Goal: Feedback & Contribution: Submit feedback/report problem

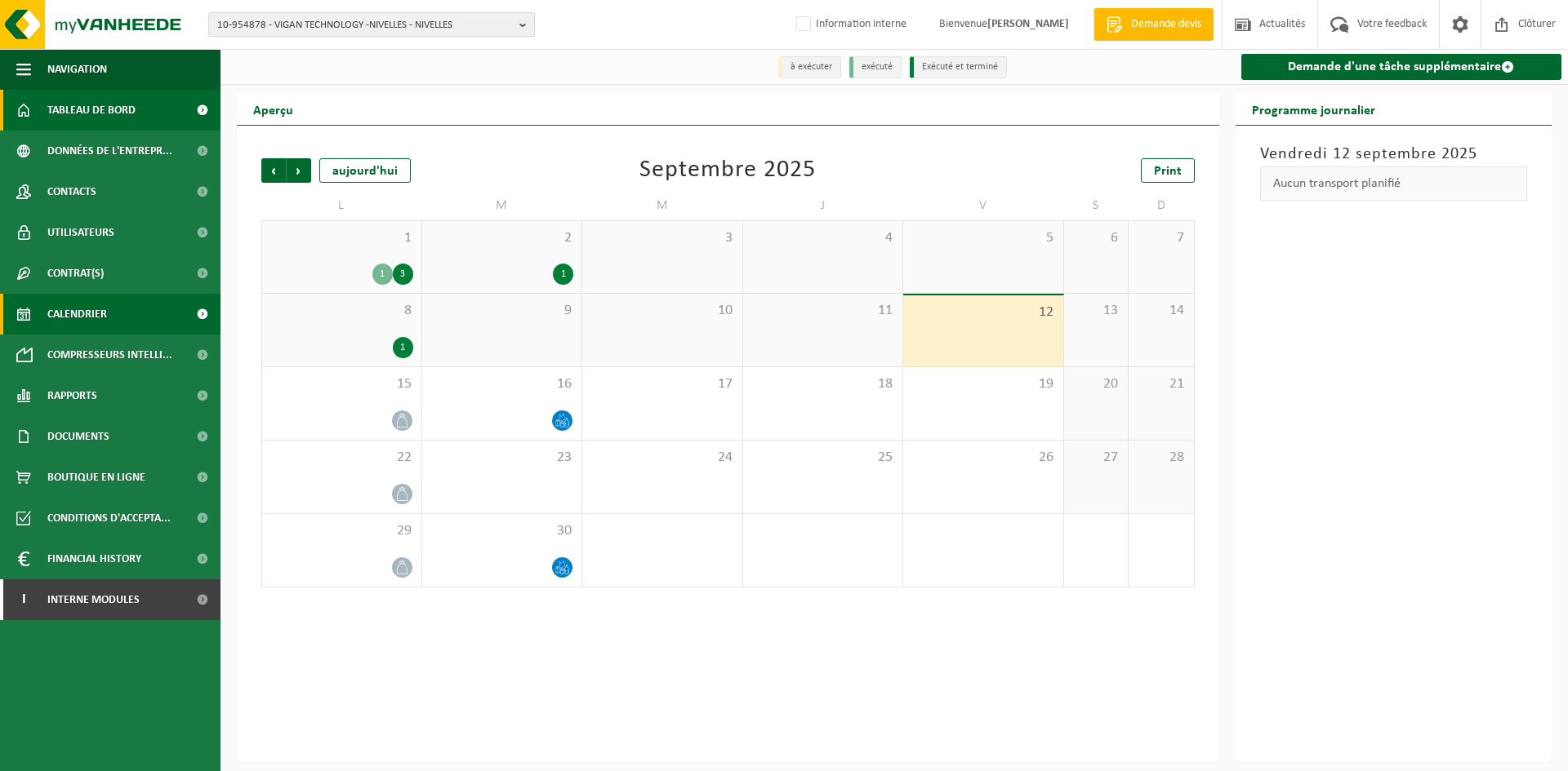
click at [71, 91] on span "Tableau de bord" at bounding box center [91, 110] width 88 height 40
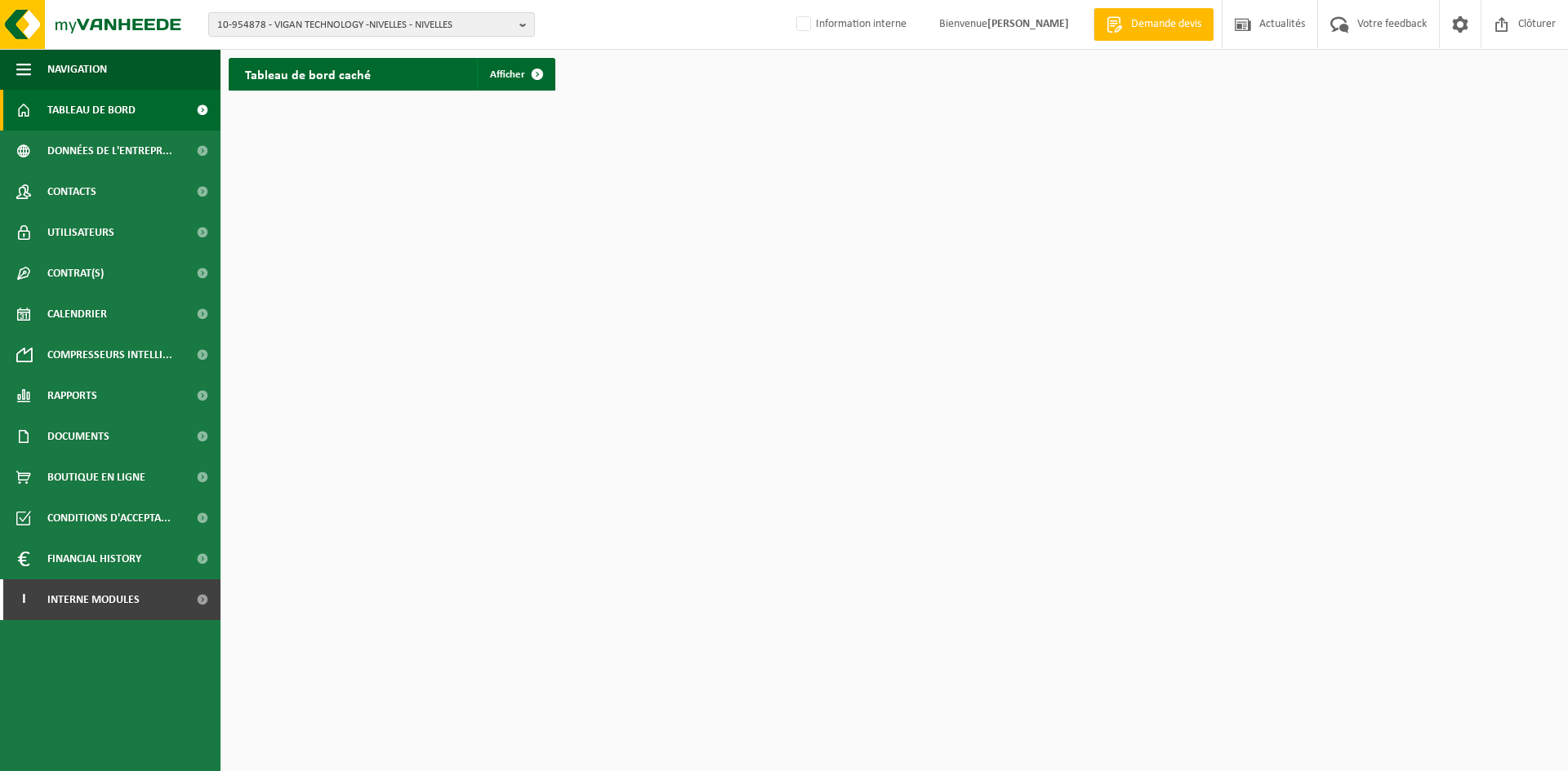
drag, startPoint x: 809, startPoint y: 769, endPoint x: 677, endPoint y: 567, distance: 241.3
click at [677, 567] on html "10-954878 - VIGAN TECHNOLOGY -NIVELLES - NIVELLES 10-954878 - VIGAN TECHNOLOGY …" at bounding box center [784, 386] width 1568 height 771
click at [521, 84] on span at bounding box center [537, 74] width 33 height 33
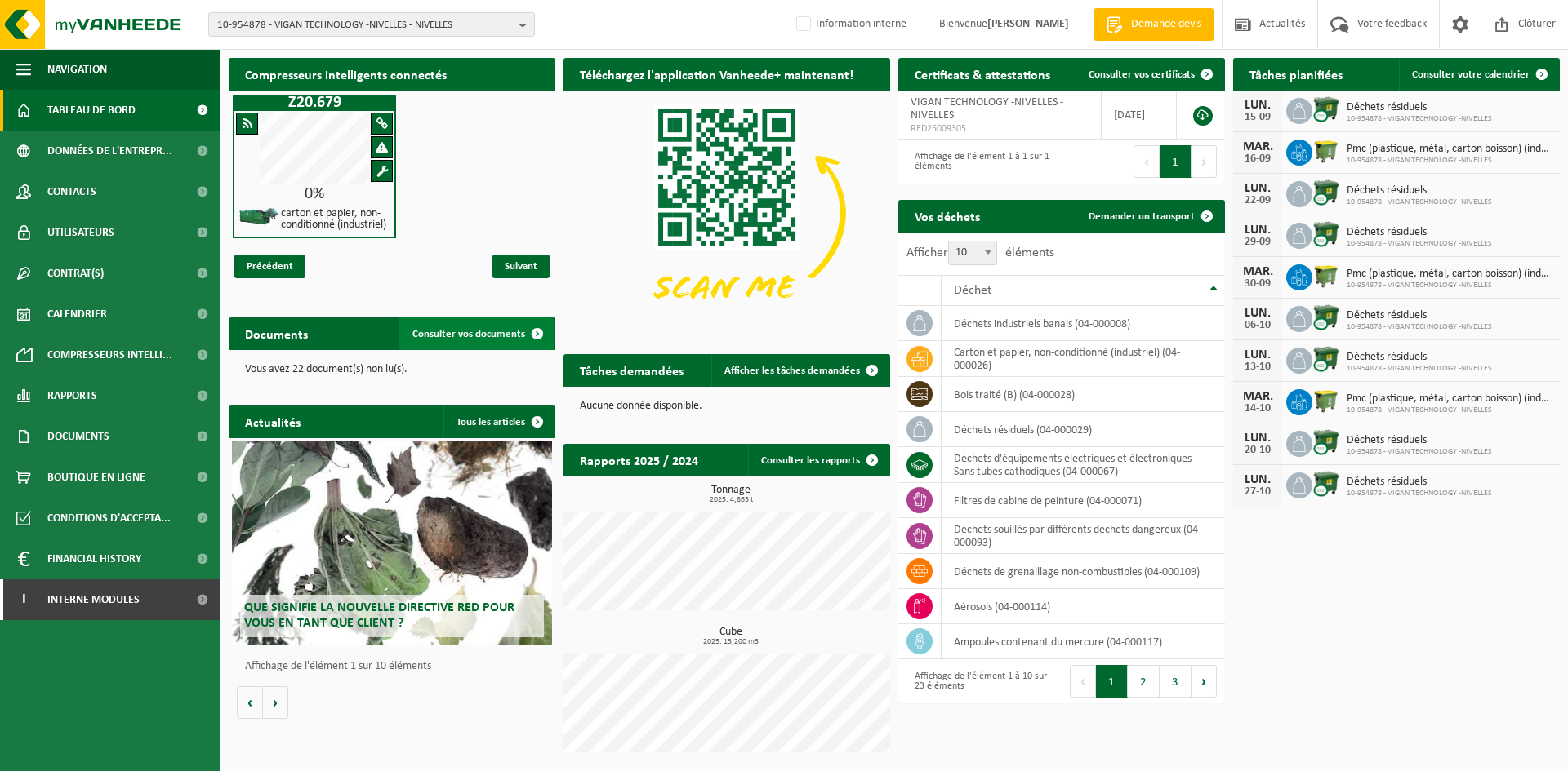
click at [478, 338] on span "Consulter vos documents" at bounding box center [469, 334] width 113 height 11
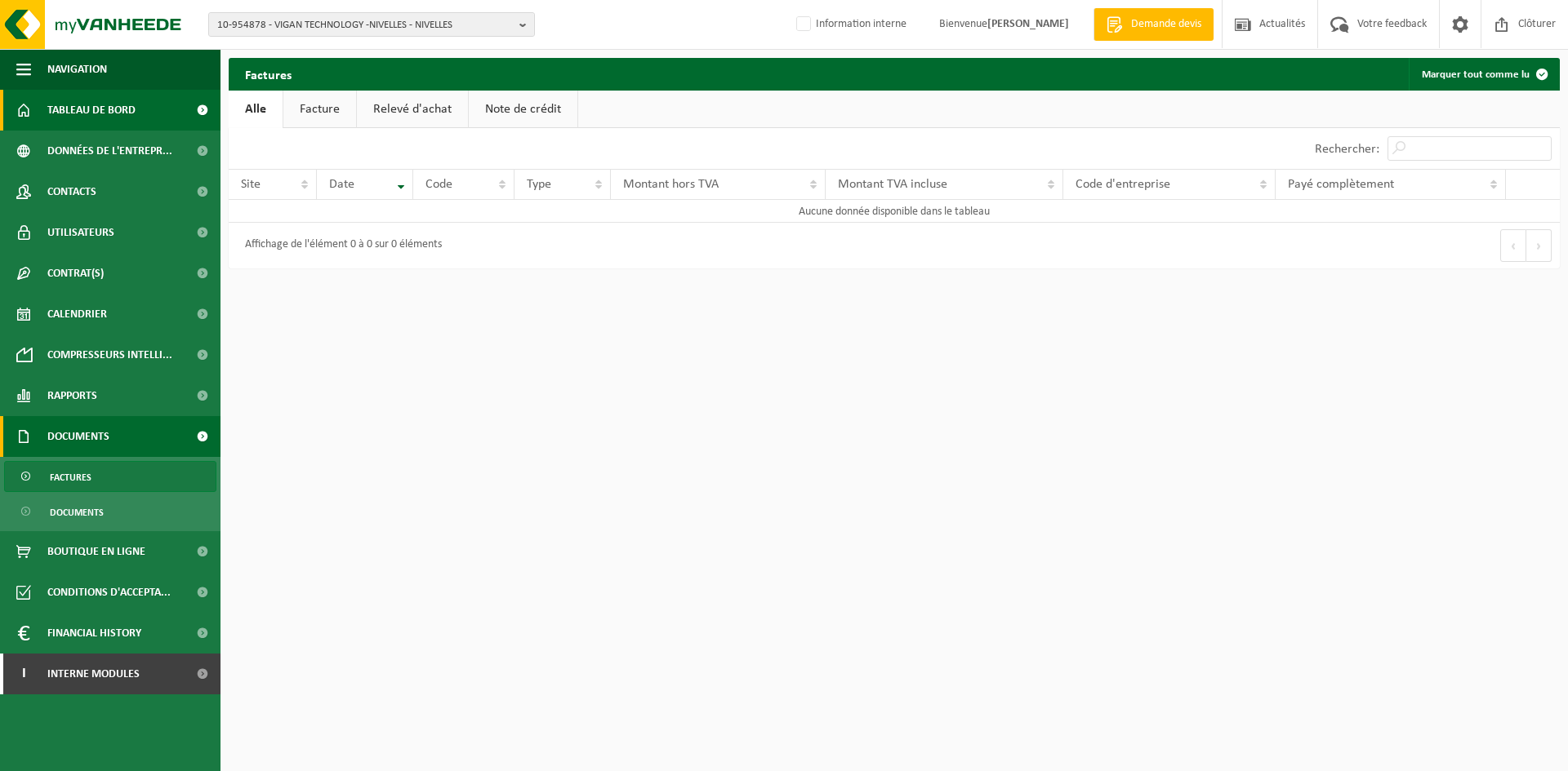
click at [105, 111] on span "Tableau de bord" at bounding box center [91, 110] width 88 height 40
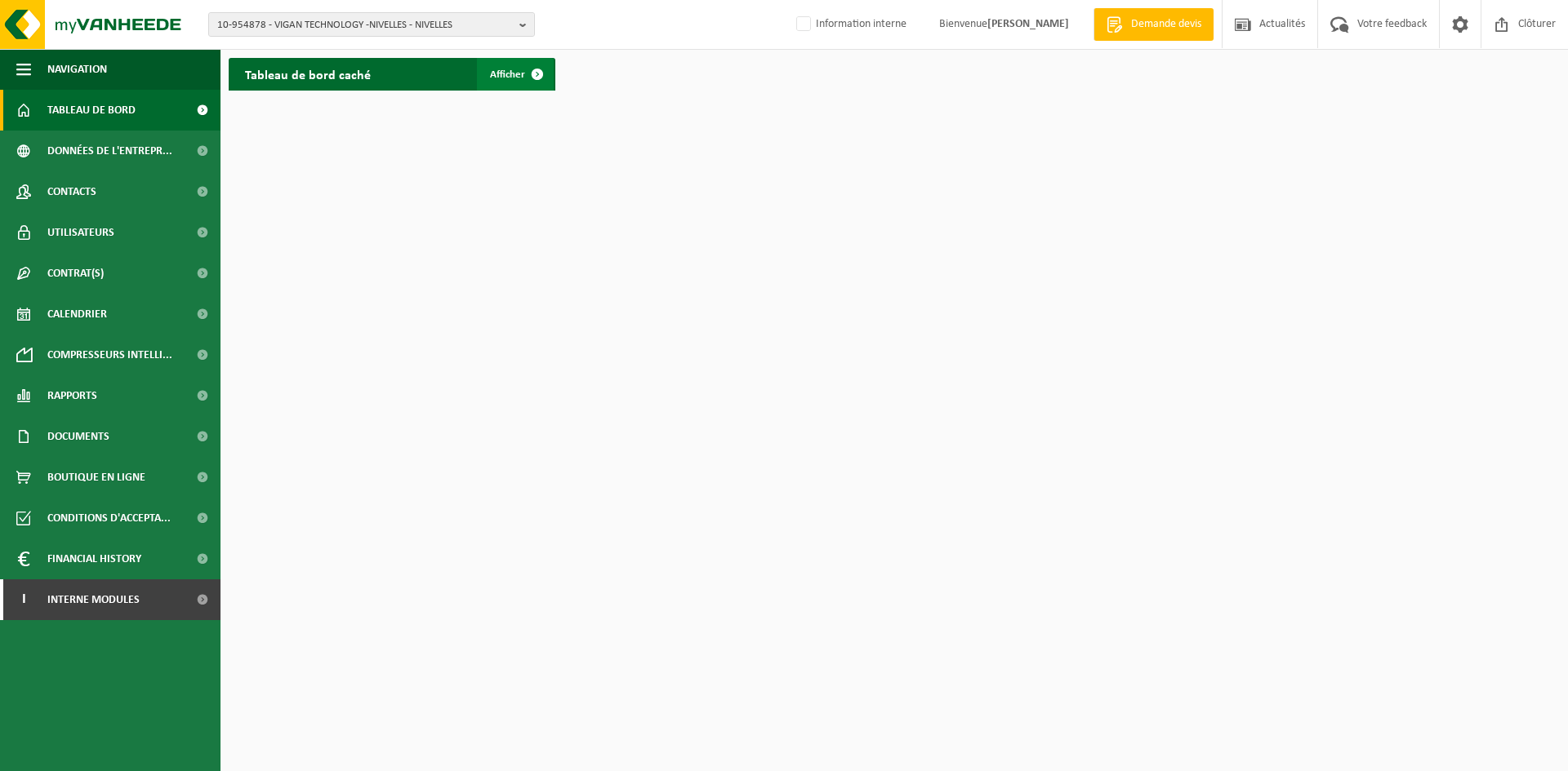
click at [527, 67] on span at bounding box center [537, 74] width 33 height 33
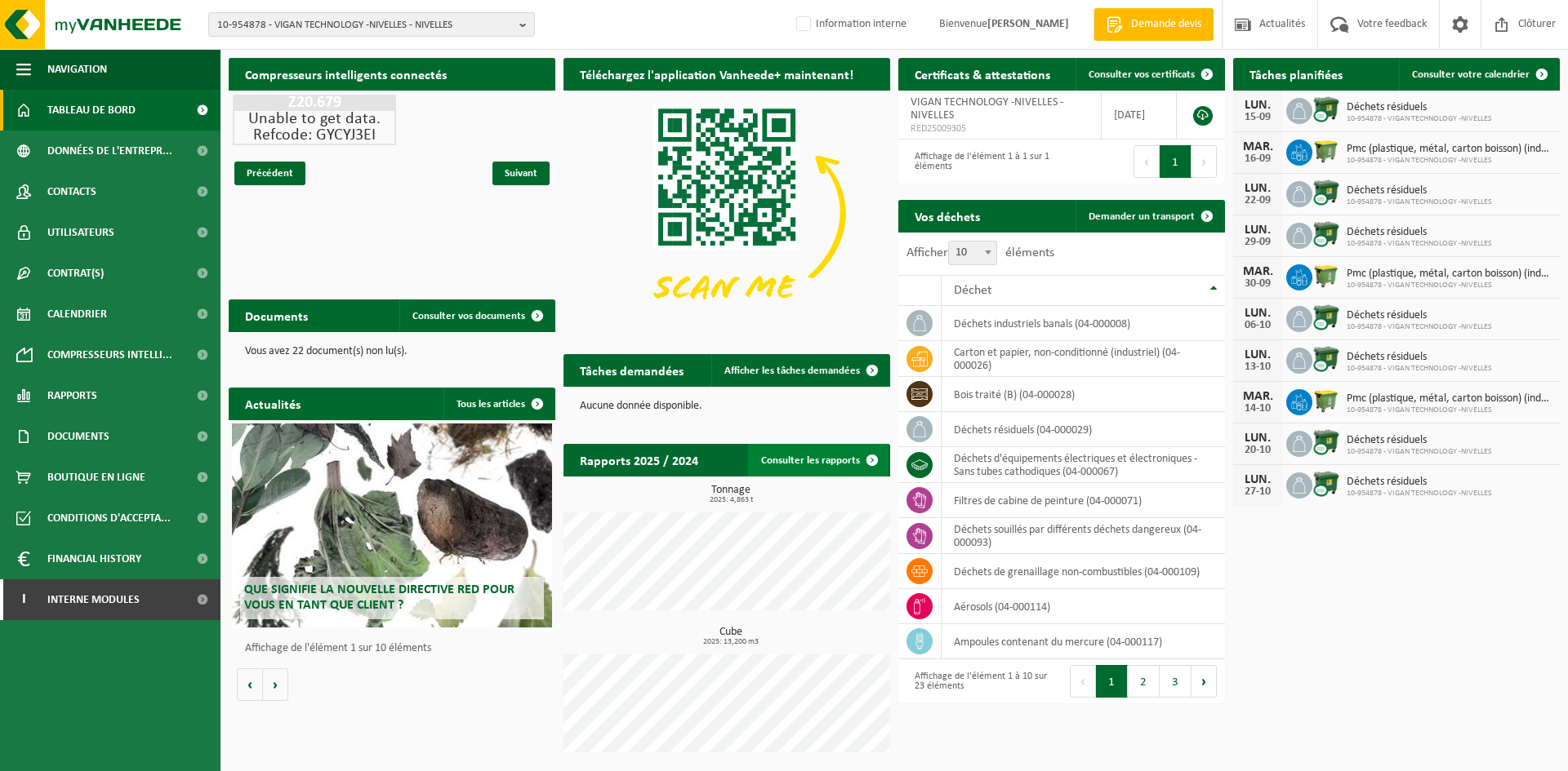
click at [816, 463] on link "Consulter les rapports" at bounding box center [818, 460] width 141 height 33
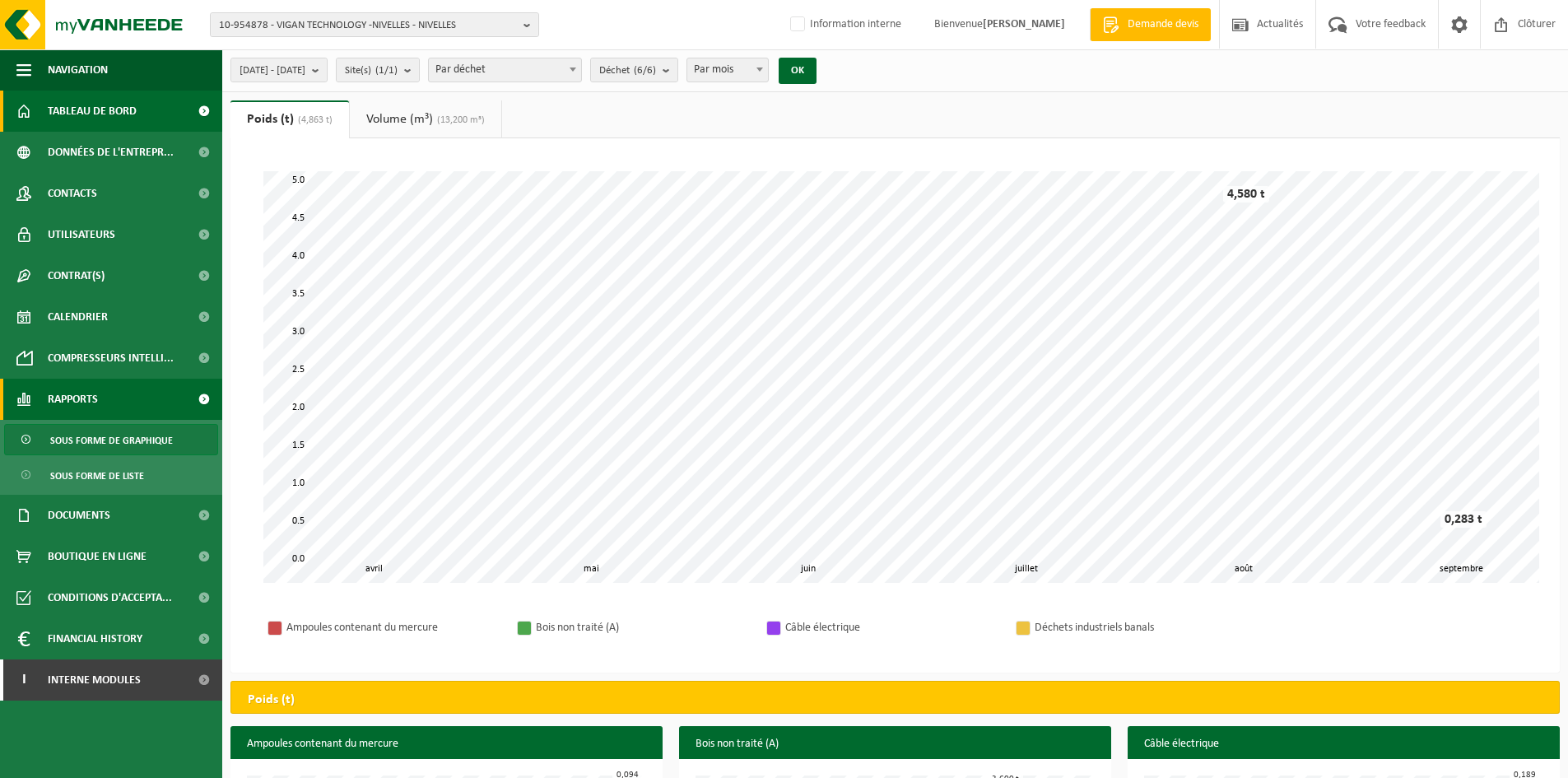
click at [92, 114] on span "Tableau de bord" at bounding box center [92, 111] width 89 height 41
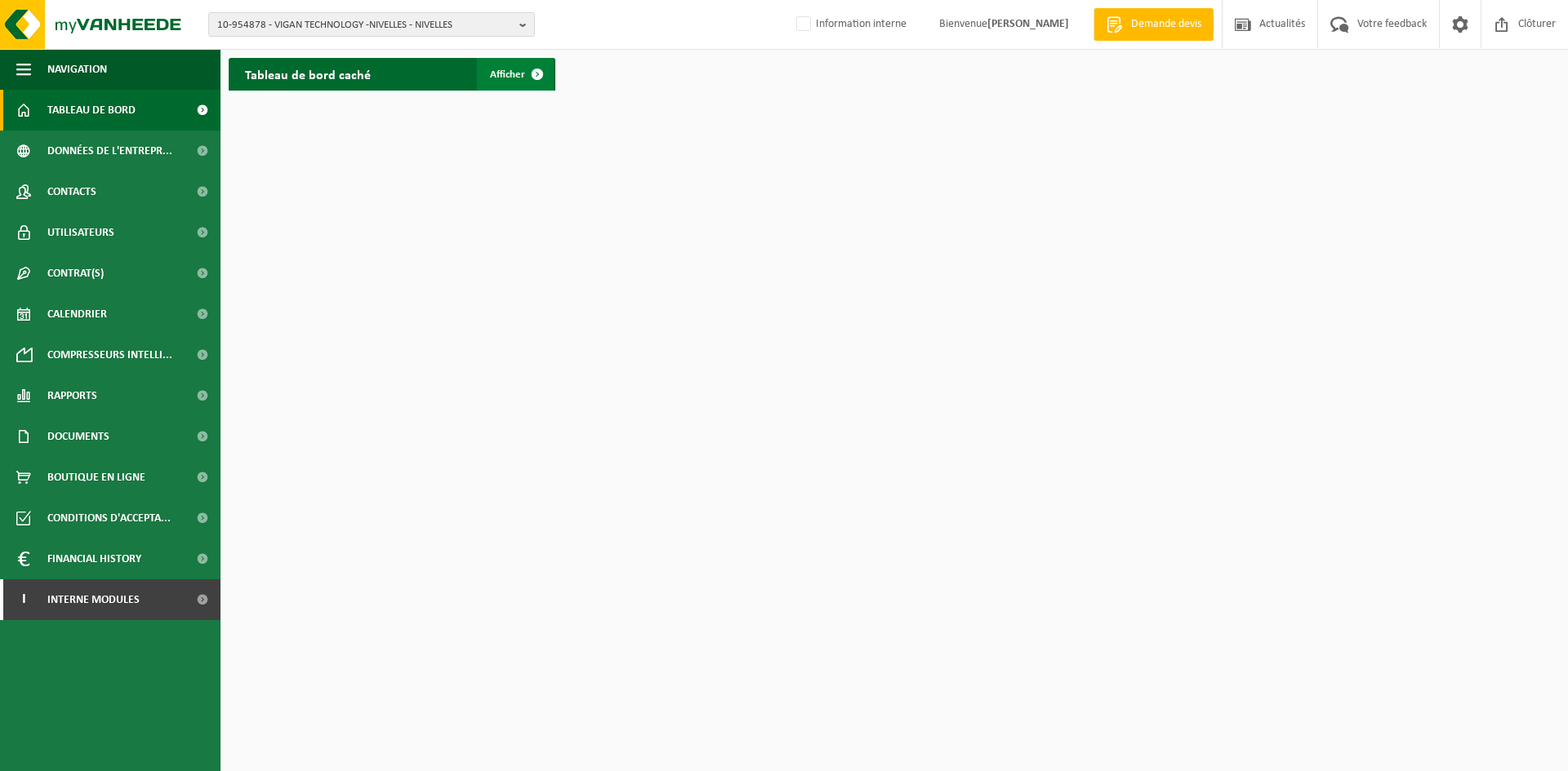
click at [529, 73] on span at bounding box center [537, 74] width 33 height 33
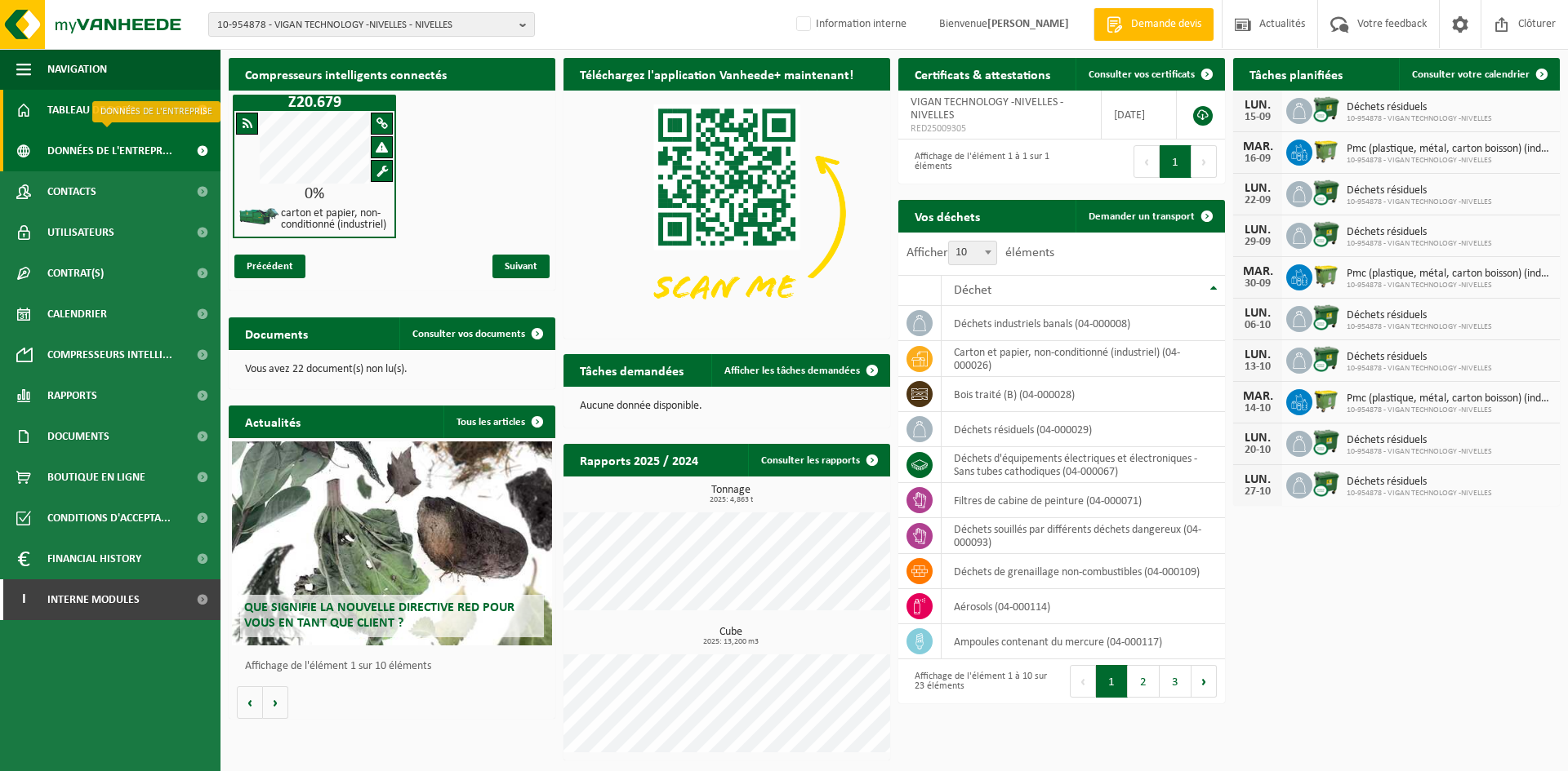
click at [125, 148] on span "Données de l'entrepr..." at bounding box center [109, 151] width 125 height 40
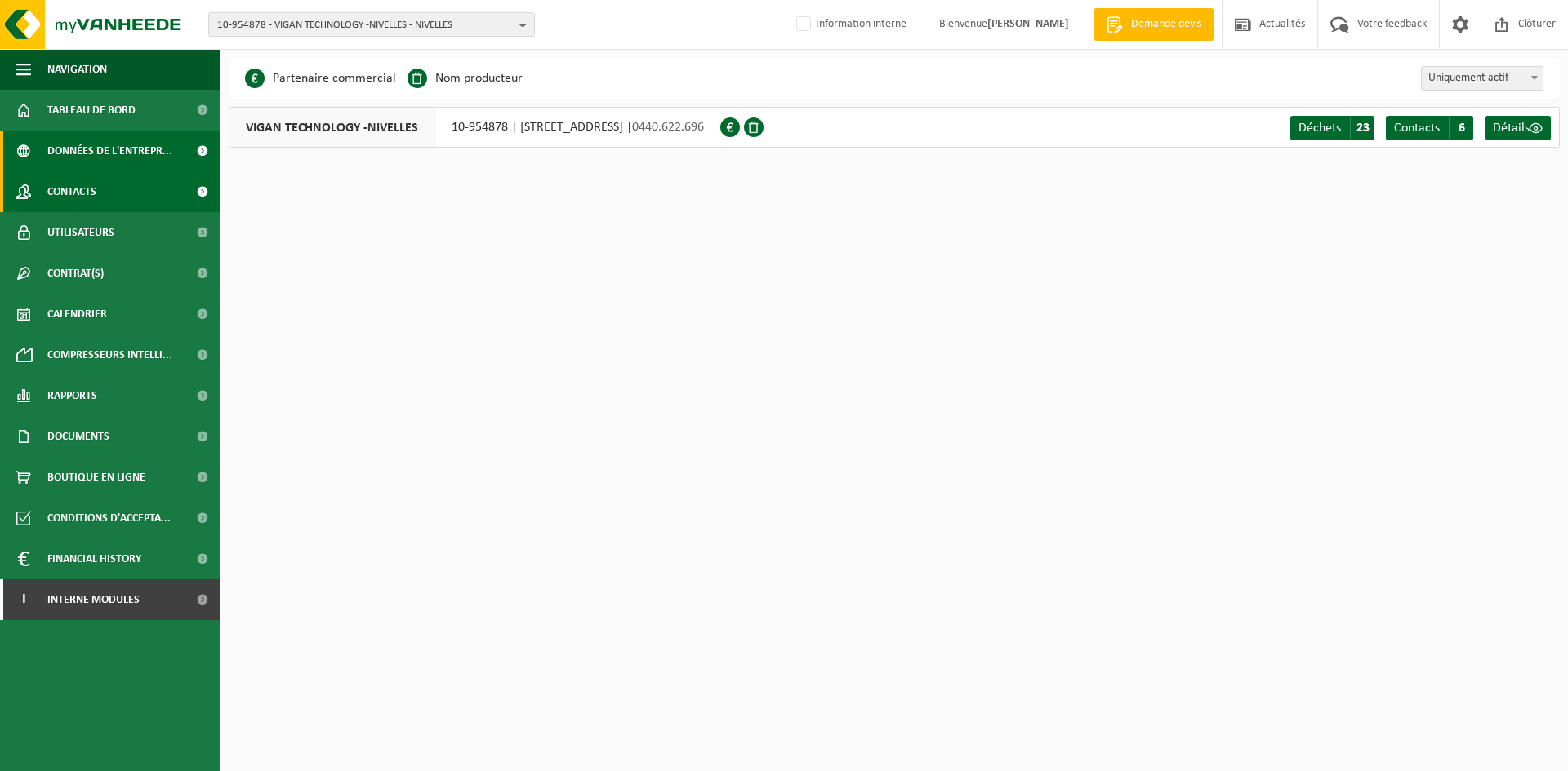
click at [88, 193] on span "Contacts" at bounding box center [72, 192] width 49 height 40
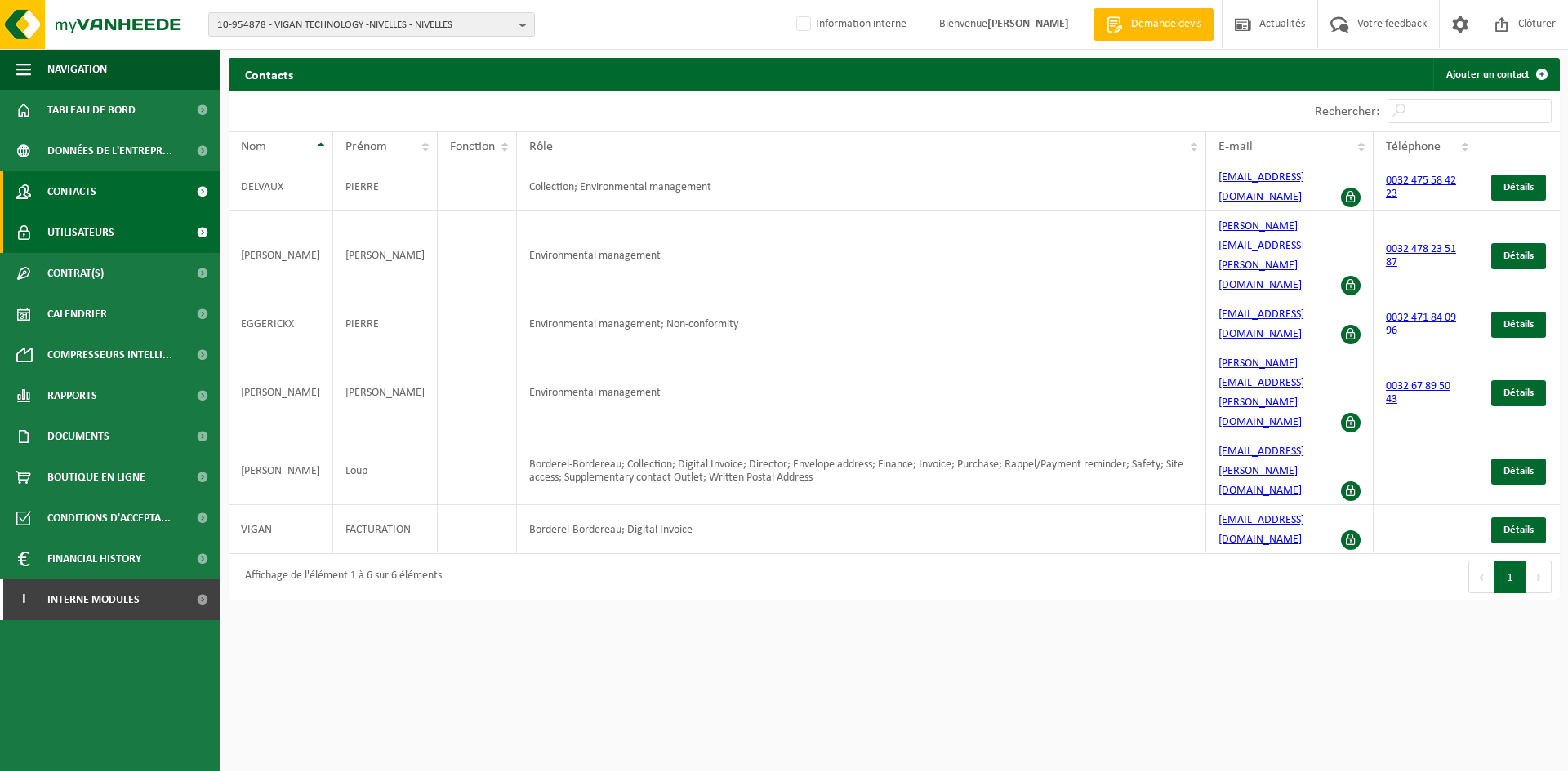
click at [118, 228] on link "Utilisateurs" at bounding box center [110, 232] width 221 height 40
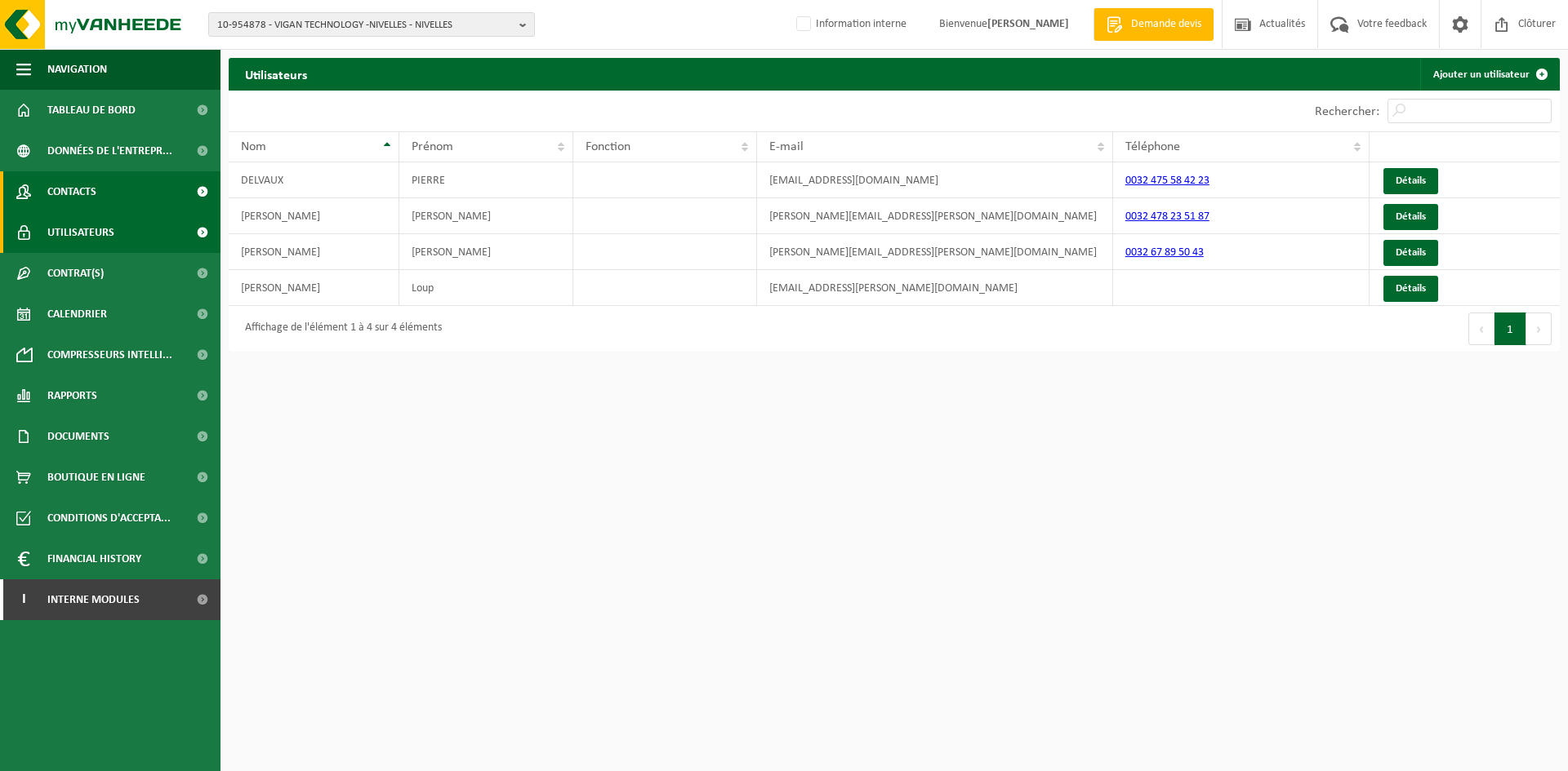
click at [72, 201] on span "Contacts" at bounding box center [72, 192] width 49 height 40
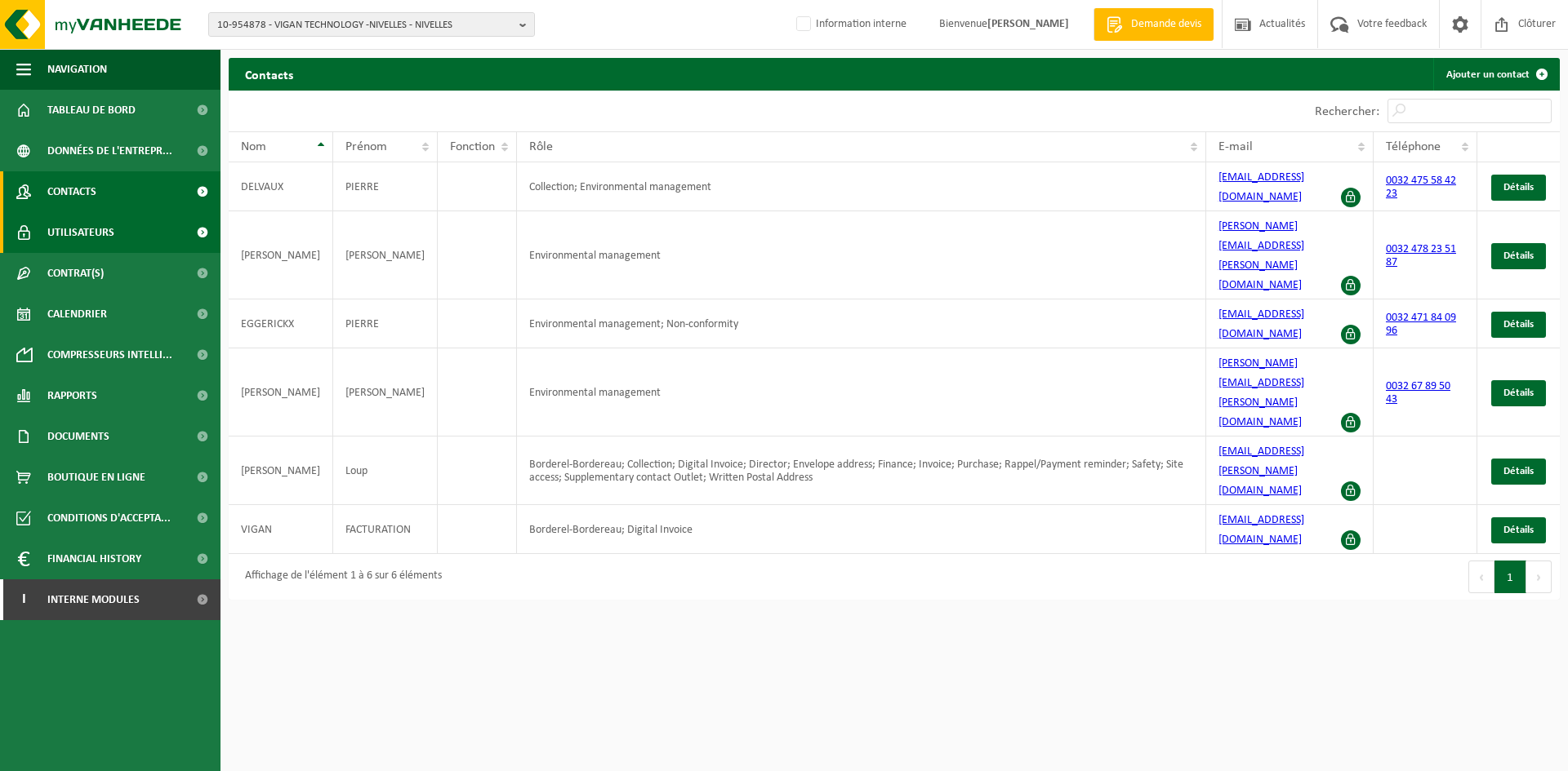
click at [139, 241] on link "Utilisateurs" at bounding box center [110, 232] width 221 height 40
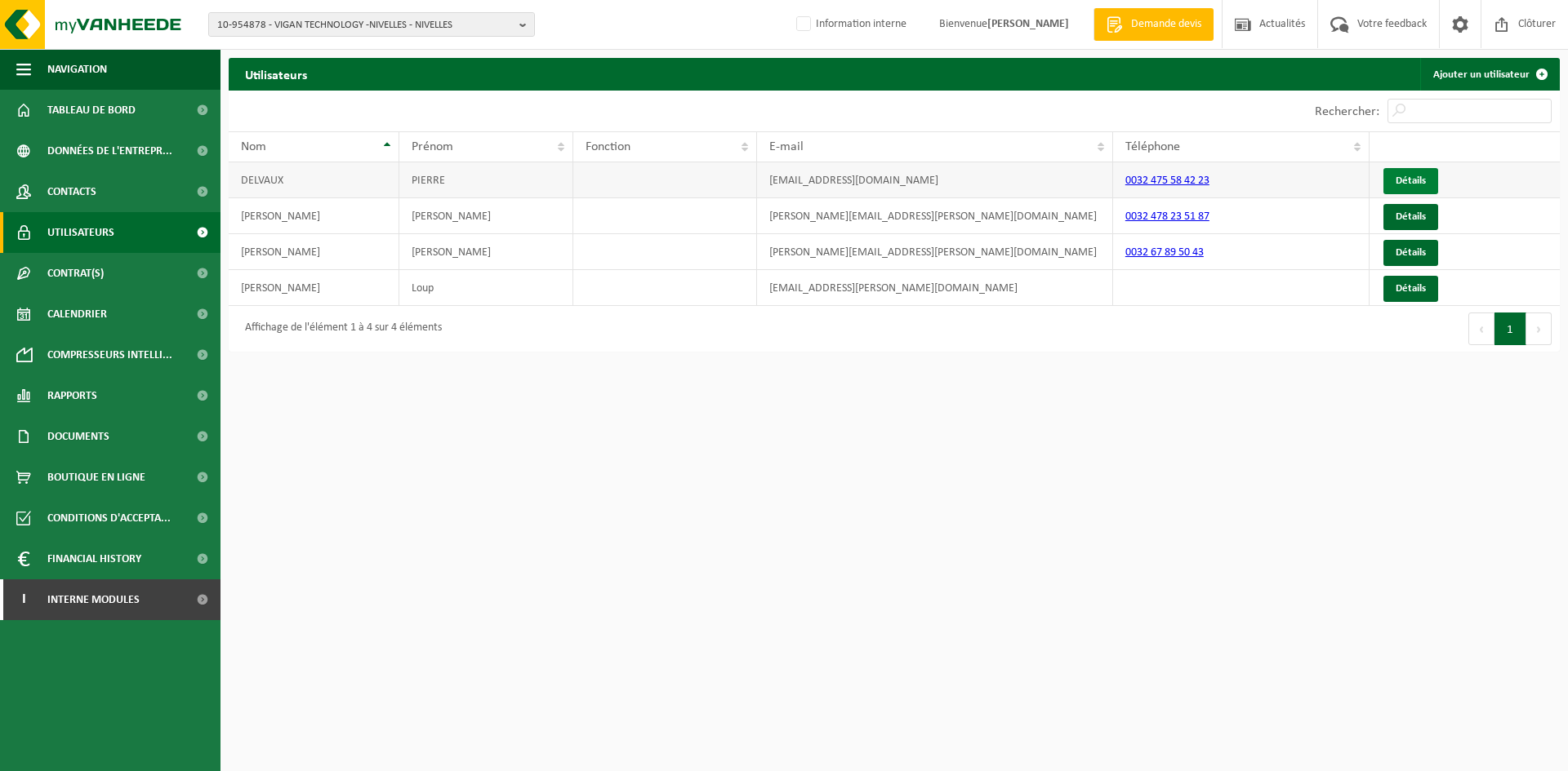
click at [1418, 178] on link "Détails" at bounding box center [1411, 181] width 55 height 26
click at [99, 277] on span "Contrat(s)" at bounding box center [75, 274] width 56 height 40
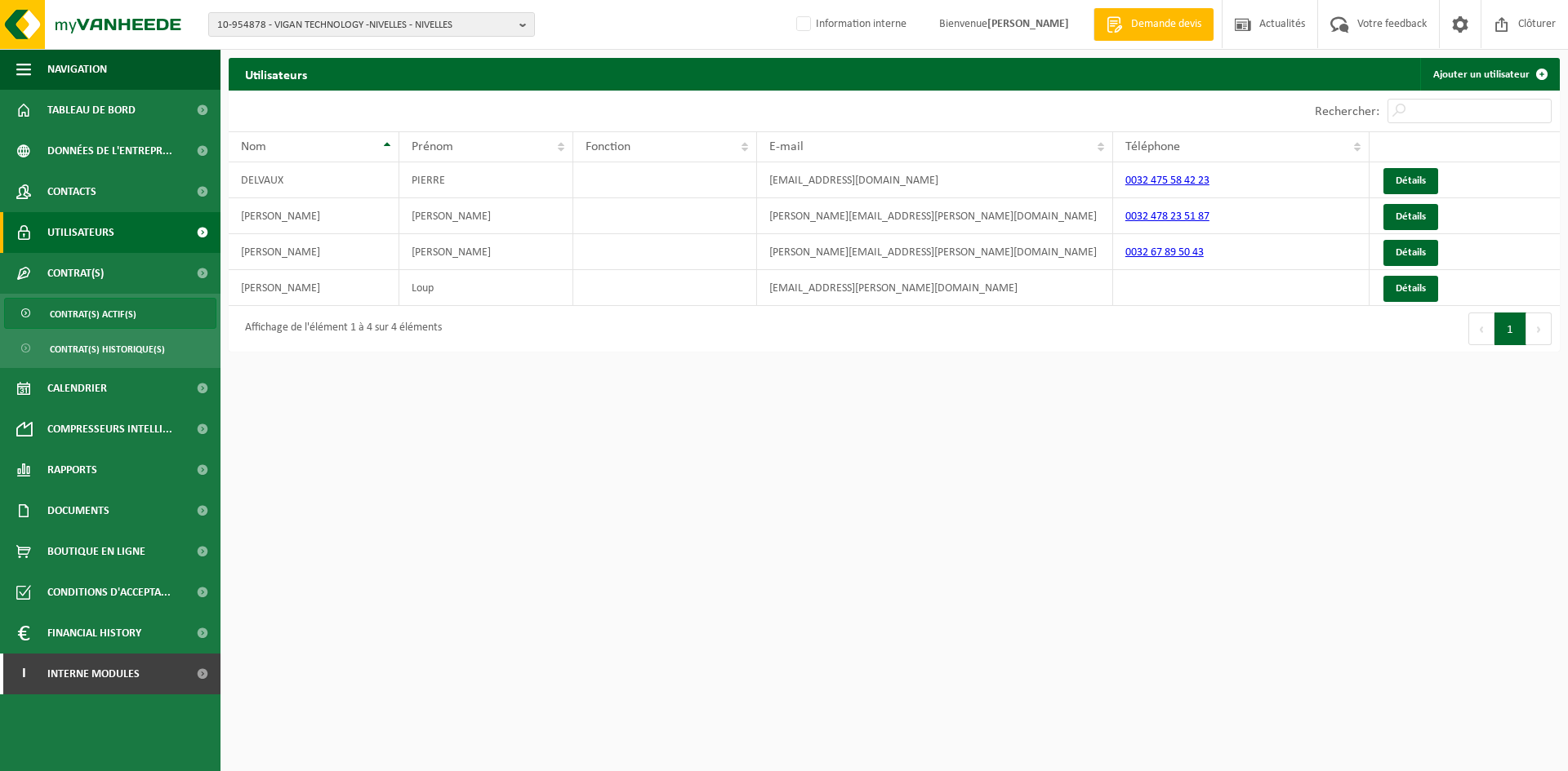
click at [90, 313] on span "Contrat(s) actif(s)" at bounding box center [93, 314] width 87 height 31
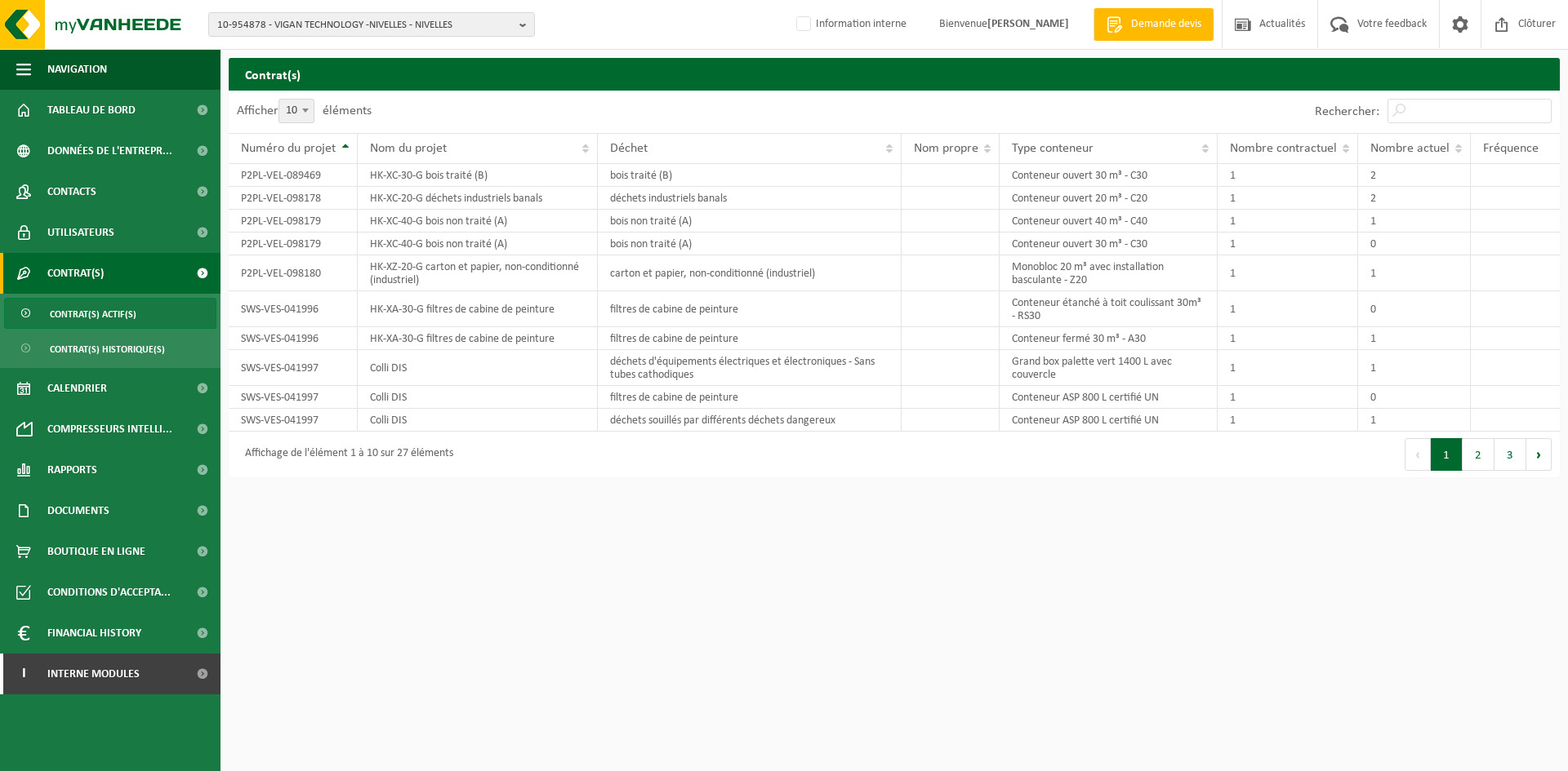
click at [307, 115] on span at bounding box center [305, 109] width 16 height 21
click at [307, 99] on select "10 25 50 100" at bounding box center [307, 98] width 49 height 1
select select "50"
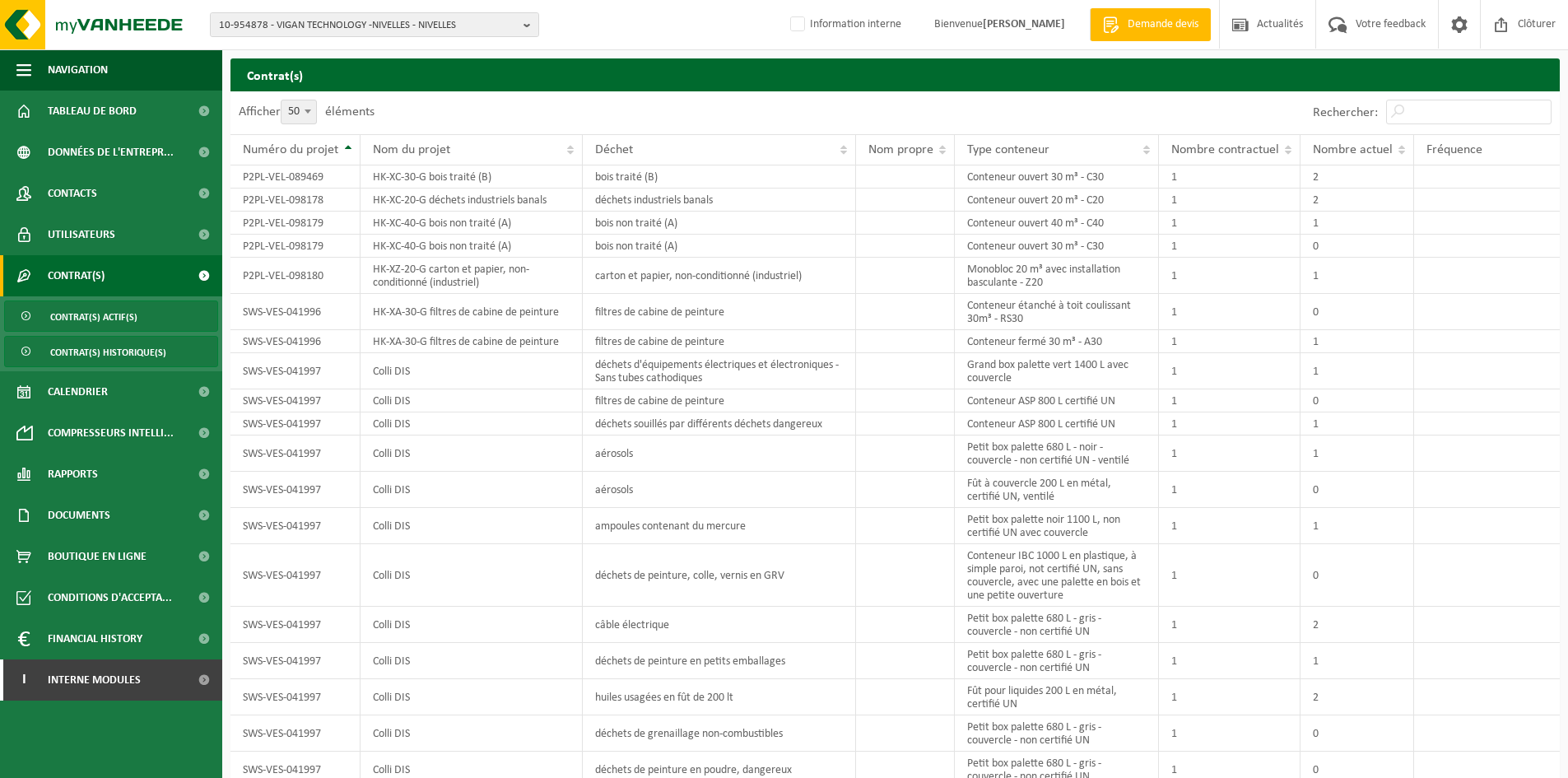
click at [107, 350] on span "Contrat(s) historique(s)" at bounding box center [108, 352] width 116 height 31
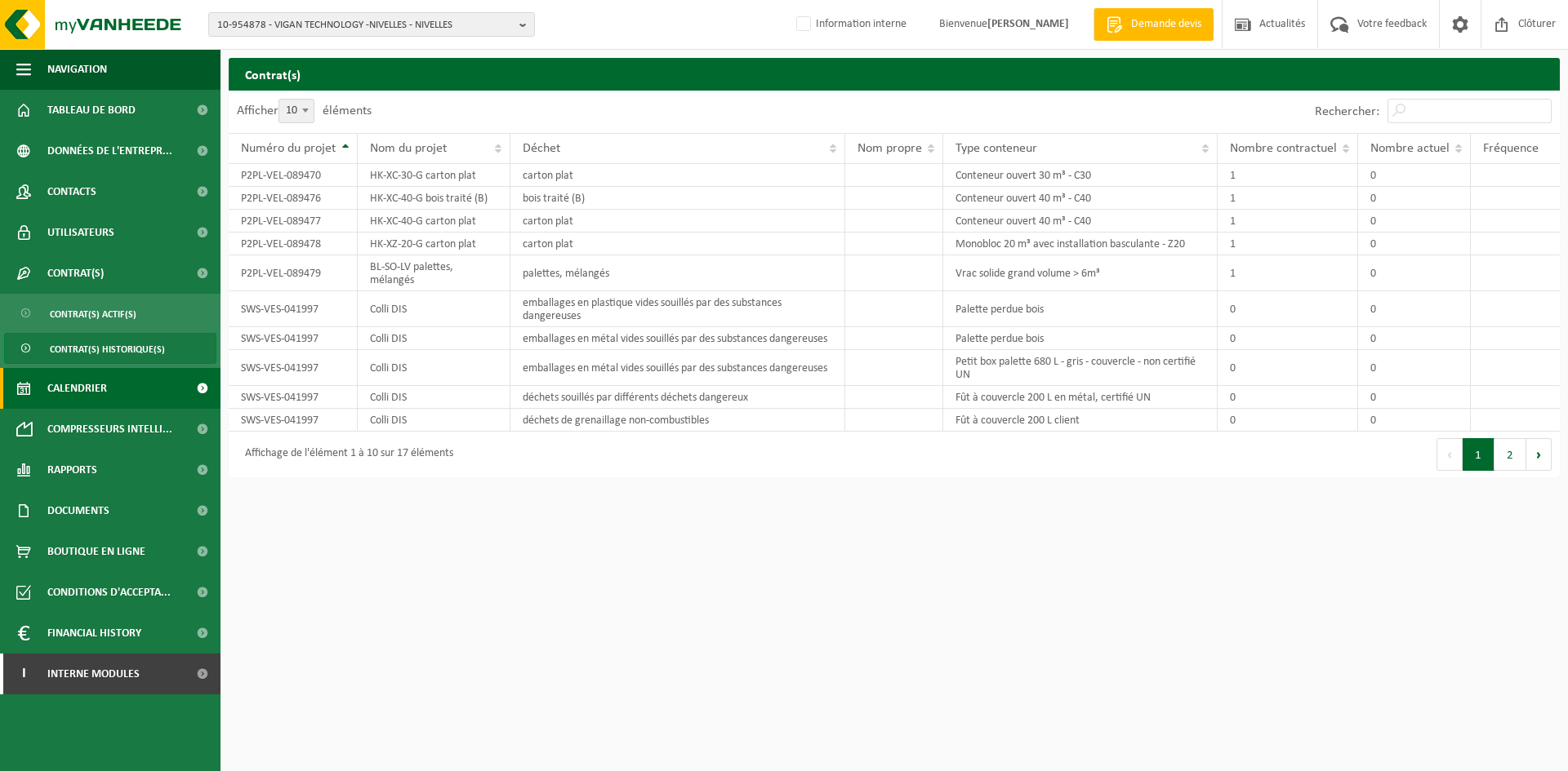
click at [107, 390] on span "Calendrier" at bounding box center [77, 388] width 60 height 40
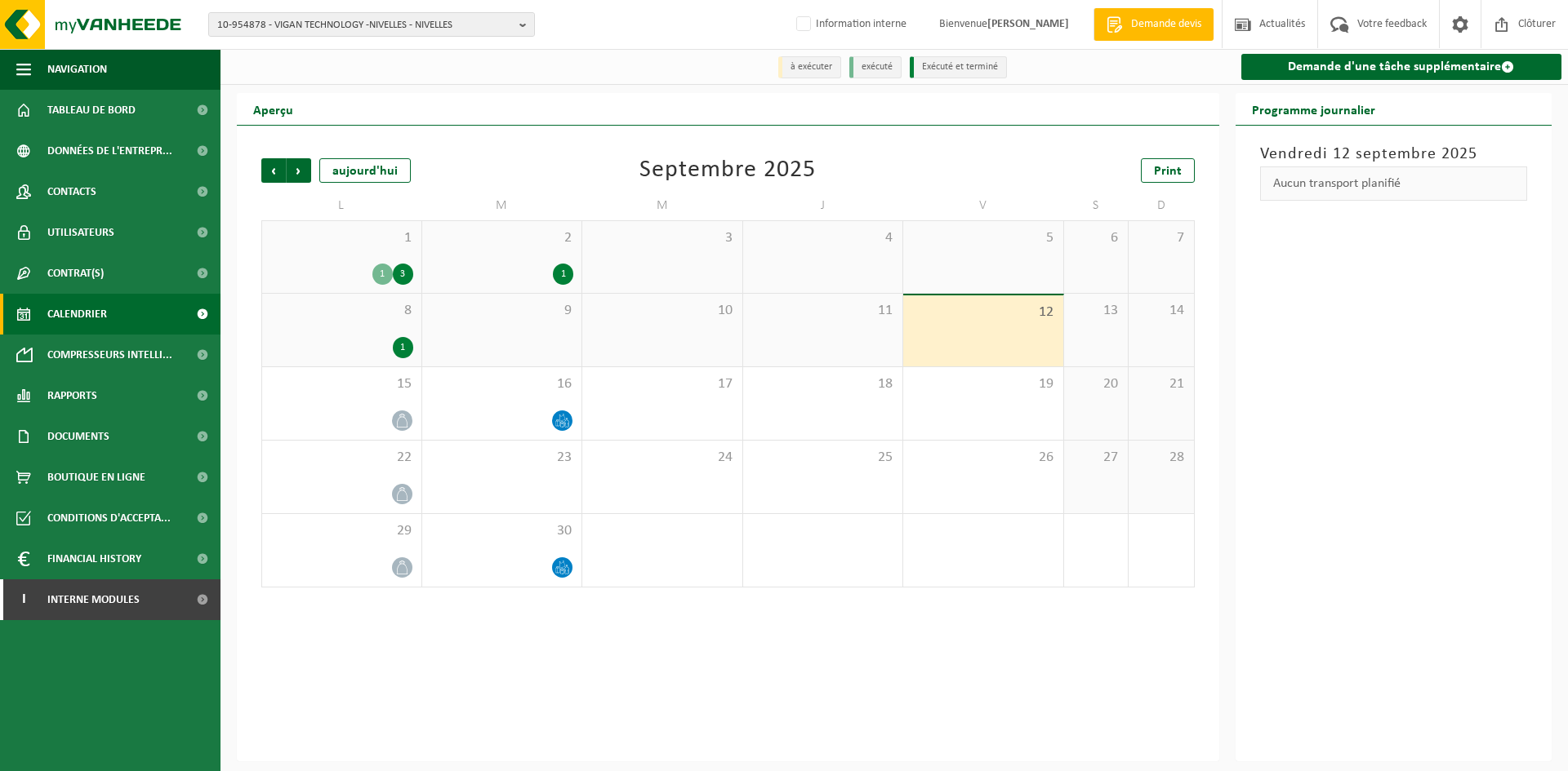
click at [378, 244] on span "1" at bounding box center [342, 237] width 143 height 18
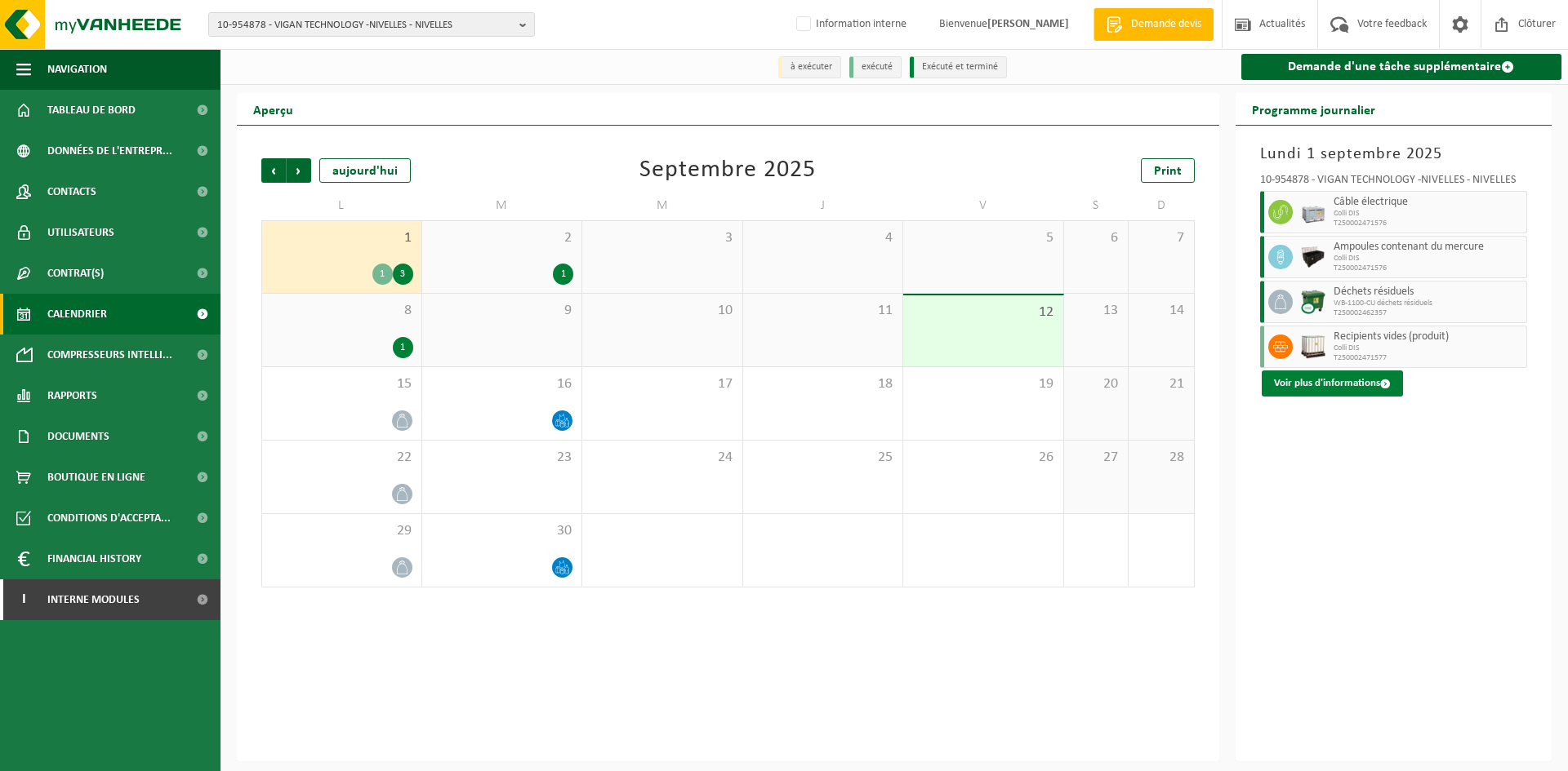
click at [1355, 386] on button "Voir plus d'informations" at bounding box center [1332, 383] width 141 height 26
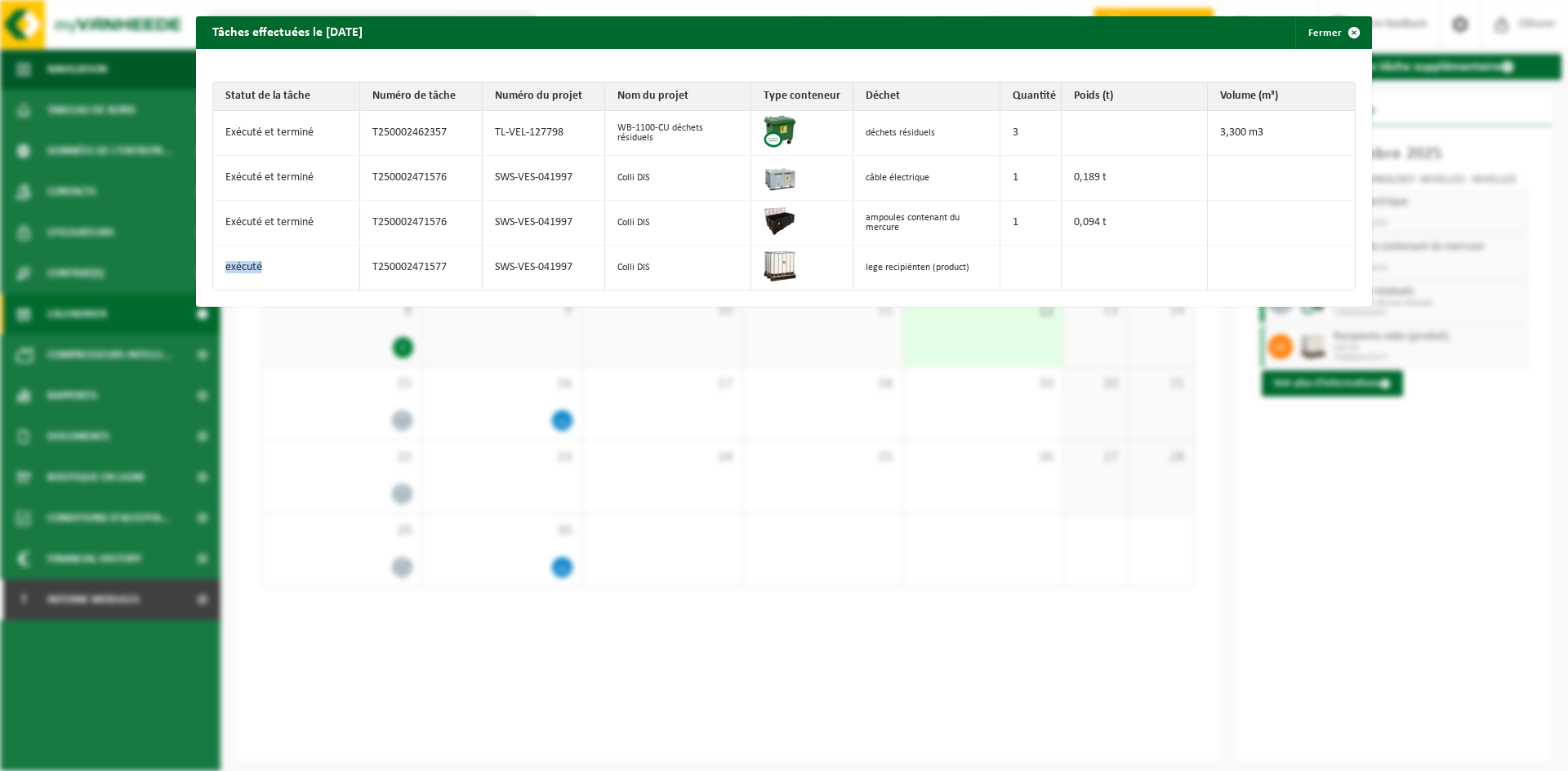
drag, startPoint x: 270, startPoint y: 266, endPoint x: 216, endPoint y: 252, distance: 55.8
click at [216, 252] on td "exécuté" at bounding box center [286, 268] width 147 height 44
click at [276, 262] on td "exécuté" at bounding box center [286, 268] width 147 height 44
drag, startPoint x: 265, startPoint y: 263, endPoint x: 285, endPoint y: 263, distance: 20.0
click at [285, 263] on td "exécuté" at bounding box center [286, 268] width 147 height 44
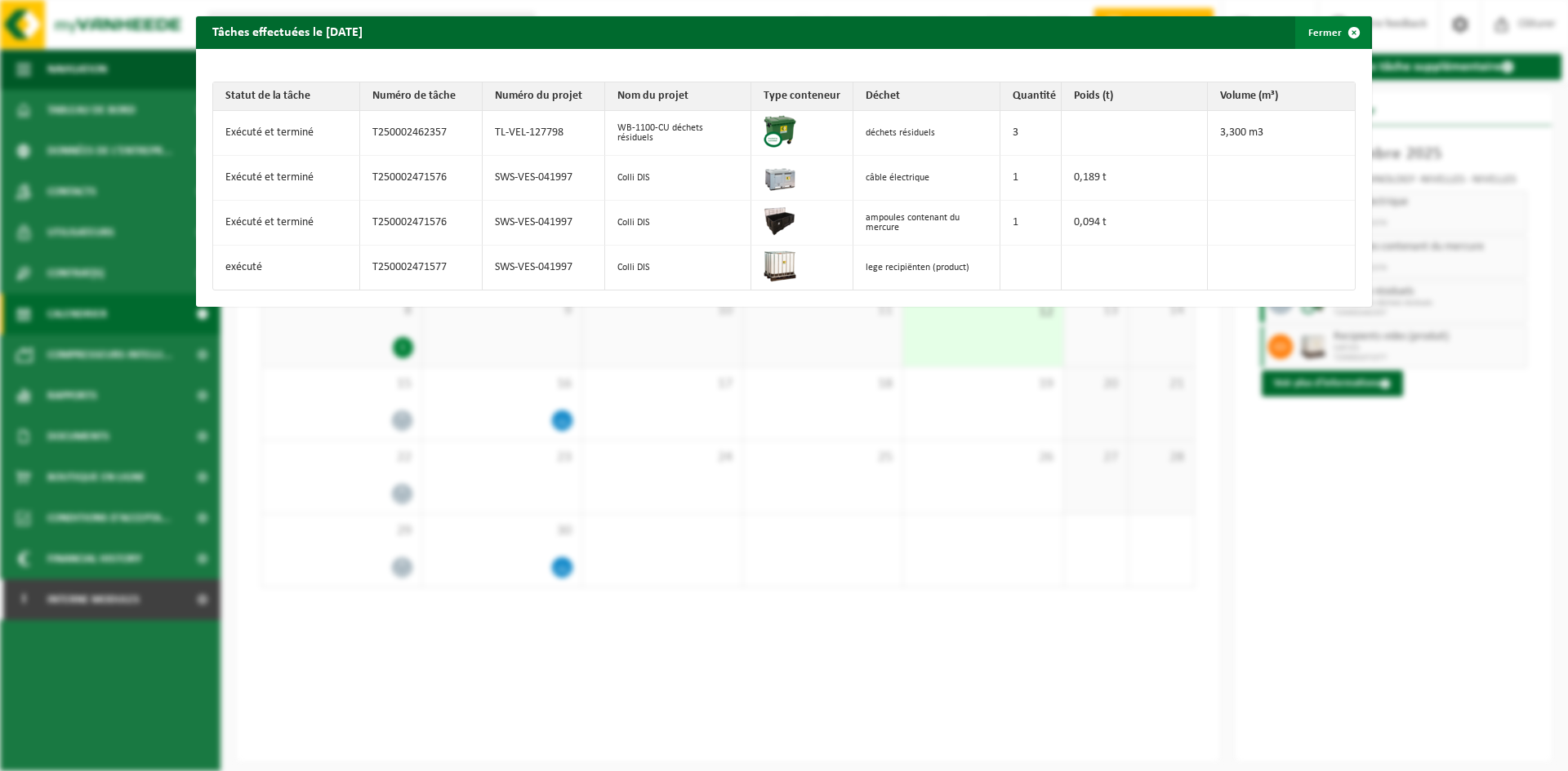
click at [1318, 36] on button "Fermer" at bounding box center [1332, 32] width 75 height 33
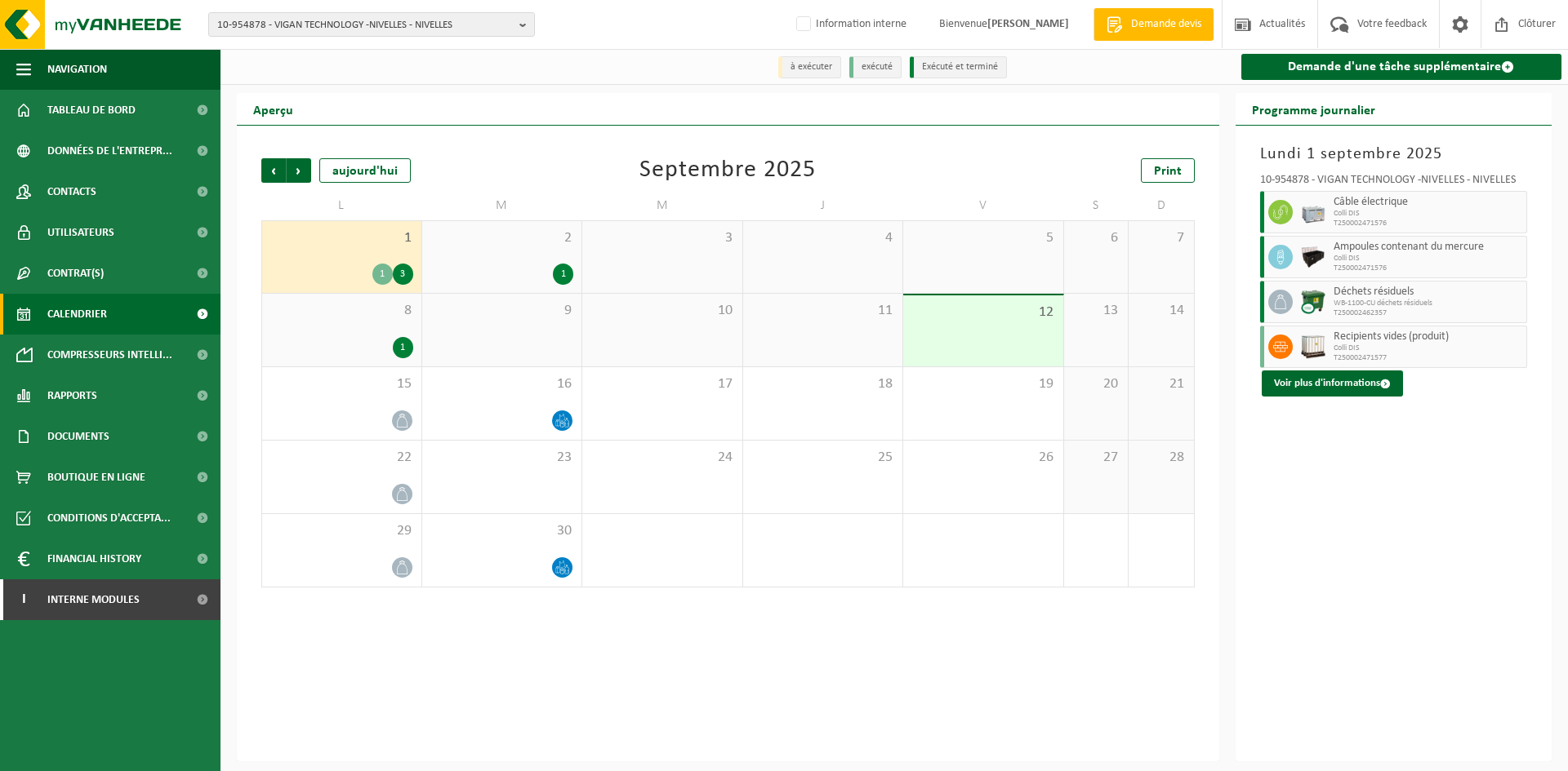
click at [546, 255] on div "2 1" at bounding box center [502, 257] width 160 height 72
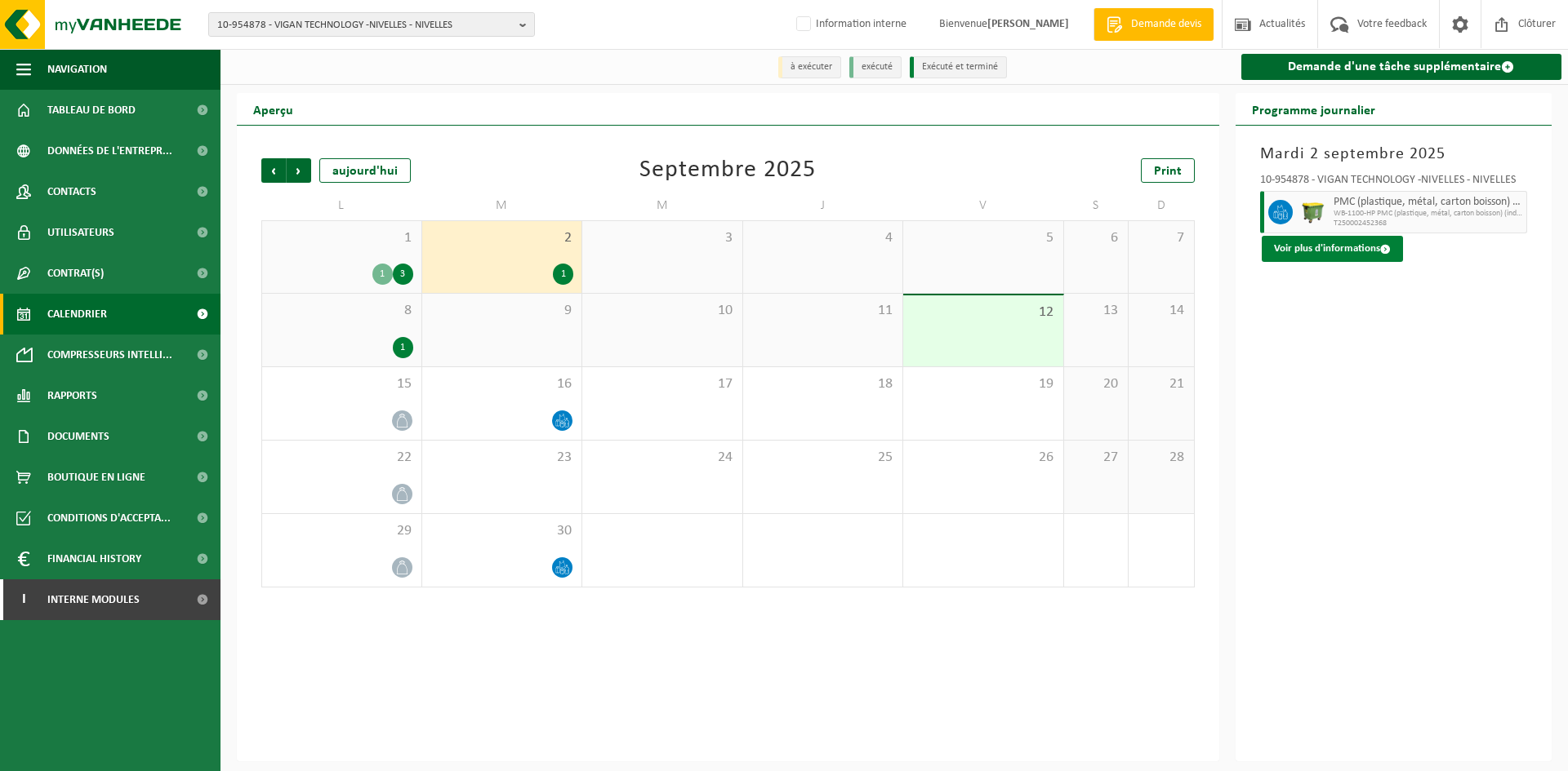
click at [1341, 253] on button "Voir plus d'informations" at bounding box center [1332, 248] width 141 height 26
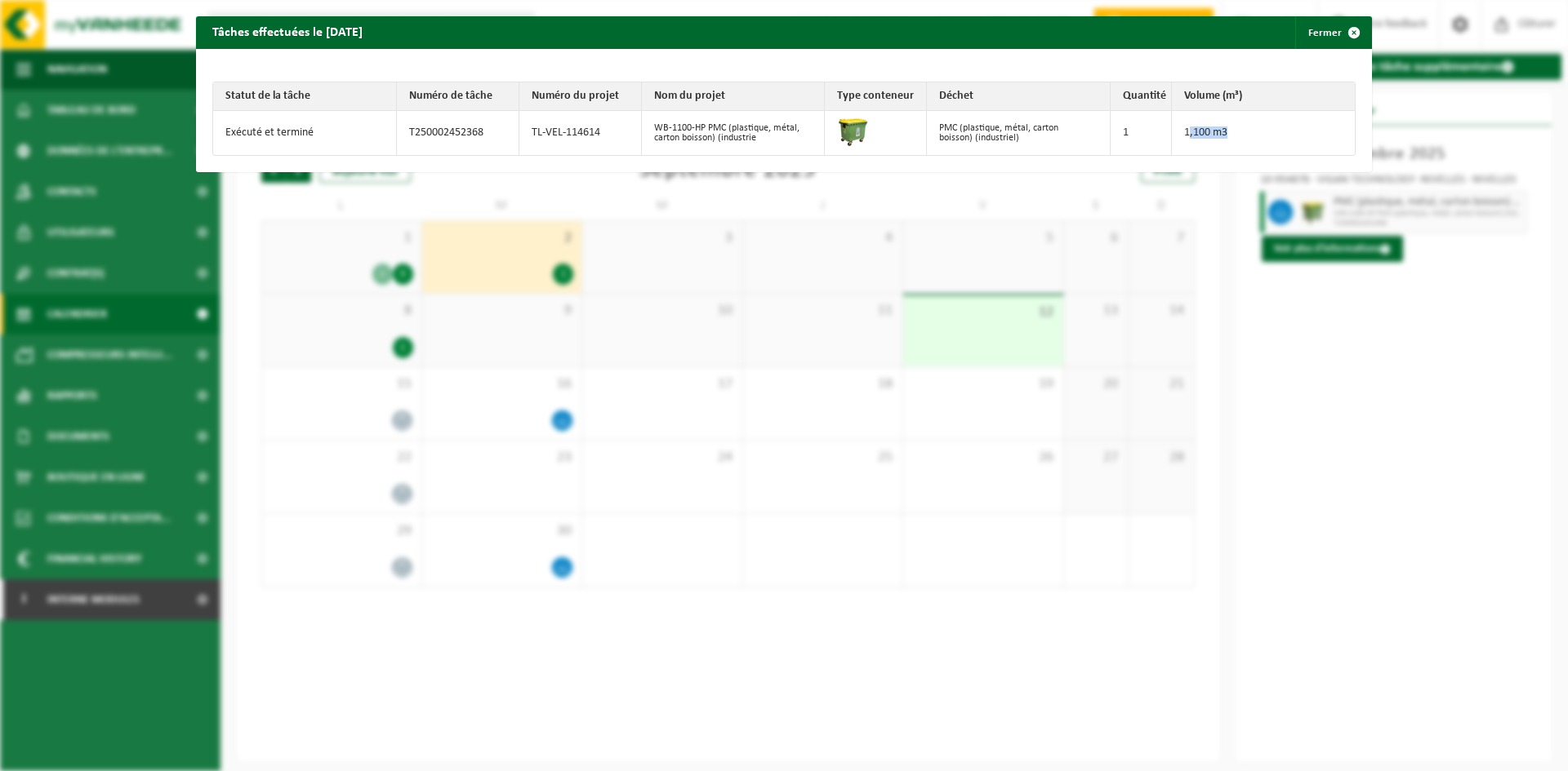
drag, startPoint x: 1180, startPoint y: 134, endPoint x: 1274, endPoint y: 136, distance: 94.0
click at [1274, 136] on td "1,100 m3" at bounding box center [1263, 133] width 184 height 44
click at [1305, 31] on button "Fermer" at bounding box center [1332, 32] width 75 height 33
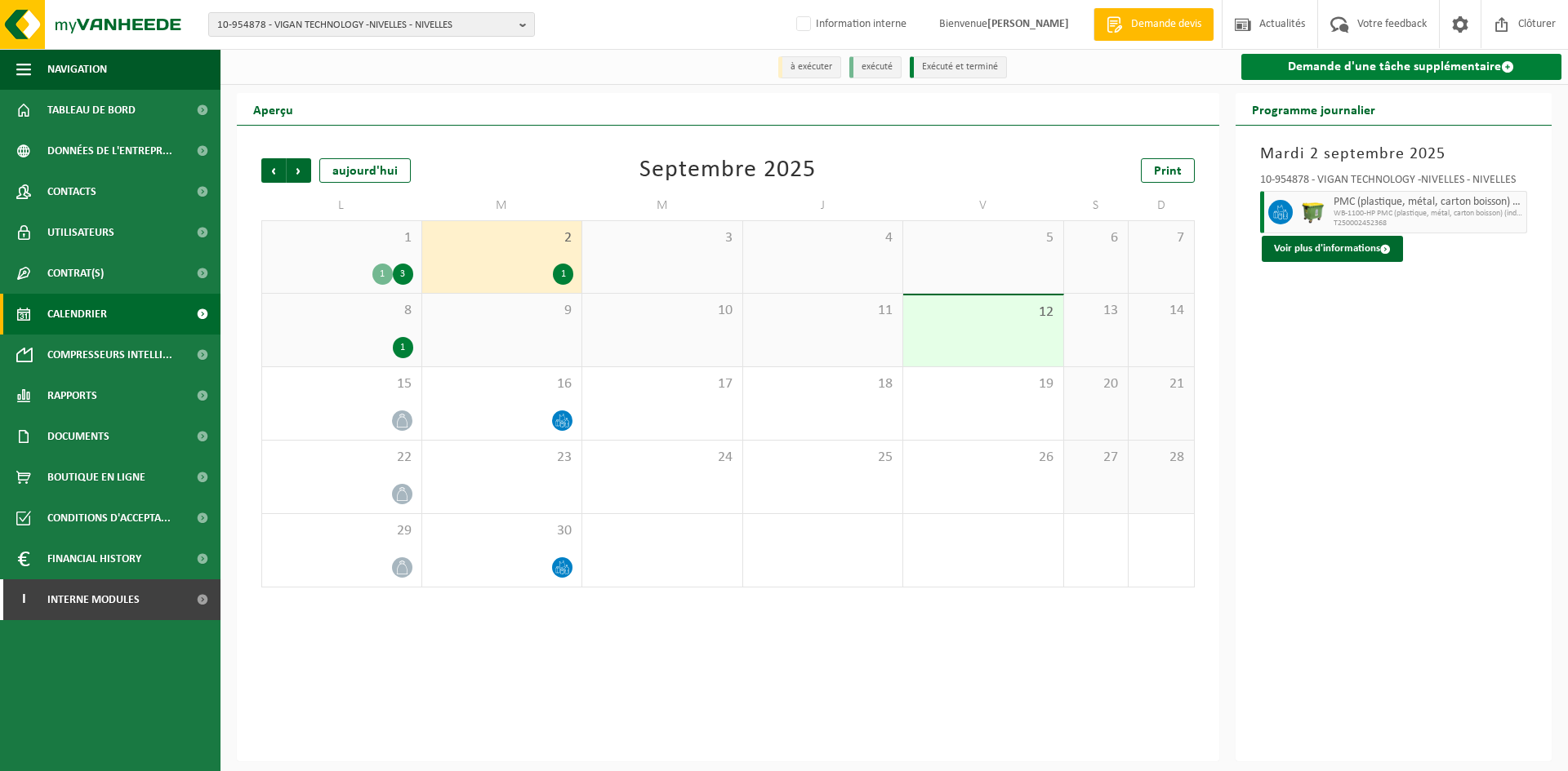
click at [1357, 72] on link "Demande d'une tâche supplémentaire" at bounding box center [1401, 66] width 321 height 26
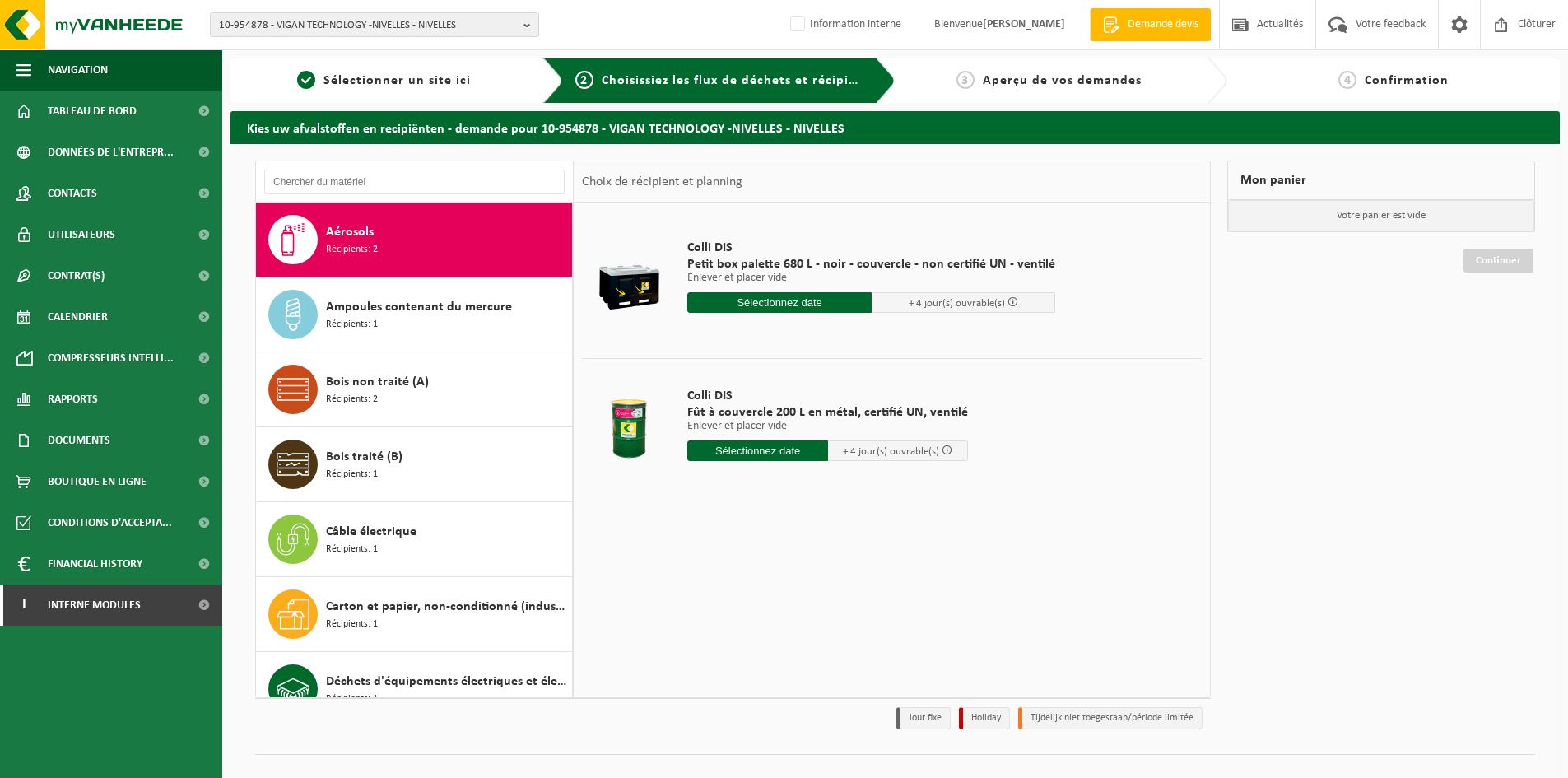
click at [431, 233] on div "Aérosols Récipients: 2" at bounding box center [447, 240] width 242 height 49
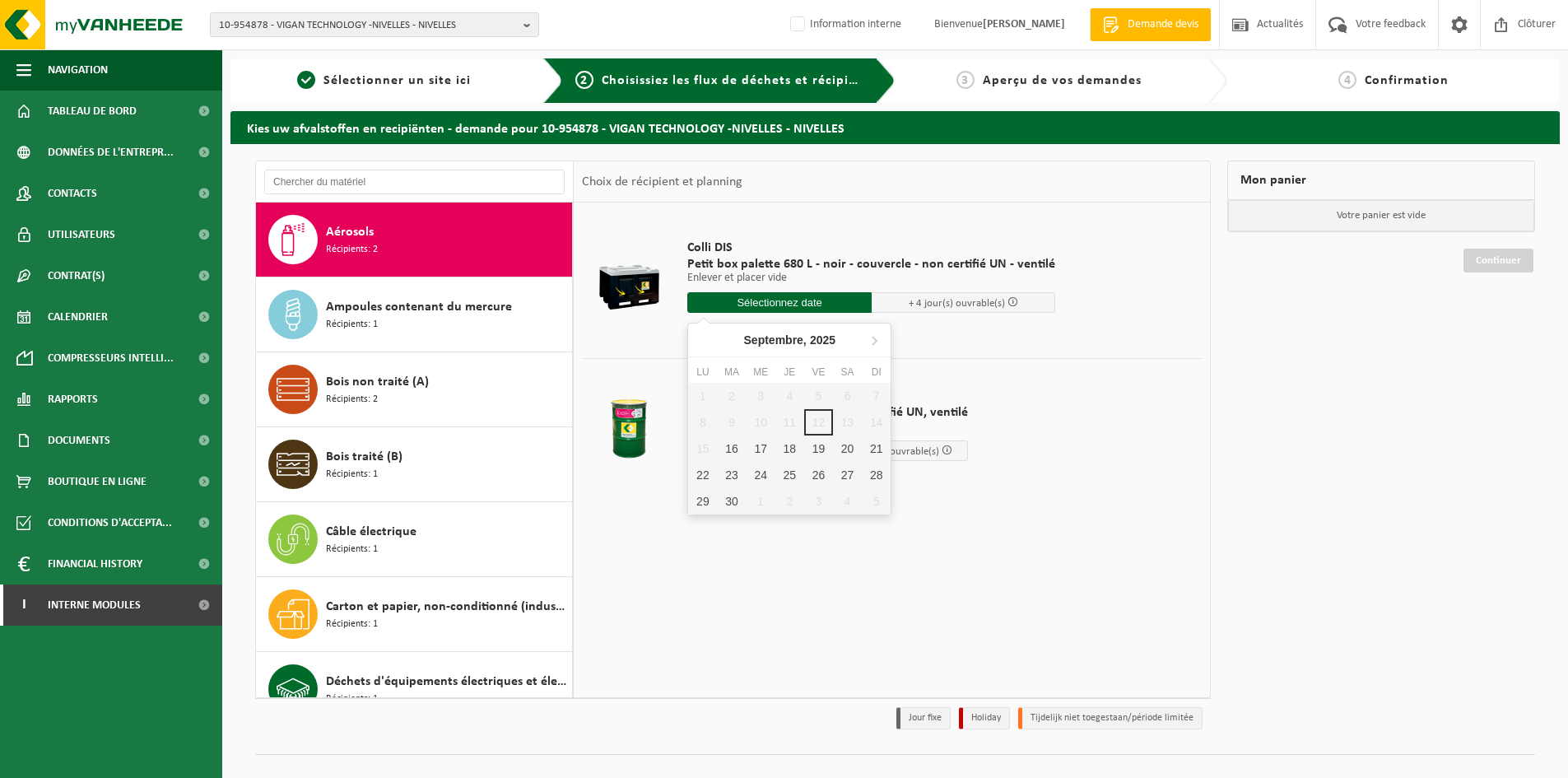
click at [776, 305] on input "text" at bounding box center [779, 302] width 184 height 20
click at [704, 479] on div "22" at bounding box center [703, 475] width 29 height 26
type input "à partir de 2025-09-22"
type input "2025-09-22"
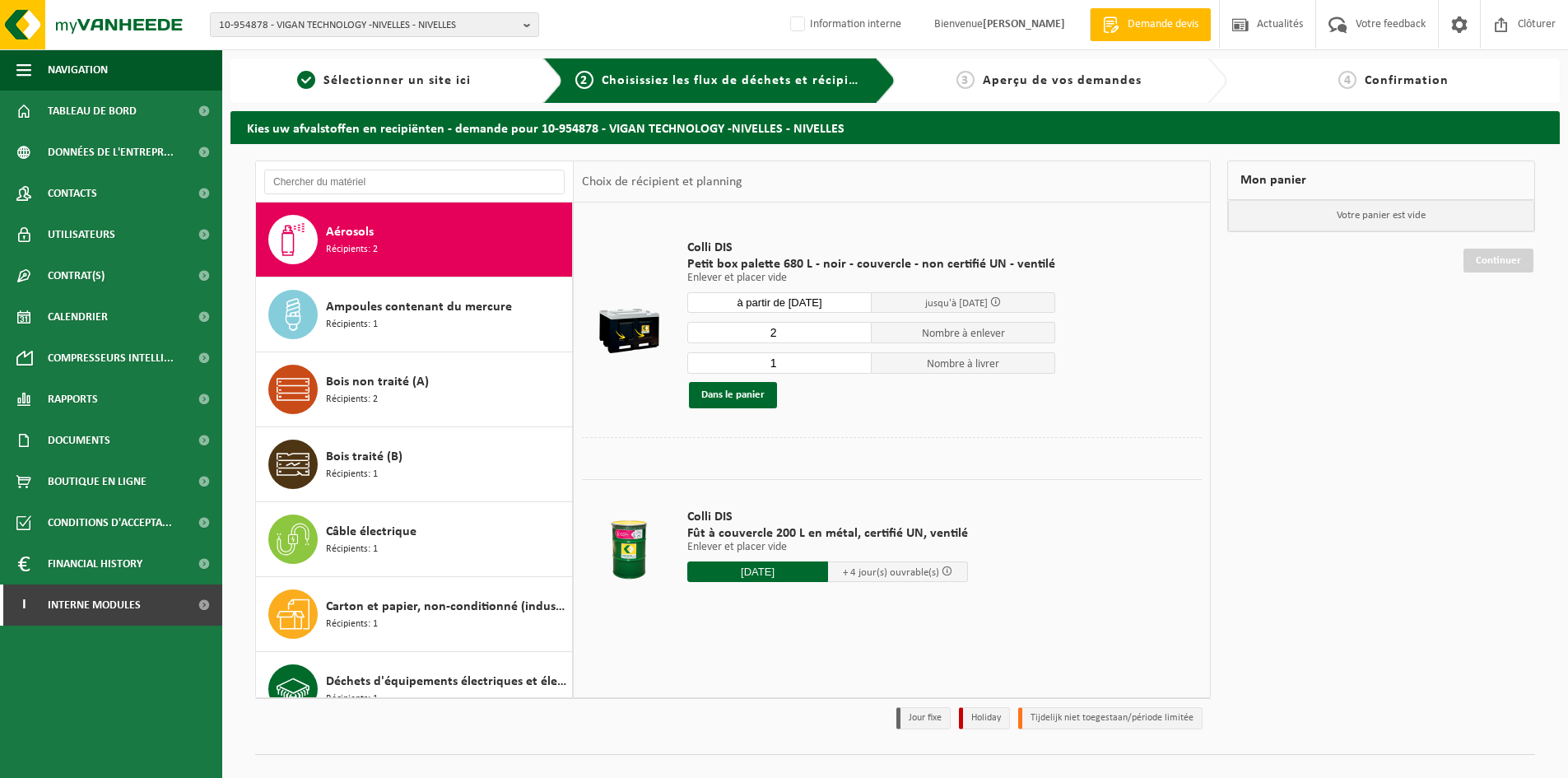
type input "2"
click at [852, 330] on input "2" at bounding box center [779, 332] width 184 height 21
click at [853, 358] on input "2" at bounding box center [779, 363] width 184 height 21
type input "3"
click at [853, 358] on input "3" at bounding box center [779, 363] width 184 height 21
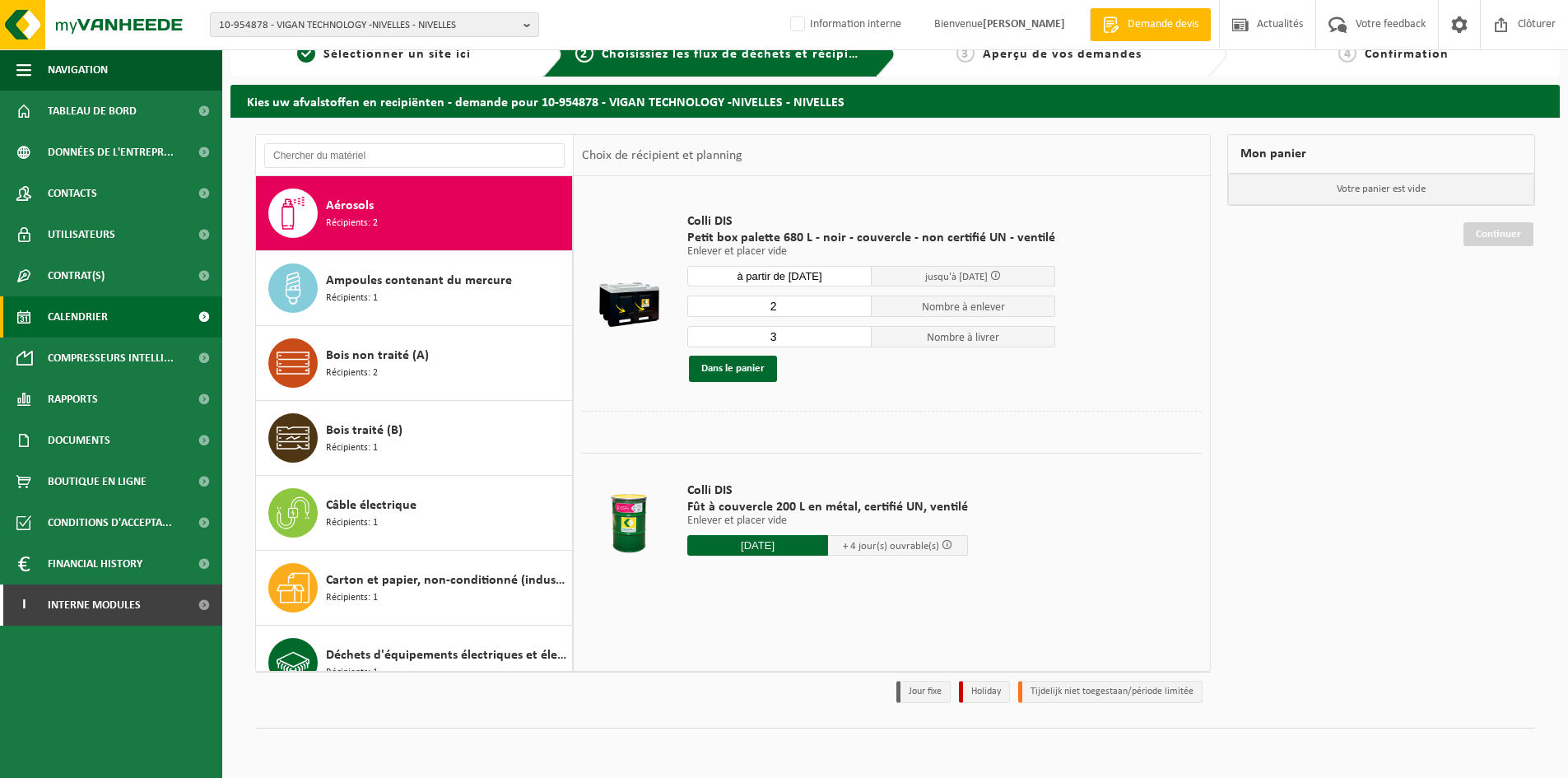
click at [97, 314] on span "Calendrier" at bounding box center [77, 317] width 60 height 41
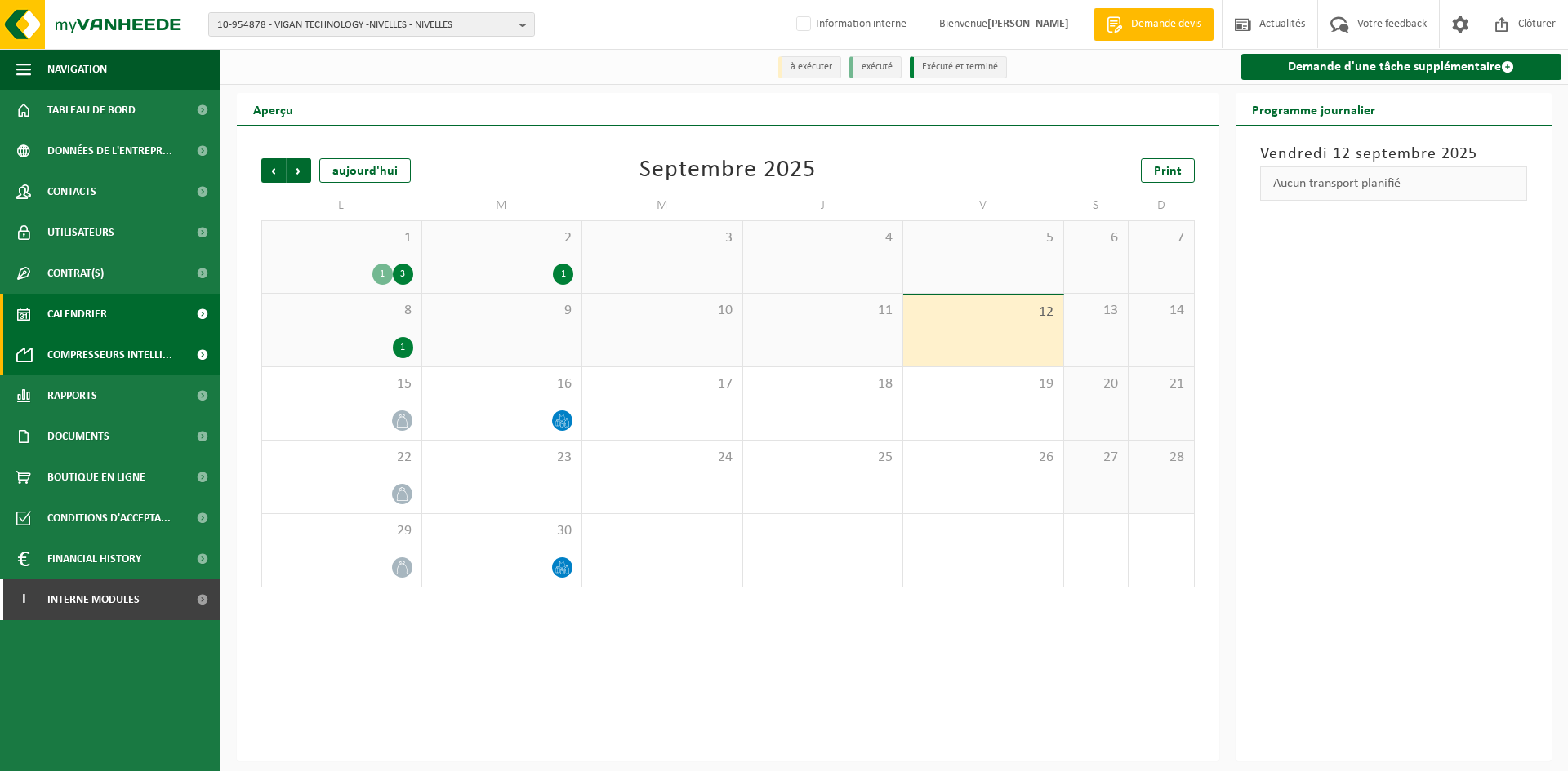
click at [120, 359] on span "Compresseurs intelli..." at bounding box center [109, 355] width 125 height 40
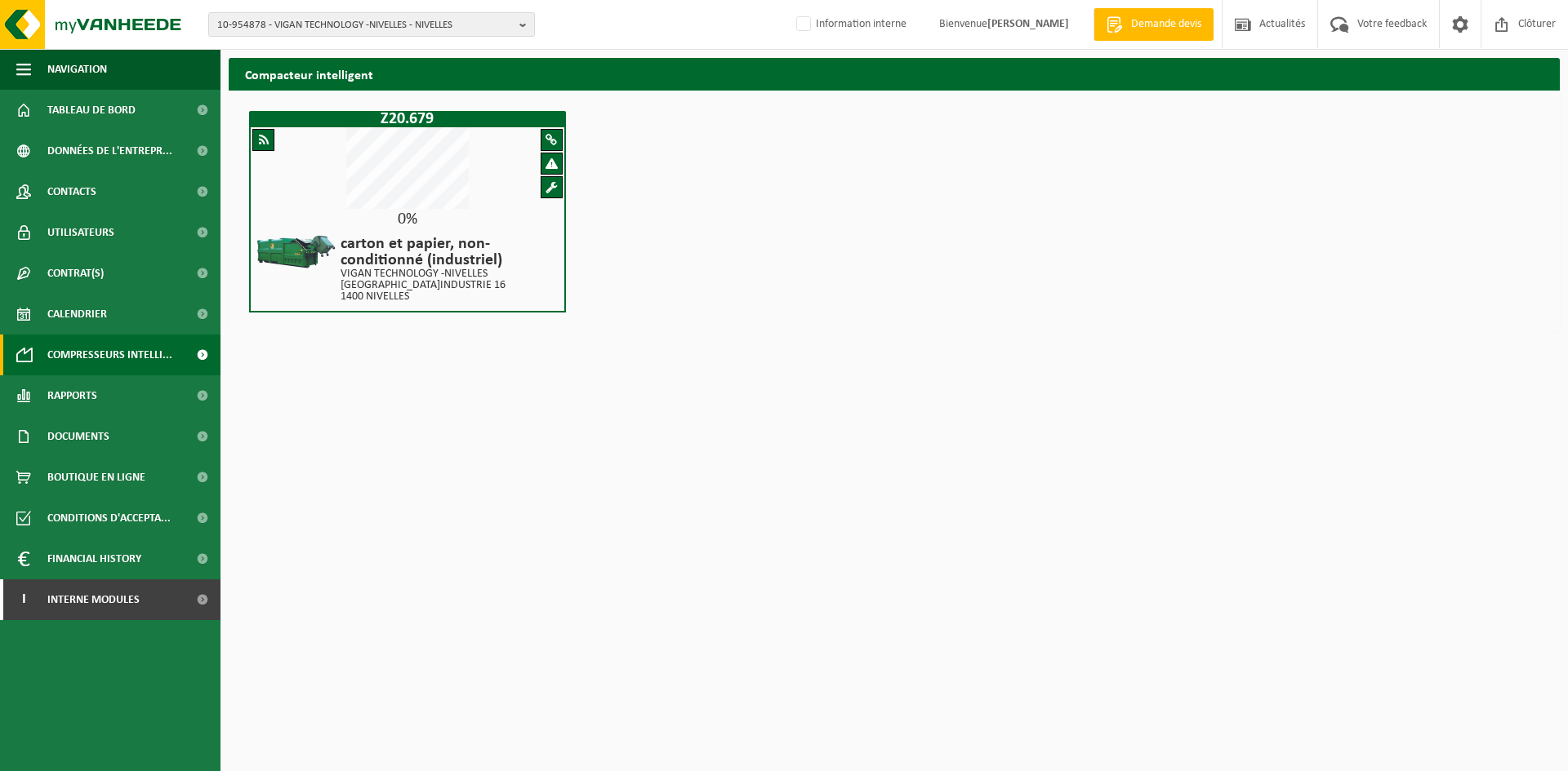
click at [264, 143] on span at bounding box center [264, 140] width 10 height 13
click at [95, 405] on span "Rapports" at bounding box center [72, 396] width 50 height 40
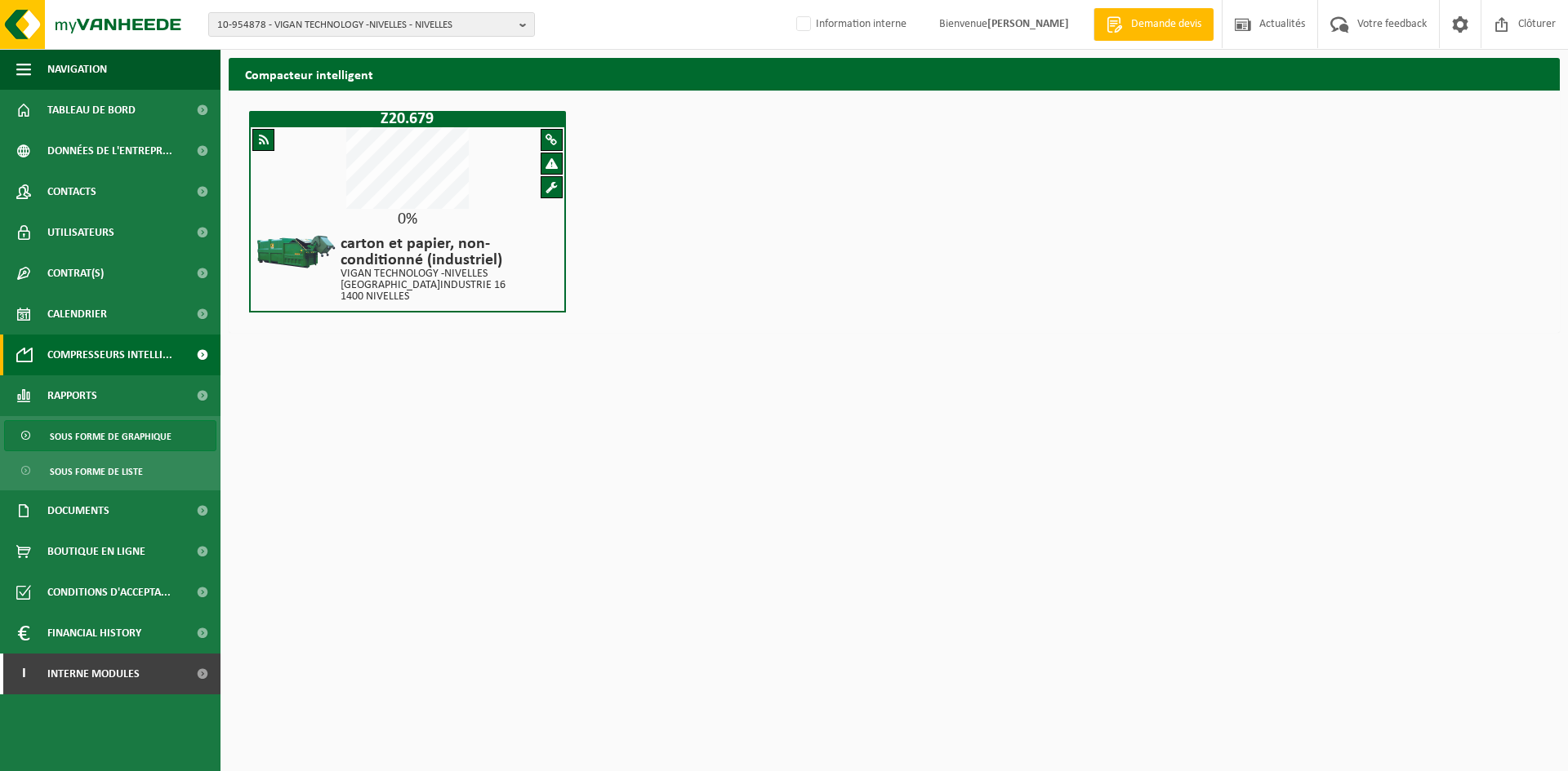
click at [128, 442] on span "Sous forme de graphique" at bounding box center [110, 436] width 121 height 31
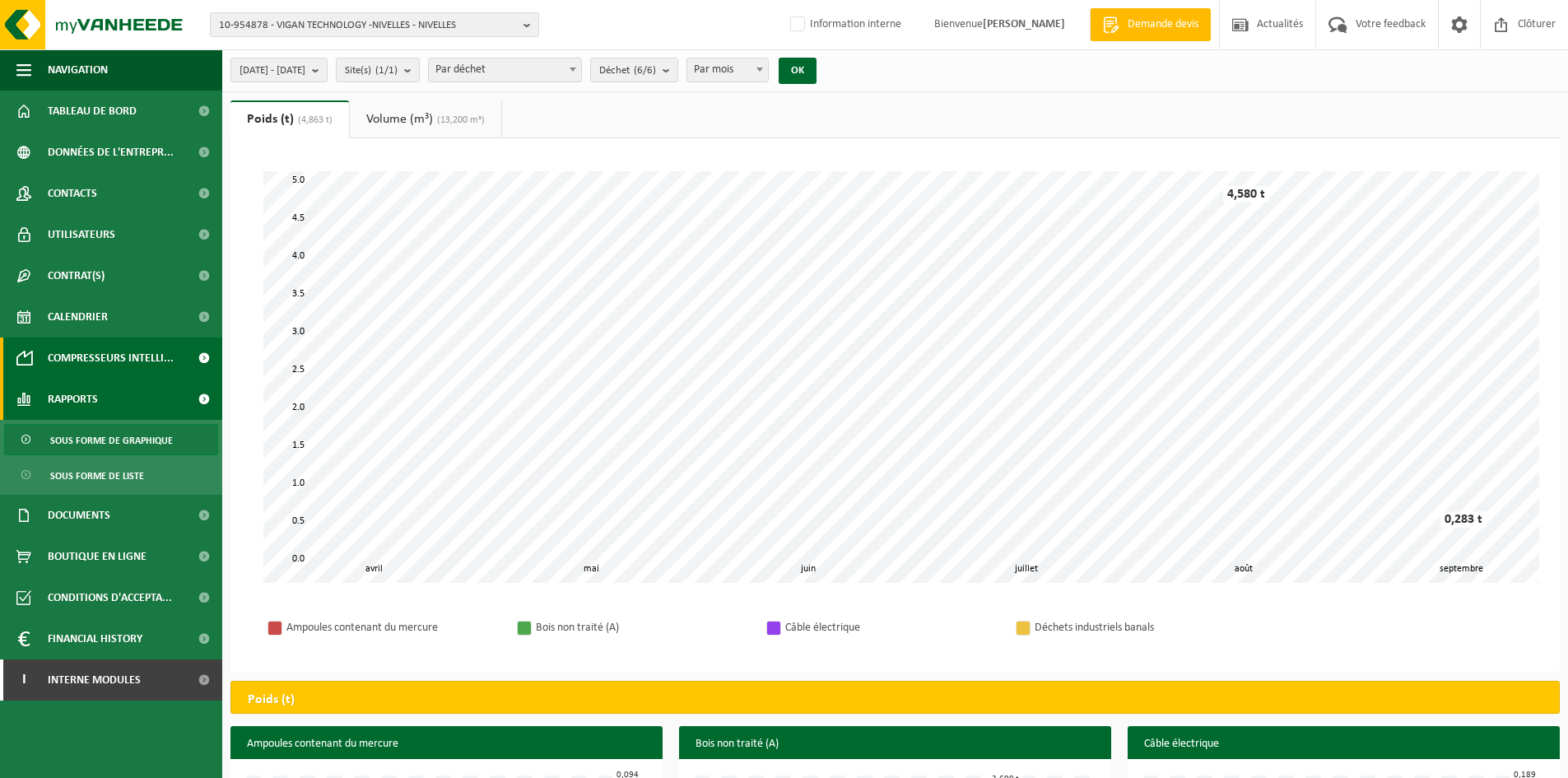
click at [138, 356] on span "Compresseurs intelli..." at bounding box center [110, 358] width 126 height 41
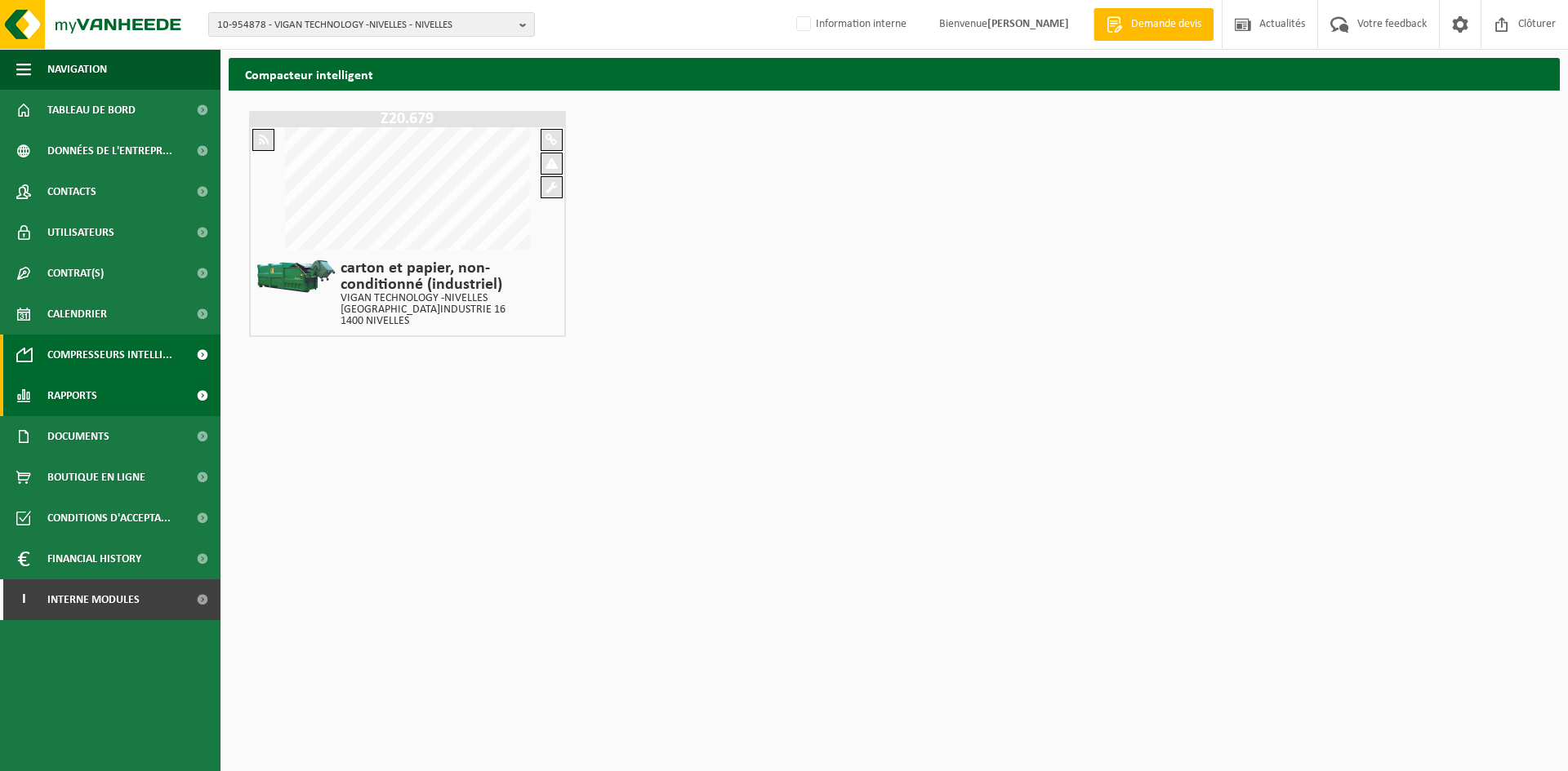
click at [135, 393] on link "Rapports" at bounding box center [110, 396] width 221 height 40
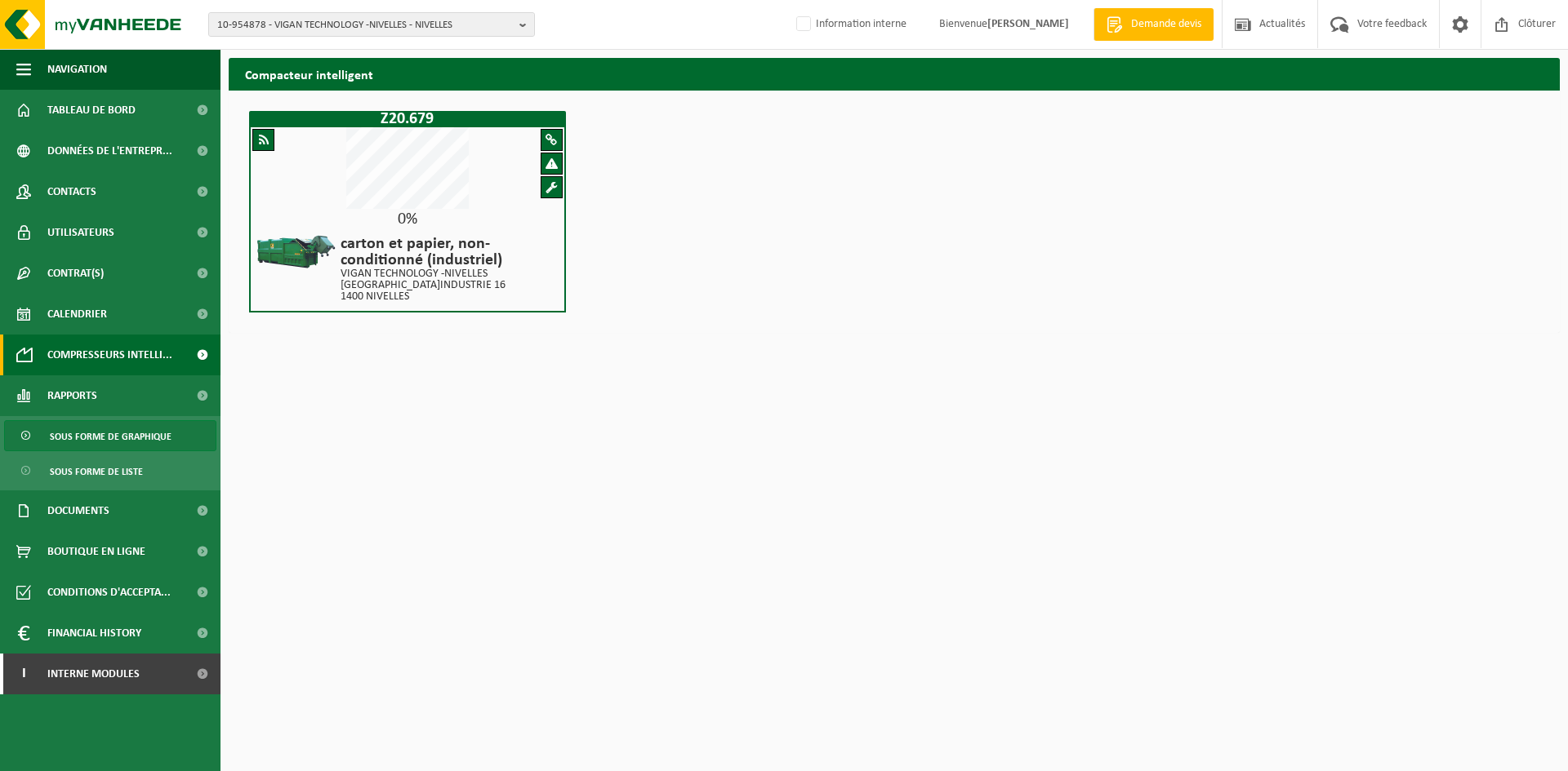
click at [119, 439] on span "Sous forme de graphique" at bounding box center [110, 436] width 121 height 31
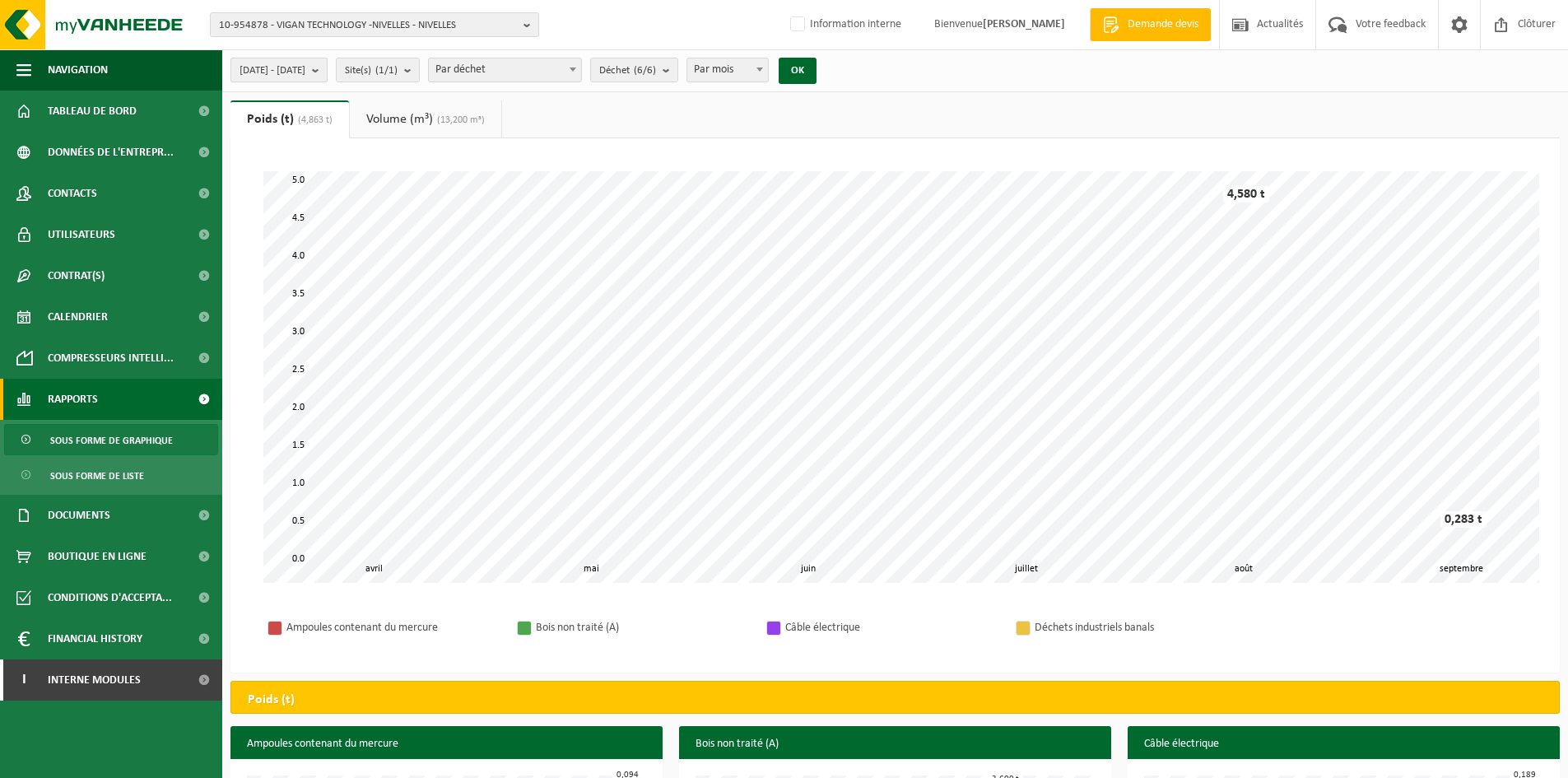
click at [306, 61] on span "2025-04-01 - 2025-09-12" at bounding box center [273, 70] width 66 height 25
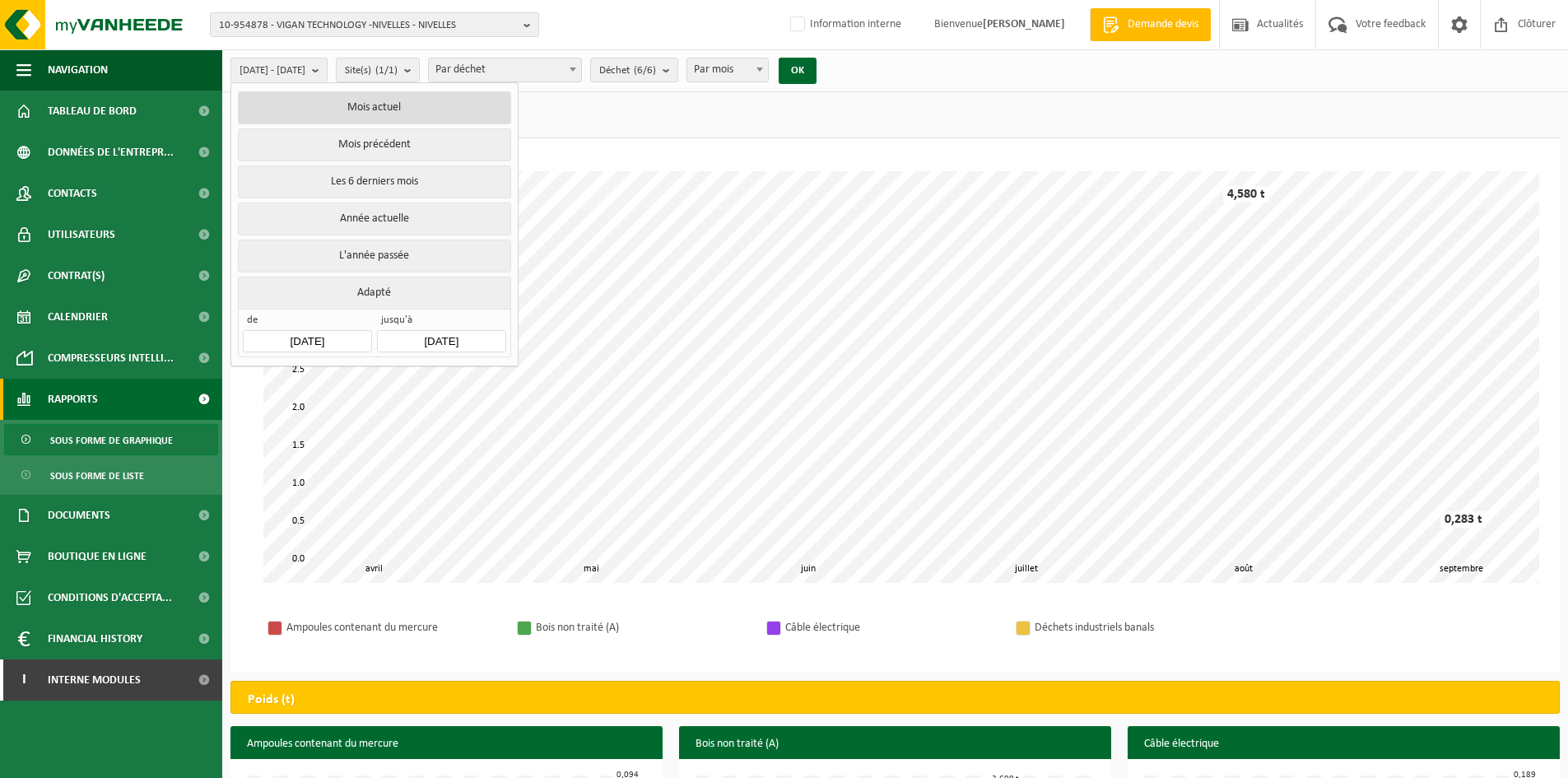
click at [383, 104] on button "Mois actuel" at bounding box center [374, 108] width 273 height 33
type input "2025-09-01"
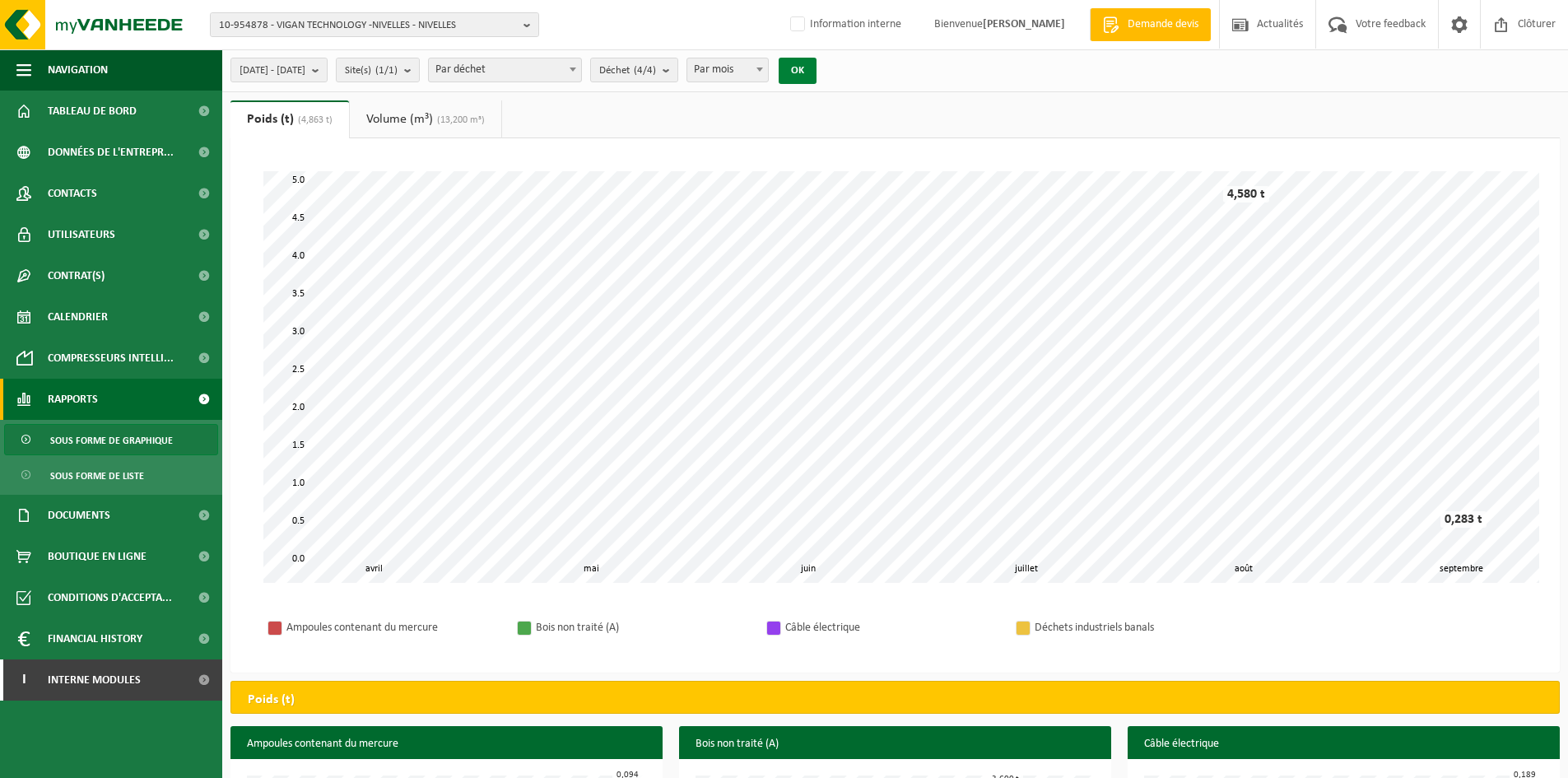
click at [817, 67] on button "OK" at bounding box center [797, 70] width 38 height 26
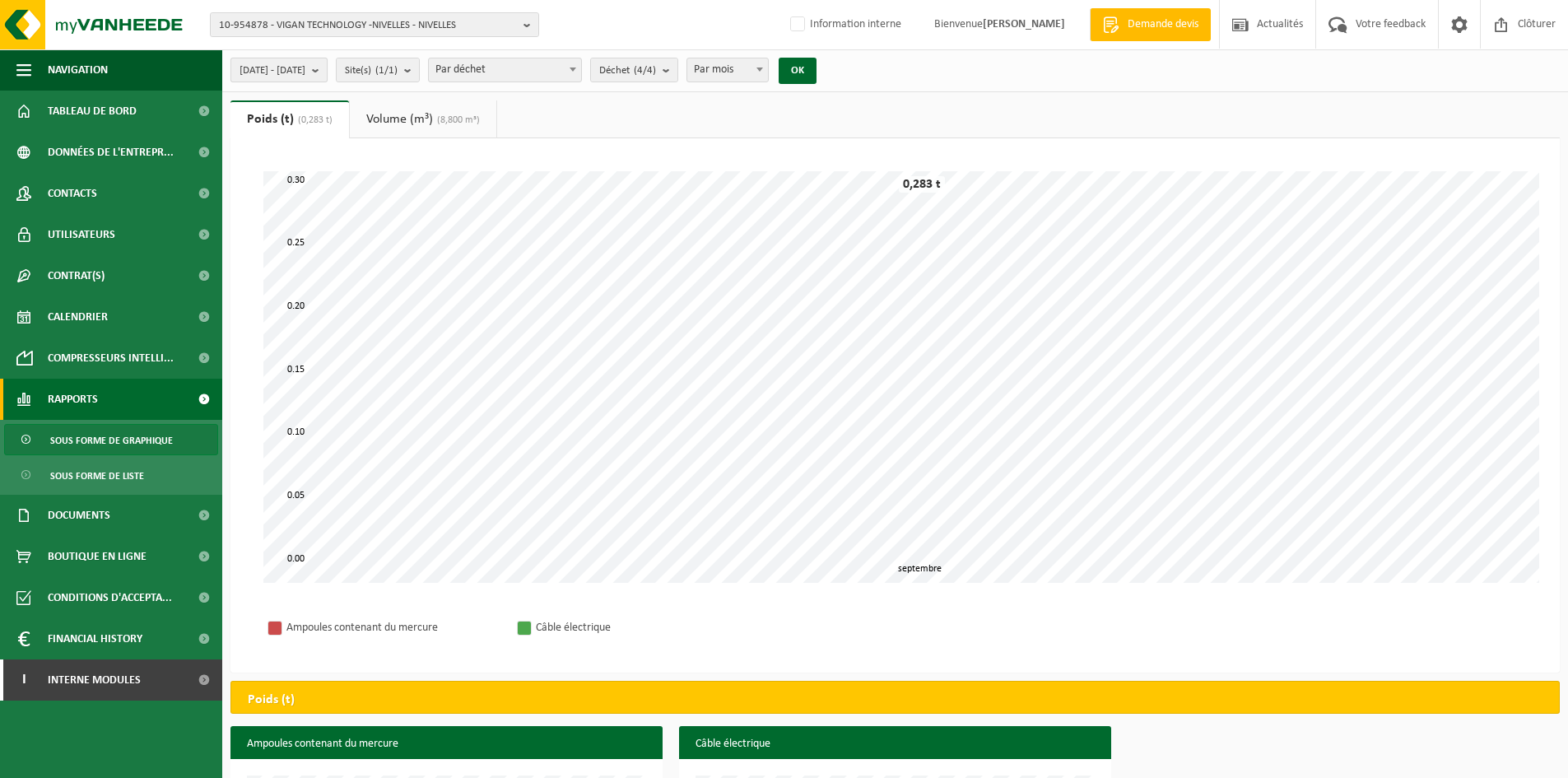
click at [306, 72] on span "2025-09-01 - 2025-09-12" at bounding box center [273, 70] width 66 height 25
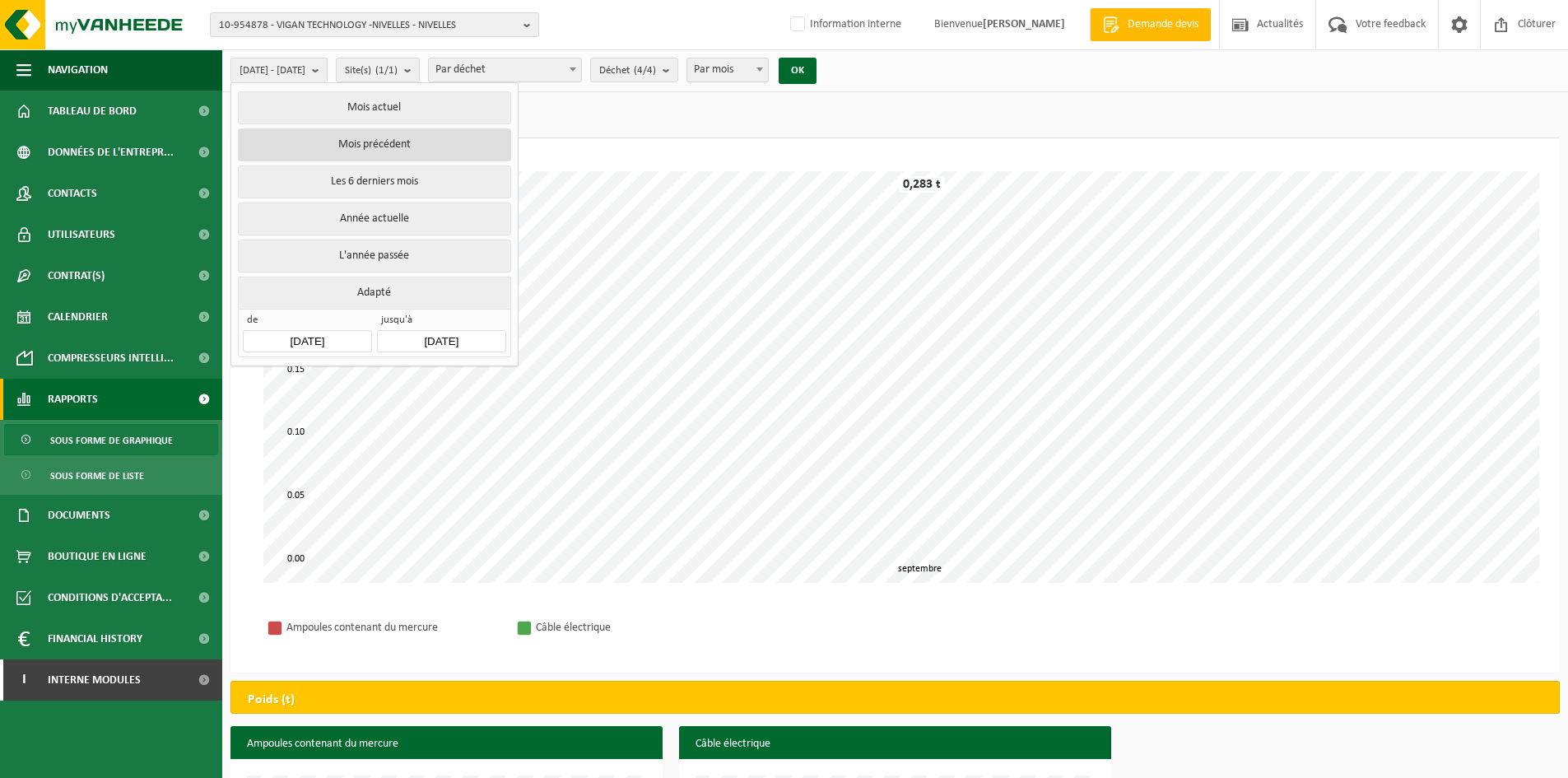
click at [364, 143] on button "Mois précédent" at bounding box center [374, 144] width 273 height 33
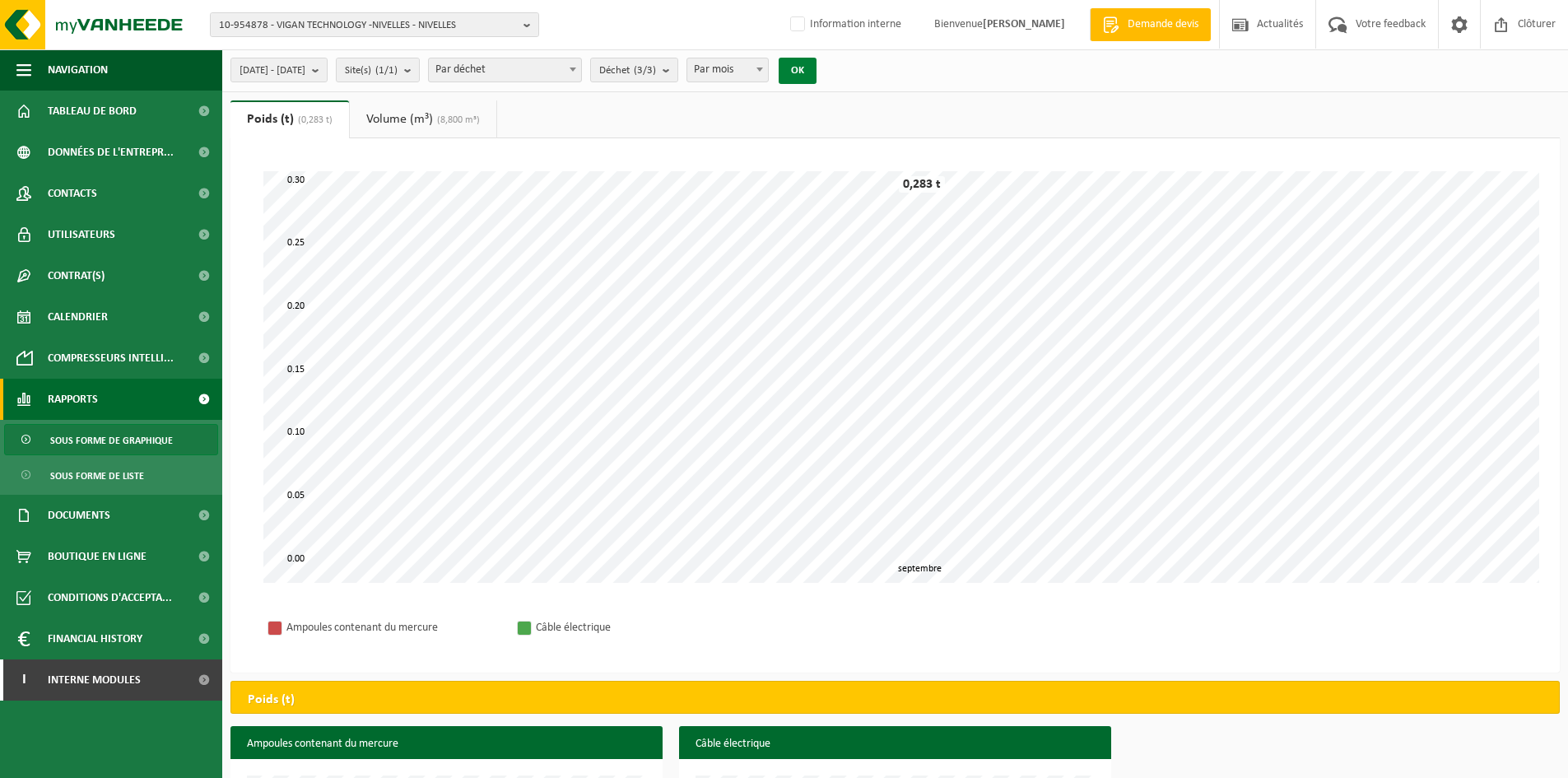
click at [817, 64] on button "OK" at bounding box center [797, 70] width 38 height 26
click at [420, 69] on button "Site(s) (1/1)" at bounding box center [378, 70] width 84 height 25
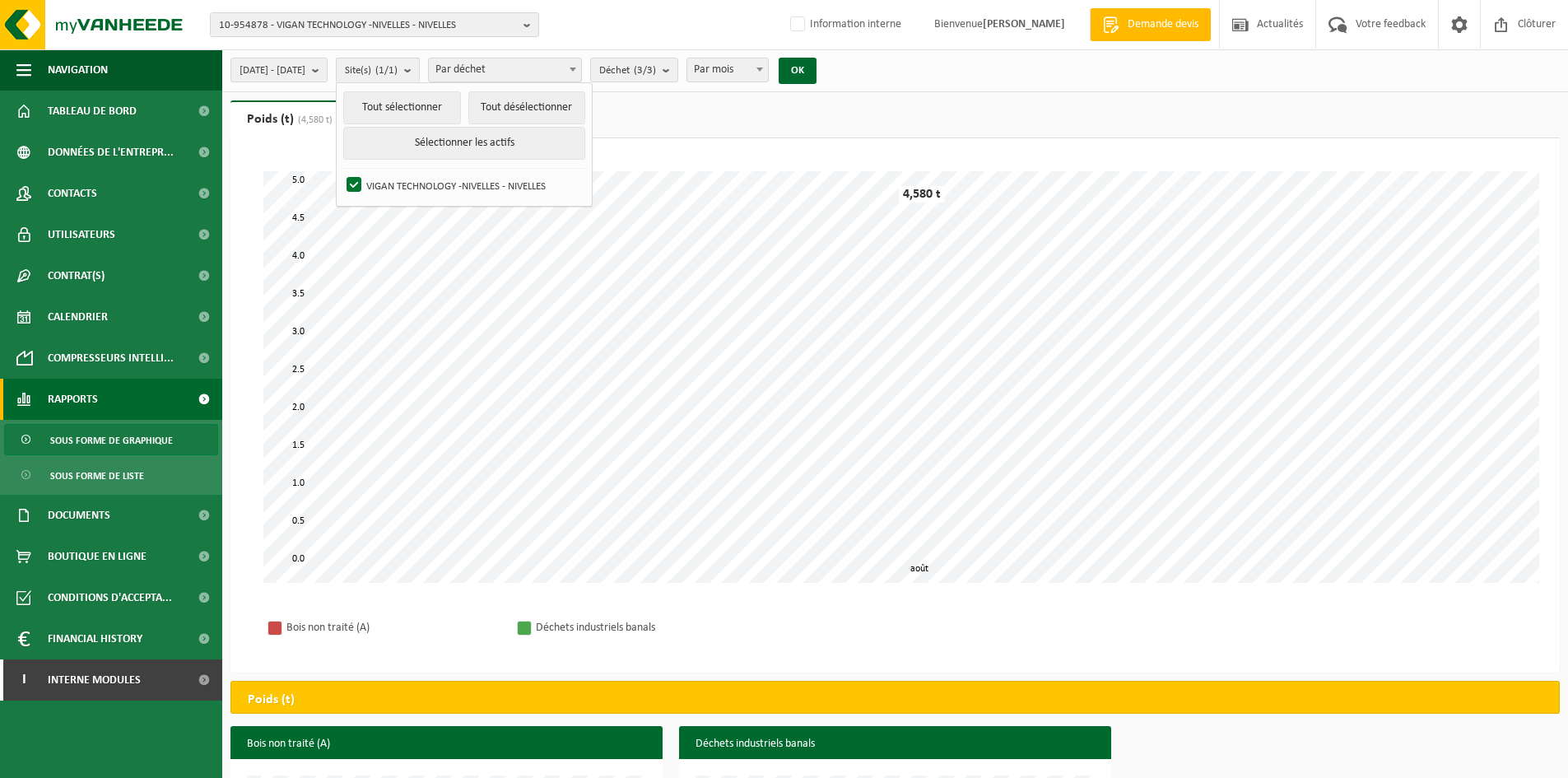
click at [420, 69] on button "Site(s) (1/1)" at bounding box center [378, 70] width 84 height 25
click at [510, 80] on span "Par déchet" at bounding box center [504, 70] width 152 height 23
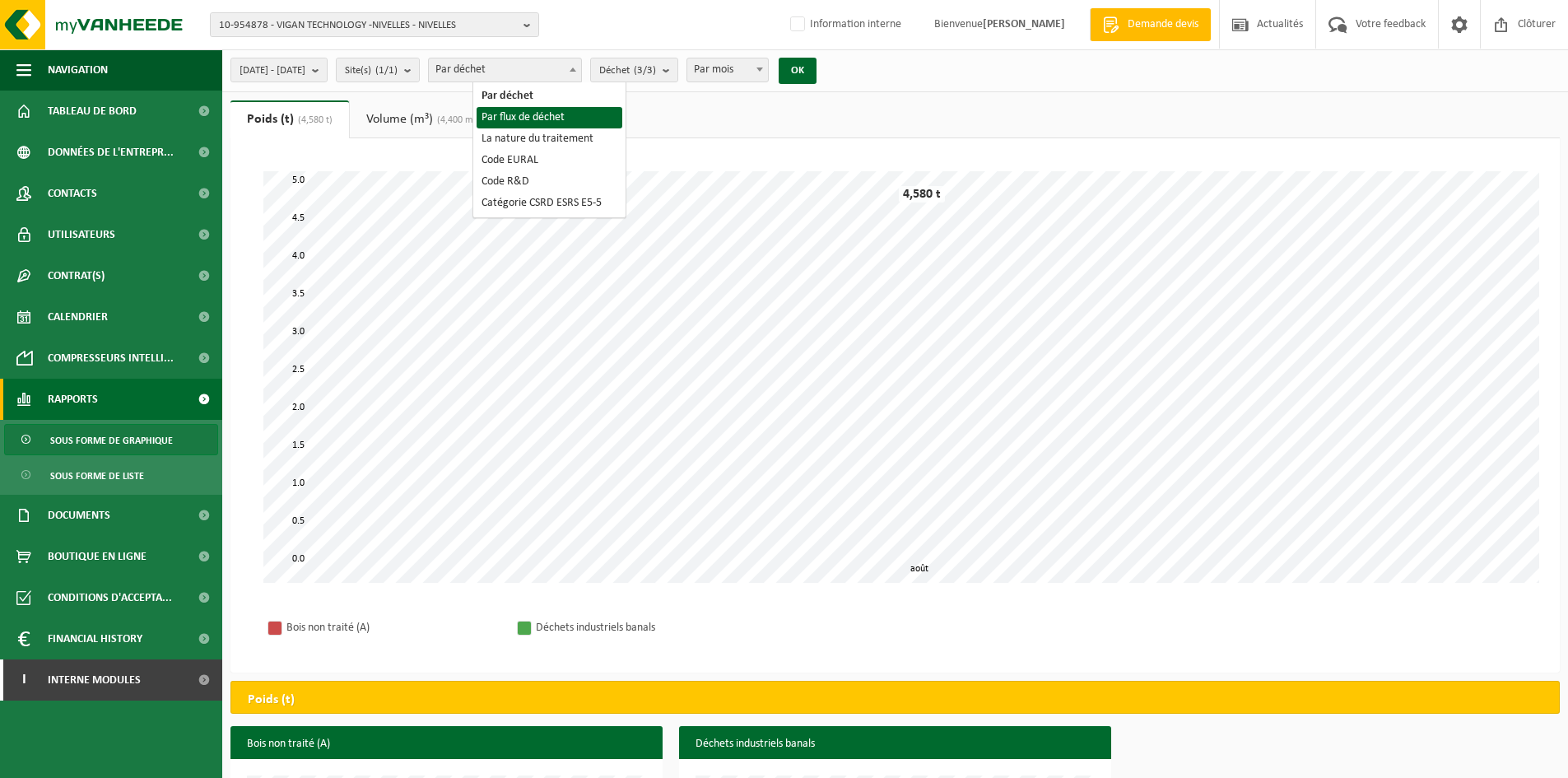
select select "2"
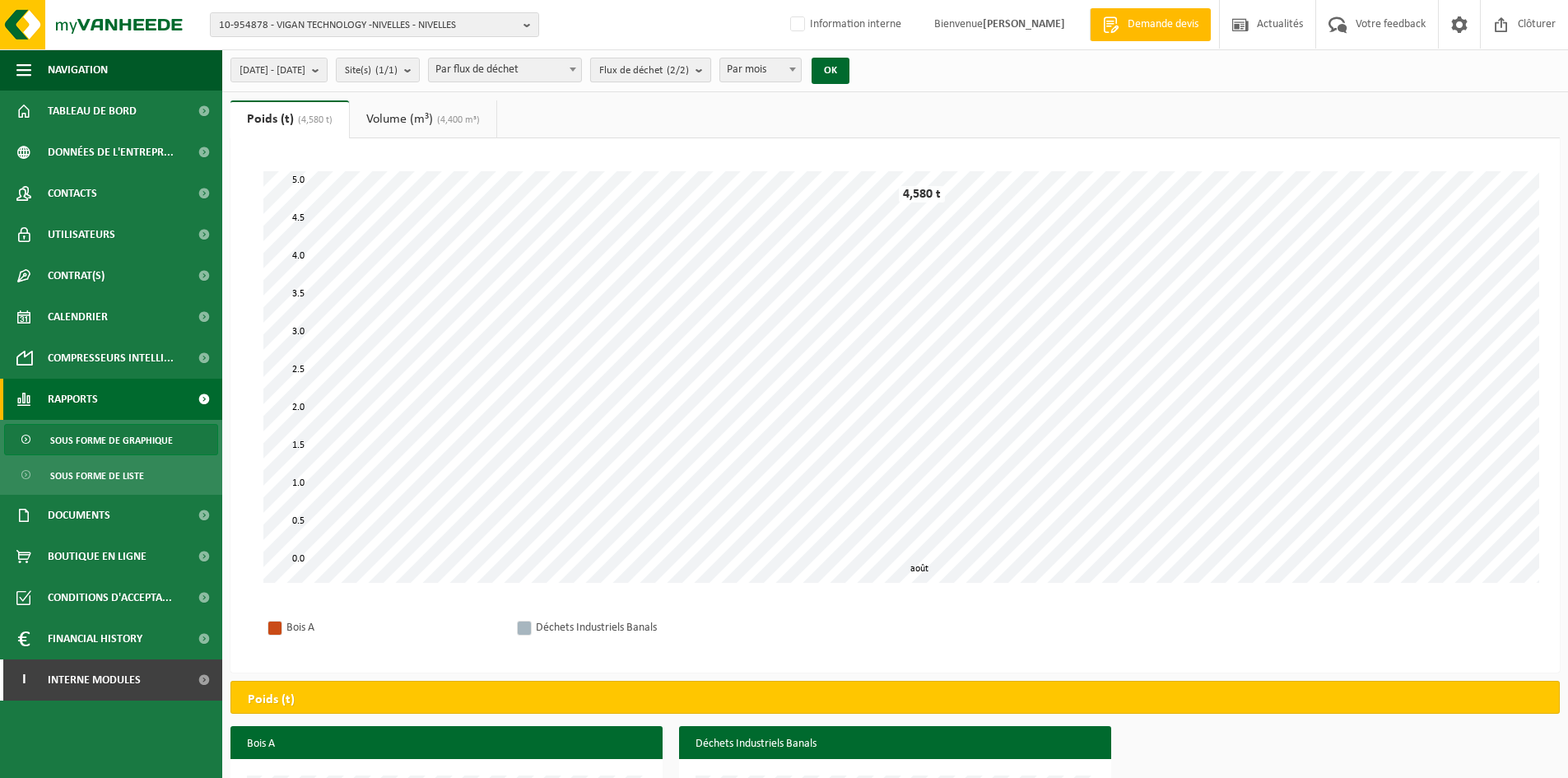
click at [689, 65] on span "Flux de déchet (2/2)" at bounding box center [644, 70] width 90 height 25
click at [651, 198] on label "Déchets Industriels Banals" at bounding box center [733, 197] width 273 height 25
click at [595, 185] on input "Déchets Industriels Banals" at bounding box center [594, 184] width 1 height 1
checkbox input "false"
click at [850, 65] on button "OK" at bounding box center [830, 70] width 38 height 26
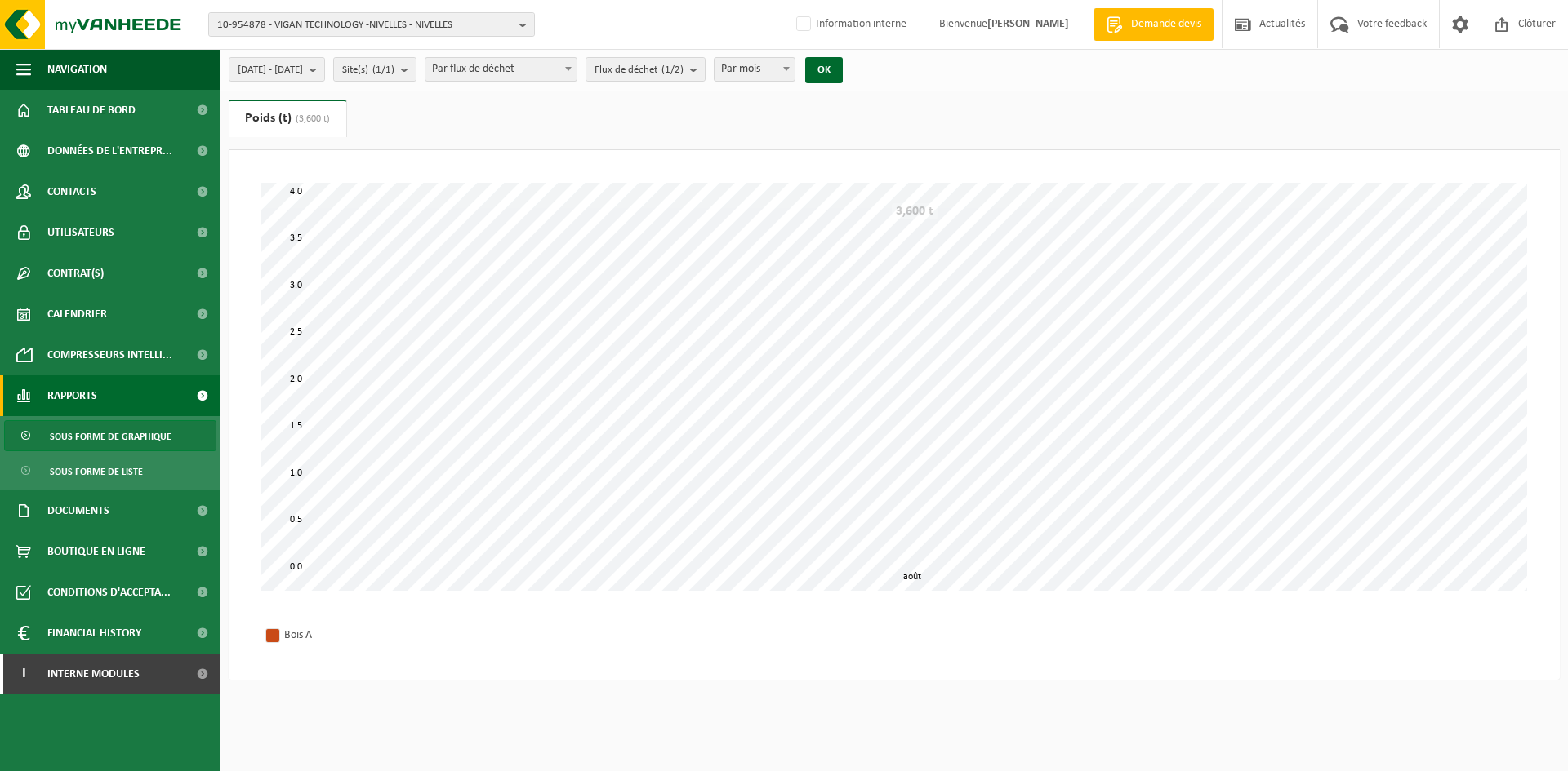
click at [794, 68] on span "Par mois" at bounding box center [754, 69] width 80 height 23
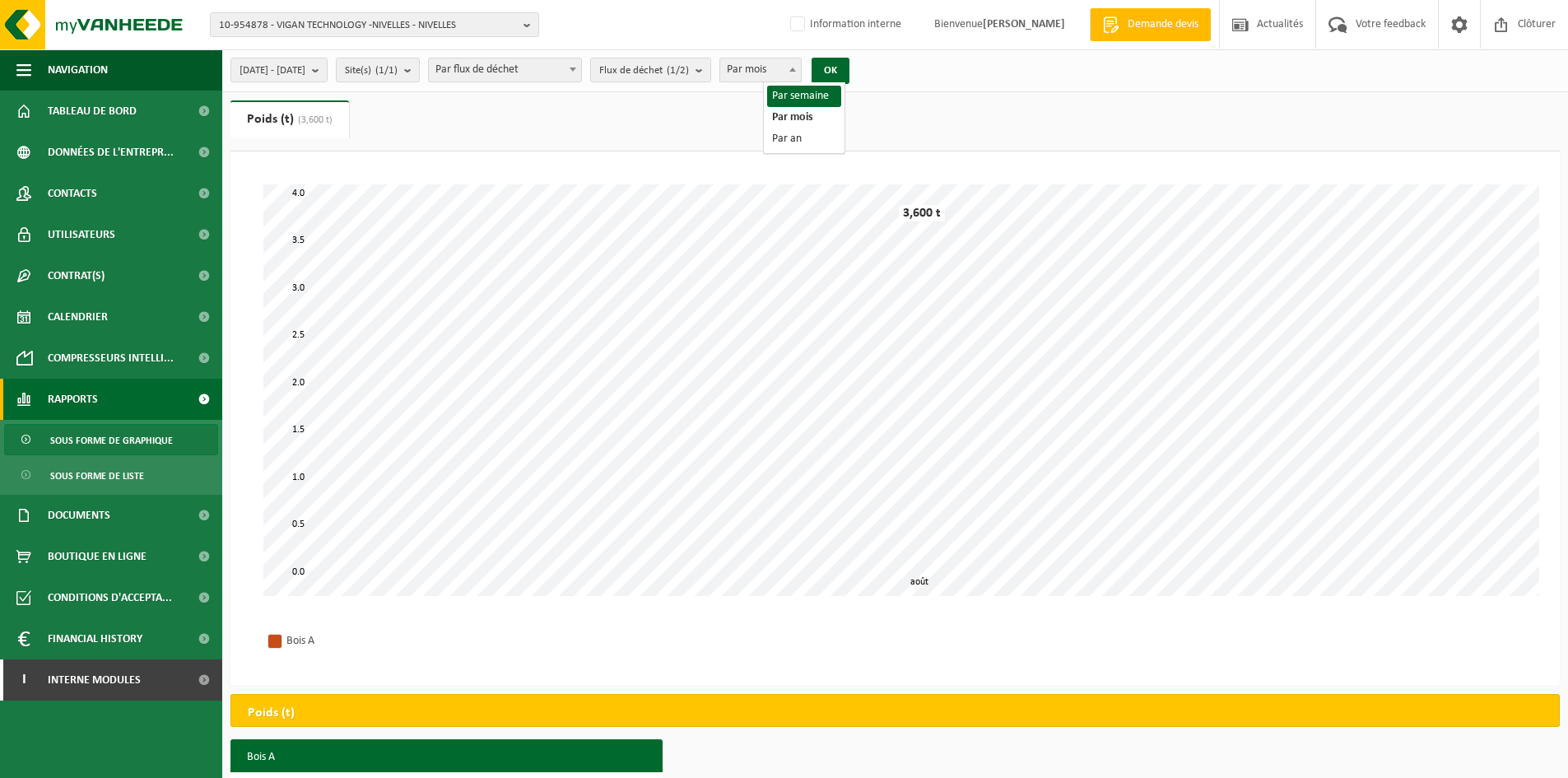
select select "1"
click at [850, 62] on button "OK" at bounding box center [830, 70] width 38 height 26
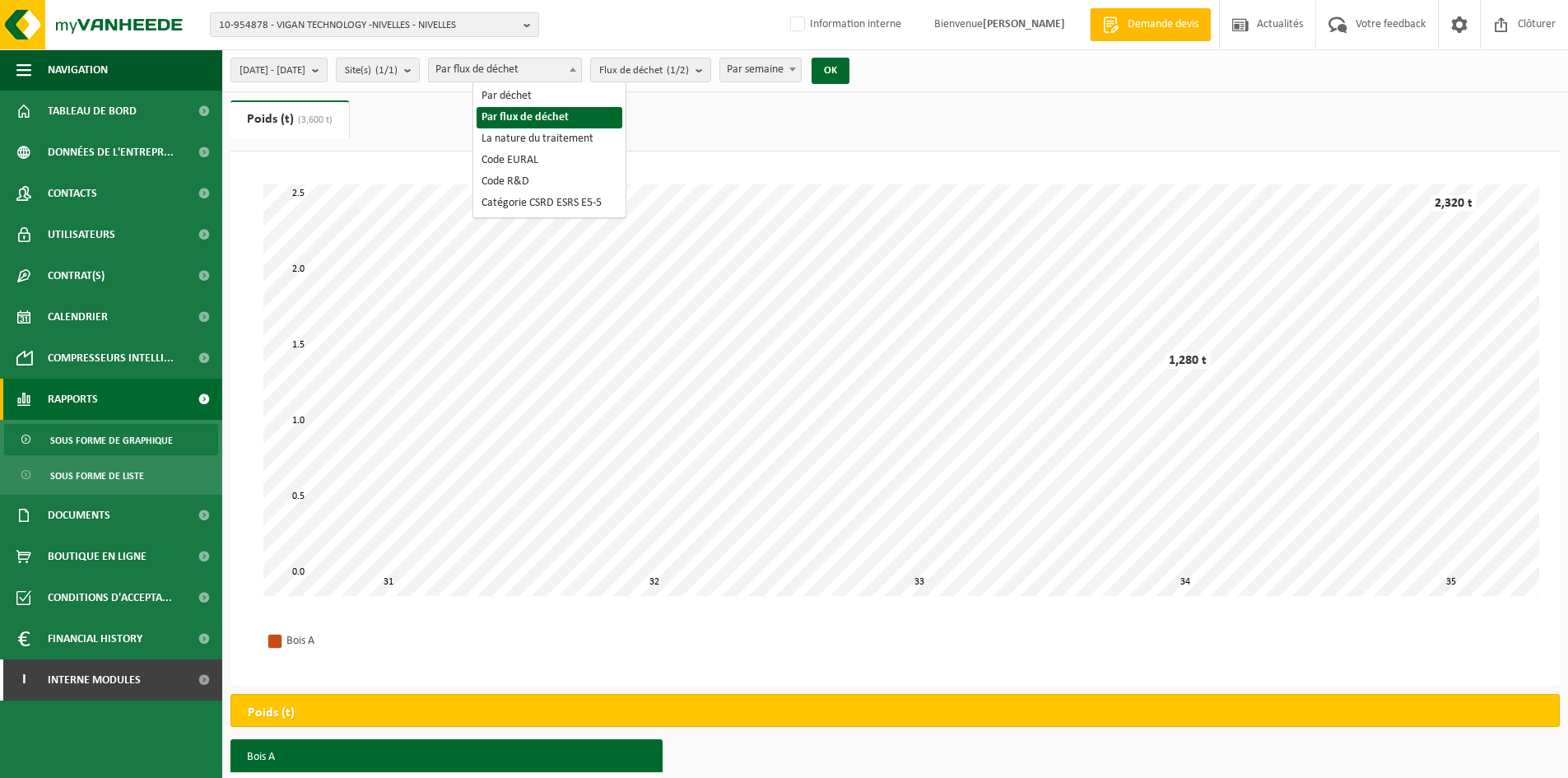
click at [507, 76] on span "Par flux de déchet" at bounding box center [504, 70] width 152 height 23
click at [675, 62] on span "Flux de déchet (1/2)" at bounding box center [644, 70] width 90 height 25
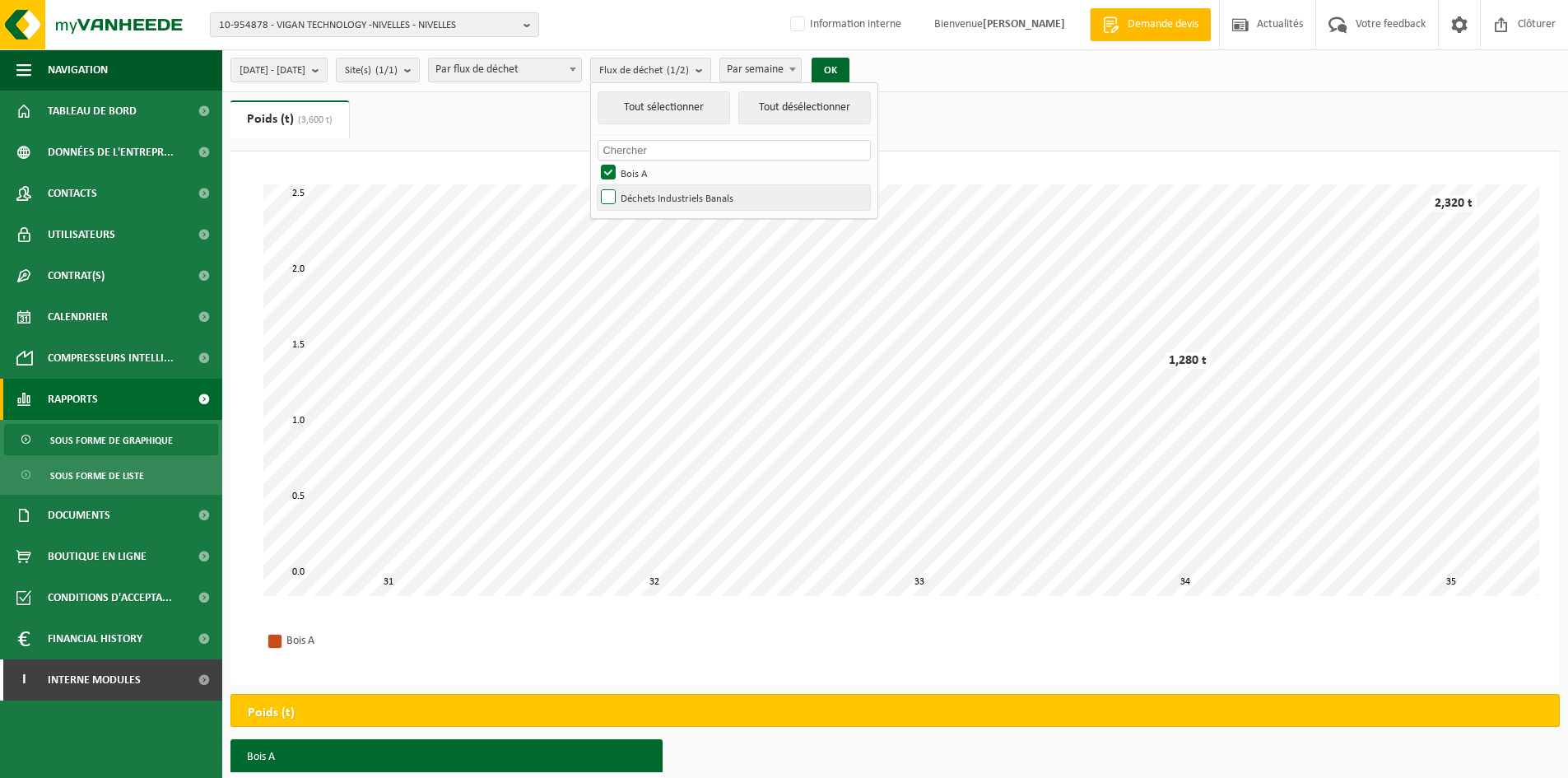
click at [650, 197] on label "Déchets Industriels Banals" at bounding box center [733, 197] width 273 height 25
click at [595, 185] on input "Déchets Industriels Banals" at bounding box center [594, 184] width 1 height 1
checkbox input "true"
click at [650, 174] on label "Bois A" at bounding box center [733, 172] width 273 height 25
click at [595, 161] on input "Bois A" at bounding box center [594, 160] width 1 height 1
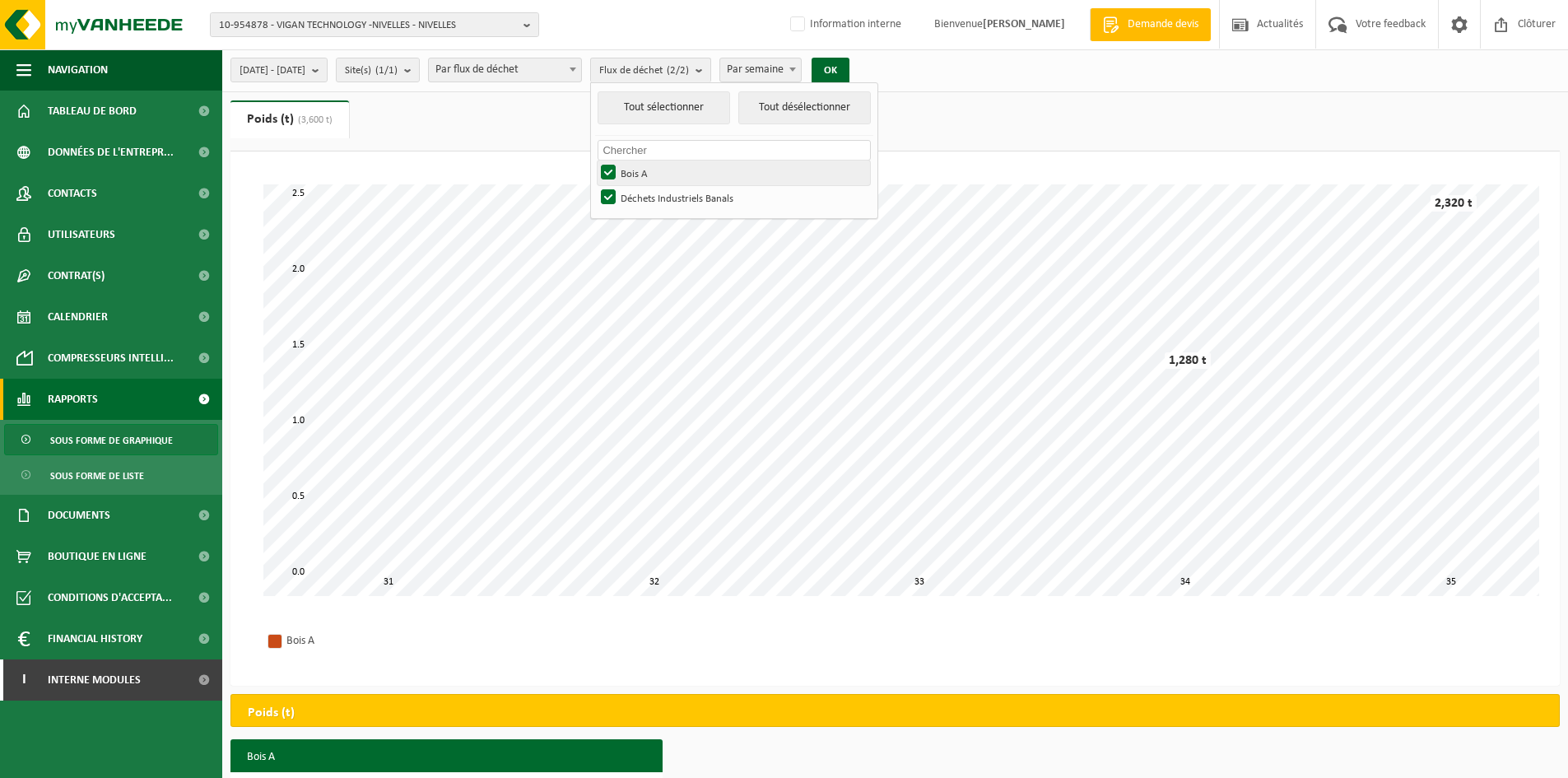
checkbox input "false"
click at [850, 71] on button "OK" at bounding box center [830, 70] width 38 height 26
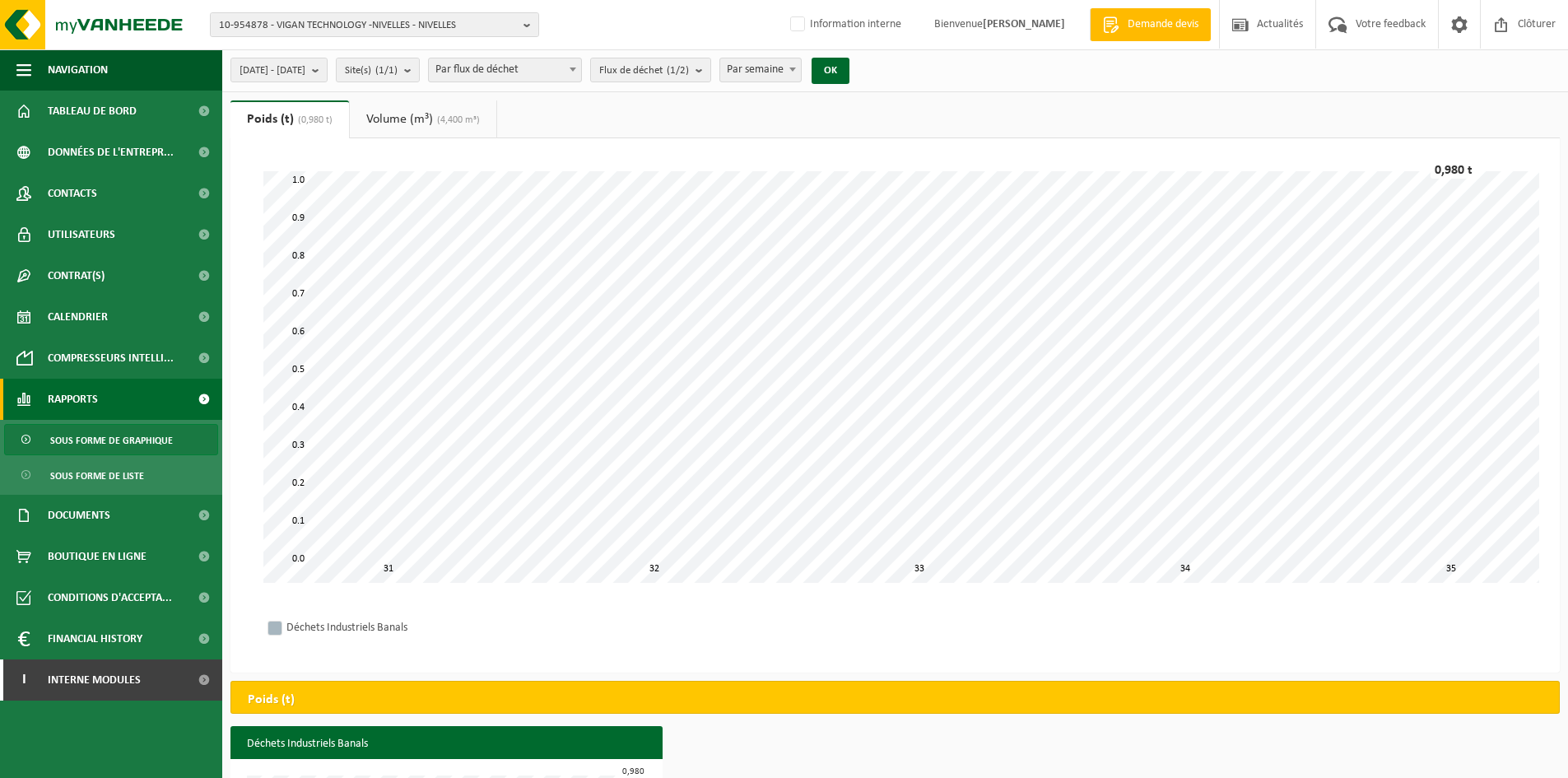
click at [419, 118] on link "Volume (m³) (4,400 m³)" at bounding box center [423, 119] width 147 height 38
click at [284, 124] on link "Poids (t) (0,980 t)" at bounding box center [288, 119] width 115 height 38
click at [419, 120] on link "Volume (m³) (4,400 m³)" at bounding box center [423, 119] width 147 height 38
click at [689, 76] on span "Flux de déchet (1/2)" at bounding box center [644, 70] width 90 height 25
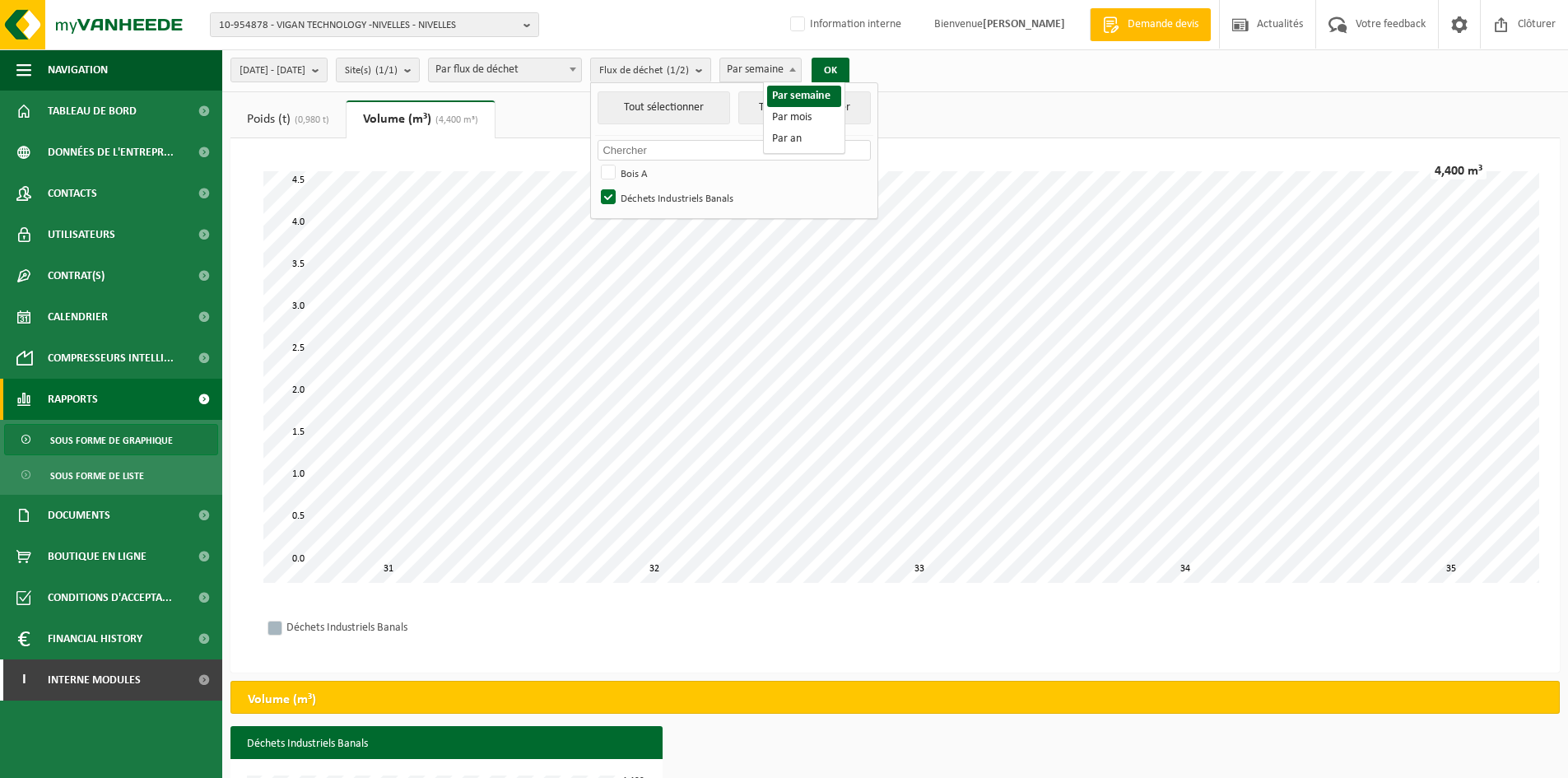
click at [795, 67] on span "Par semaine" at bounding box center [760, 70] width 81 height 23
select select "2"
click at [850, 79] on button "OK" at bounding box center [830, 70] width 38 height 26
click at [276, 121] on link "Poids (t) (0,980 t)" at bounding box center [288, 119] width 115 height 38
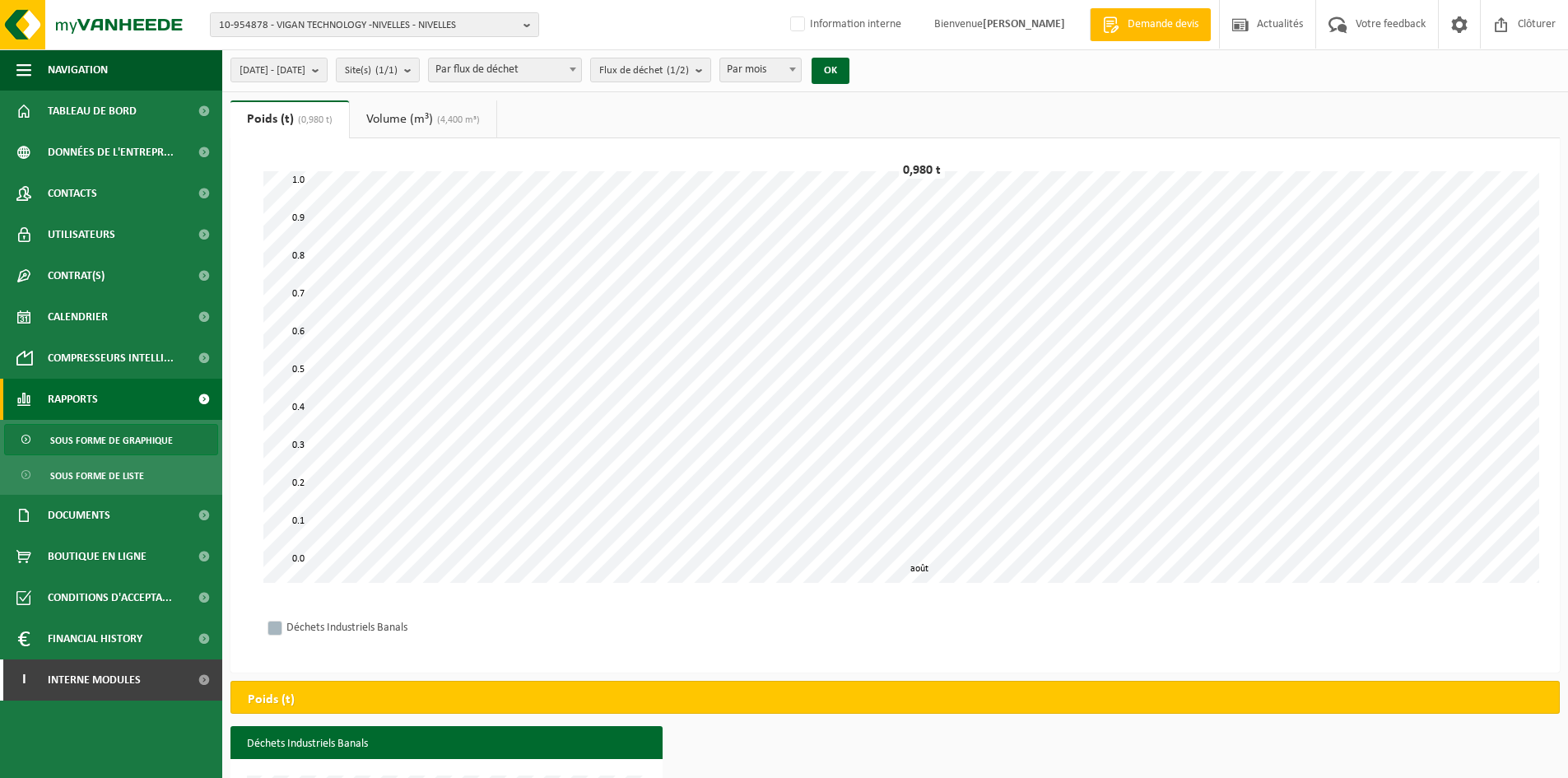
click at [411, 118] on link "Volume (m³) (4,400 m³)" at bounding box center [423, 119] width 147 height 38
click at [275, 121] on link "Poids (t) (0,980 t)" at bounding box center [288, 119] width 115 height 38
click at [141, 109] on link "Tableau de bord" at bounding box center [111, 111] width 222 height 41
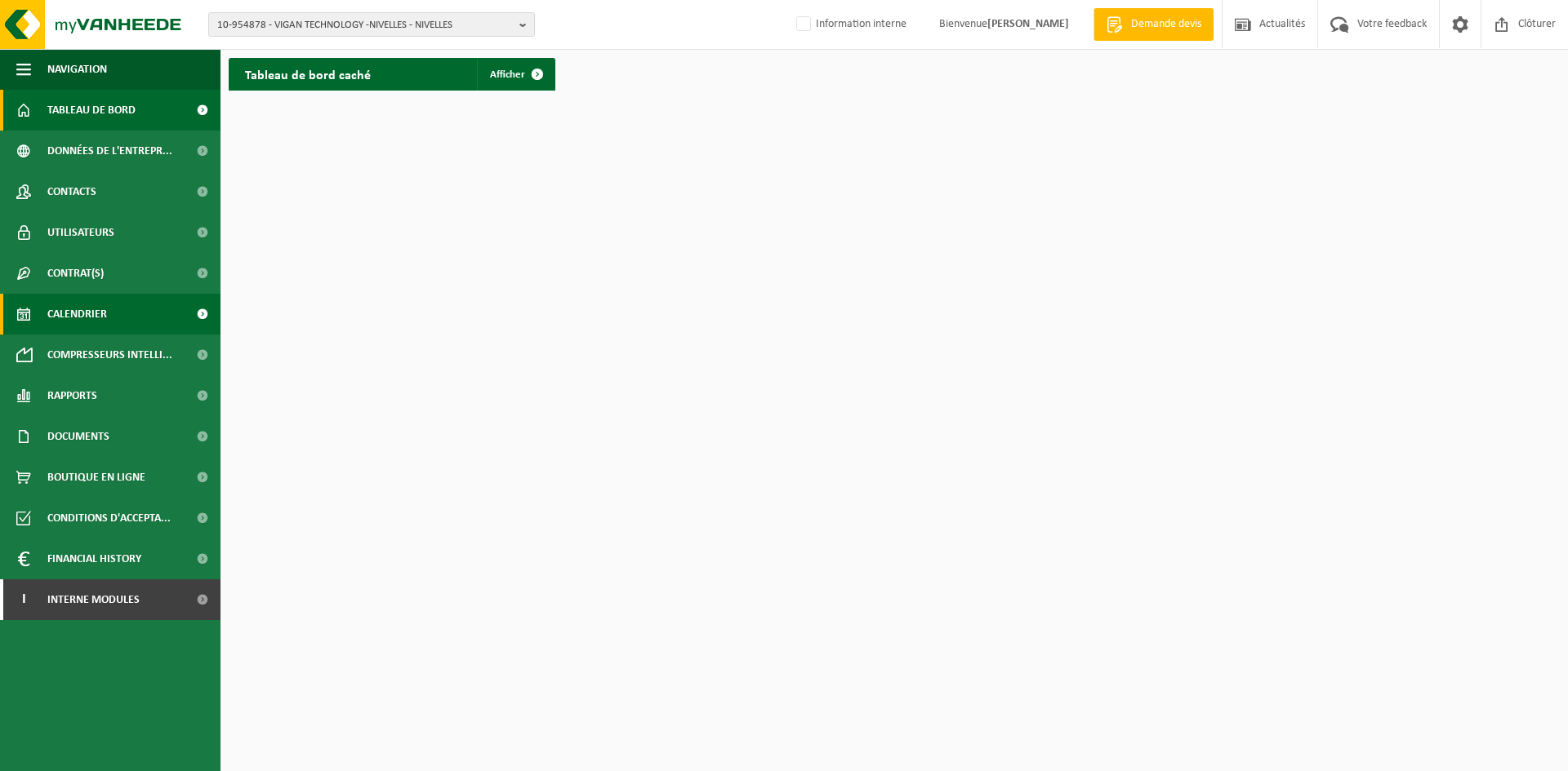
click at [131, 320] on link "Calendrier" at bounding box center [110, 314] width 221 height 40
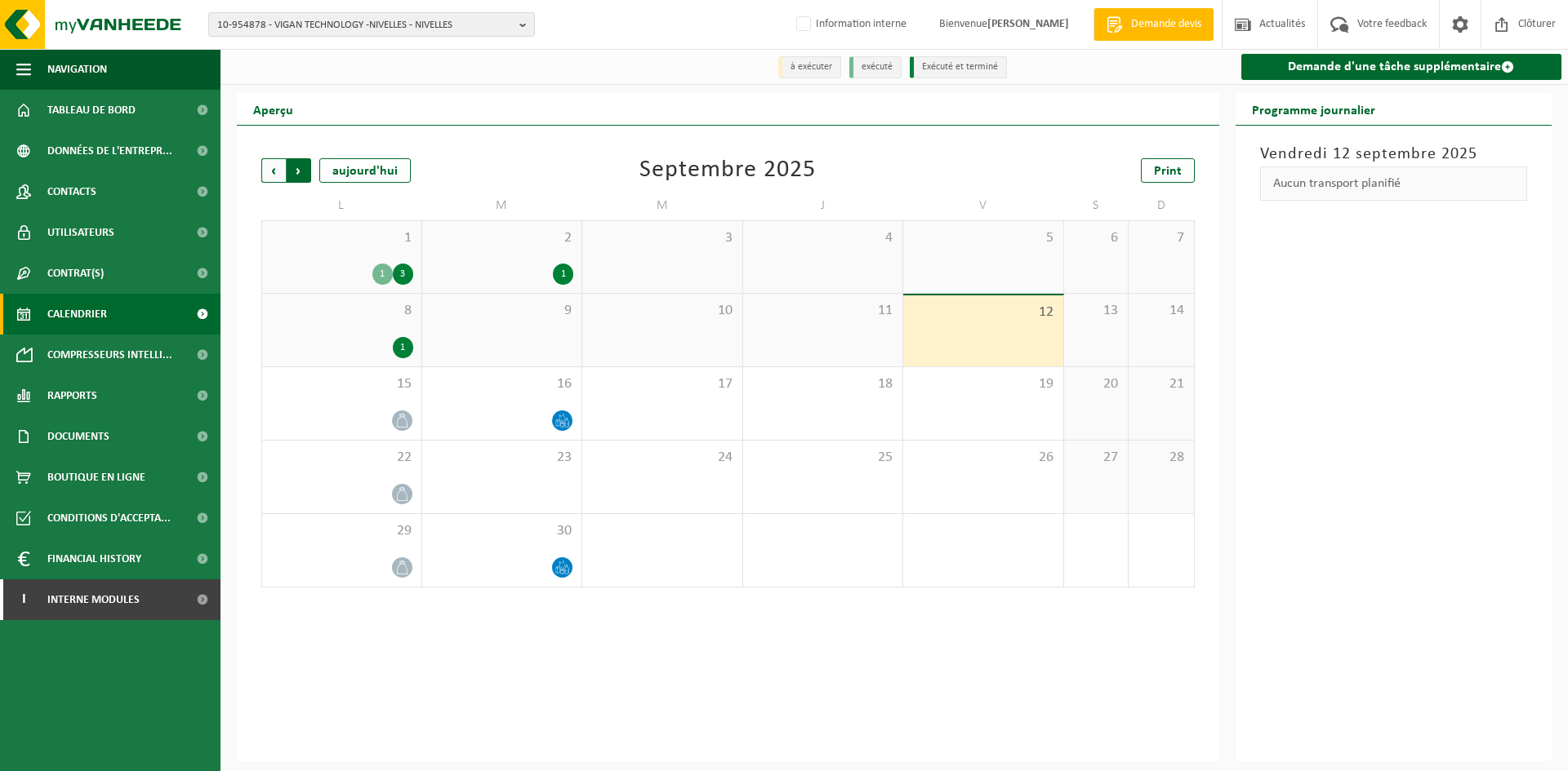
click at [278, 169] on span "Précédent" at bounding box center [273, 170] width 24 height 24
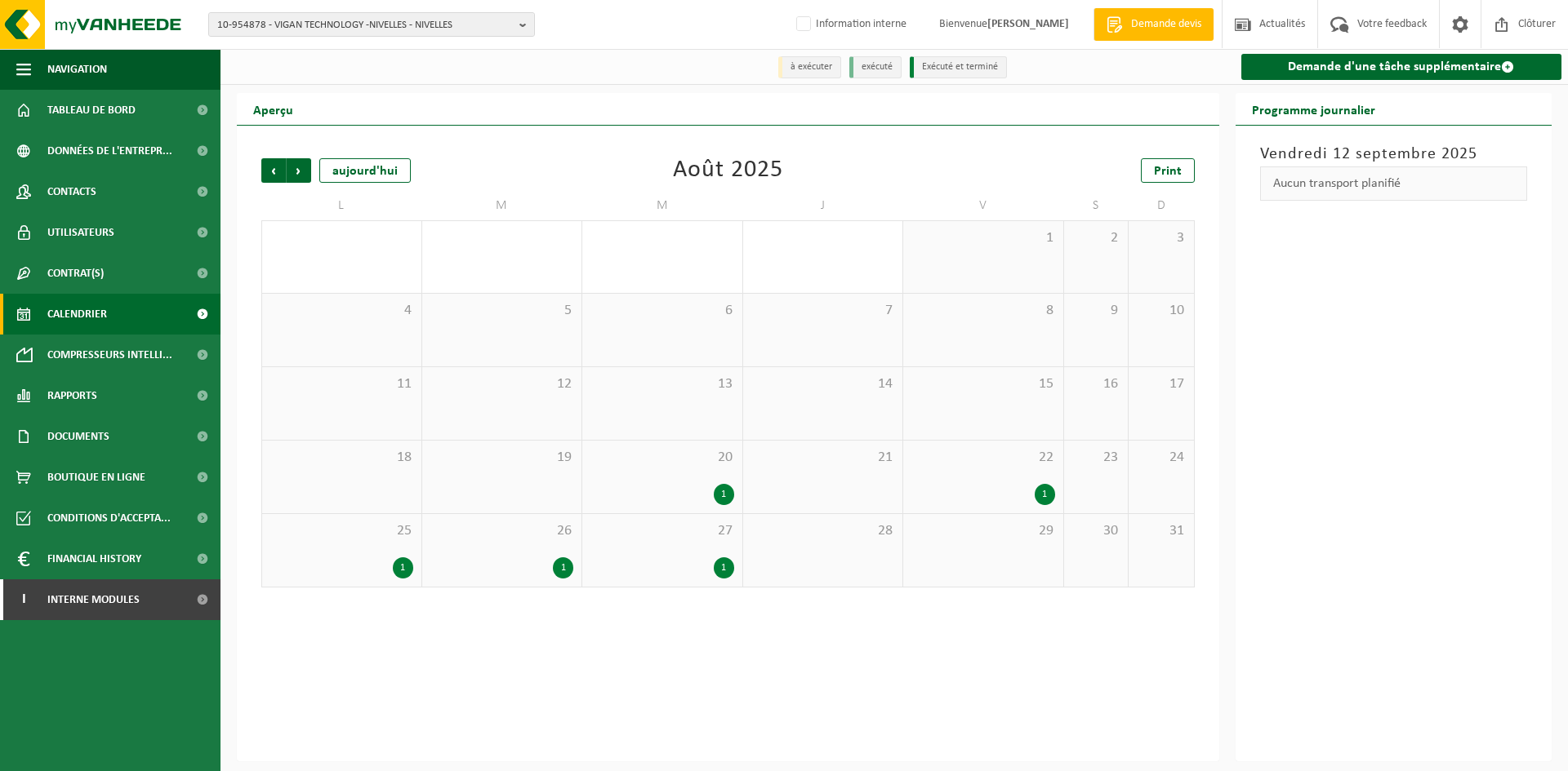
click at [704, 572] on div "1" at bounding box center [662, 567] width 144 height 21
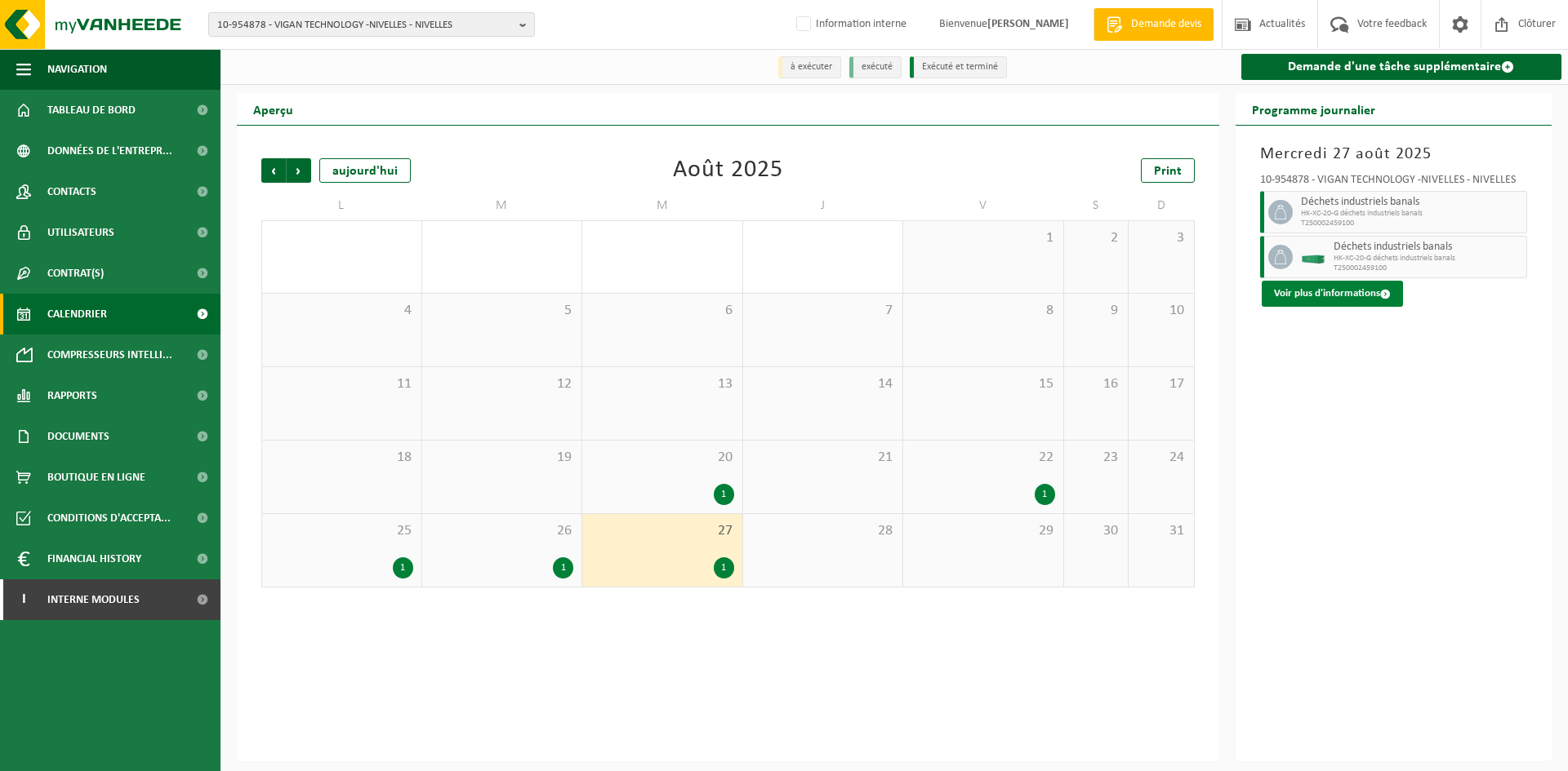
click at [1340, 302] on button "Voir plus d'informations" at bounding box center [1332, 294] width 141 height 26
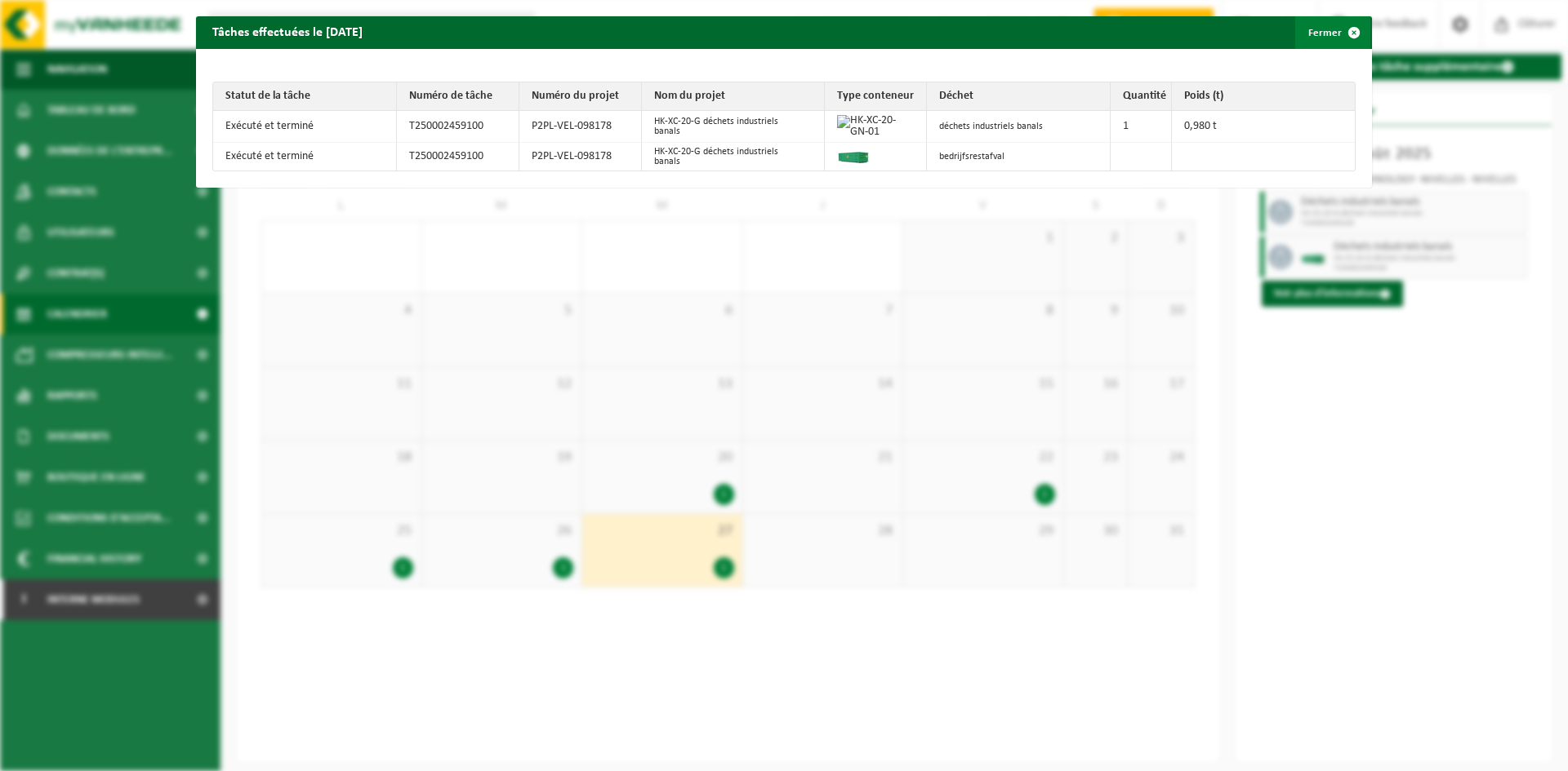
click at [1311, 41] on button "Fermer" at bounding box center [1332, 32] width 75 height 33
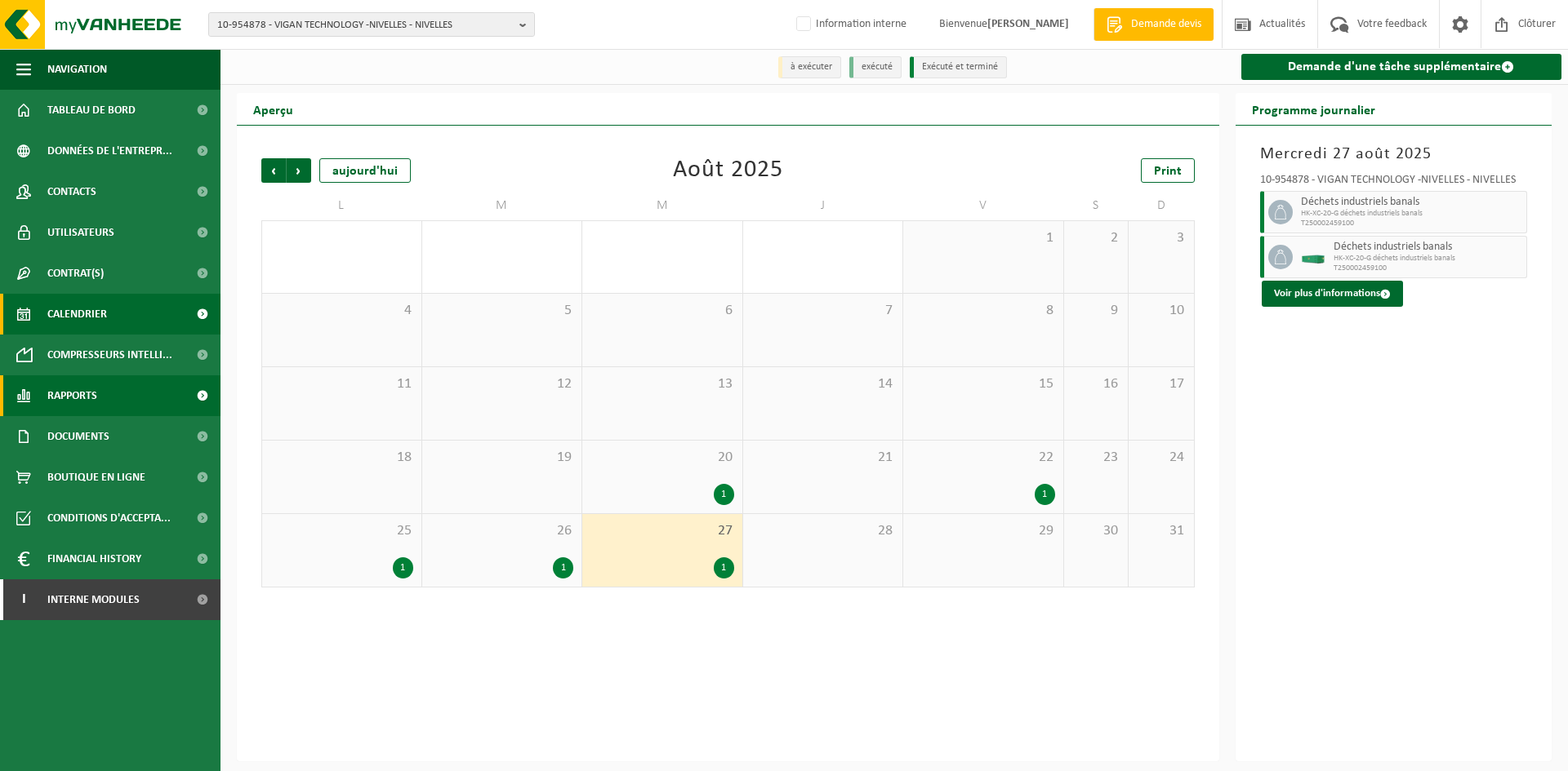
click at [103, 396] on link "Rapports" at bounding box center [110, 396] width 221 height 40
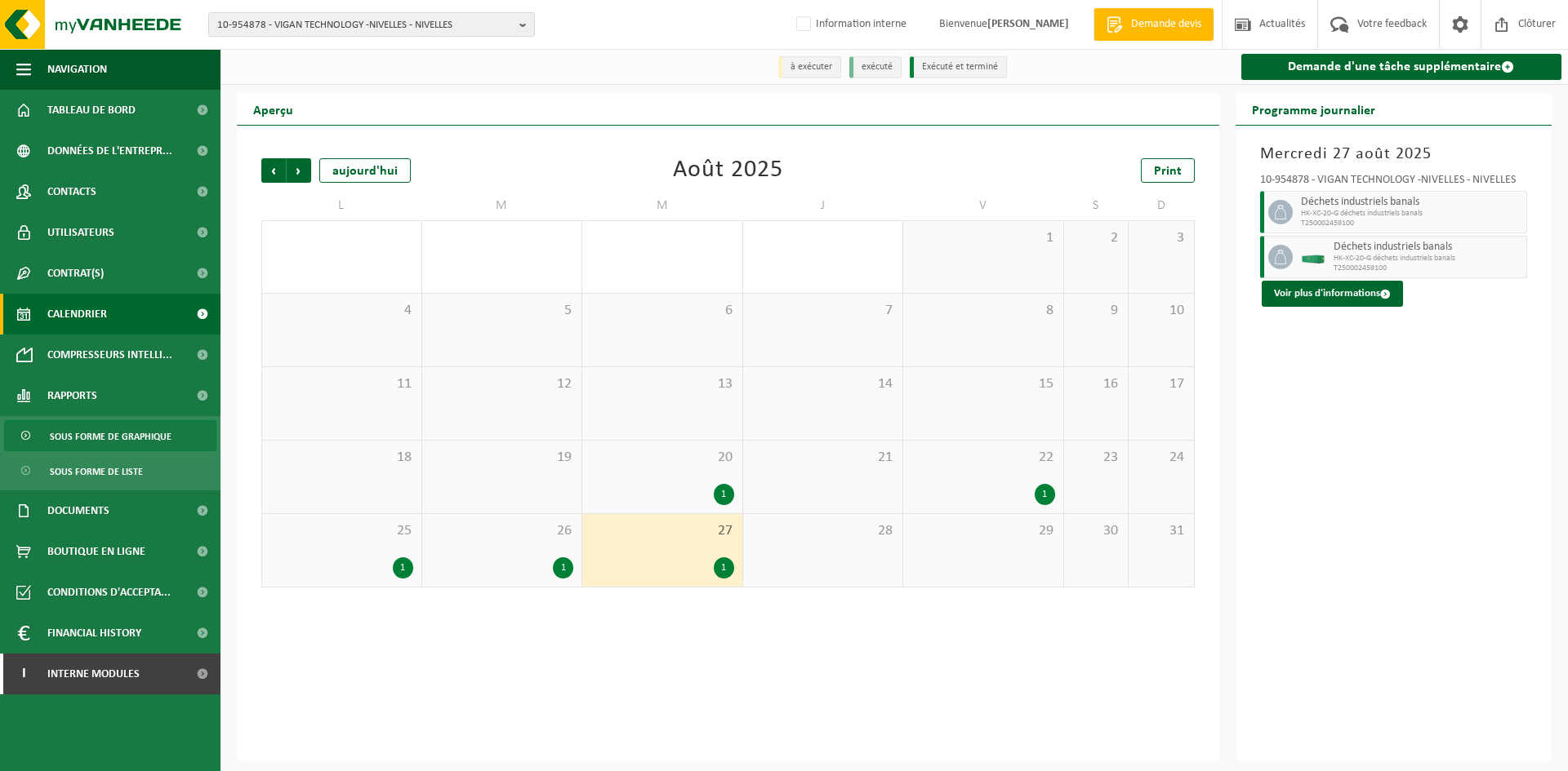
click at [108, 439] on span "Sous forme de graphique" at bounding box center [110, 436] width 121 height 31
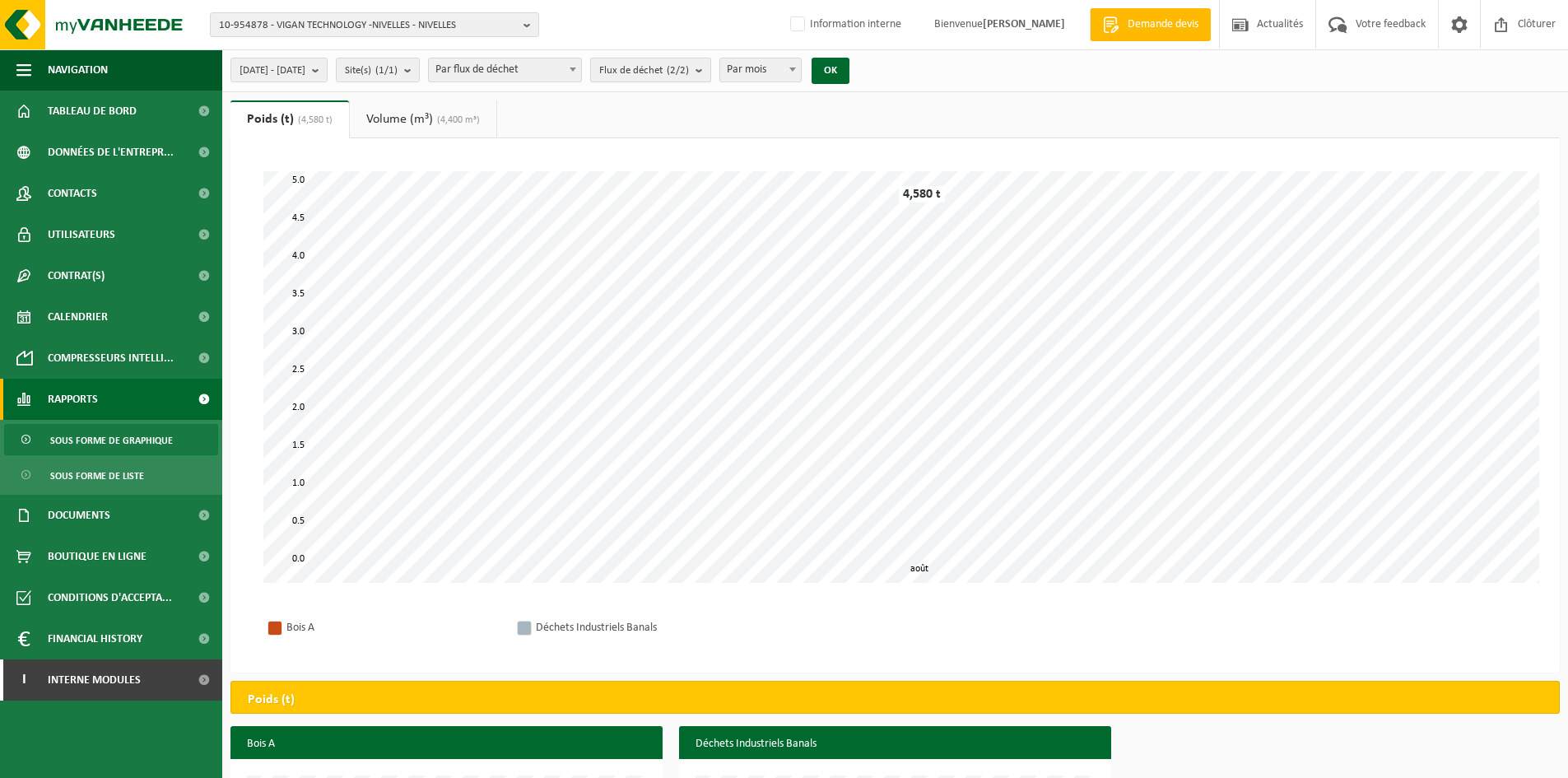
click at [686, 70] on span "Flux de déchet (2/2)" at bounding box center [644, 70] width 90 height 25
click at [659, 172] on label "Bois A" at bounding box center [733, 172] width 273 height 25
click at [595, 161] on input "Bois A" at bounding box center [594, 160] width 1 height 1
checkbox input "false"
click at [850, 73] on button "OK" at bounding box center [830, 70] width 38 height 26
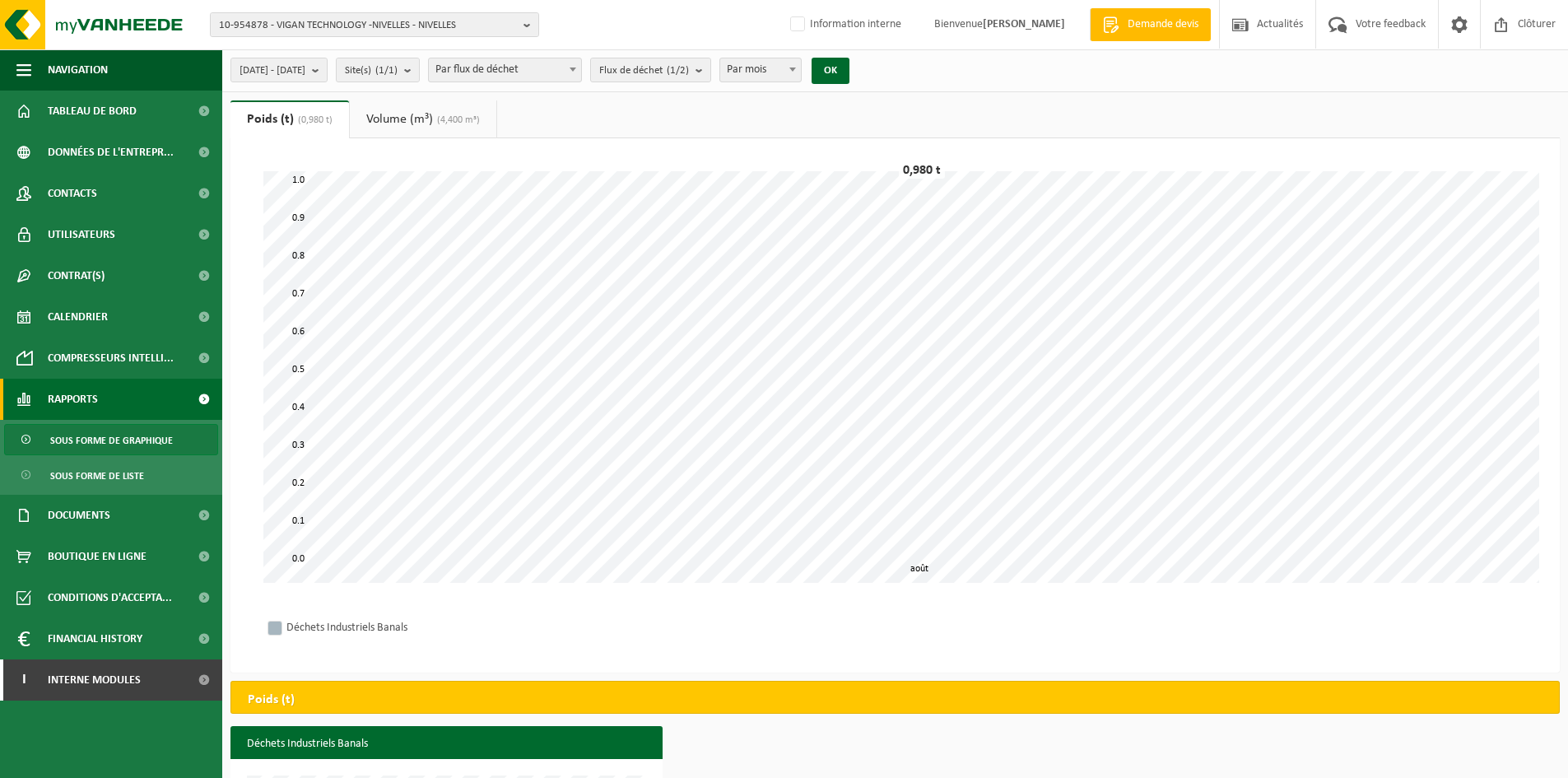
click at [426, 127] on link "Volume (m³) (4,400 m³)" at bounding box center [423, 119] width 147 height 38
click at [296, 111] on link "Poids (t) (0,980 t)" at bounding box center [288, 119] width 115 height 38
click at [413, 117] on link "Volume (m³) (4,400 m³)" at bounding box center [423, 119] width 147 height 38
click at [122, 439] on span "Sous forme de graphique" at bounding box center [111, 440] width 122 height 31
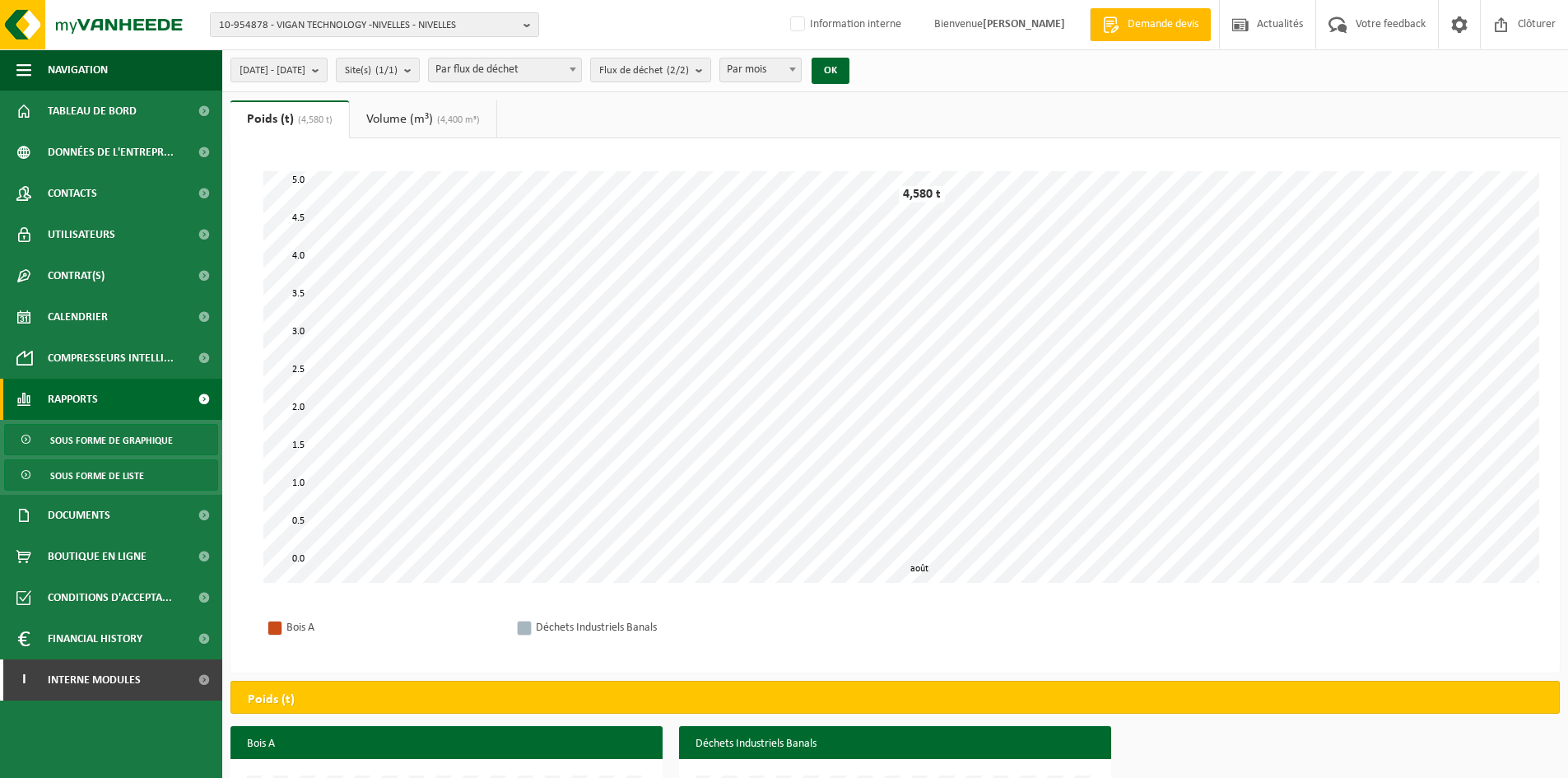
click at [79, 475] on span "Sous forme de liste" at bounding box center [97, 476] width 94 height 31
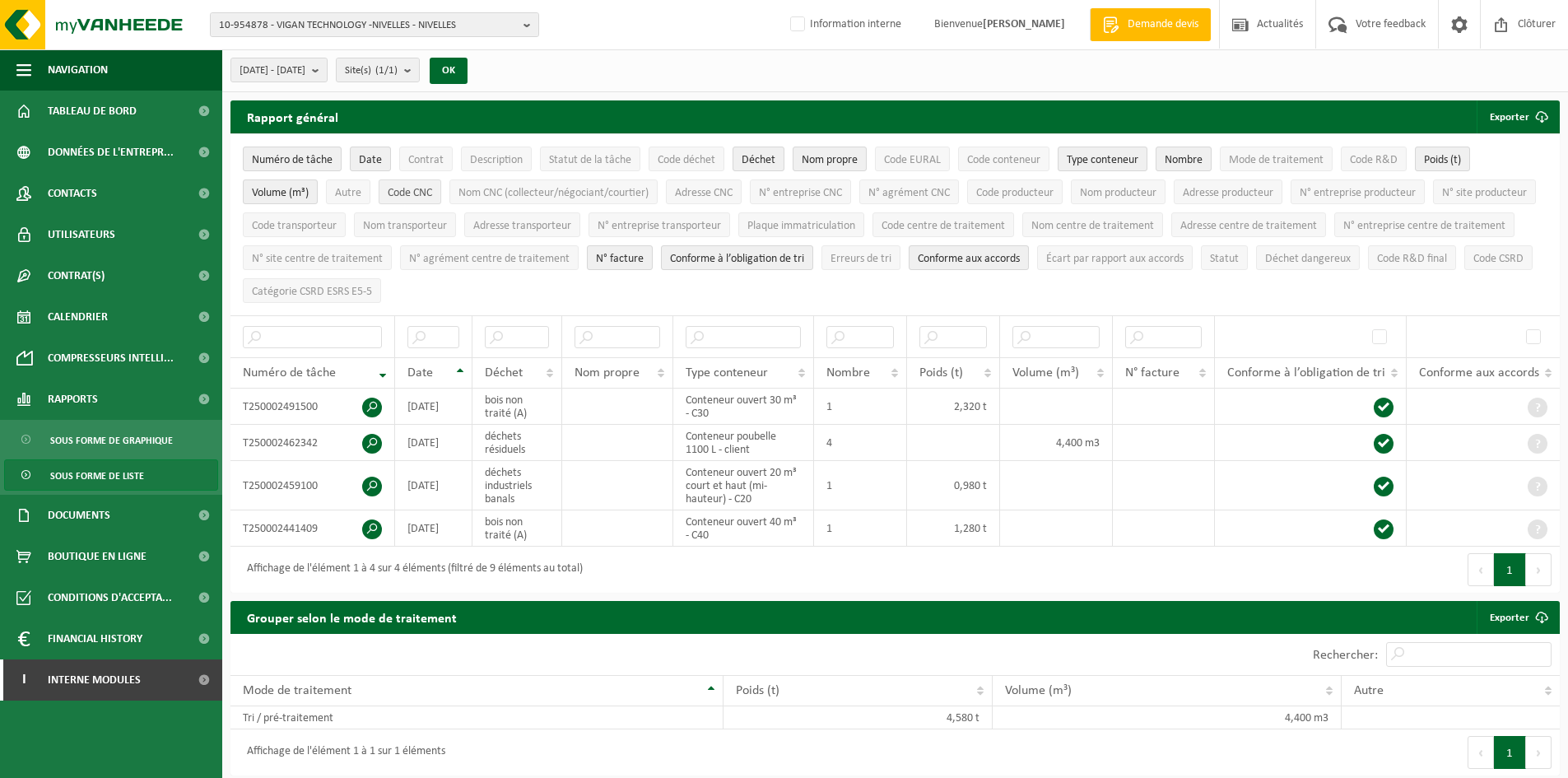
click at [422, 188] on span "Code CNC" at bounding box center [410, 193] width 44 height 13
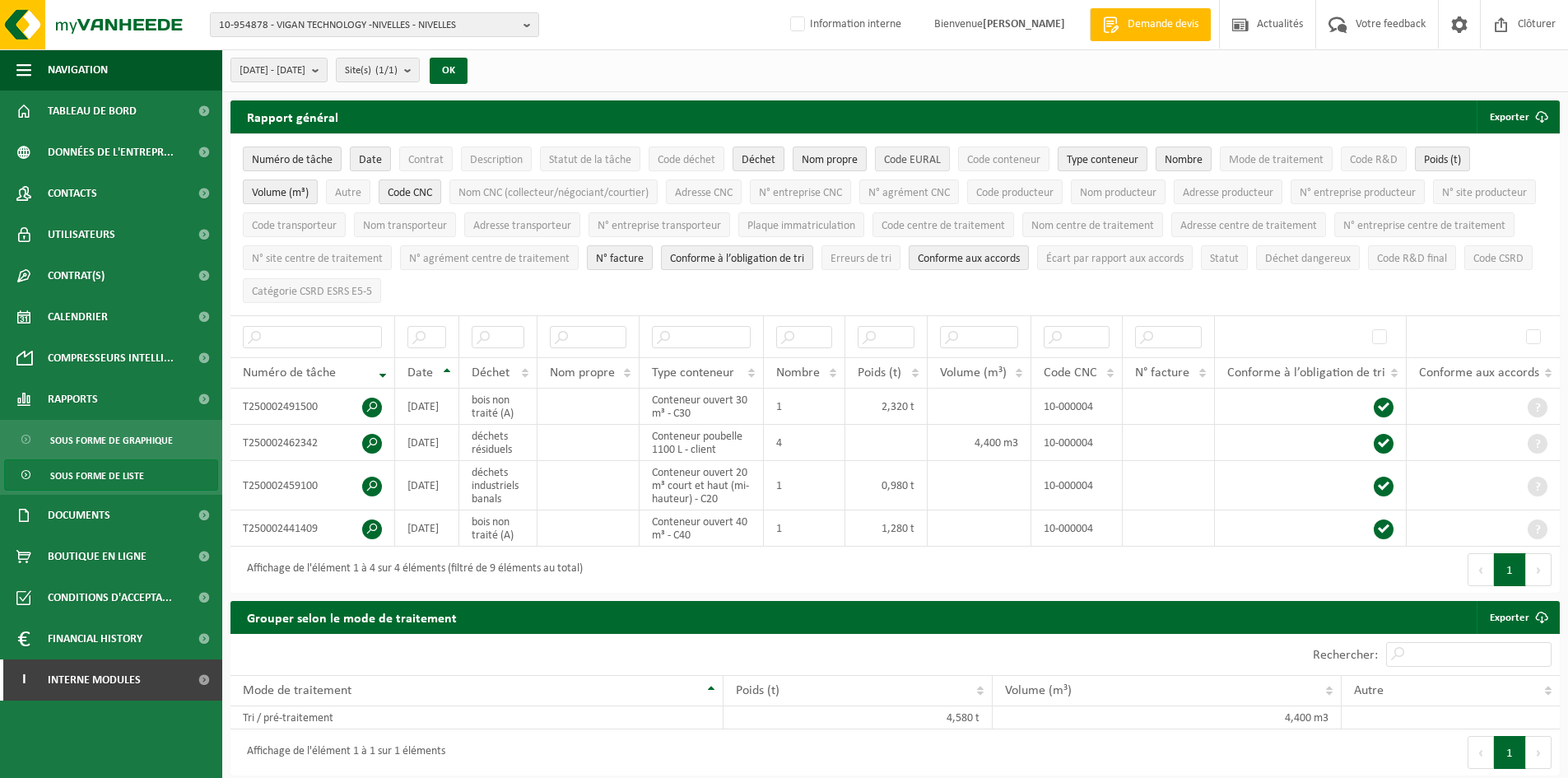
click at [910, 160] on span "Code EURAL" at bounding box center [912, 160] width 57 height 13
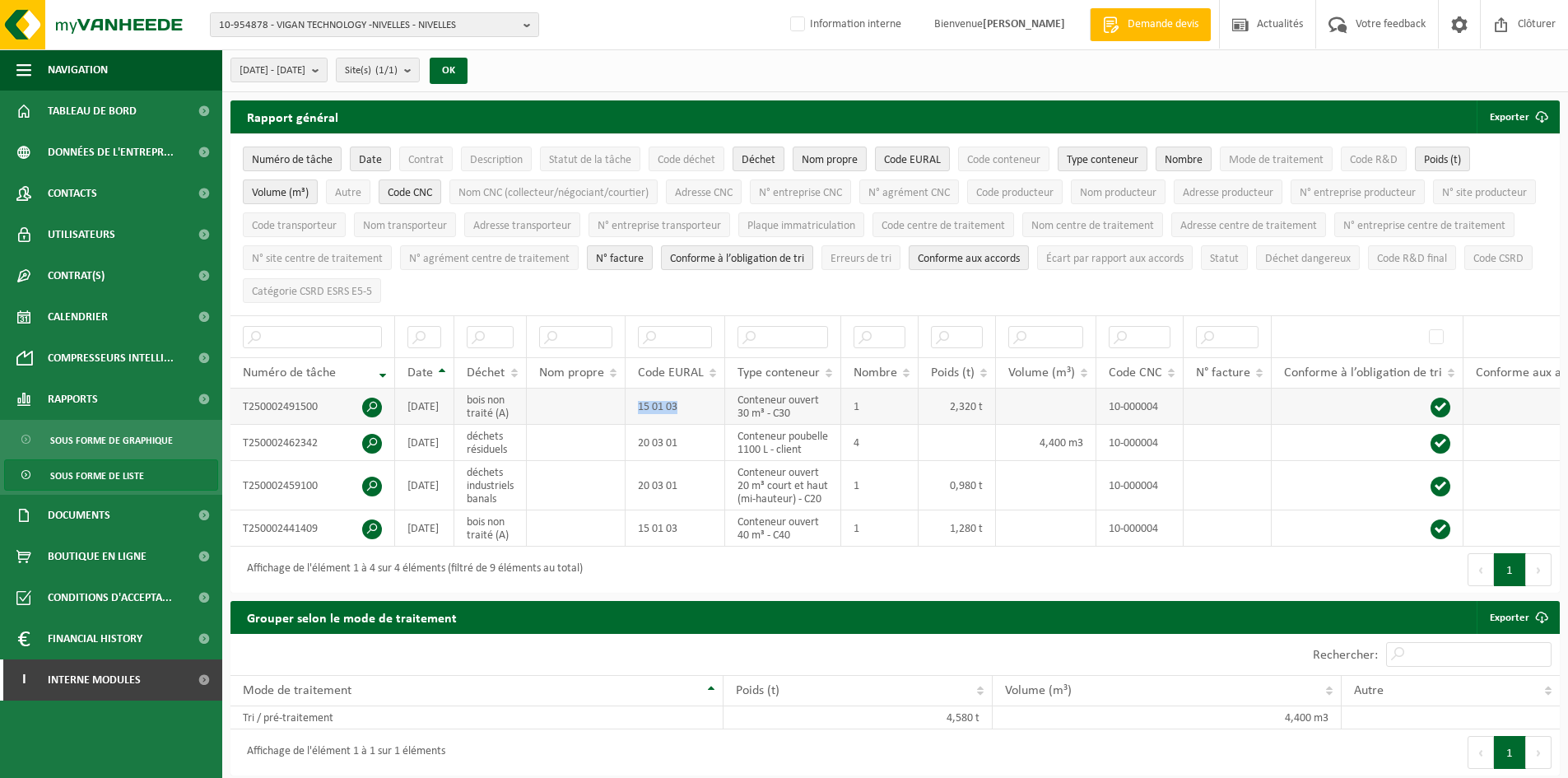
drag, startPoint x: 640, startPoint y: 407, endPoint x: 688, endPoint y: 404, distance: 48.1
click at [688, 404] on td "15 01 03" at bounding box center [675, 407] width 99 height 37
click at [1377, 265] on span "Code R&D final" at bounding box center [1412, 259] width 70 height 13
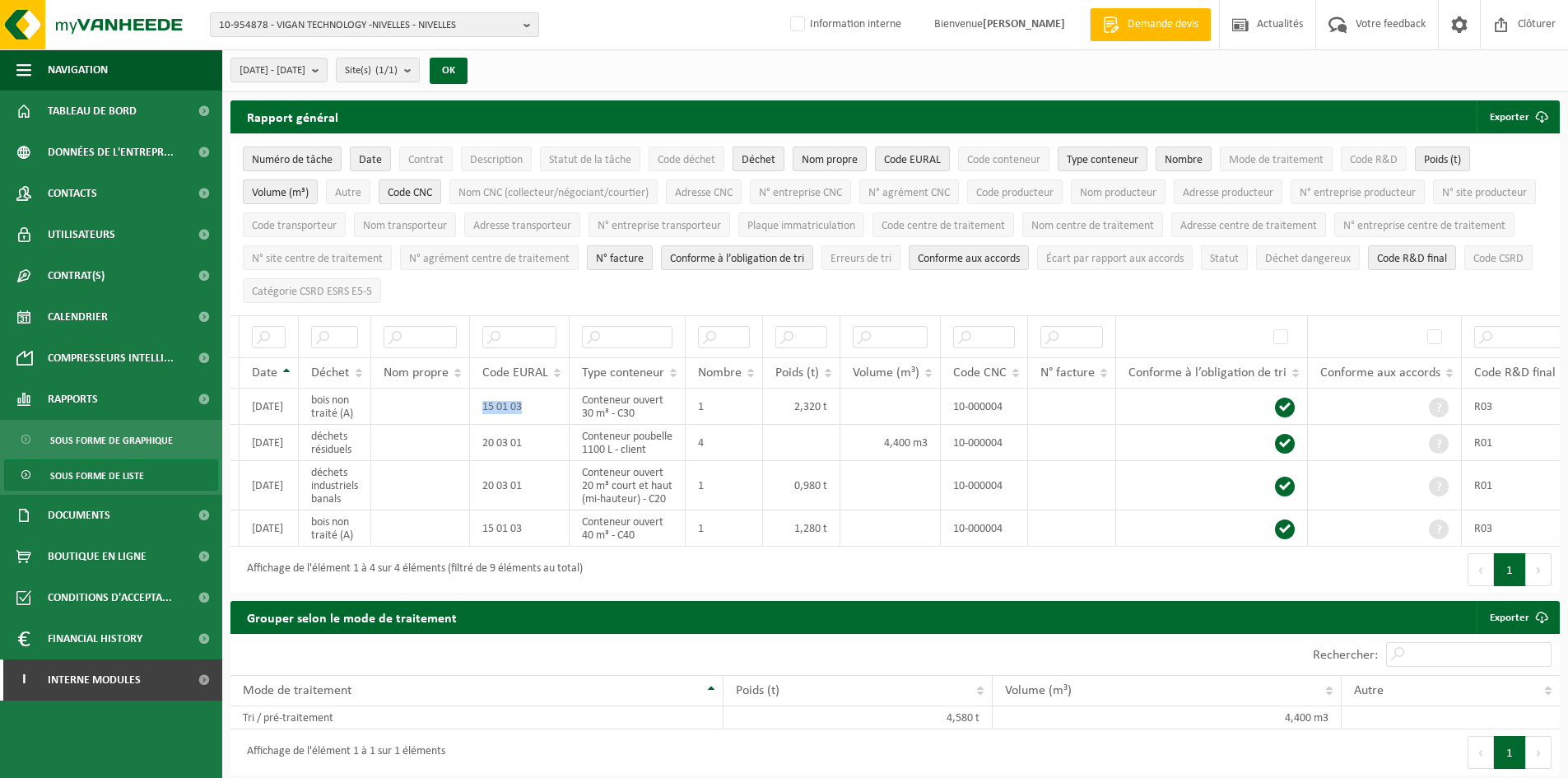
scroll to position [0, 170]
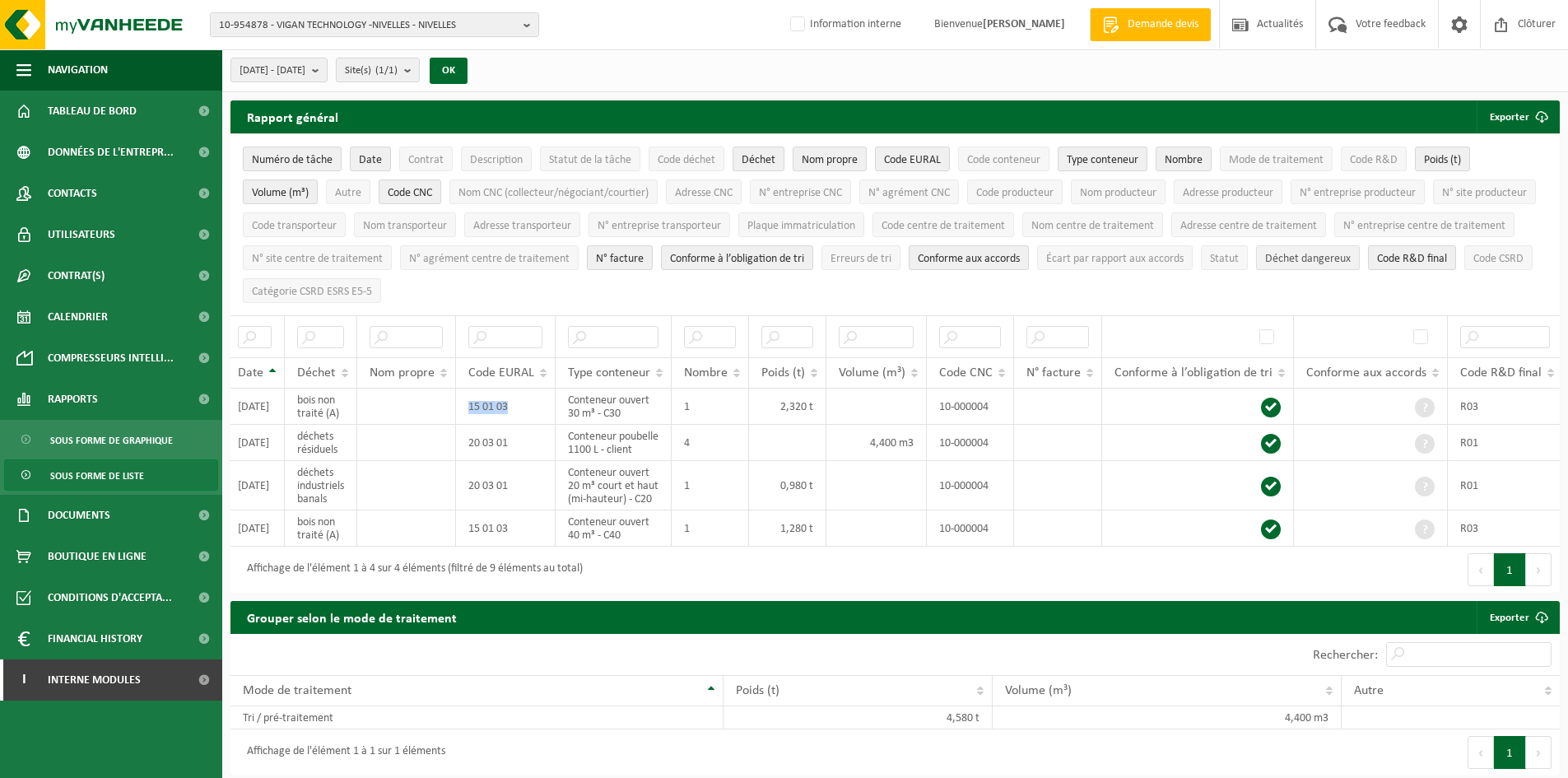
click at [1265, 265] on span "Déchet dangereux" at bounding box center [1307, 259] width 86 height 13
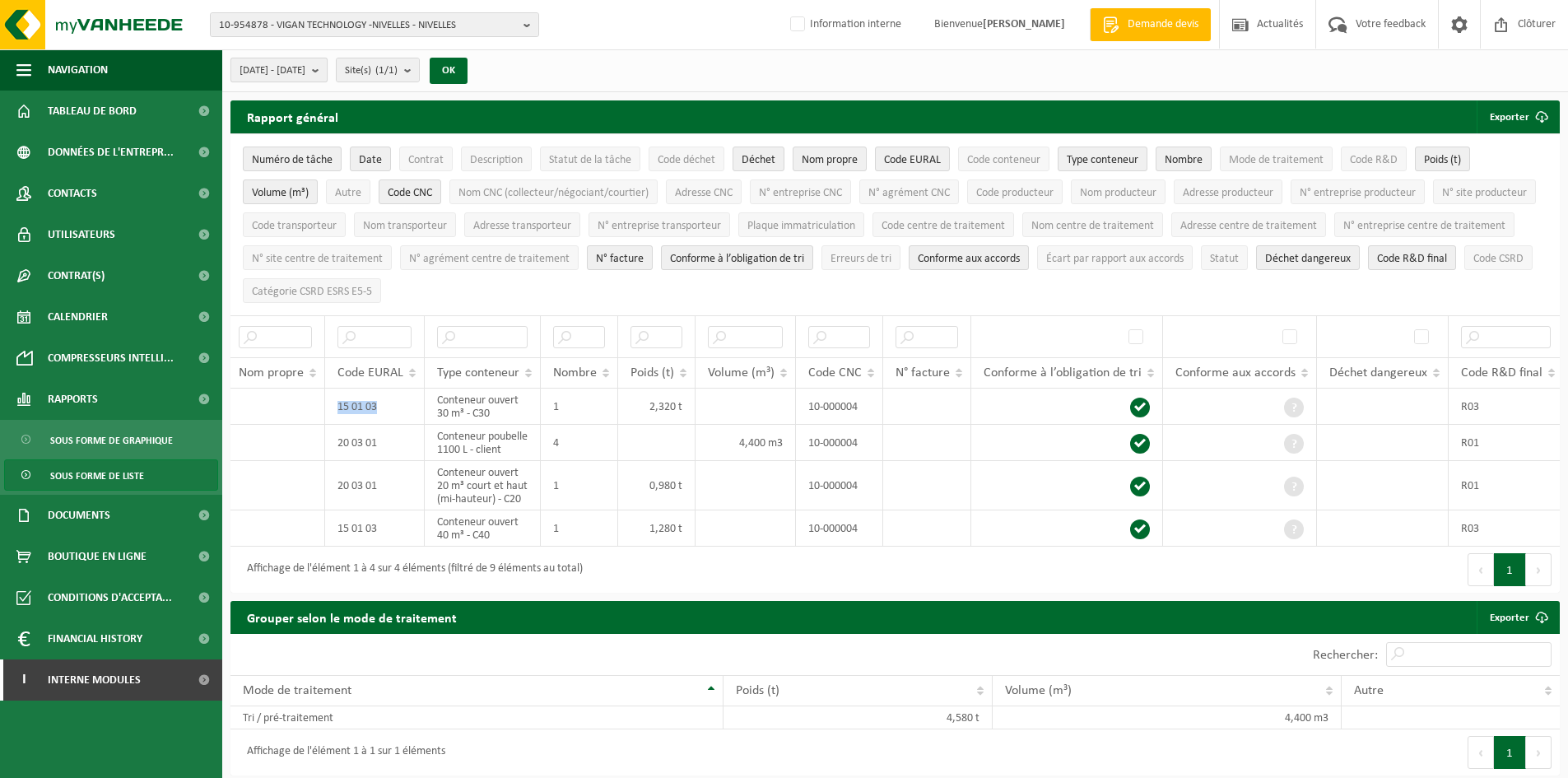
click at [328, 68] on button "2025-08-01 - 2025-08-31" at bounding box center [278, 70] width 97 height 25
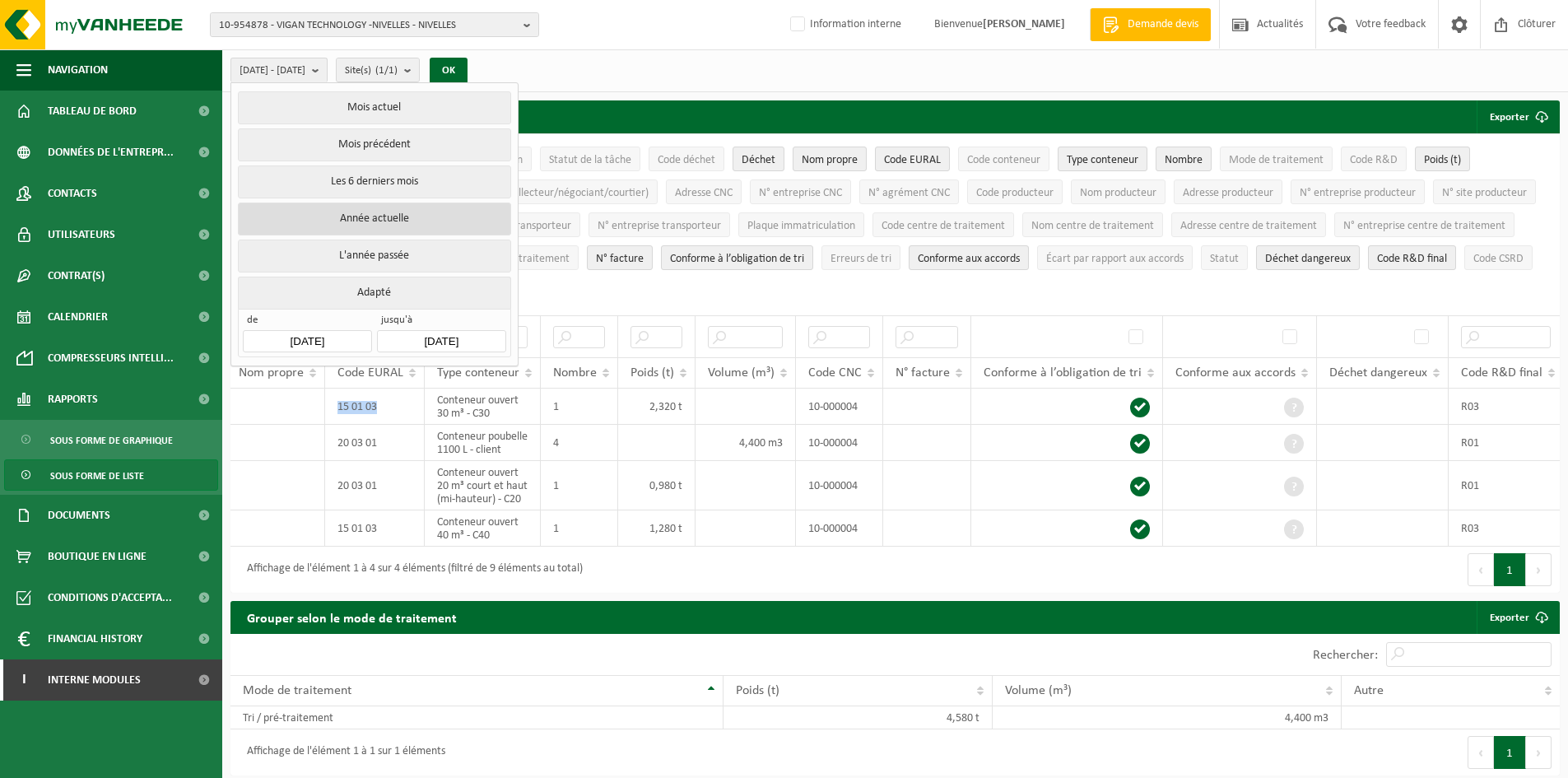
click at [372, 224] on button "Année actuelle" at bounding box center [374, 219] width 273 height 33
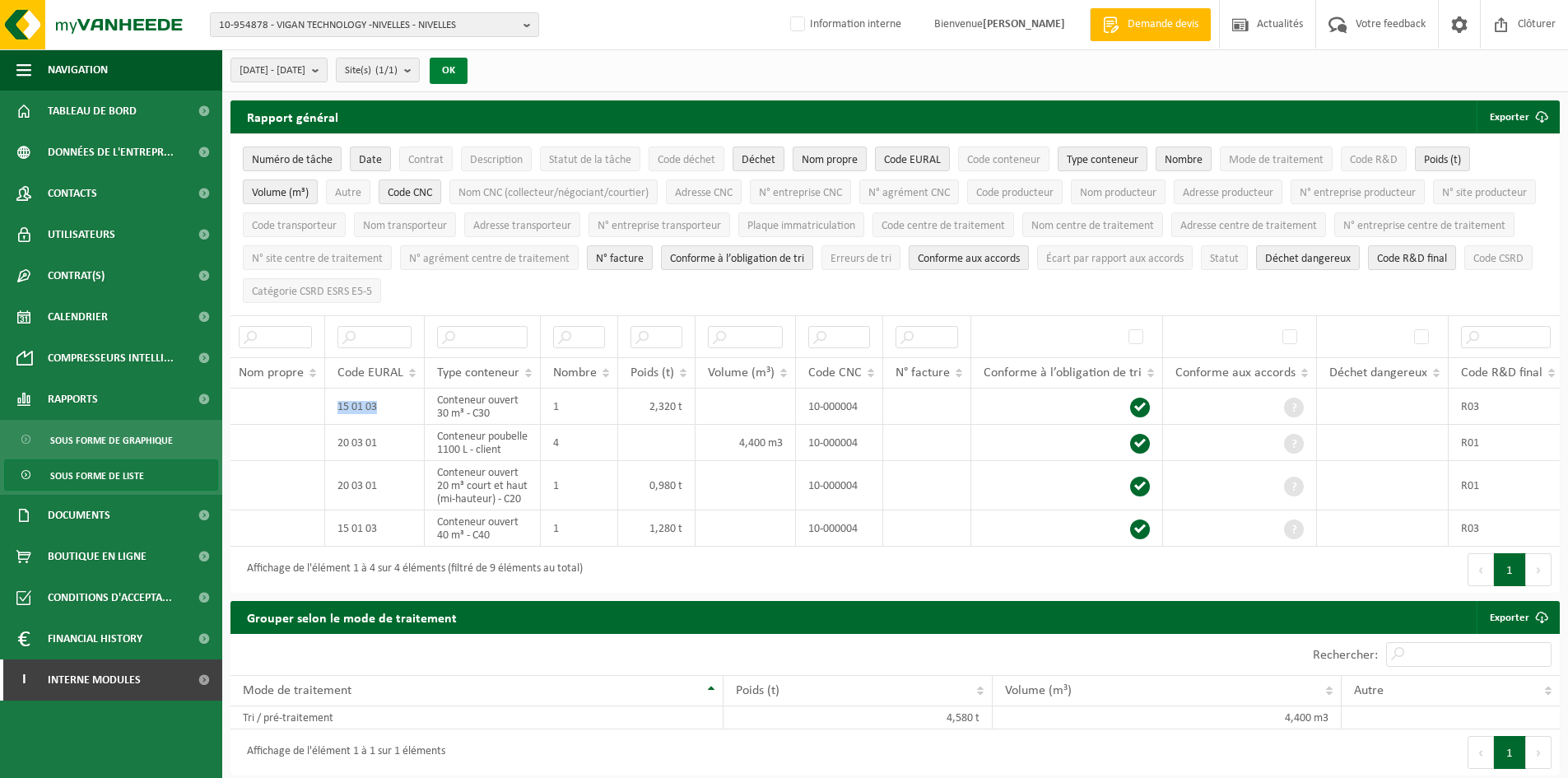
click at [468, 70] on button "OK" at bounding box center [448, 70] width 38 height 26
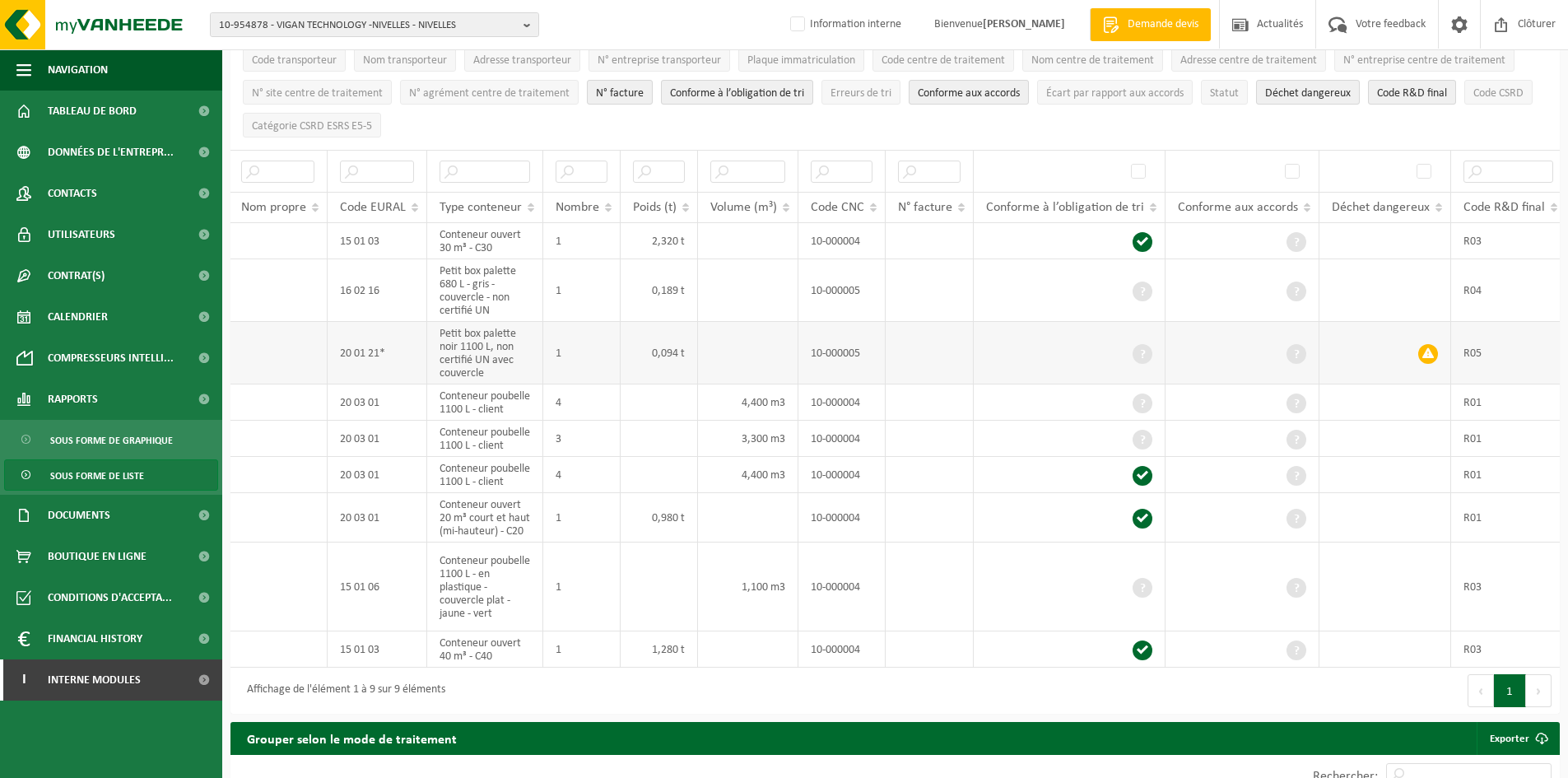
scroll to position [165, 0]
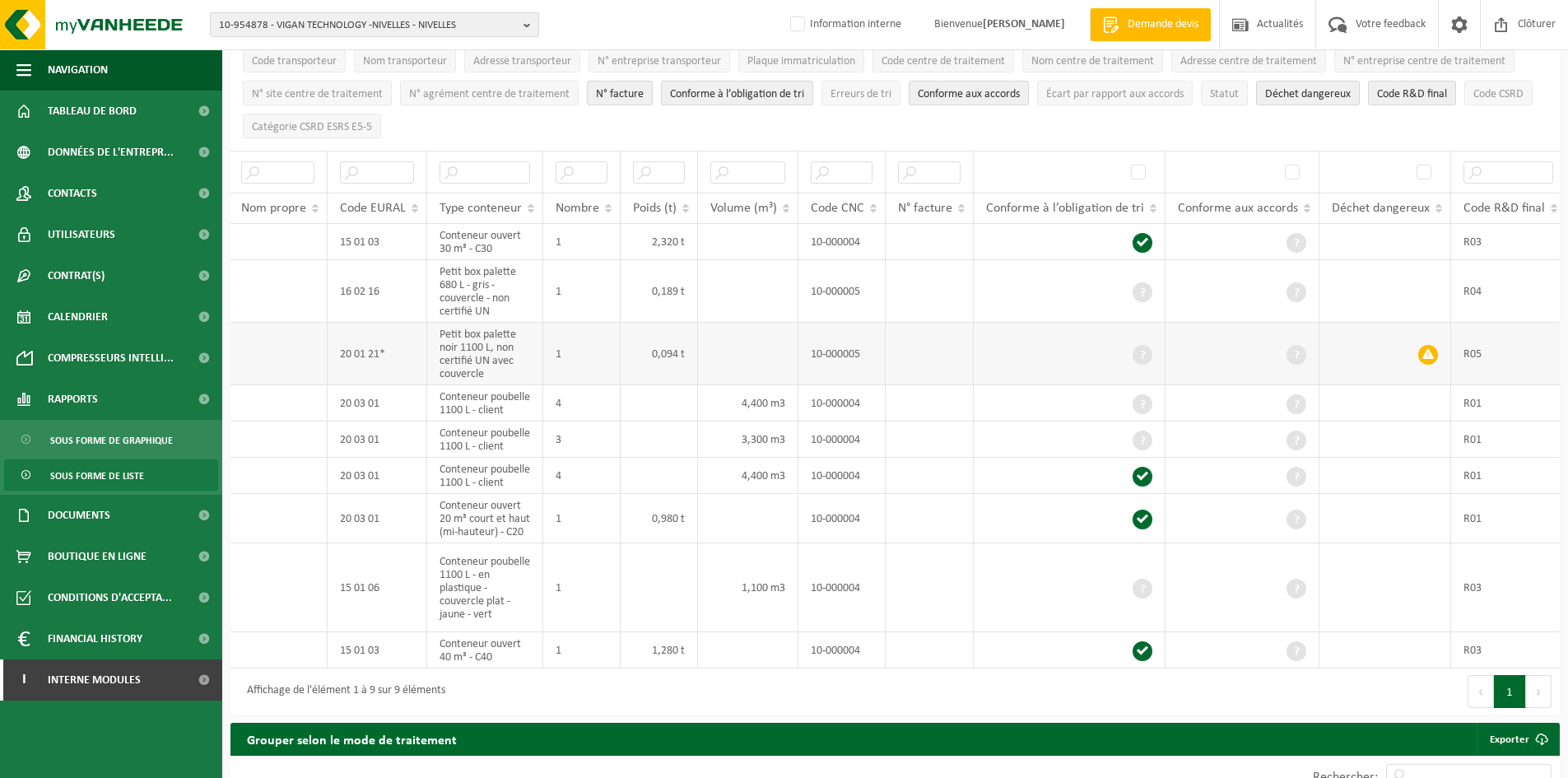
click at [1348, 338] on td at bounding box center [1385, 354] width 132 height 63
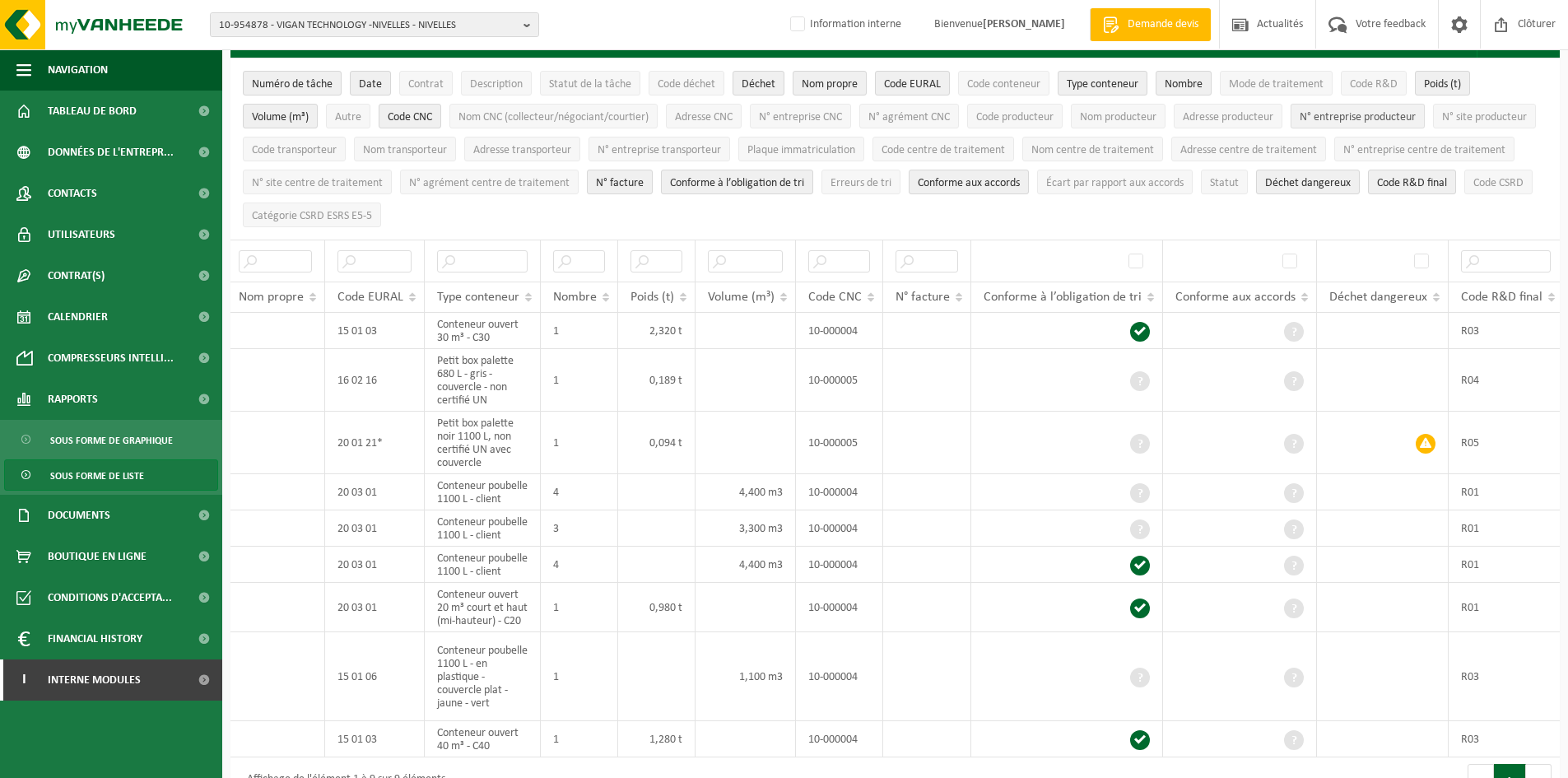
scroll to position [0, 0]
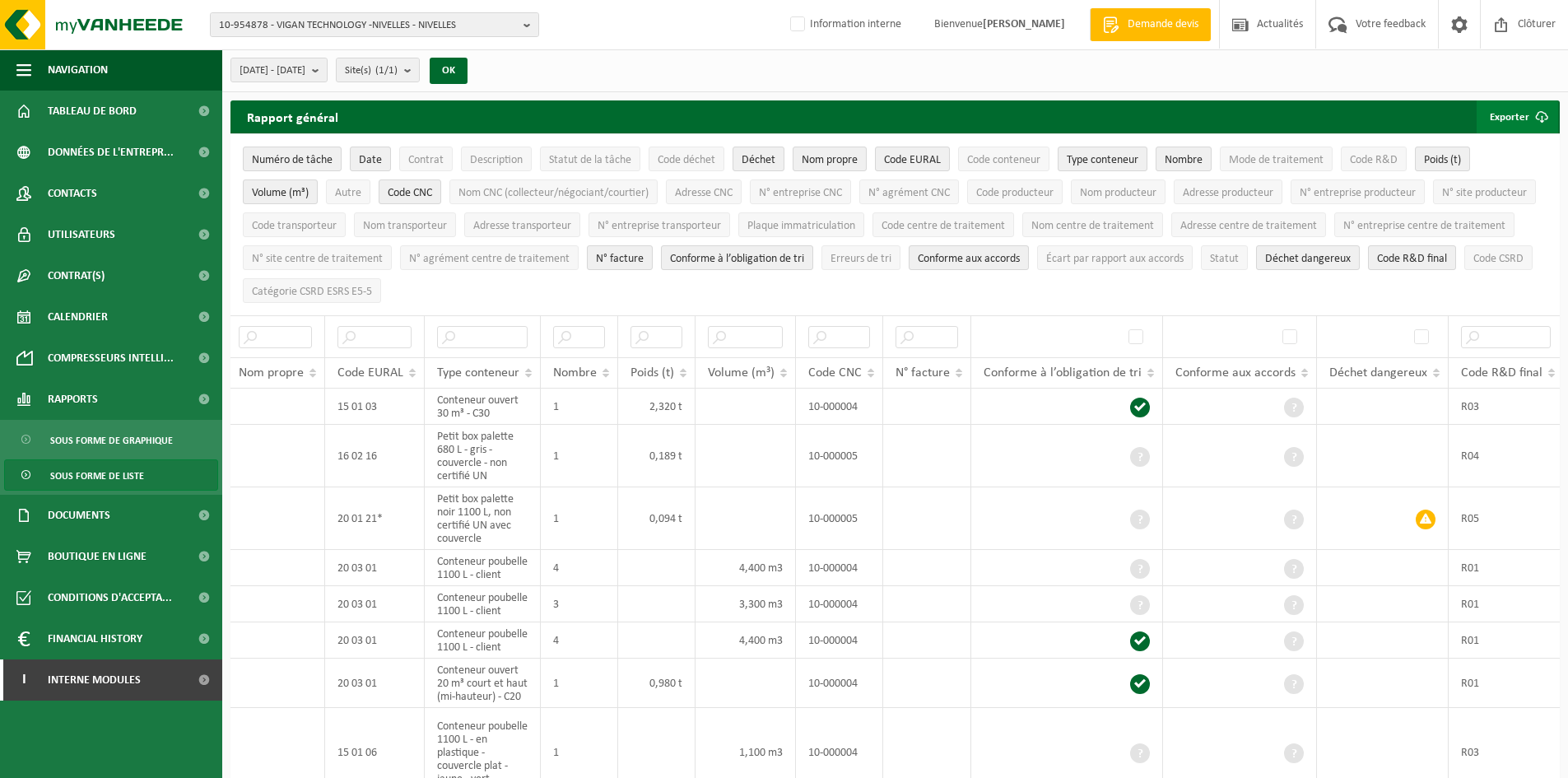
click at [1513, 115] on button "Exporter" at bounding box center [1517, 116] width 81 height 33
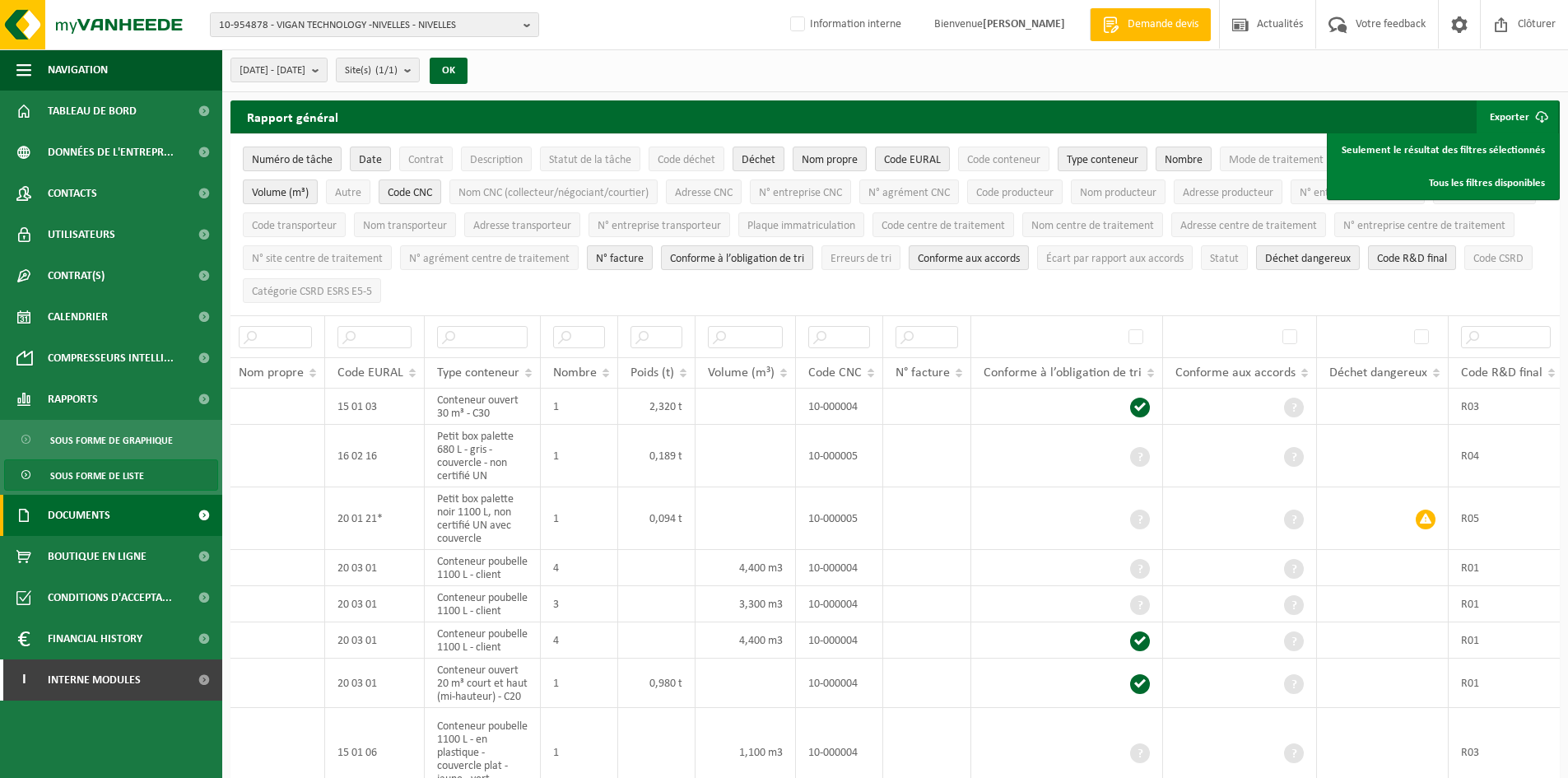
click at [112, 516] on link "Documents" at bounding box center [111, 516] width 222 height 41
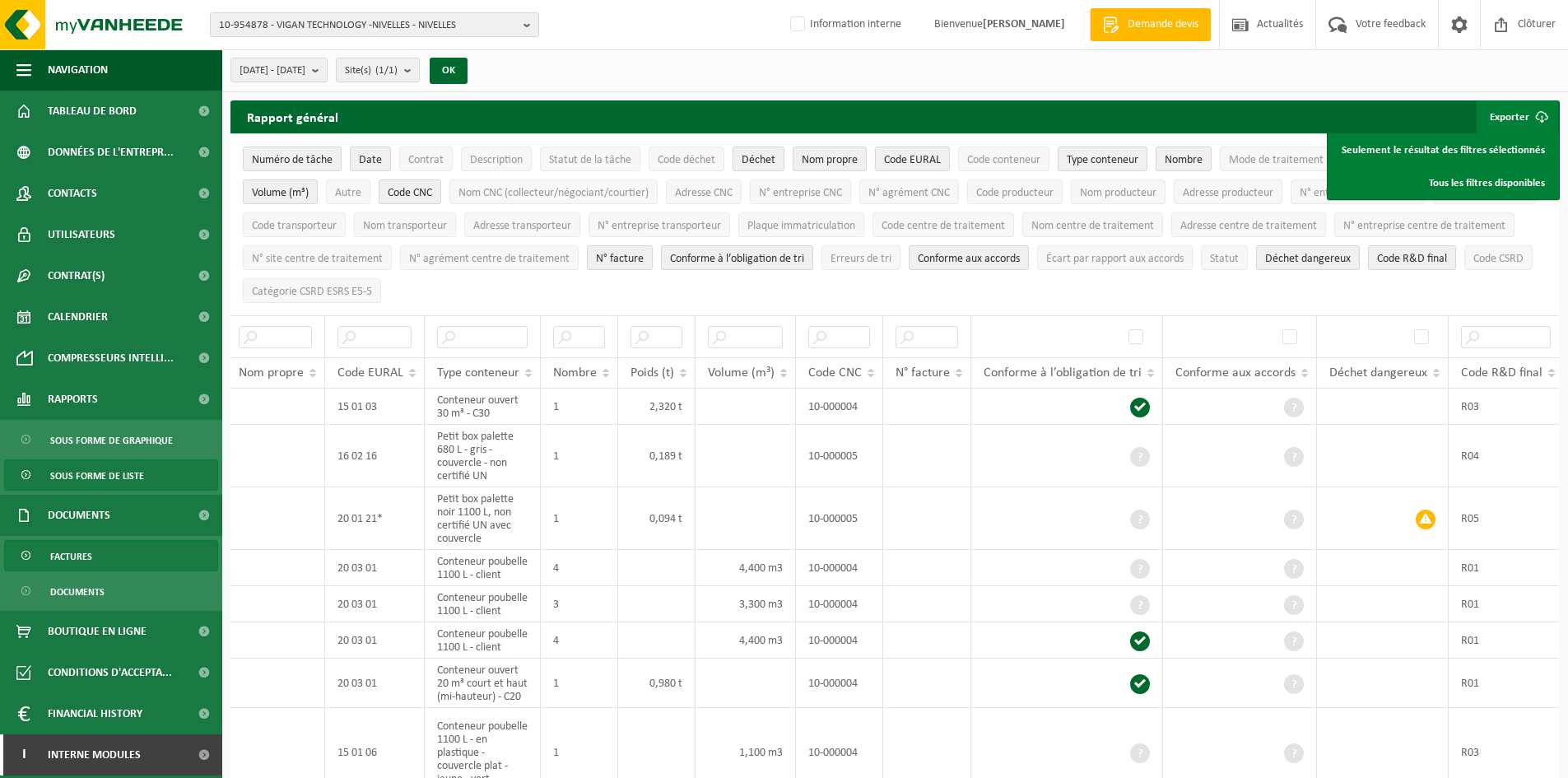
click at [121, 560] on link "Factures" at bounding box center [111, 555] width 214 height 31
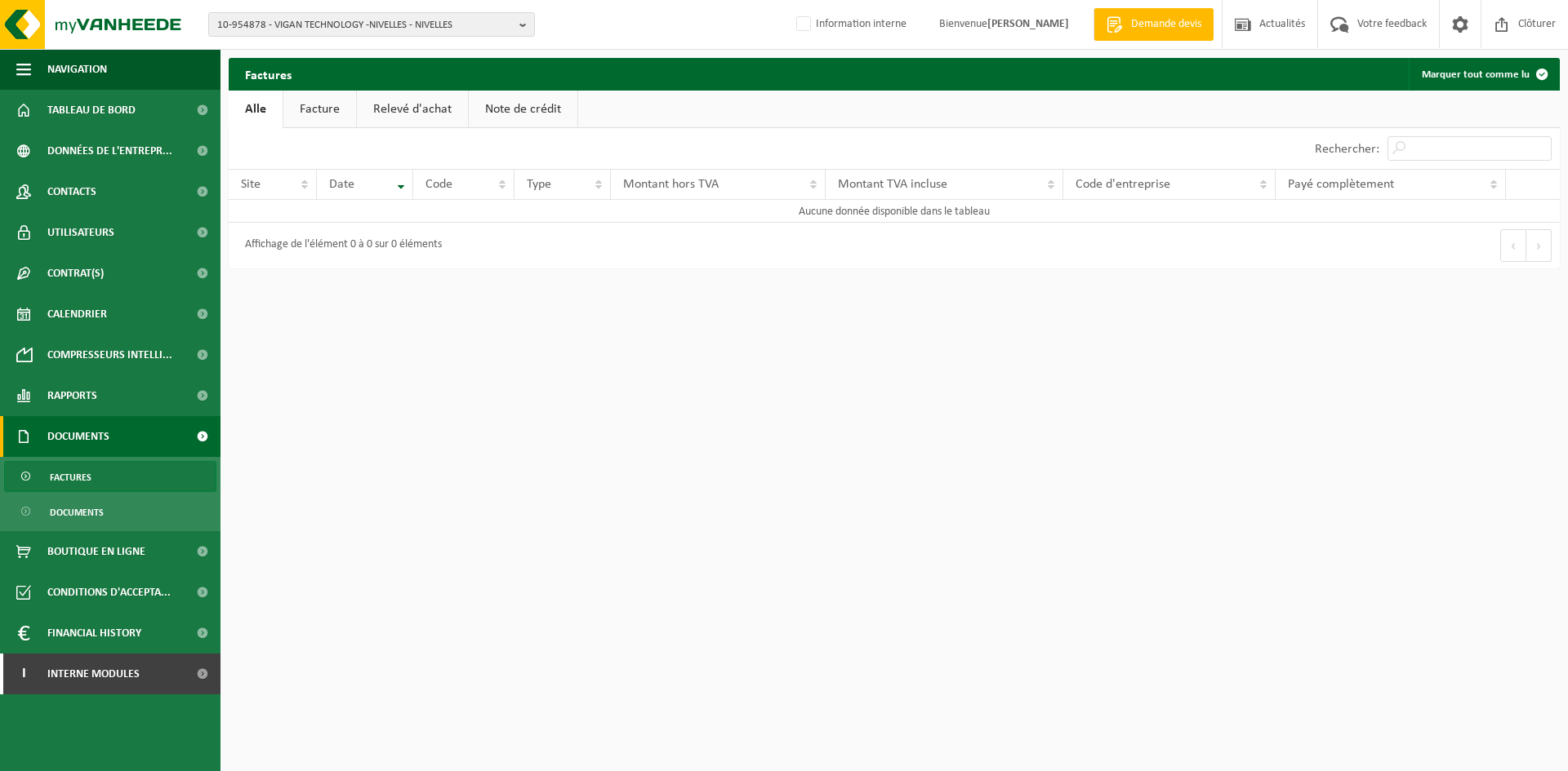
click at [315, 114] on link "Facture" at bounding box center [319, 109] width 72 height 38
click at [390, 111] on link "Relevé d'achat" at bounding box center [413, 109] width 111 height 38
click at [502, 117] on link "Note de crédit" at bounding box center [525, 109] width 109 height 38
click at [115, 548] on span "Boutique en ligne" at bounding box center [96, 551] width 98 height 40
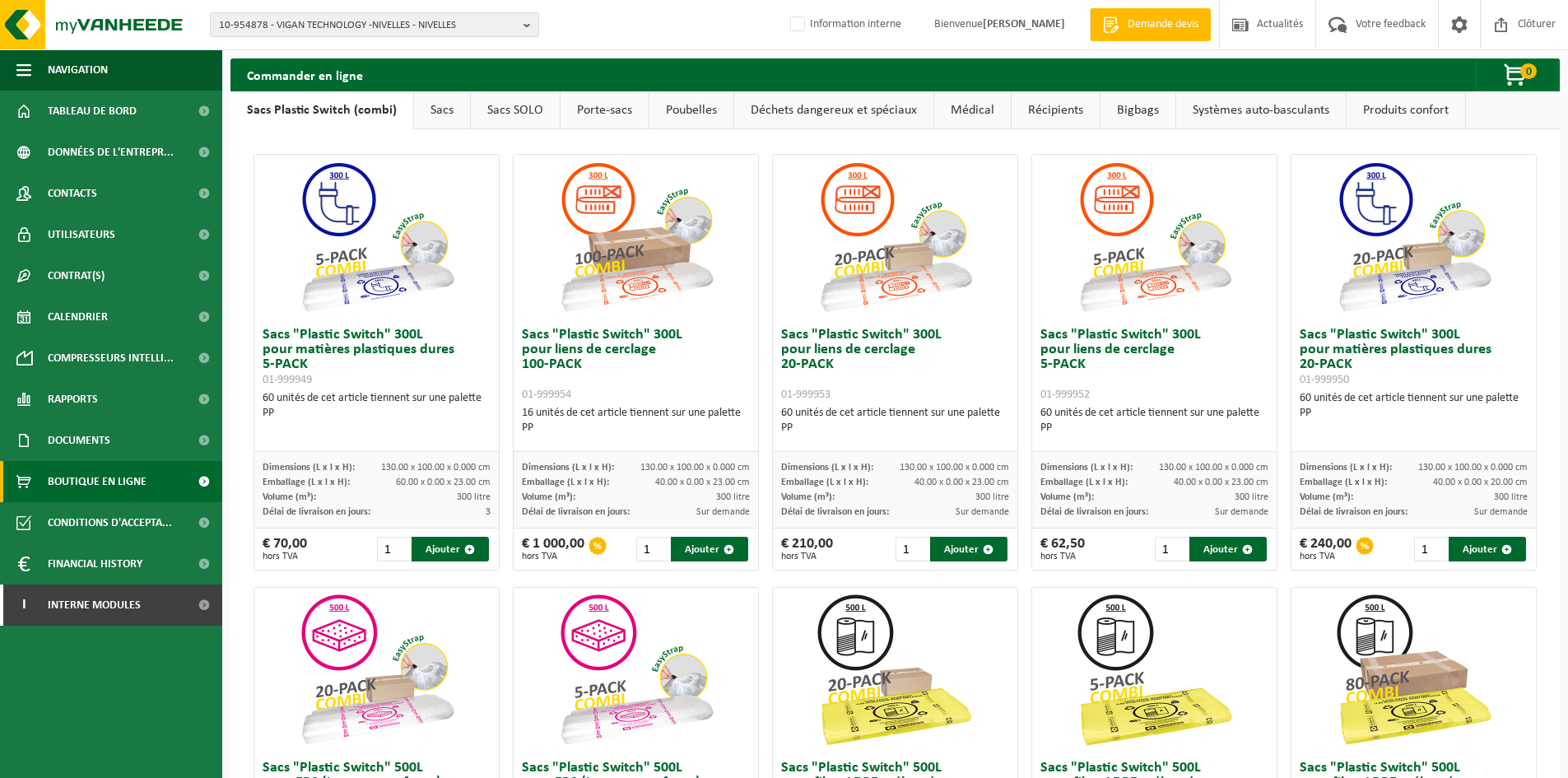
click at [441, 121] on link "Sacs" at bounding box center [442, 110] width 56 height 38
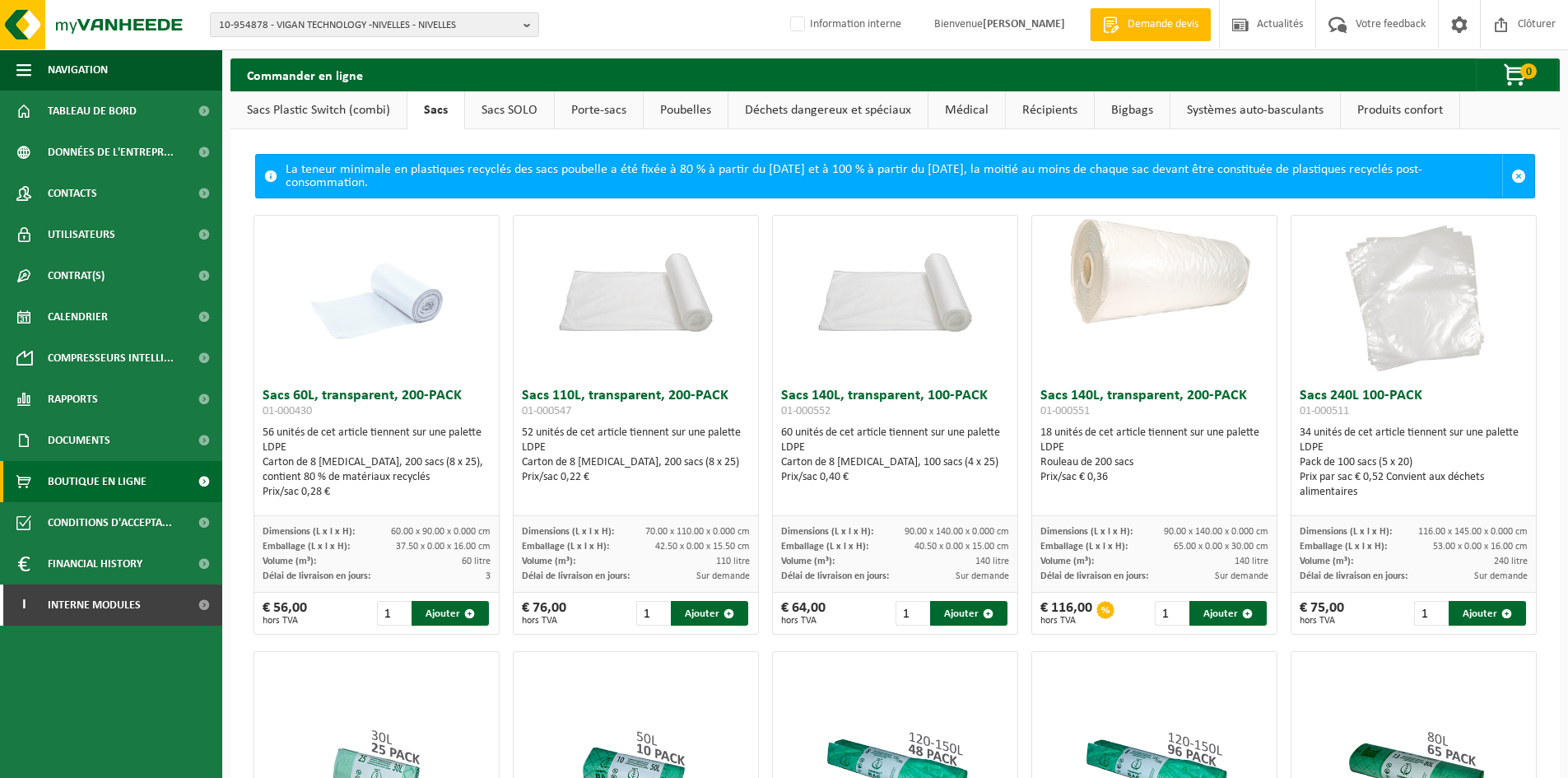
click at [509, 116] on link "Sacs SOLO" at bounding box center [509, 110] width 89 height 38
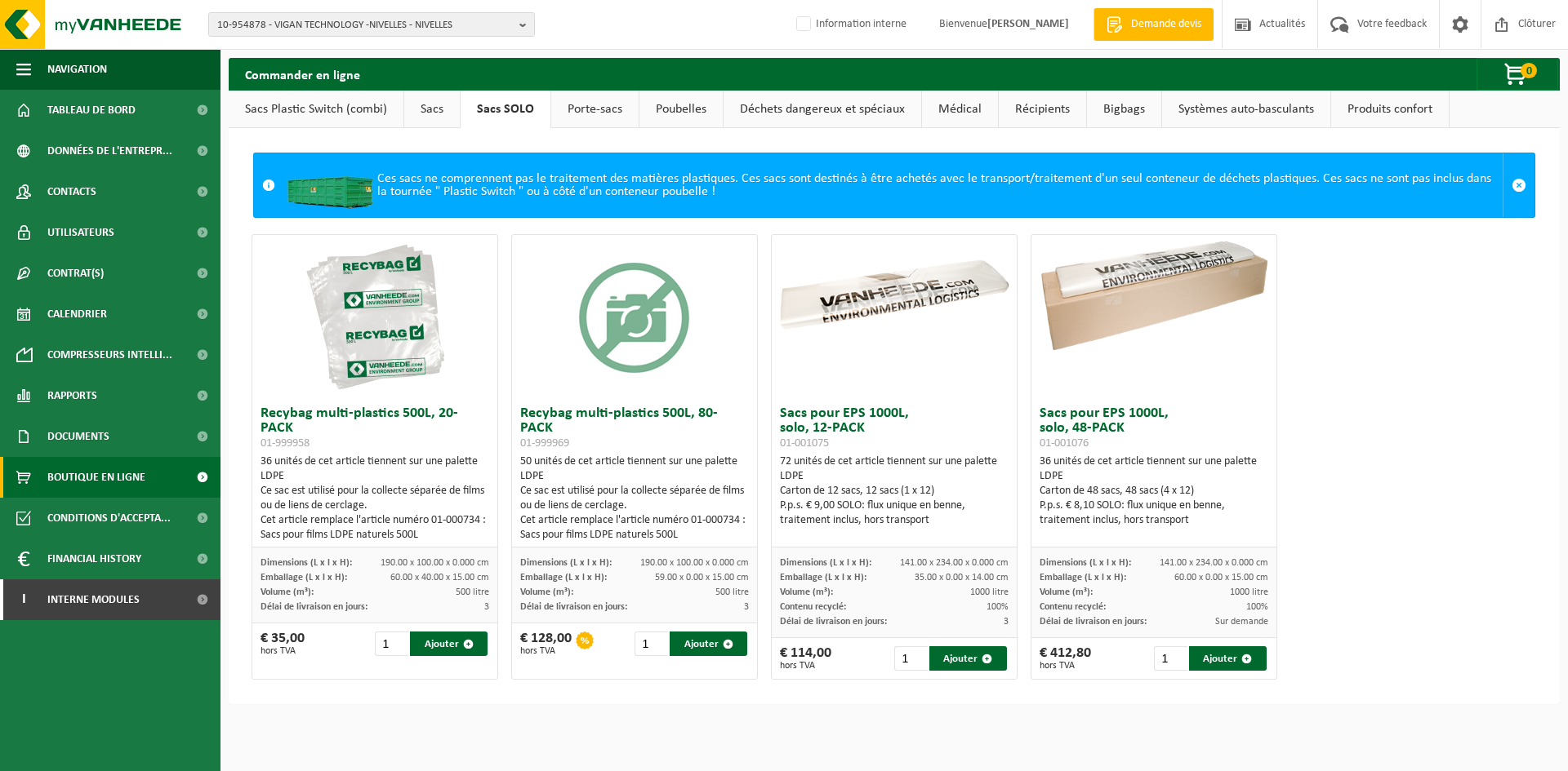
click at [597, 116] on link "Porte-sacs" at bounding box center [595, 109] width 88 height 38
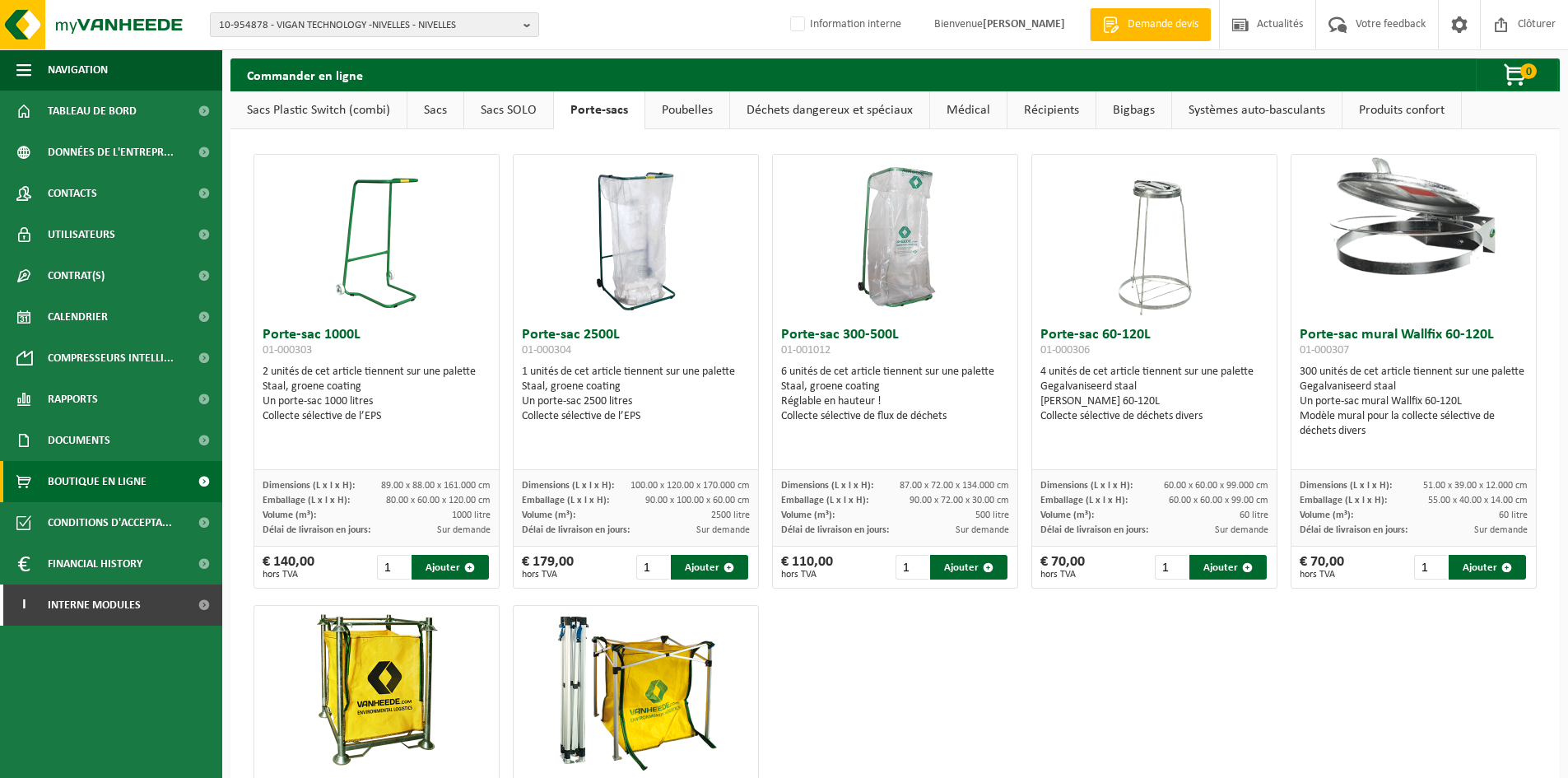
click at [678, 118] on link "Poubelles" at bounding box center [687, 110] width 84 height 38
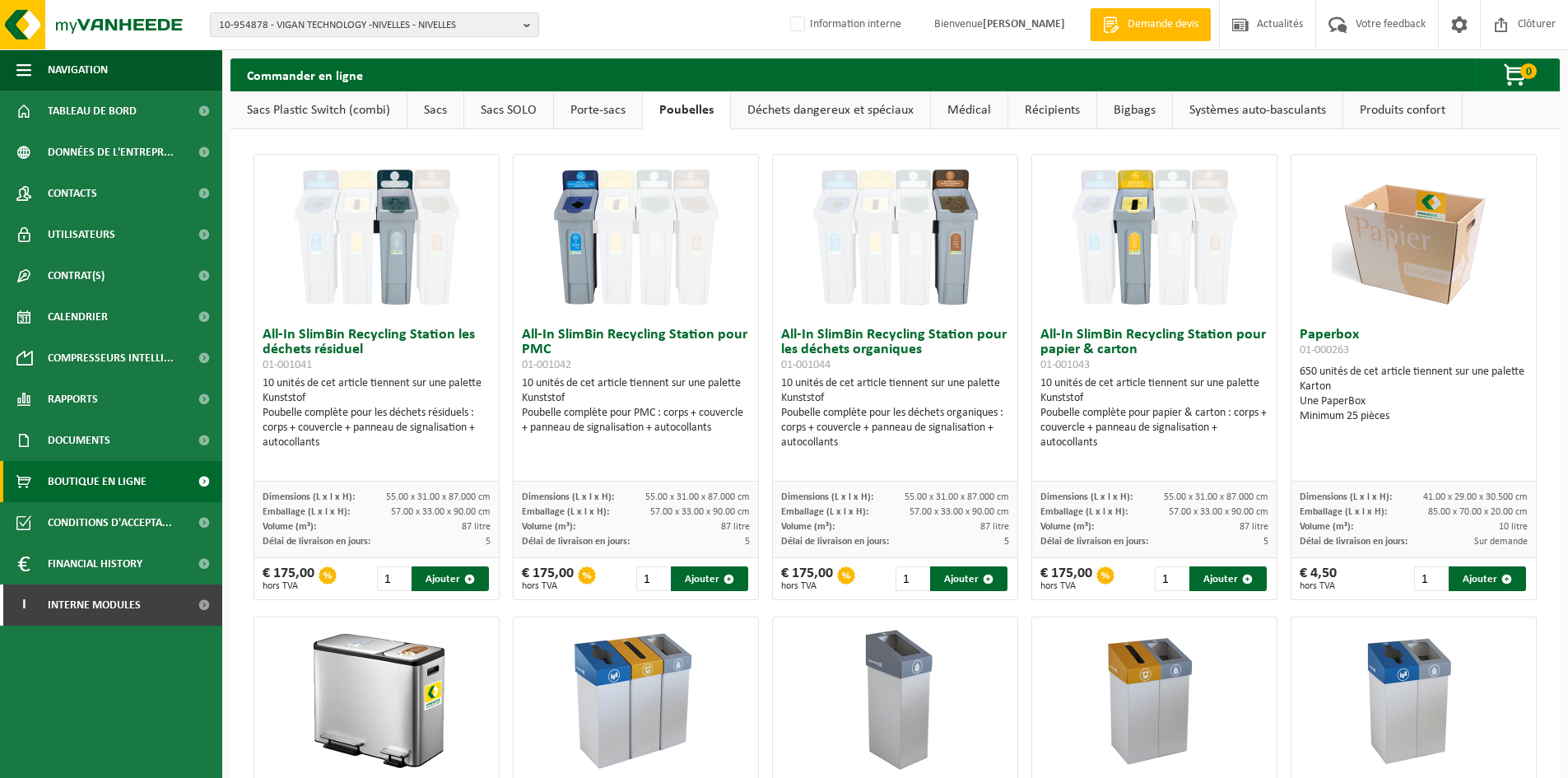
click at [873, 120] on link "Déchets dangereux et spéciaux" at bounding box center [830, 110] width 200 height 38
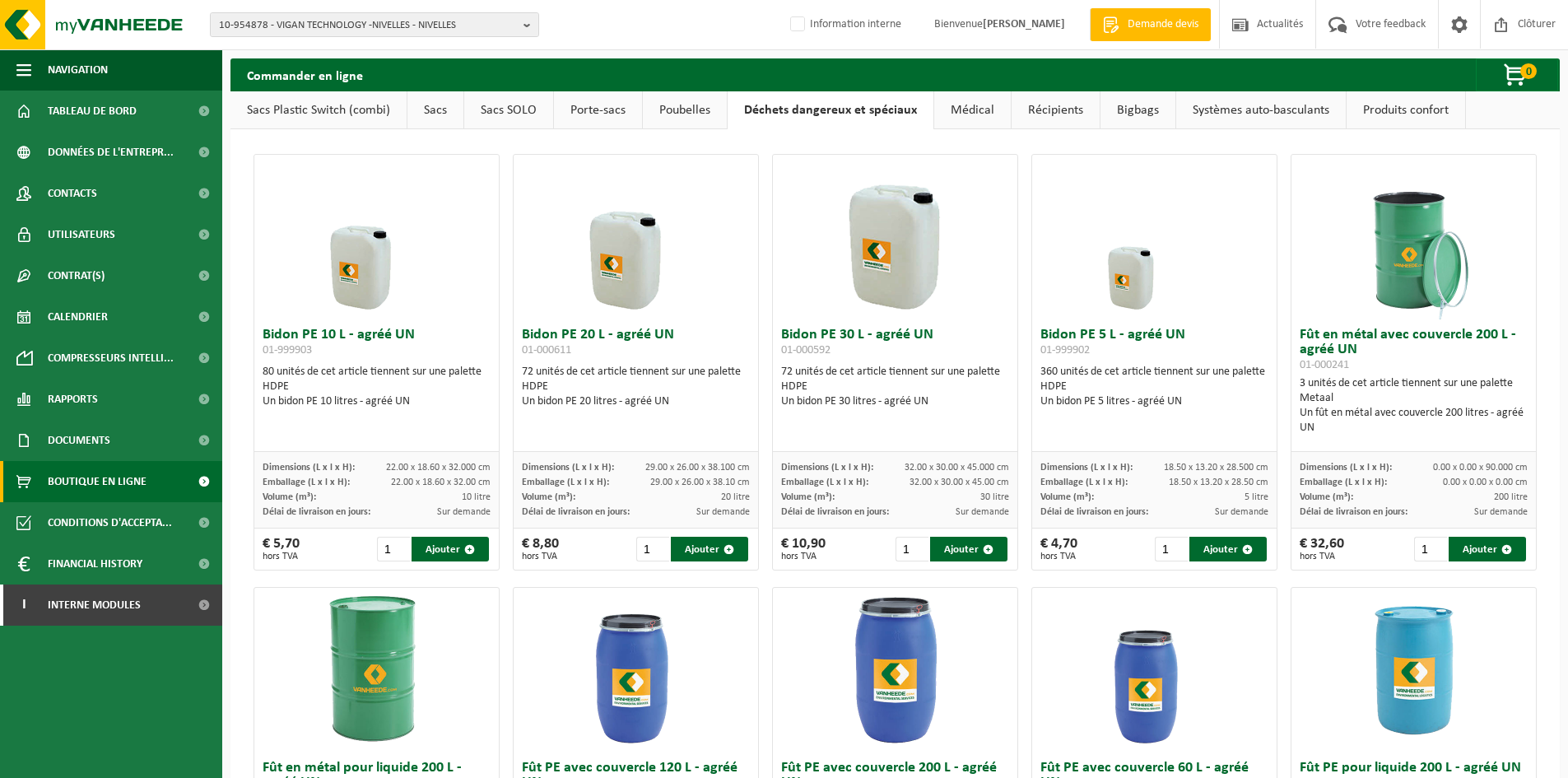
click at [970, 104] on link "Médical" at bounding box center [973, 110] width 76 height 38
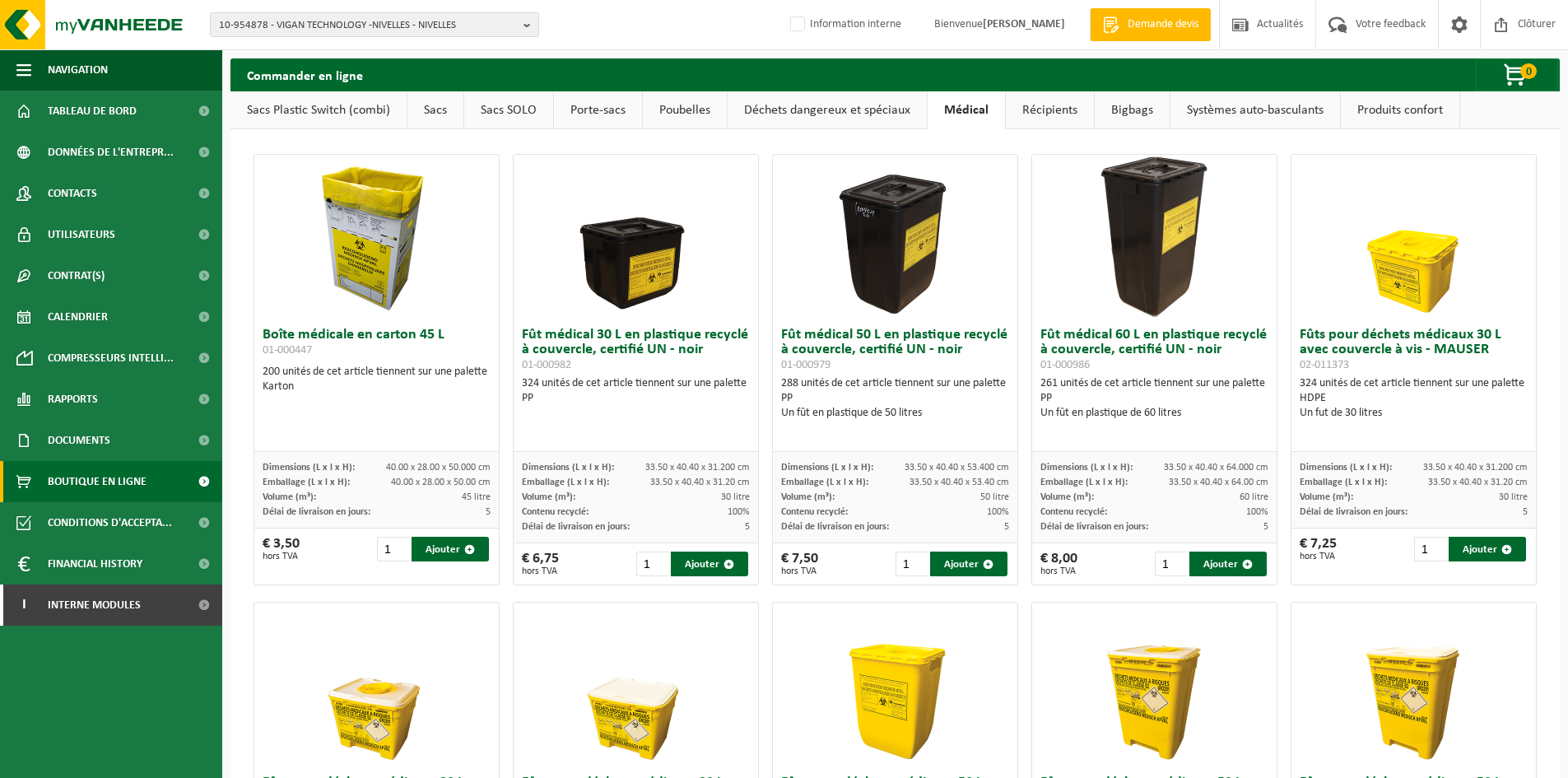
click at [1043, 104] on link "Récipients" at bounding box center [1050, 110] width 88 height 38
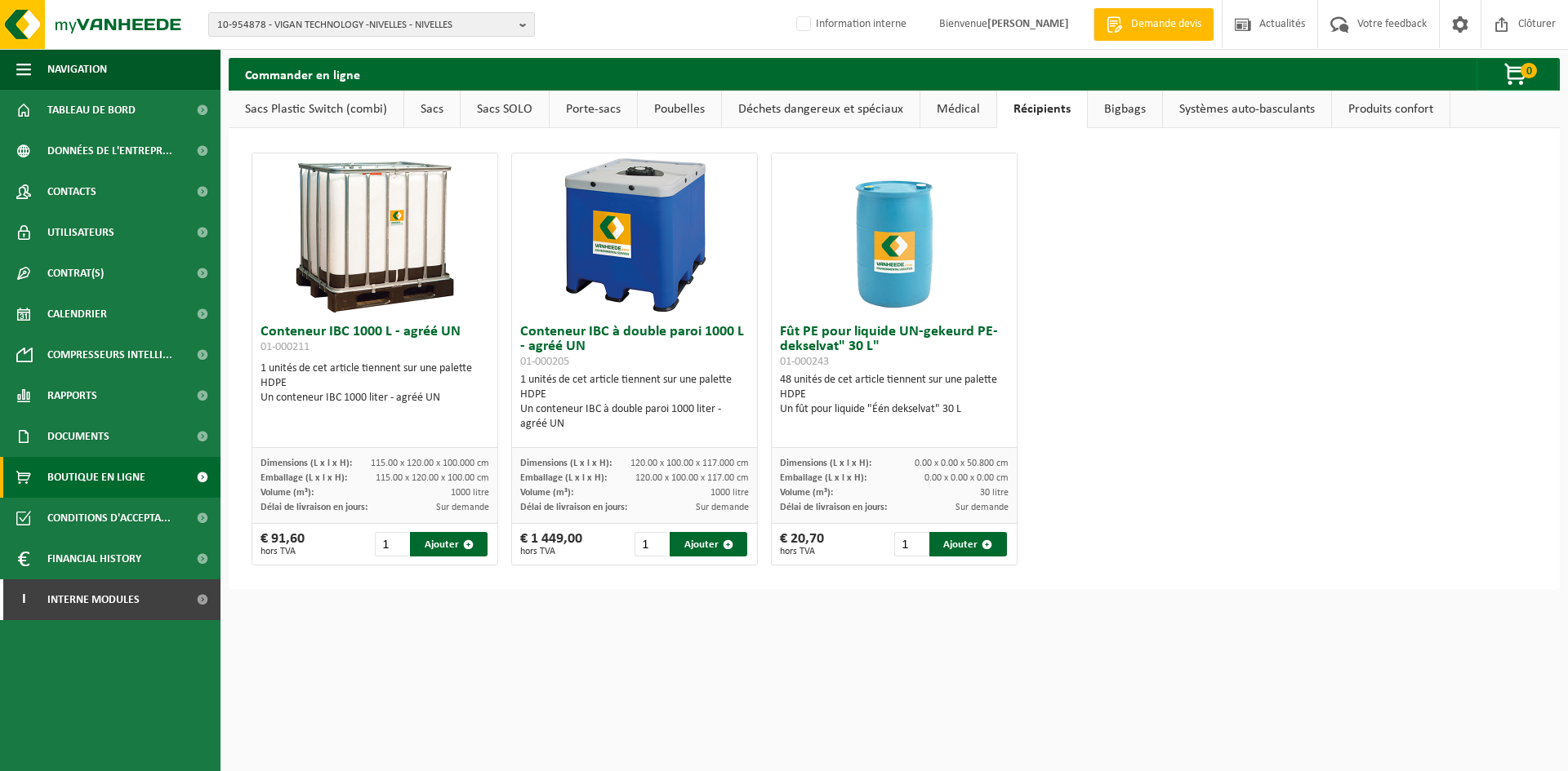
click at [1116, 112] on link "Bigbags" at bounding box center [1125, 109] width 74 height 38
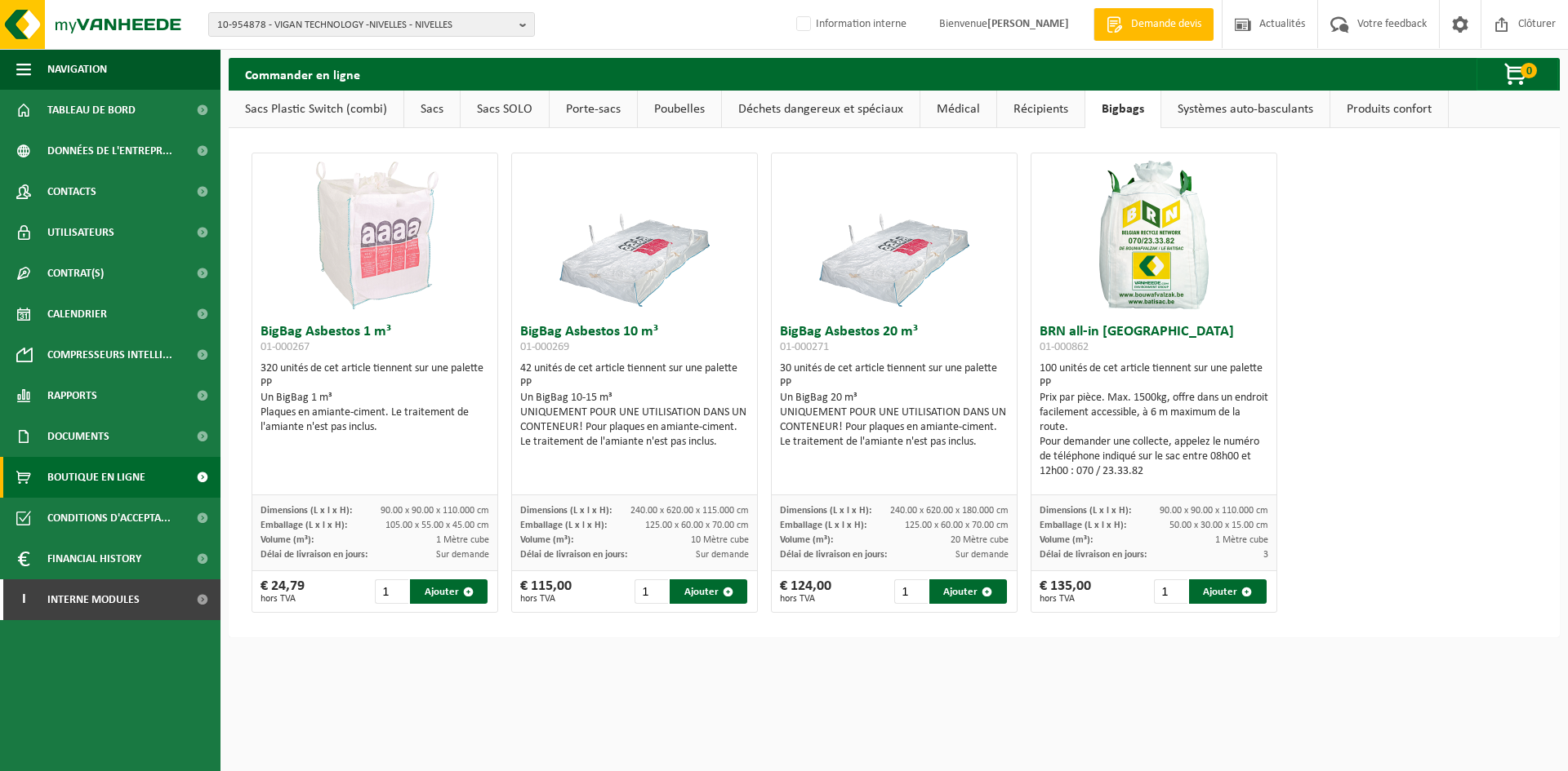
click at [1232, 104] on link "Systèmes auto-basculants" at bounding box center [1245, 109] width 168 height 38
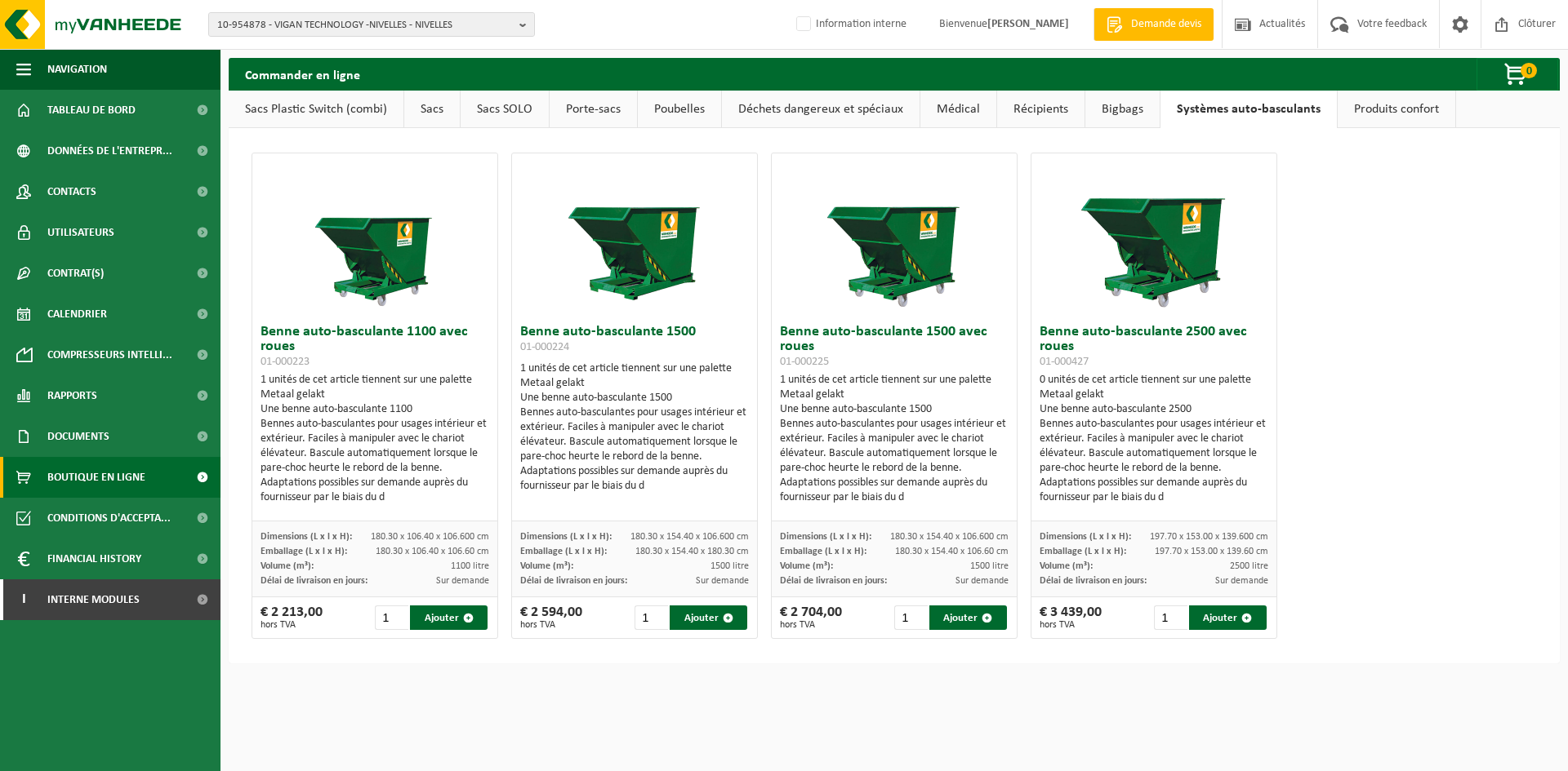
click at [1401, 114] on link "Produits confort" at bounding box center [1396, 109] width 118 height 38
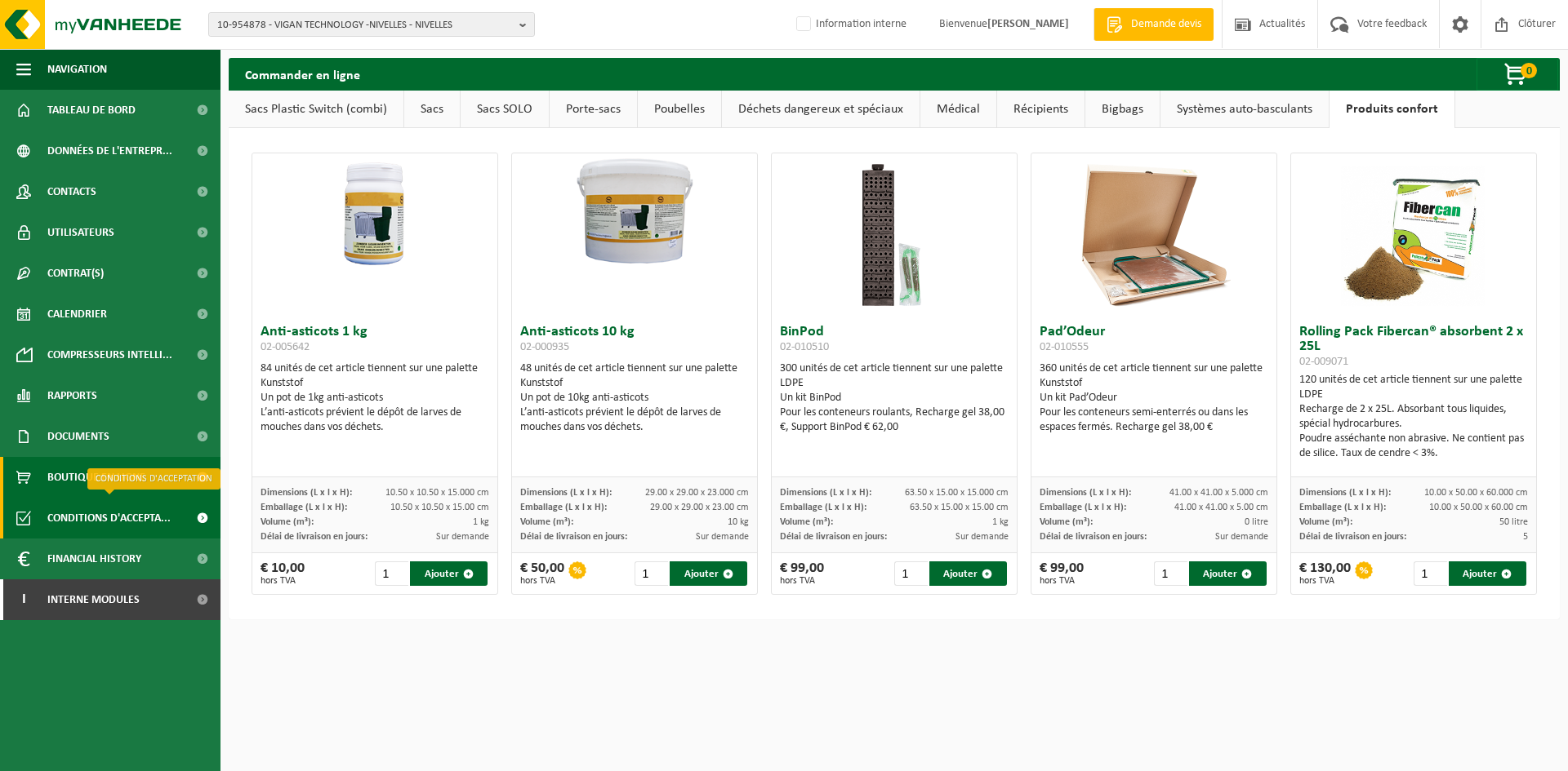
click at [111, 513] on span "Conditions d'accepta..." at bounding box center [109, 518] width 123 height 40
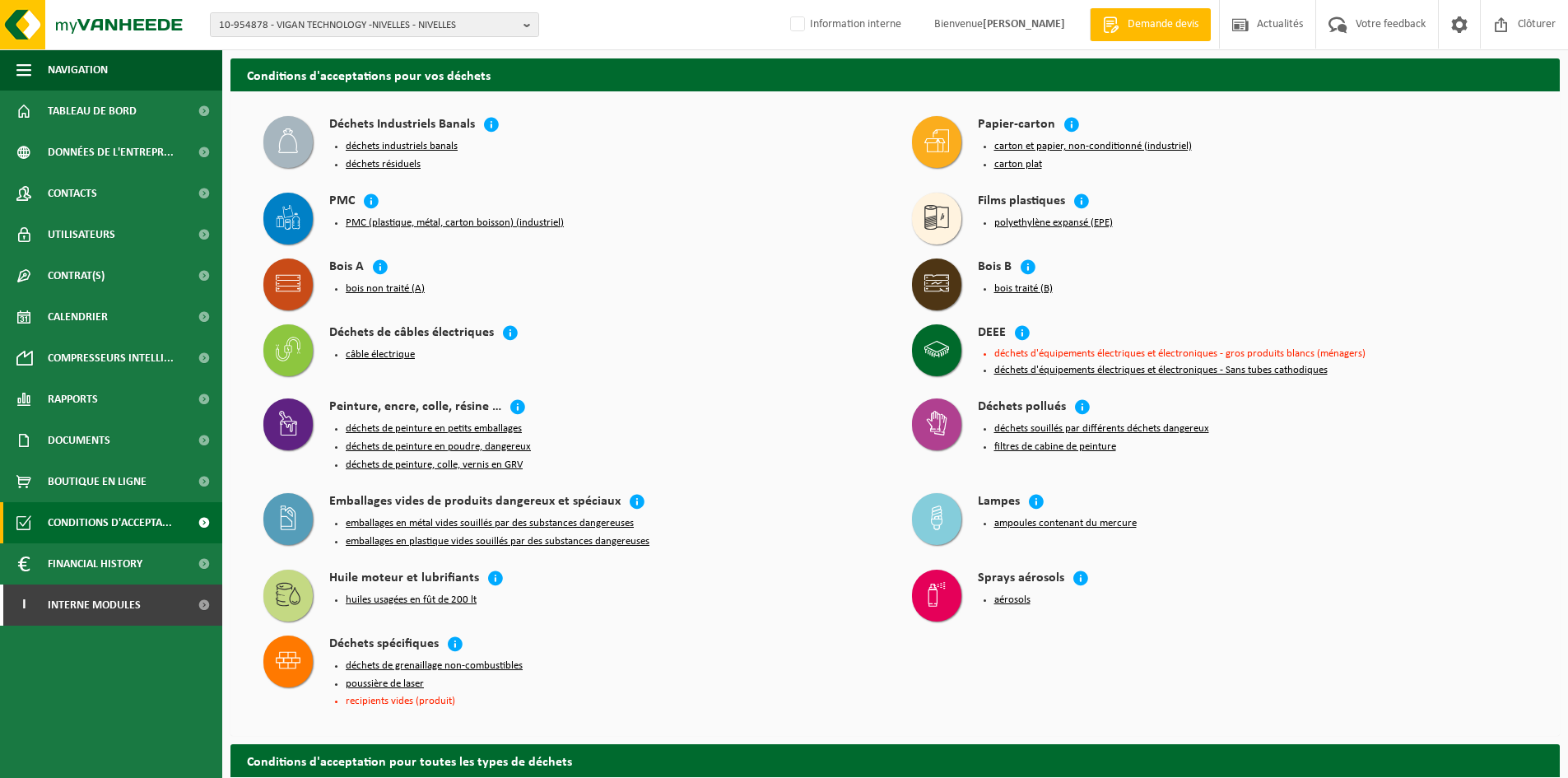
click at [1013, 594] on button "aérosols" at bounding box center [1012, 600] width 37 height 14
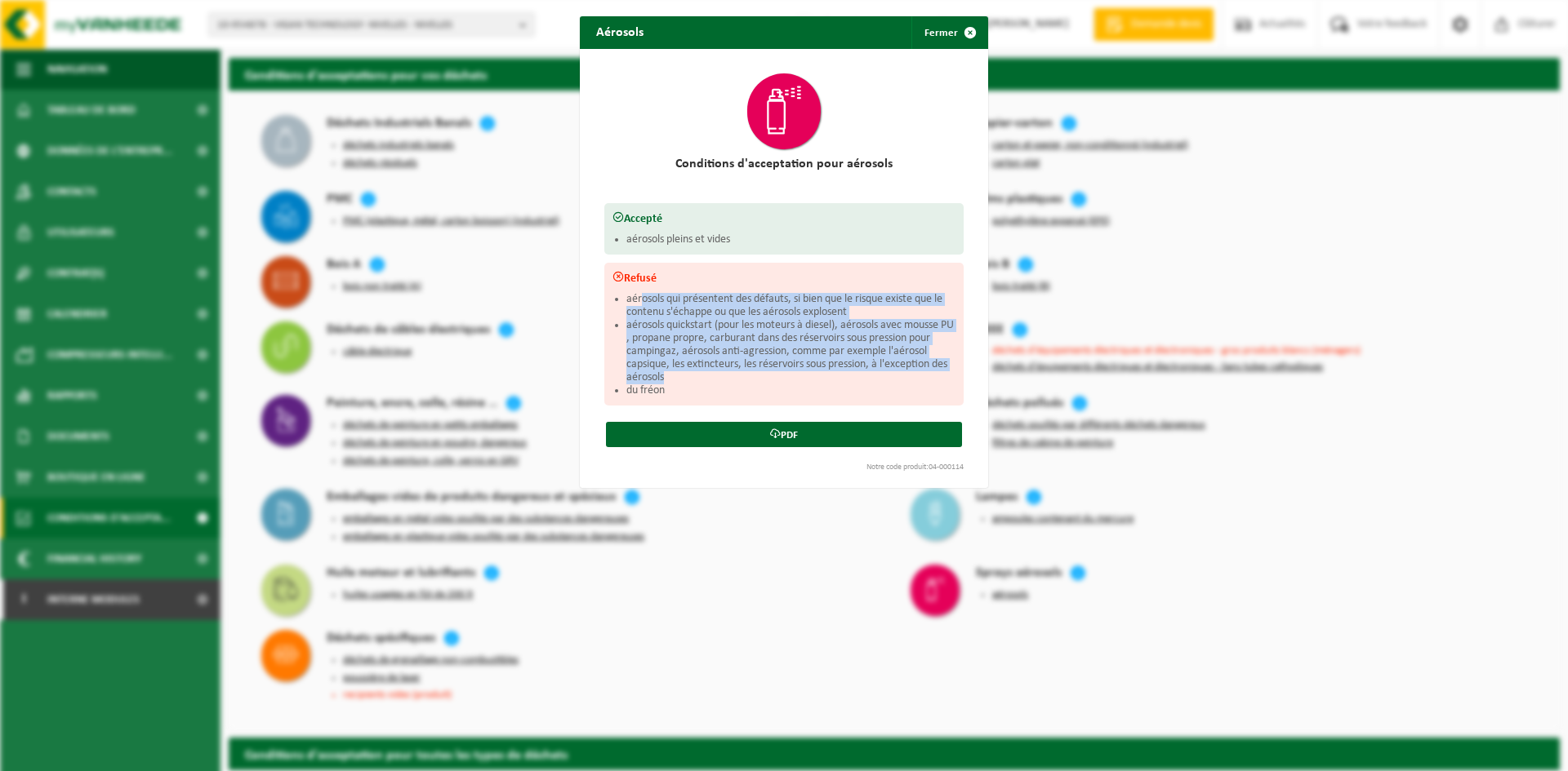
drag, startPoint x: 636, startPoint y: 294, endPoint x: 846, endPoint y: 380, distance: 226.9
click at [846, 380] on ul "aérosols qui présentent des défauts, si bien que le risque existe que le conten…" at bounding box center [791, 345] width 329 height 104
click at [807, 300] on li "aérosols qui présentent des défauts, si bien que le risque existe que le conten…" at bounding box center [791, 306] width 329 height 26
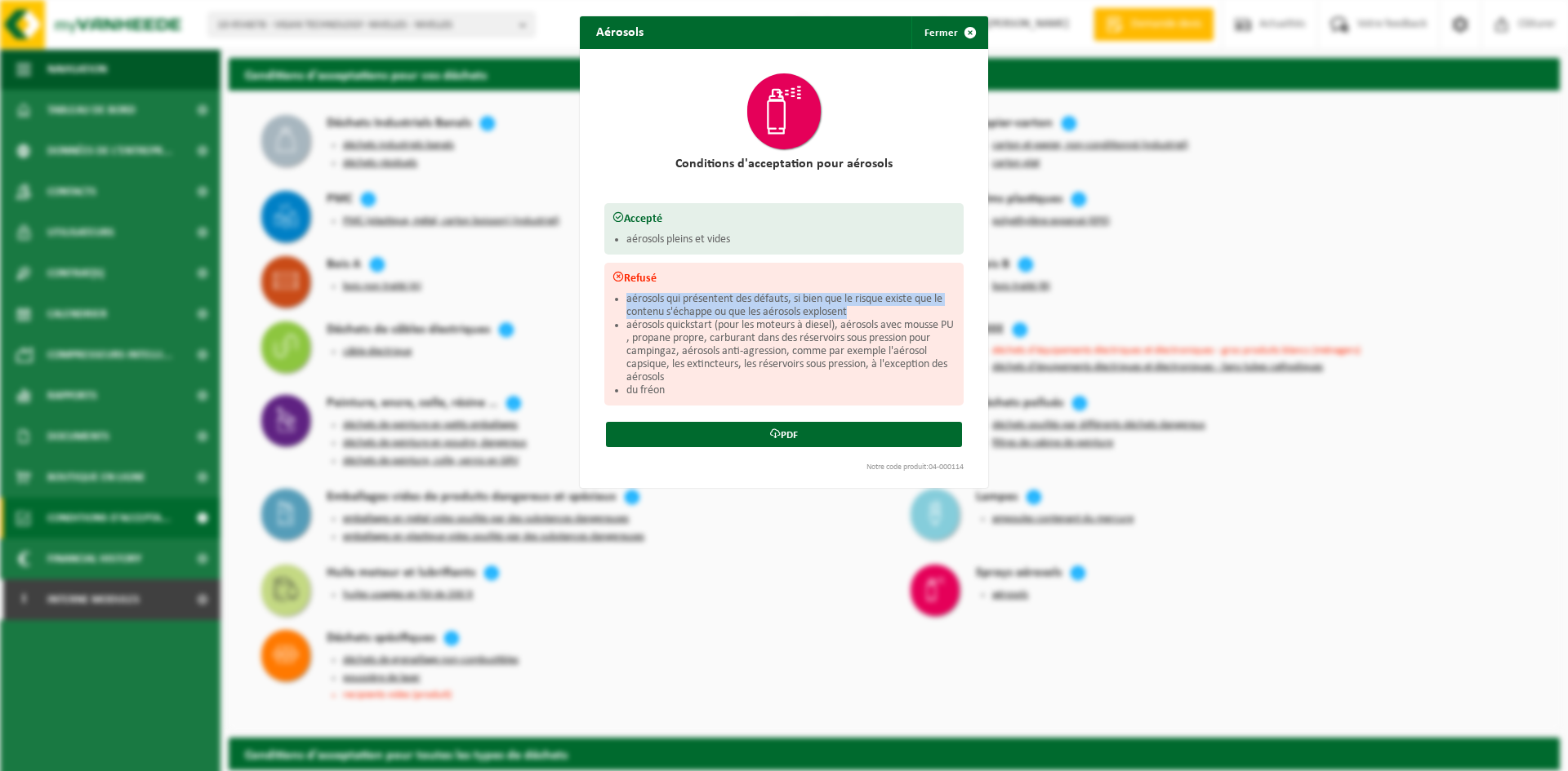
drag, startPoint x: 621, startPoint y: 294, endPoint x: 869, endPoint y: 310, distance: 248.5
click at [869, 310] on li "aérosols qui présentent des défauts, si bien que le risque existe que le conten…" at bounding box center [791, 306] width 329 height 26
click at [671, 330] on li "aérosols quickstart (pour les moteurs à diesel), aérosols avec mousse PU , prop…" at bounding box center [791, 352] width 329 height 66
drag, startPoint x: 661, startPoint y: 323, endPoint x: 740, endPoint y: 322, distance: 79.0
click at [740, 322] on li "aérosols quickstart (pour les moteurs à diesel), aérosols avec mousse PU , prop…" at bounding box center [791, 352] width 329 height 66
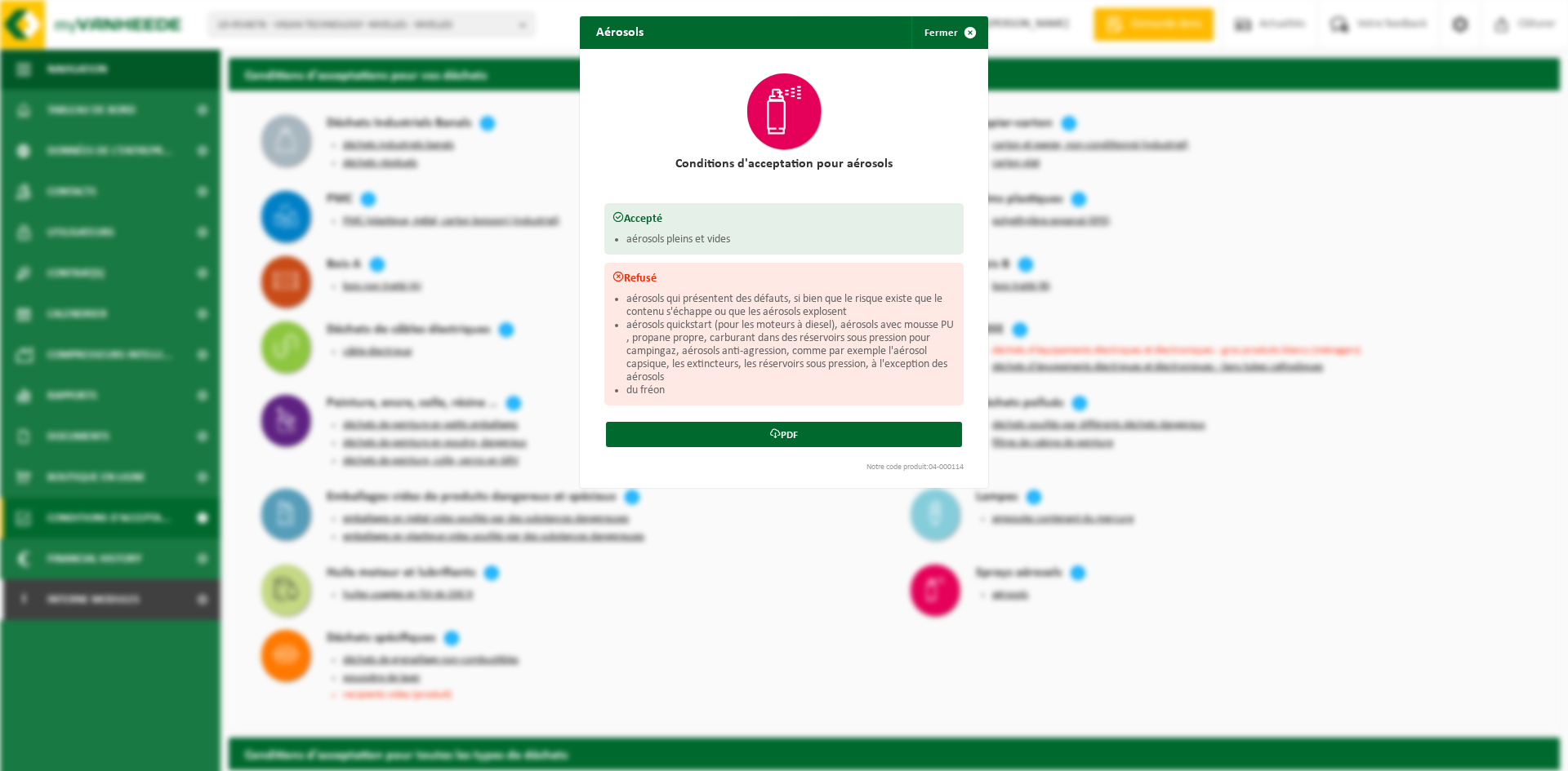
click at [652, 347] on li "aérosols quickstart (pour les moteurs à diesel), aérosols avec mousse PU , prop…" at bounding box center [791, 352] width 329 height 66
click at [941, 36] on button "Fermer" at bounding box center [948, 32] width 75 height 33
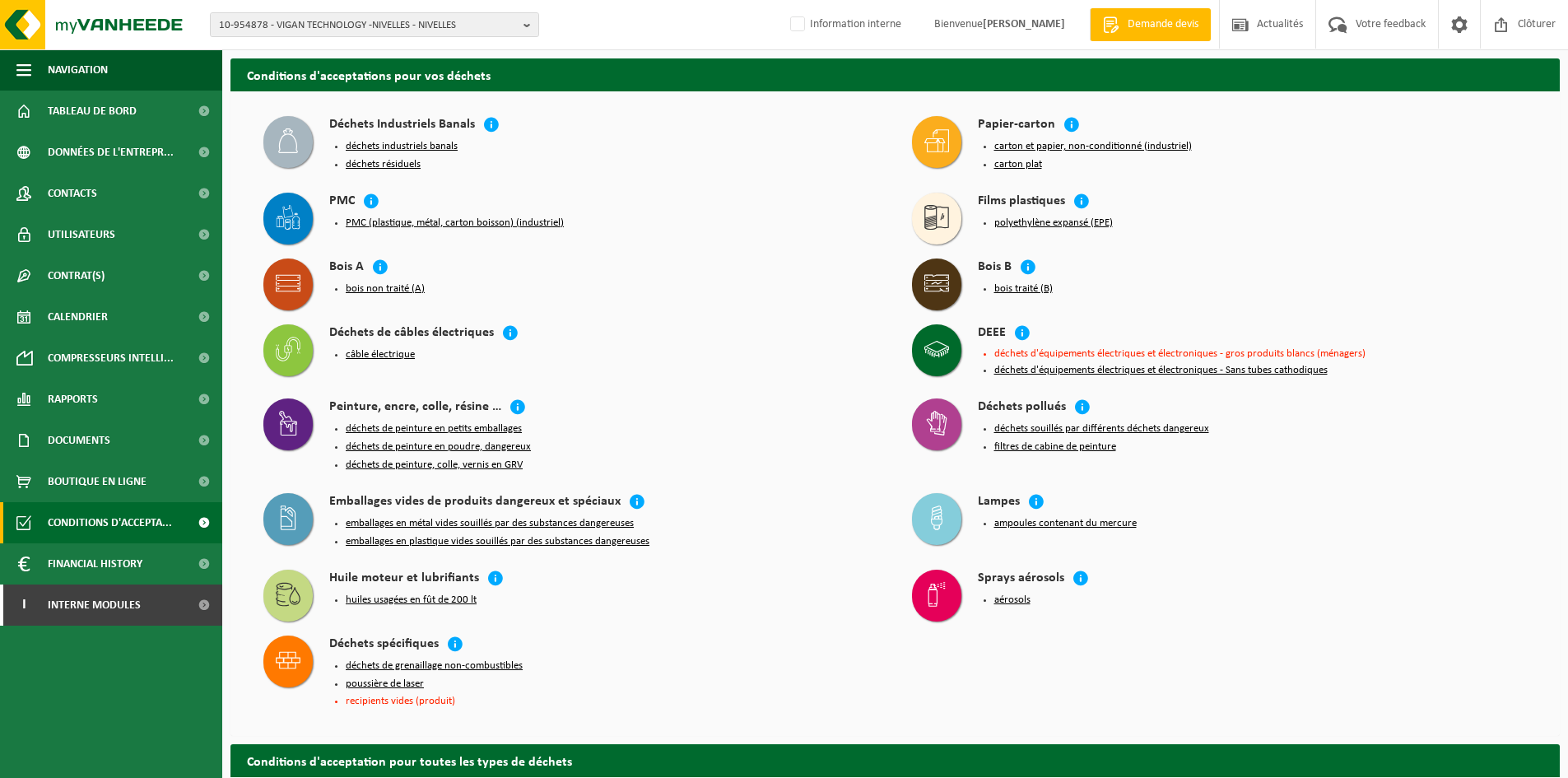
click at [1004, 594] on button "aérosols" at bounding box center [1012, 600] width 37 height 14
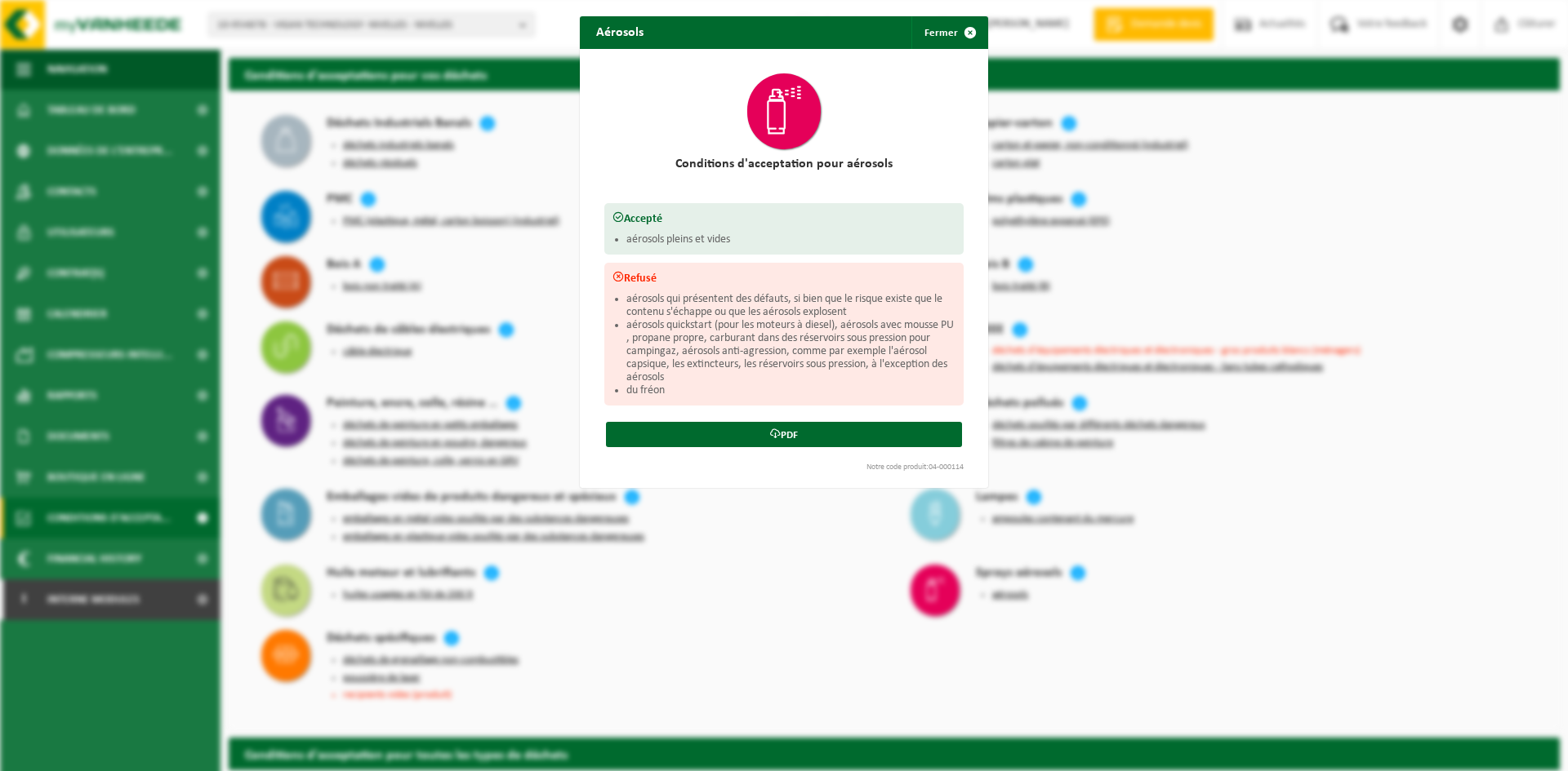
click at [957, 31] on span "button" at bounding box center [970, 32] width 33 height 33
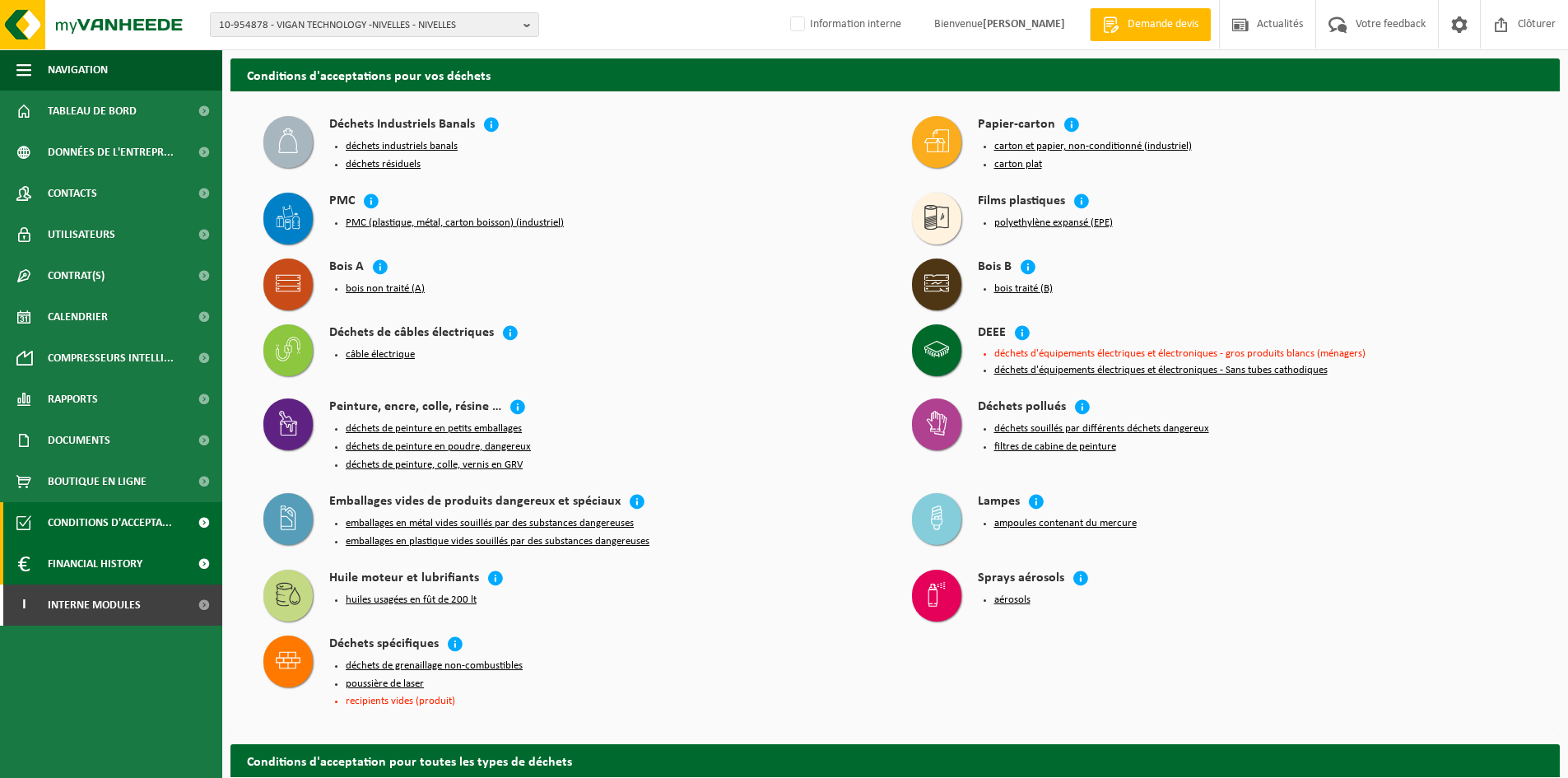
click at [111, 564] on span "Financial History" at bounding box center [95, 564] width 95 height 41
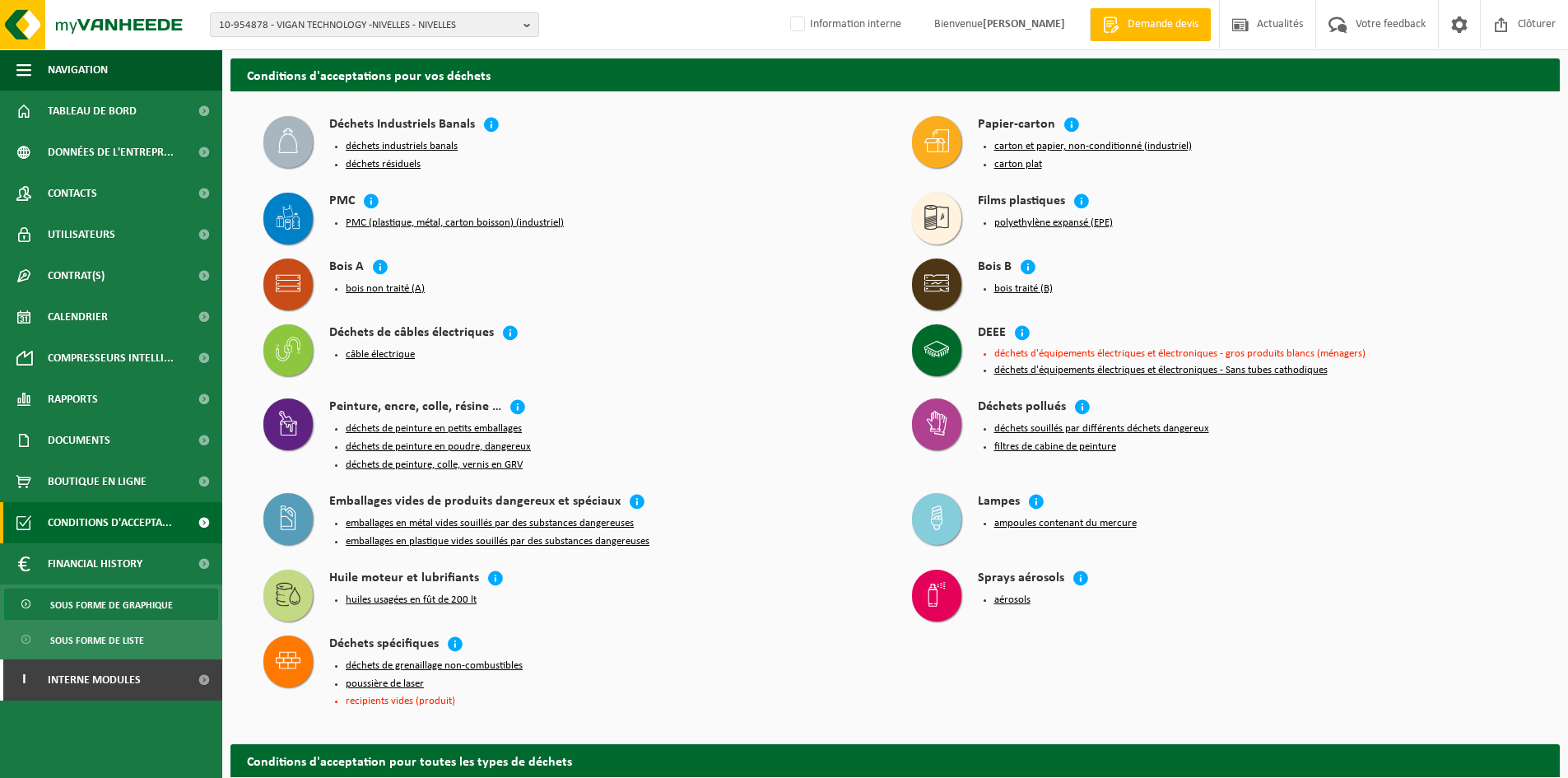
click at [101, 606] on span "Sous forme de graphique" at bounding box center [111, 605] width 122 height 31
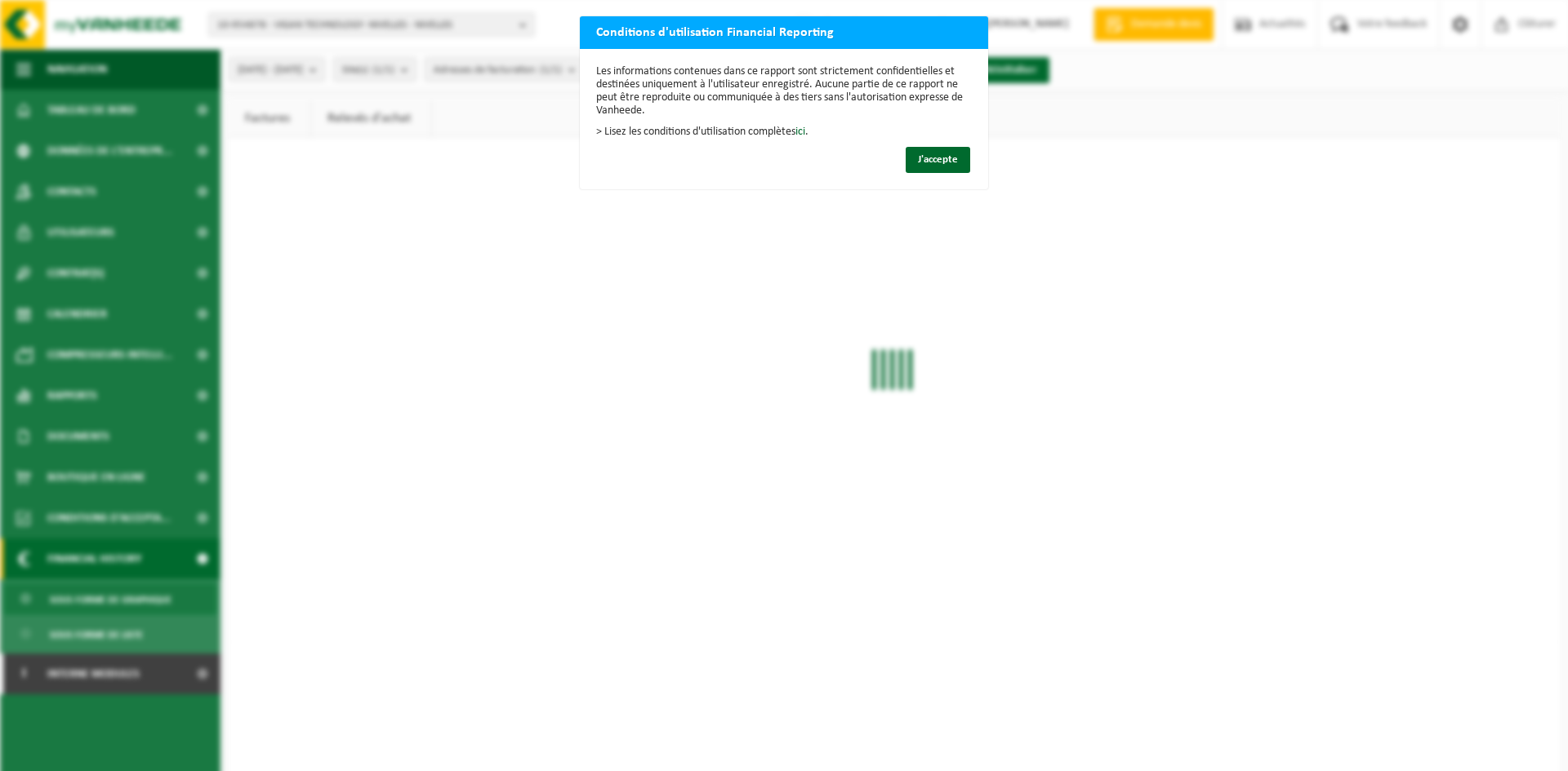
click at [147, 479] on div "Conditions d'utilisation Financial Reporting Les informations contenues dans ce…" at bounding box center [784, 386] width 1568 height 771
click at [918, 158] on span "J'accepte" at bounding box center [938, 159] width 40 height 11
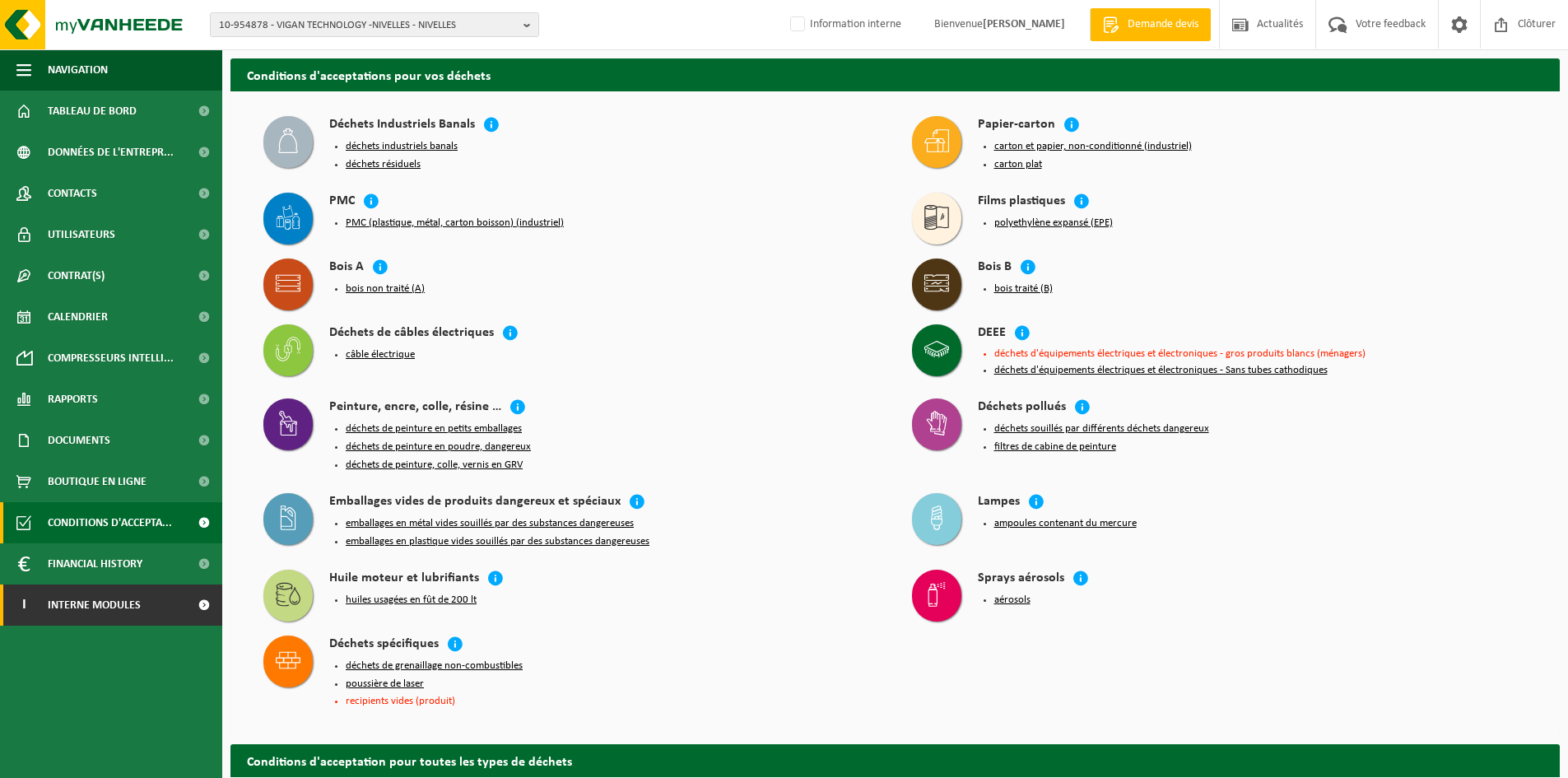
scroll to position [82, 0]
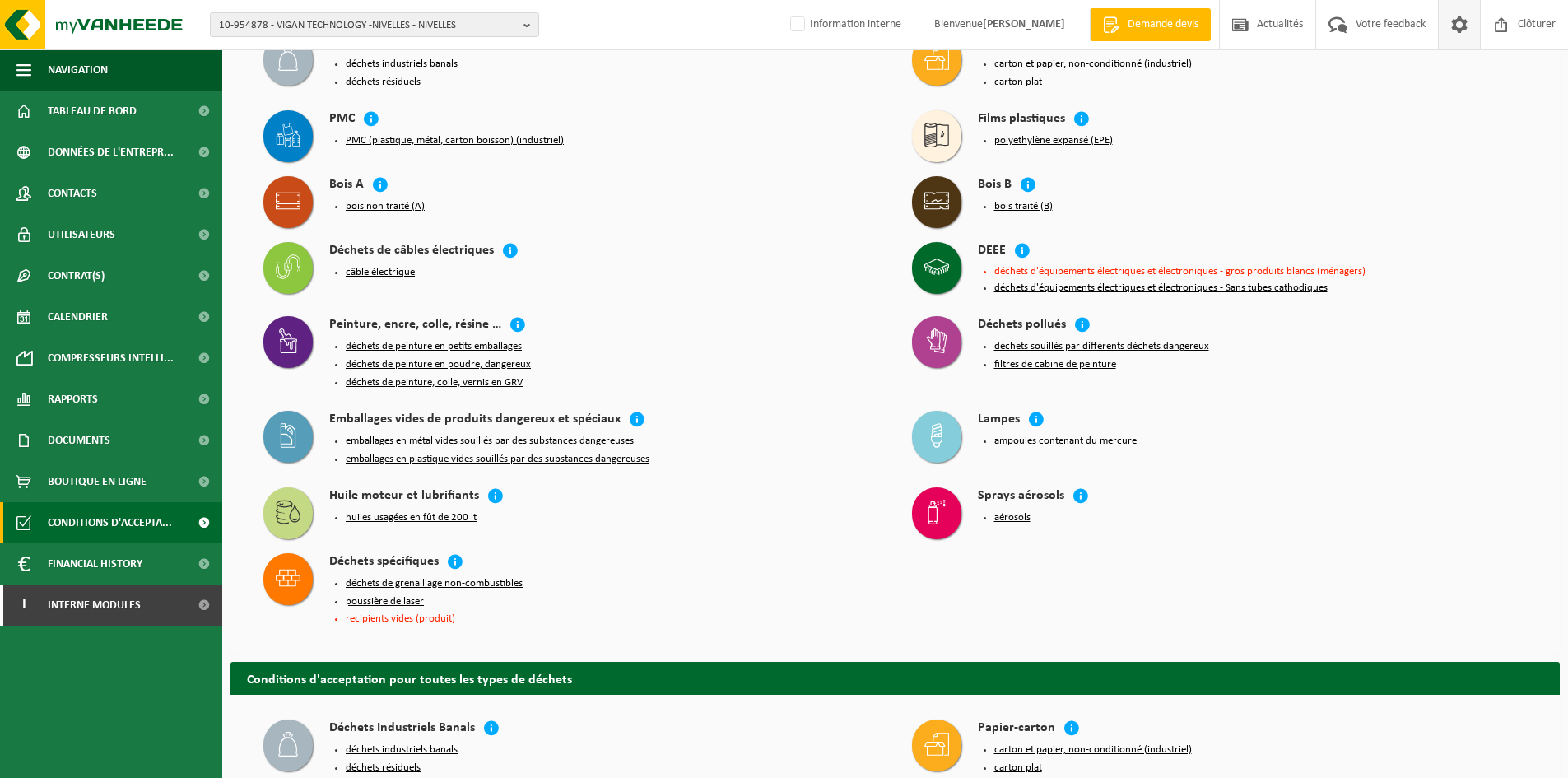
click at [1458, 31] on span at bounding box center [1459, 24] width 25 height 48
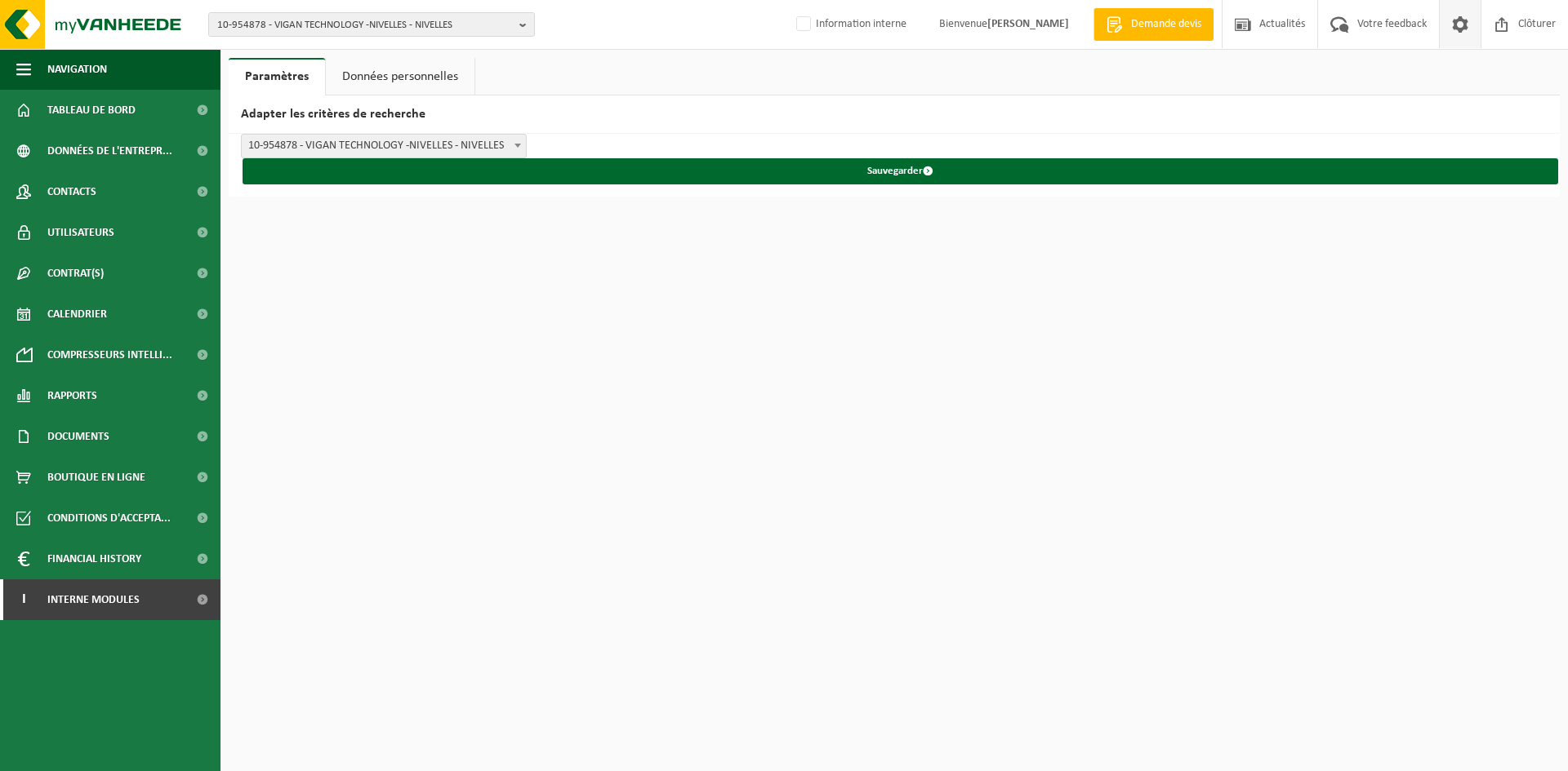
click at [407, 68] on link "Données personnelles" at bounding box center [400, 77] width 148 height 38
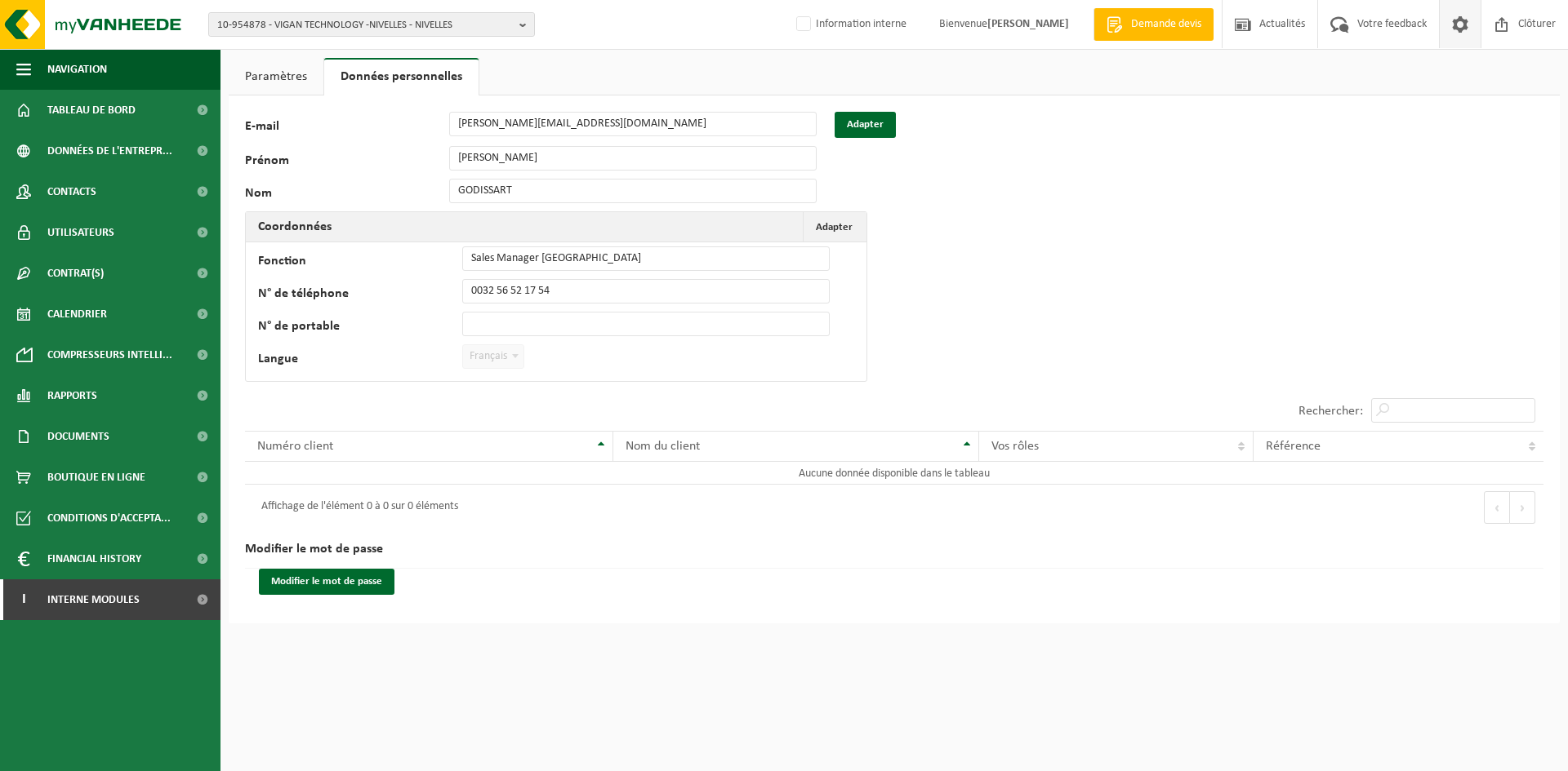
click at [295, 82] on link "Paramètres" at bounding box center [275, 77] width 94 height 38
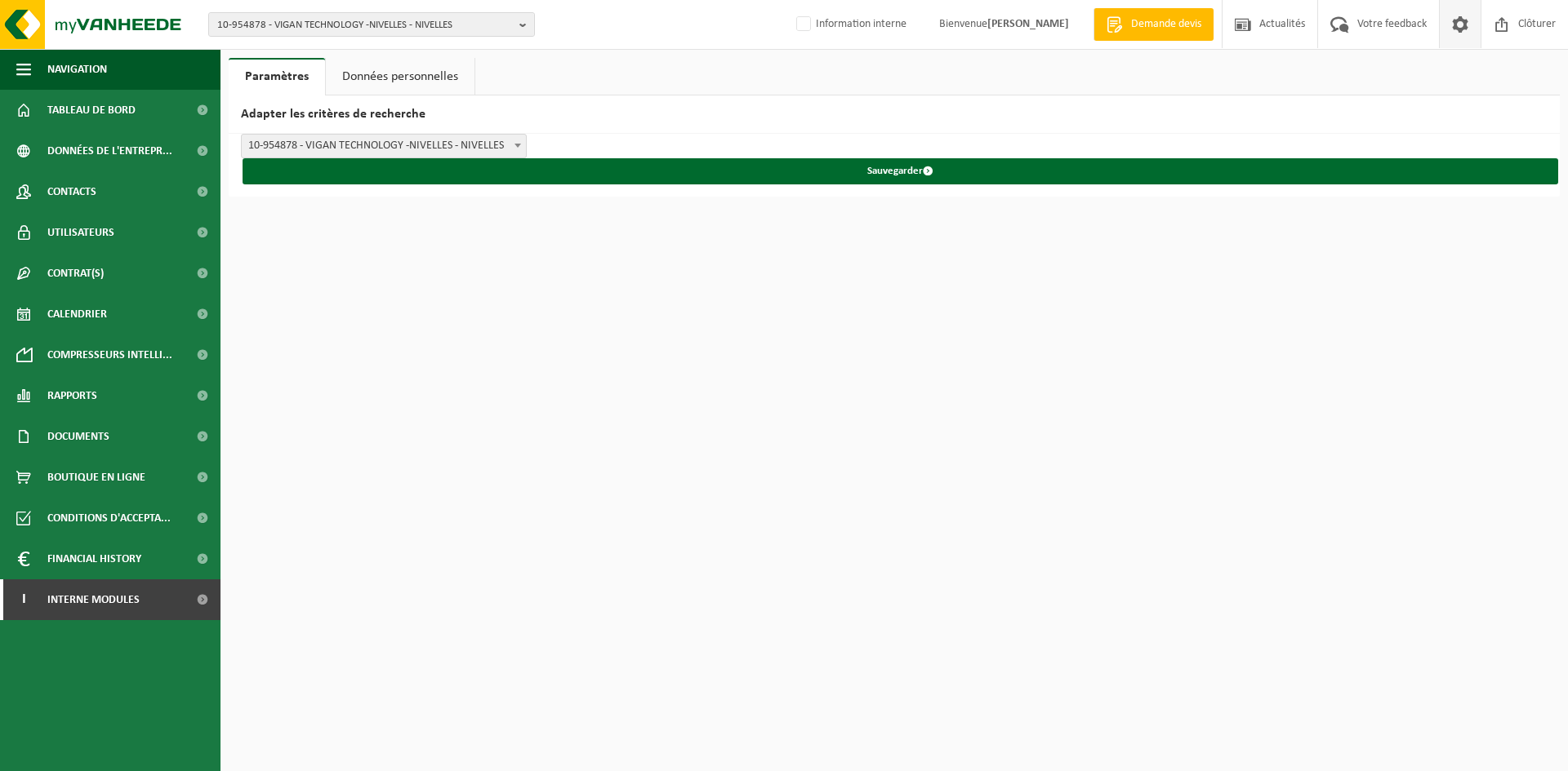
click at [1459, 29] on span at bounding box center [1459, 24] width 24 height 48
click at [417, 141] on span "10-954878 - VIGAN TECHNOLOGY -NIVELLES - NIVELLES" at bounding box center [383, 146] width 284 height 23
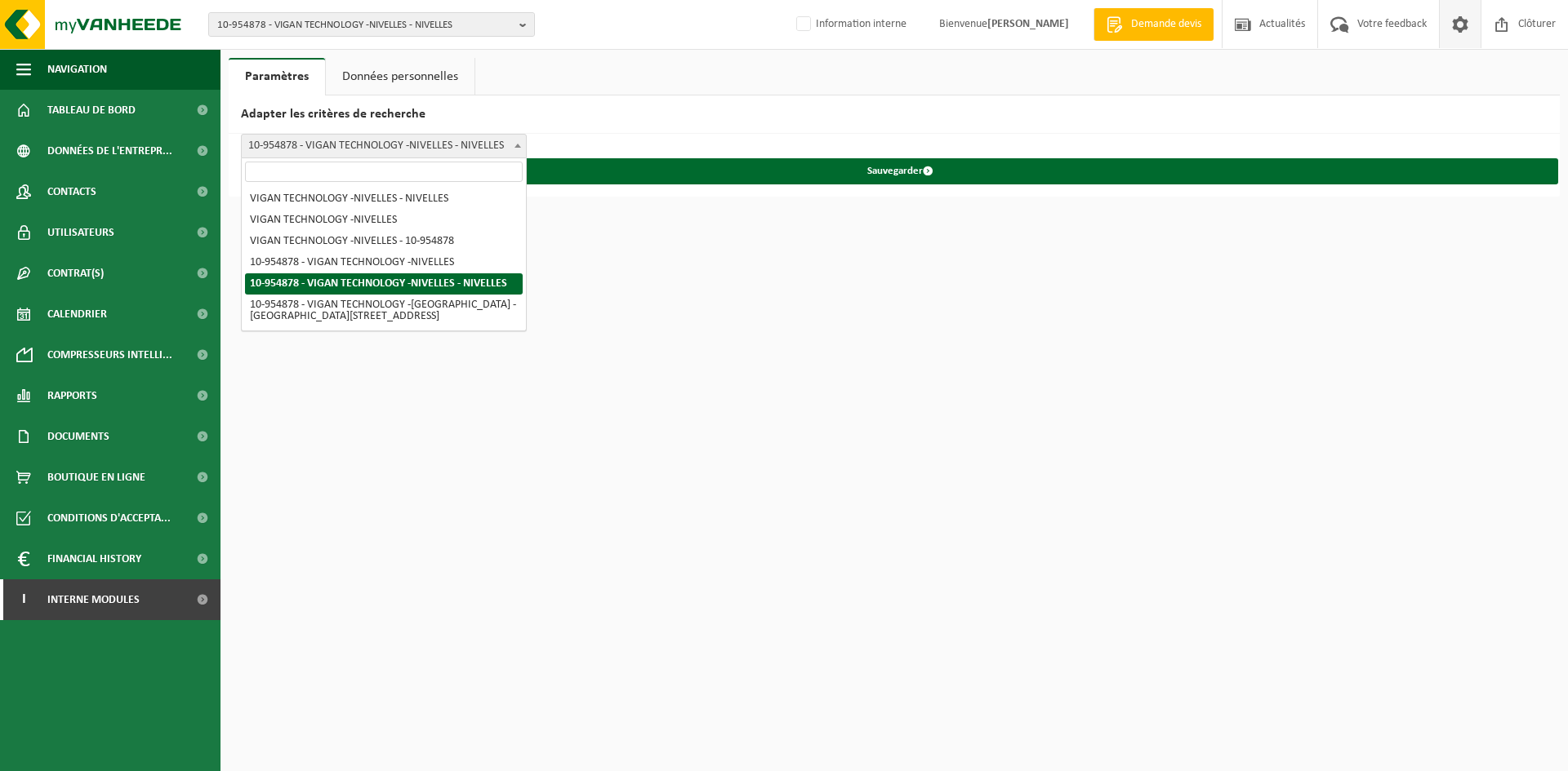
click at [417, 141] on span "10-954878 - VIGAN TECHNOLOGY -NIVELLES - NIVELLES" at bounding box center [383, 146] width 284 height 23
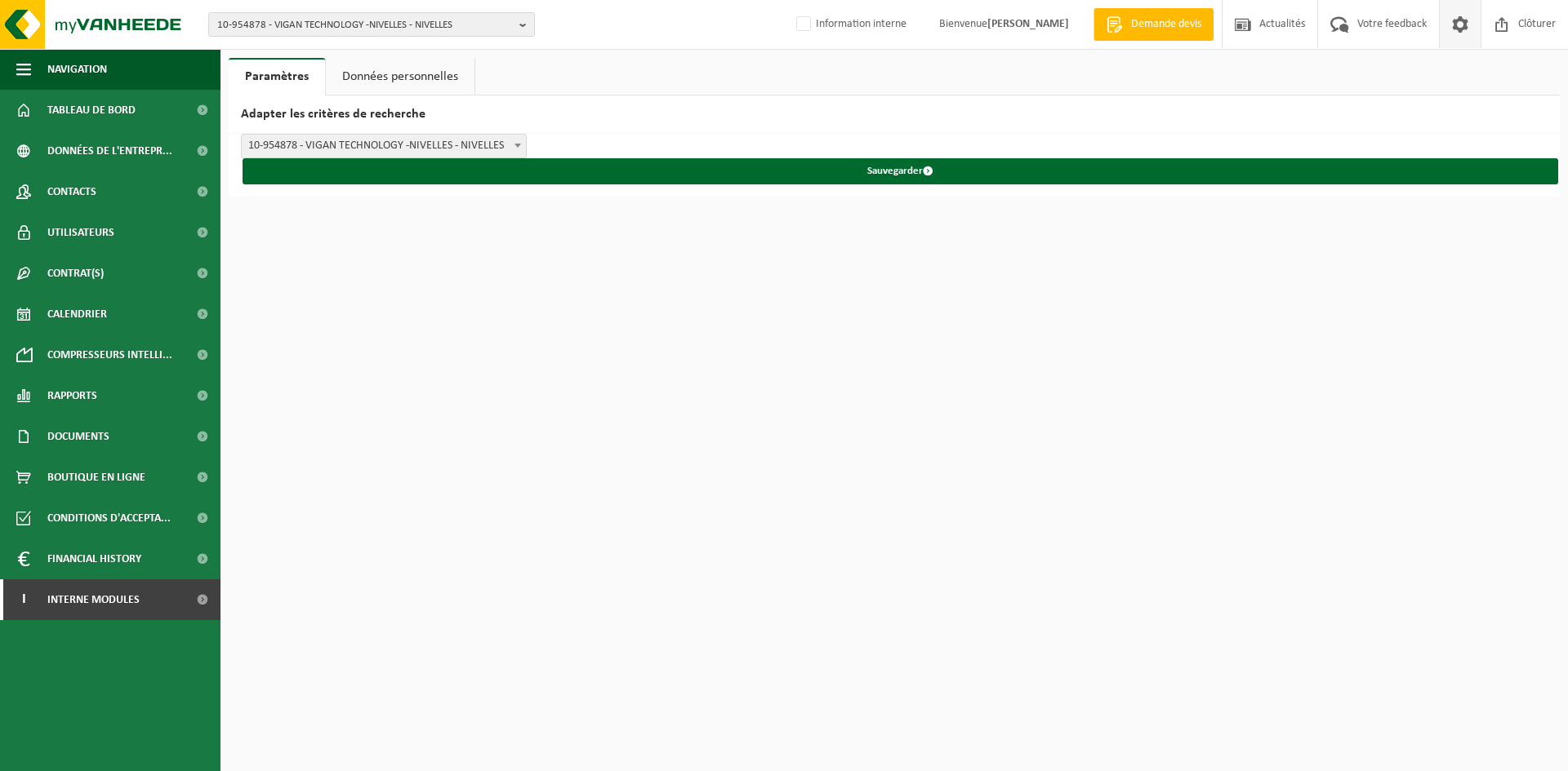
click at [1453, 22] on span at bounding box center [1459, 24] width 24 height 48
click at [456, 145] on span "10-954878 - VIGAN TECHNOLOGY -NIVELLES - NIVELLES" at bounding box center [383, 146] width 284 height 23
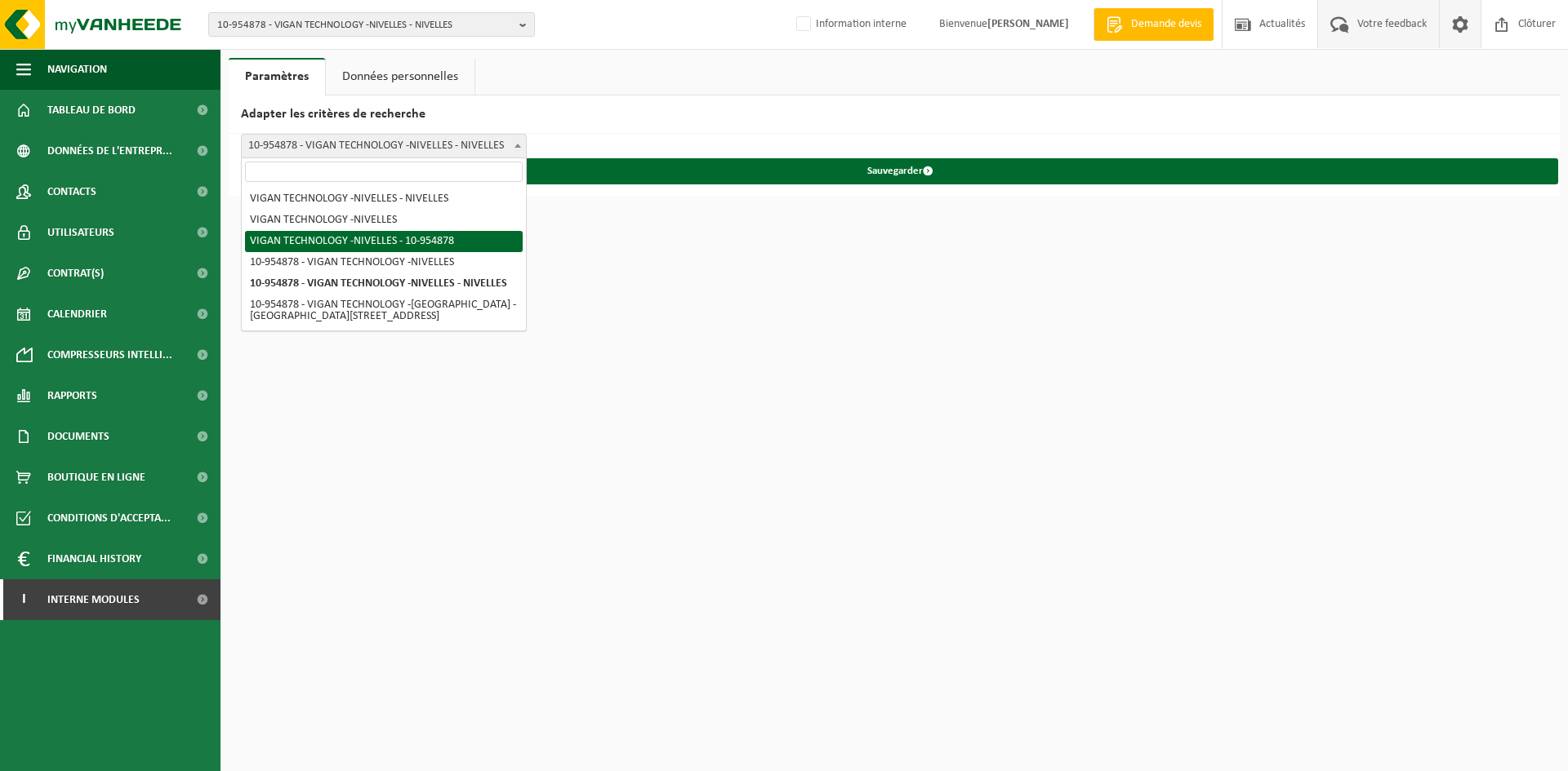
click at [1385, 24] on span "Votre feedback" at bounding box center [1392, 24] width 77 height 48
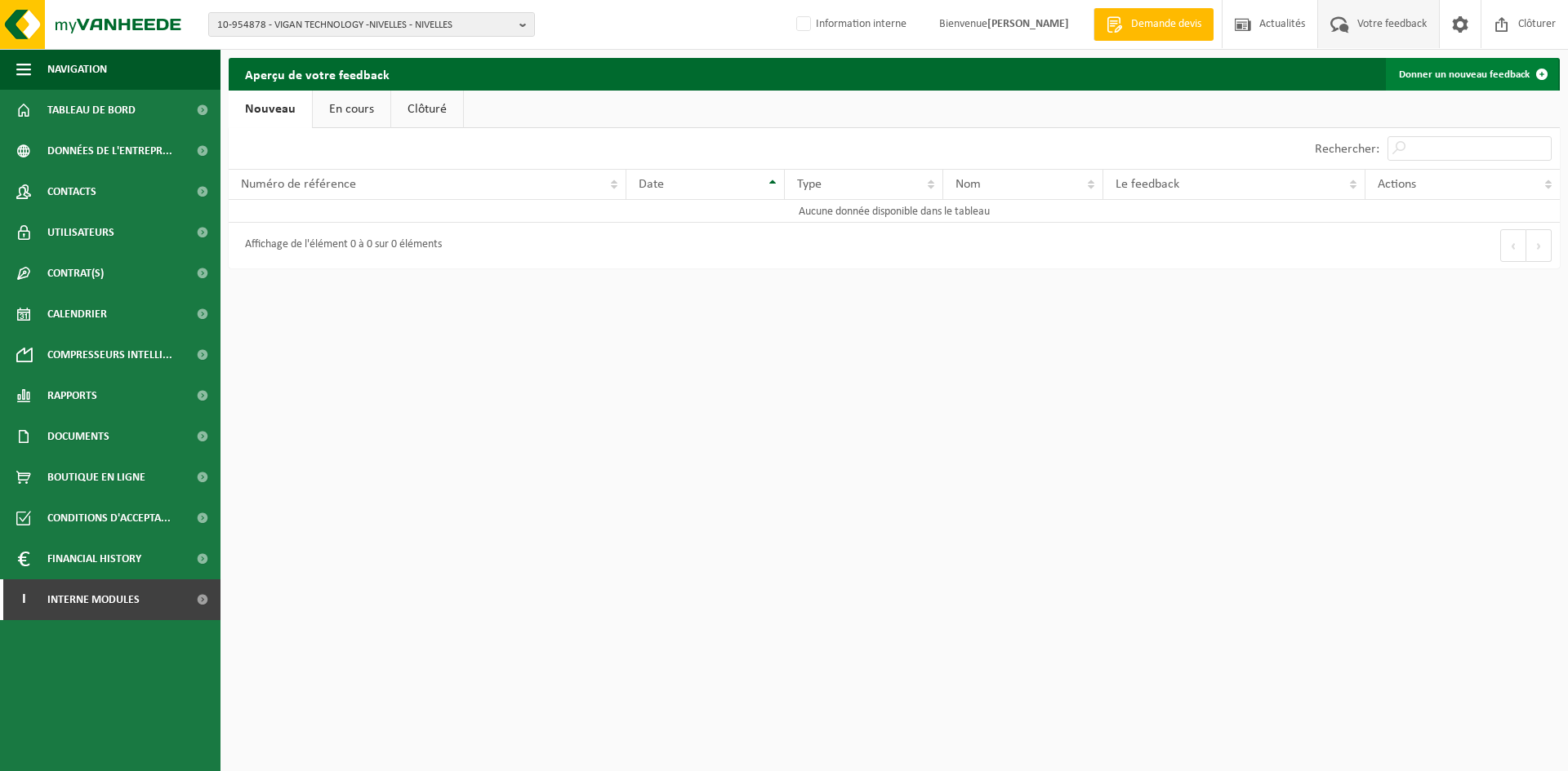
click at [1481, 77] on link "Donner un nouveau feedback" at bounding box center [1471, 74] width 173 height 33
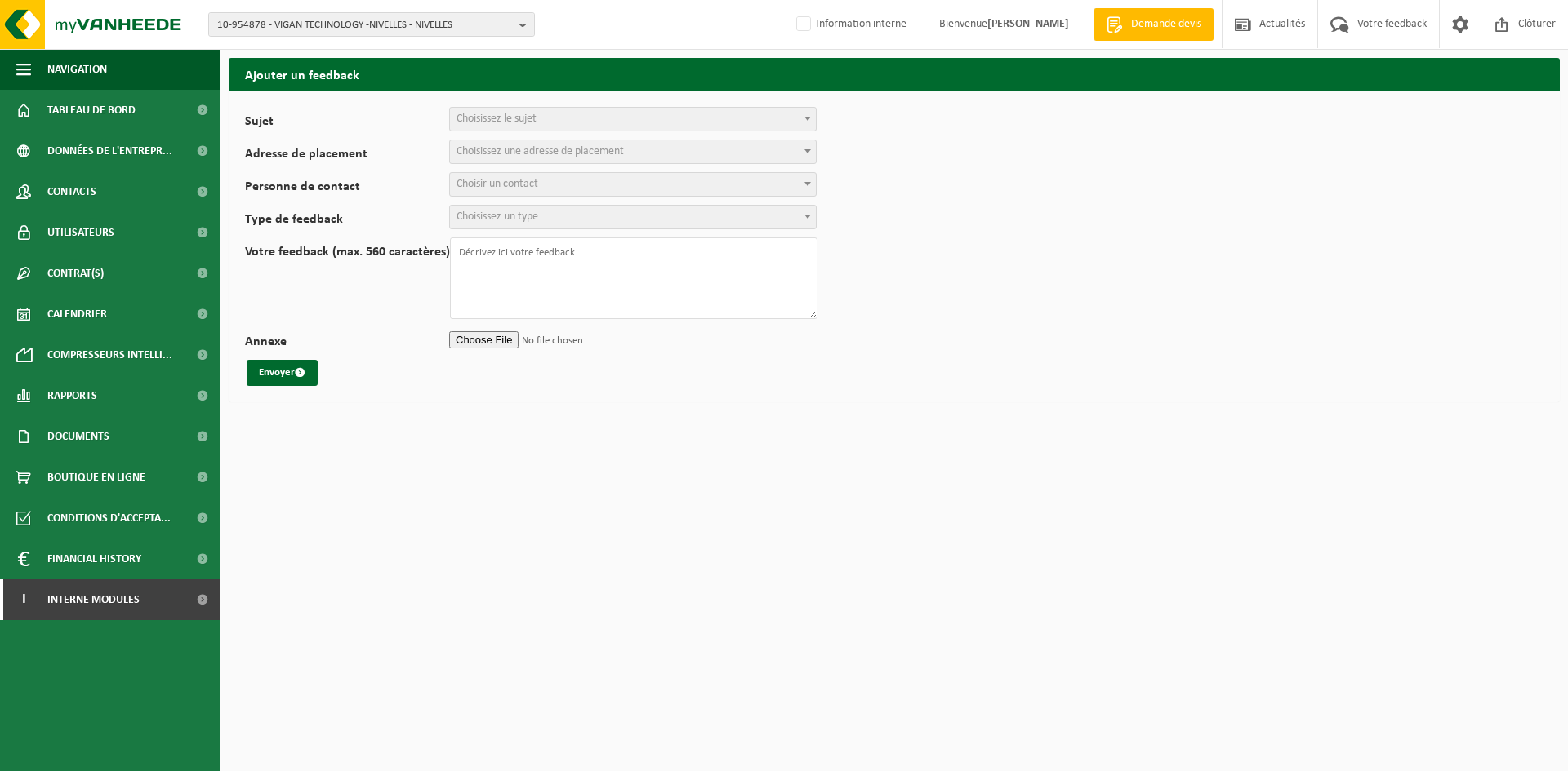
select select
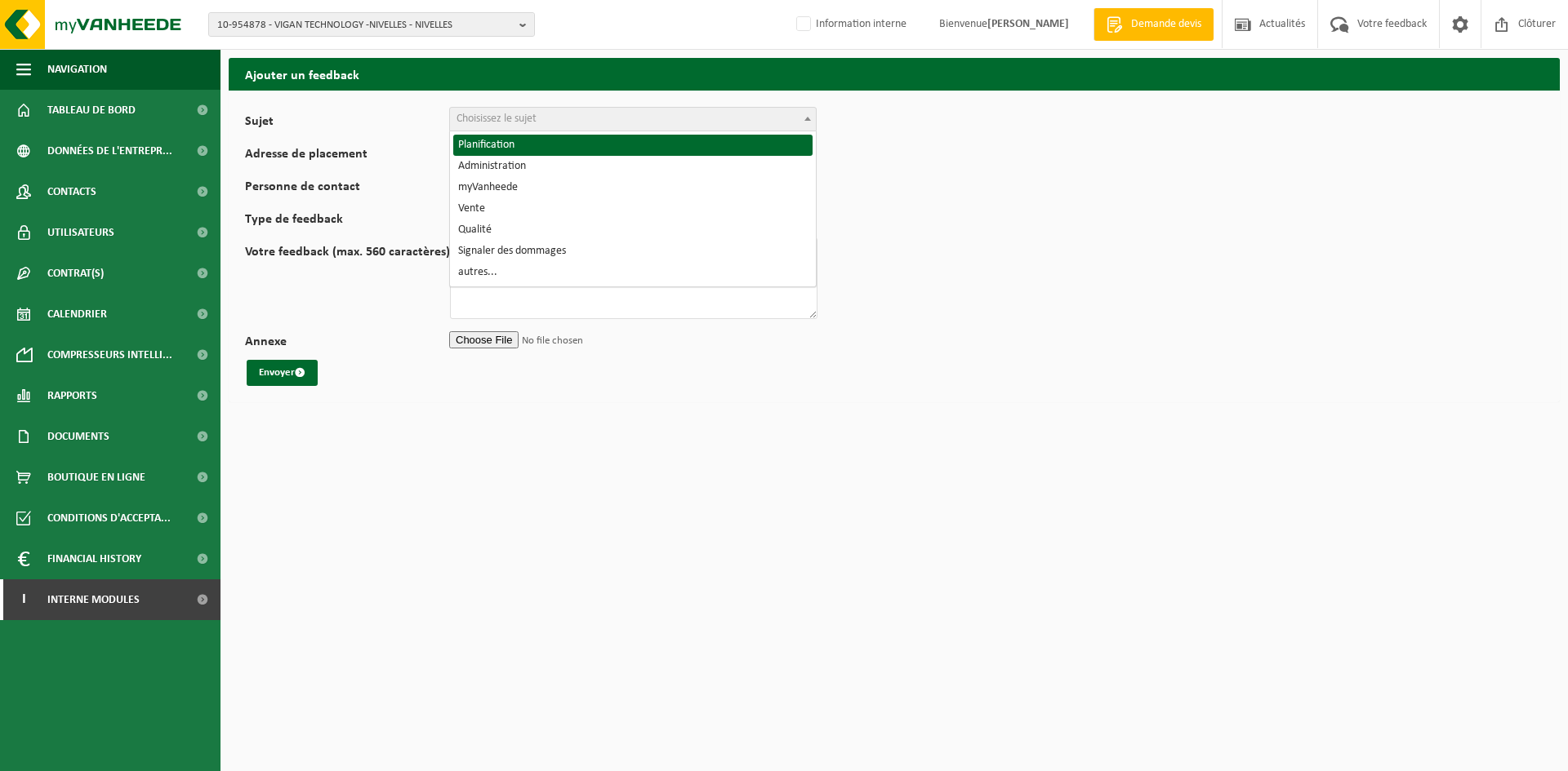
click at [555, 123] on span "Choisissez le sujet" at bounding box center [632, 119] width 365 height 23
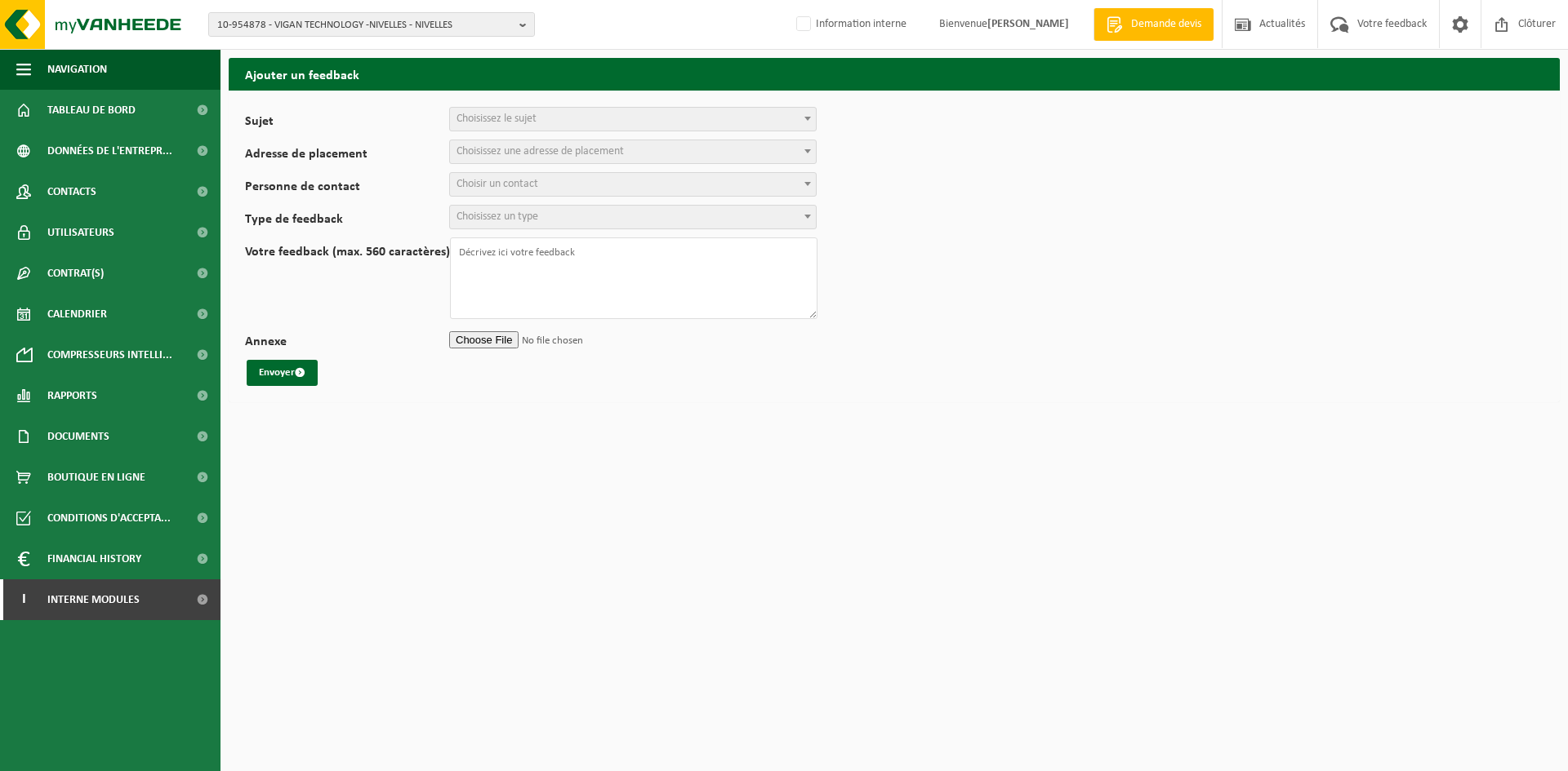
click at [365, 126] on label "Sujet" at bounding box center [347, 123] width 204 height 16
click at [246, 108] on select "Planification Administration myVanheede Vente Qualité Signaler des dommages aut…" at bounding box center [245, 107] width 1 height 1
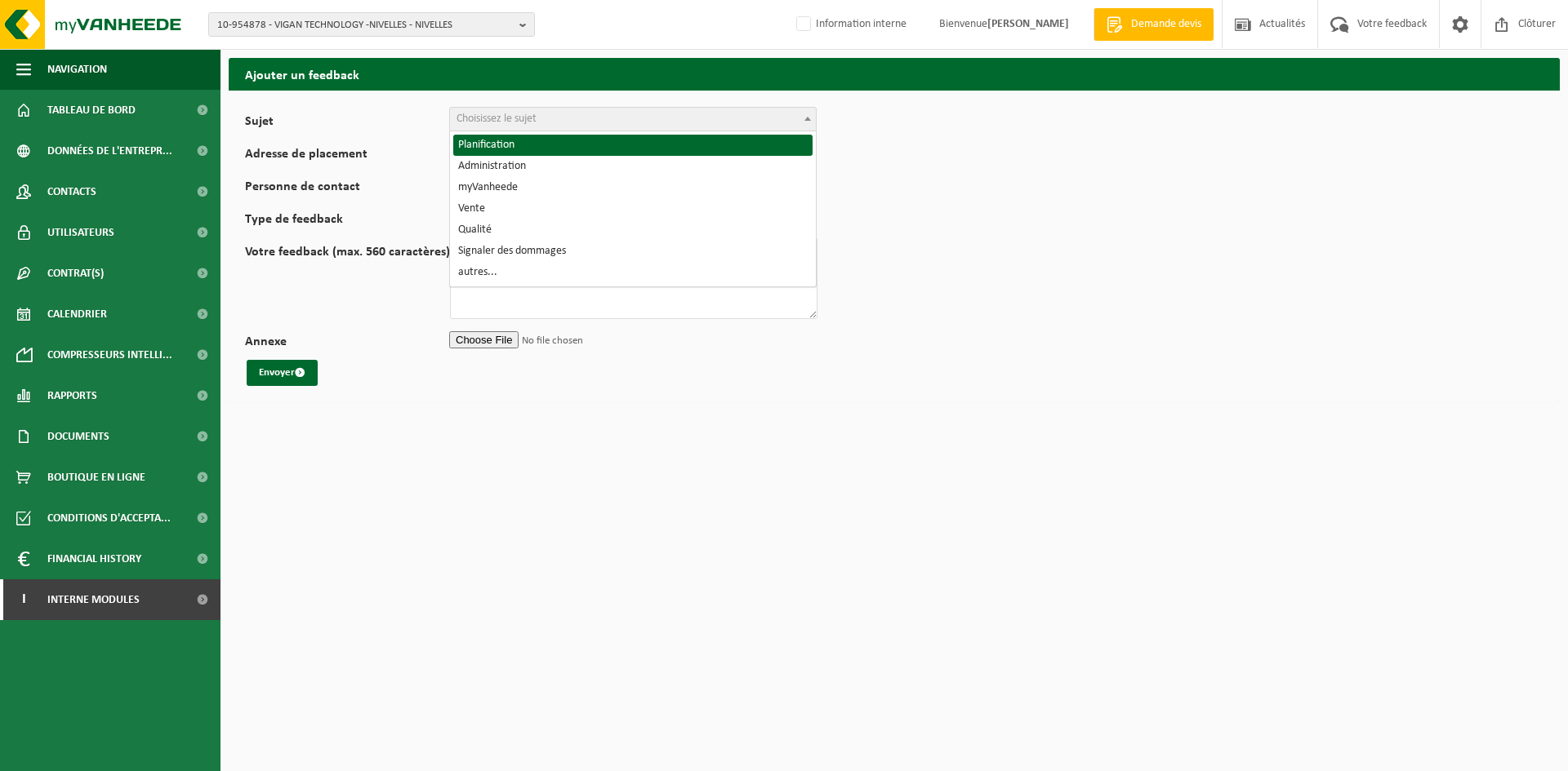
click at [524, 126] on span "Choisissez le sujet" at bounding box center [632, 119] width 365 height 23
select select "1"
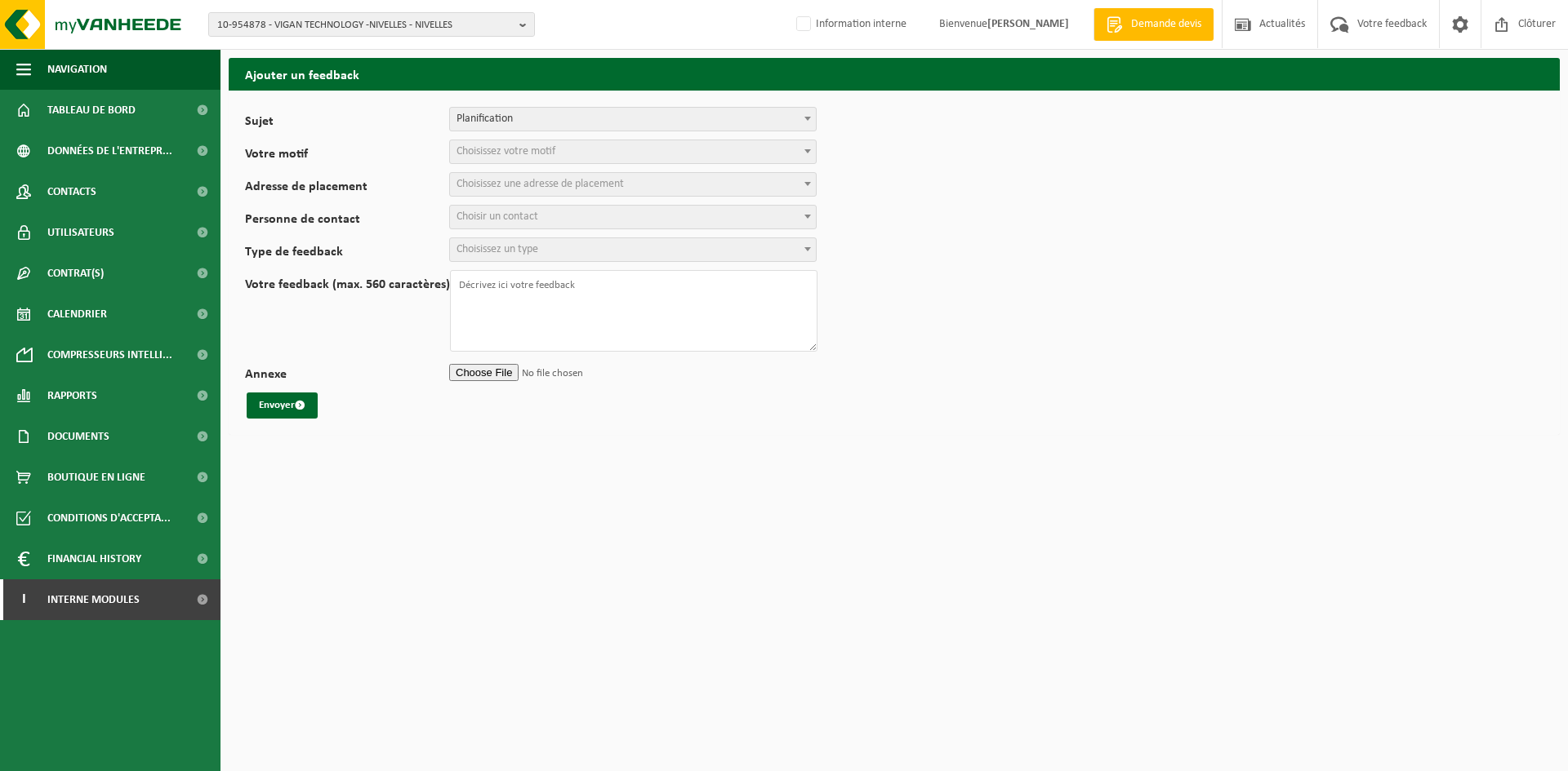
click at [515, 157] on span "Choisissez votre motif" at bounding box center [505, 152] width 99 height 13
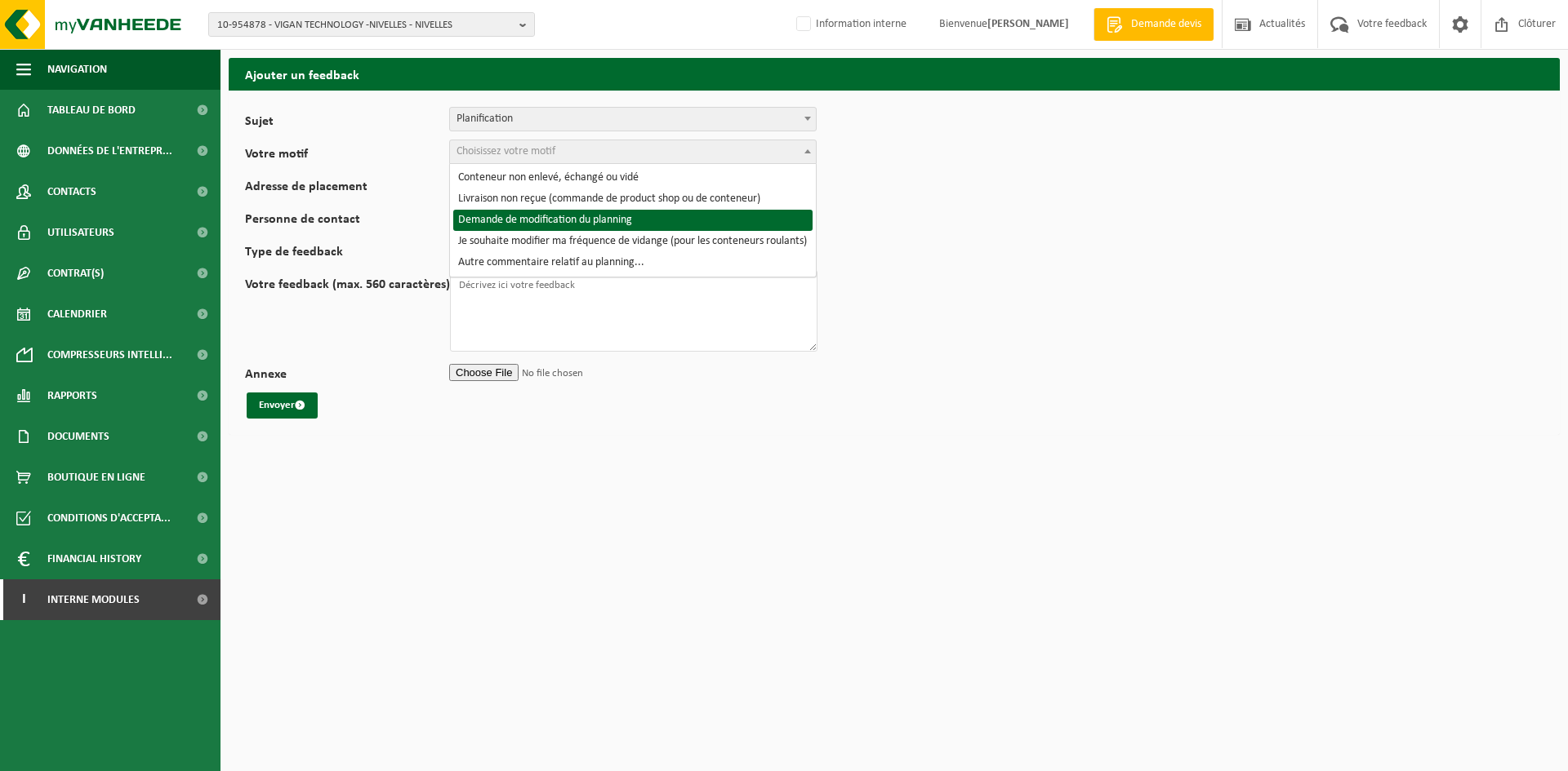
select select "4"
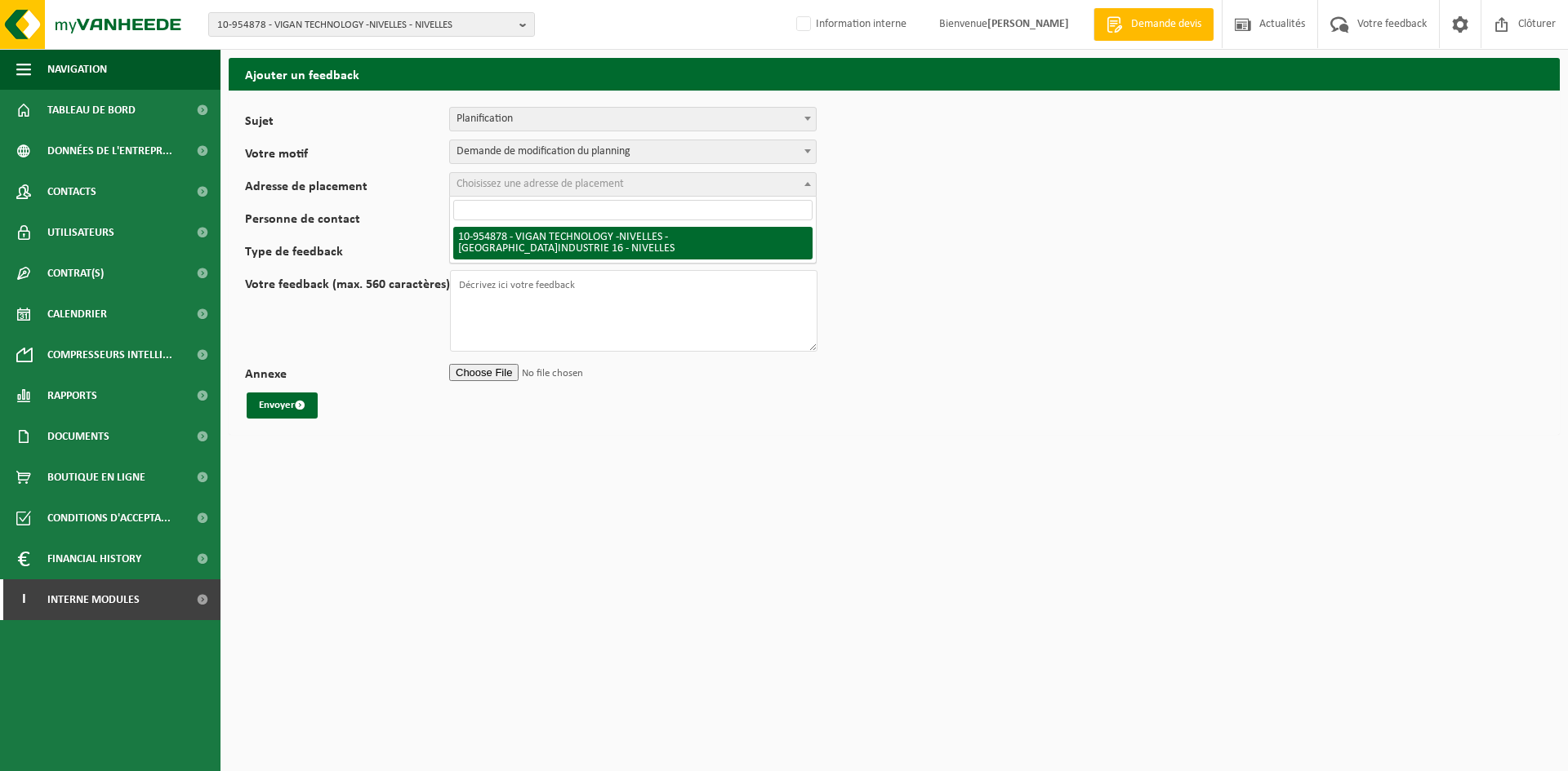
click at [533, 188] on span "Choisissez une adresse de placement" at bounding box center [540, 183] width 168 height 13
select select "144217"
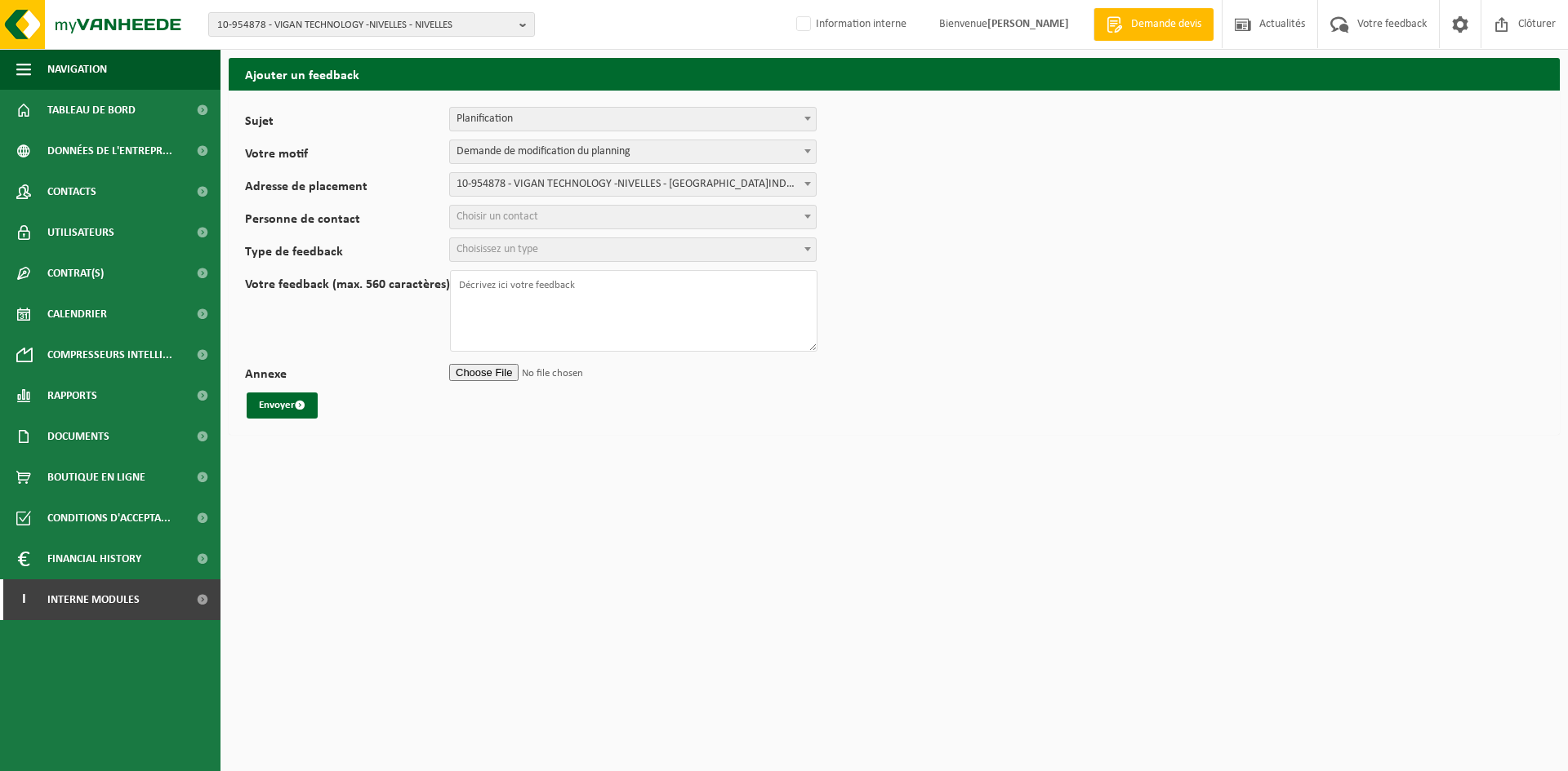
click at [514, 221] on span "Choisir un contact" at bounding box center [497, 216] width 82 height 13
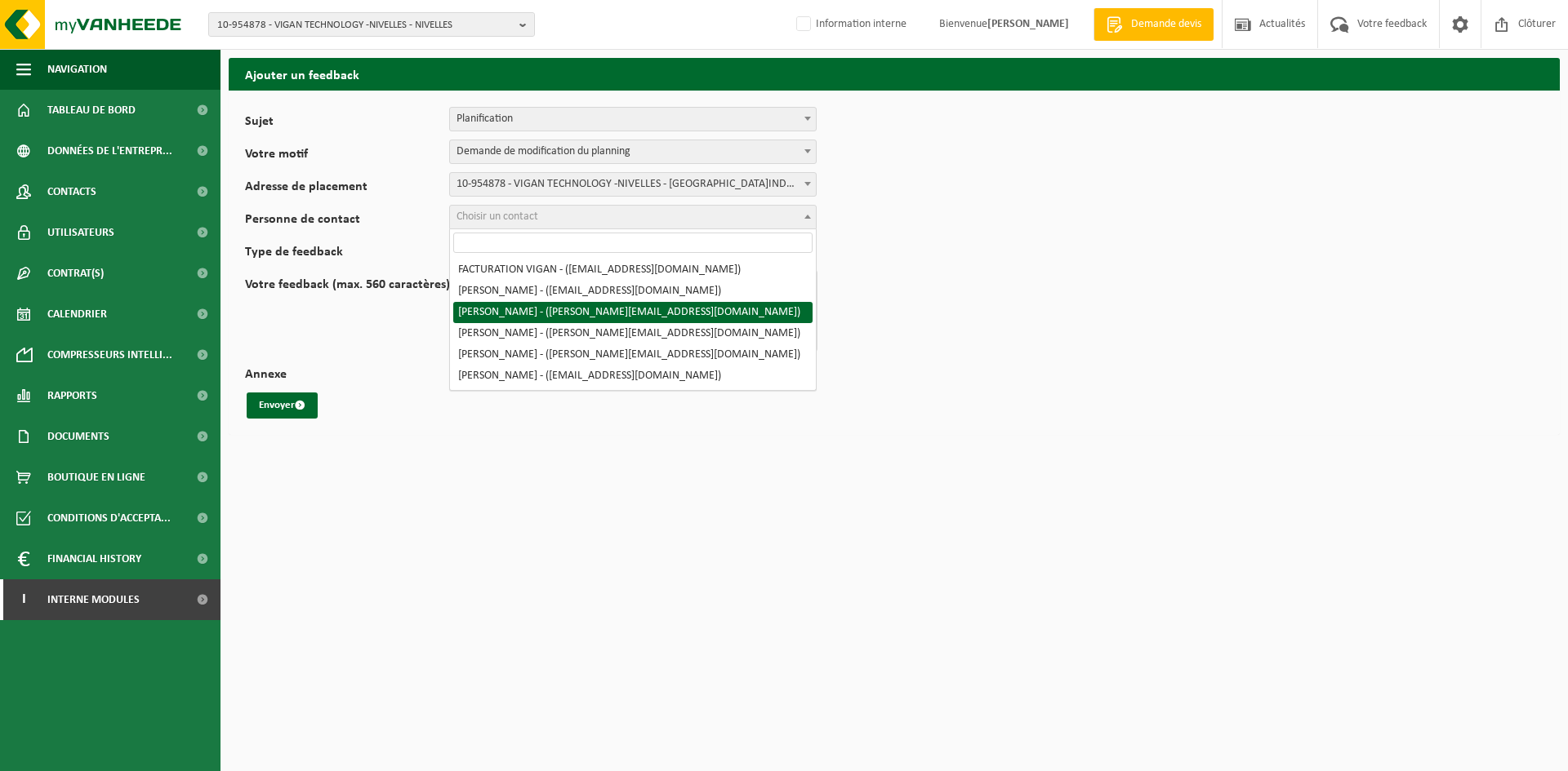
select select "125617"
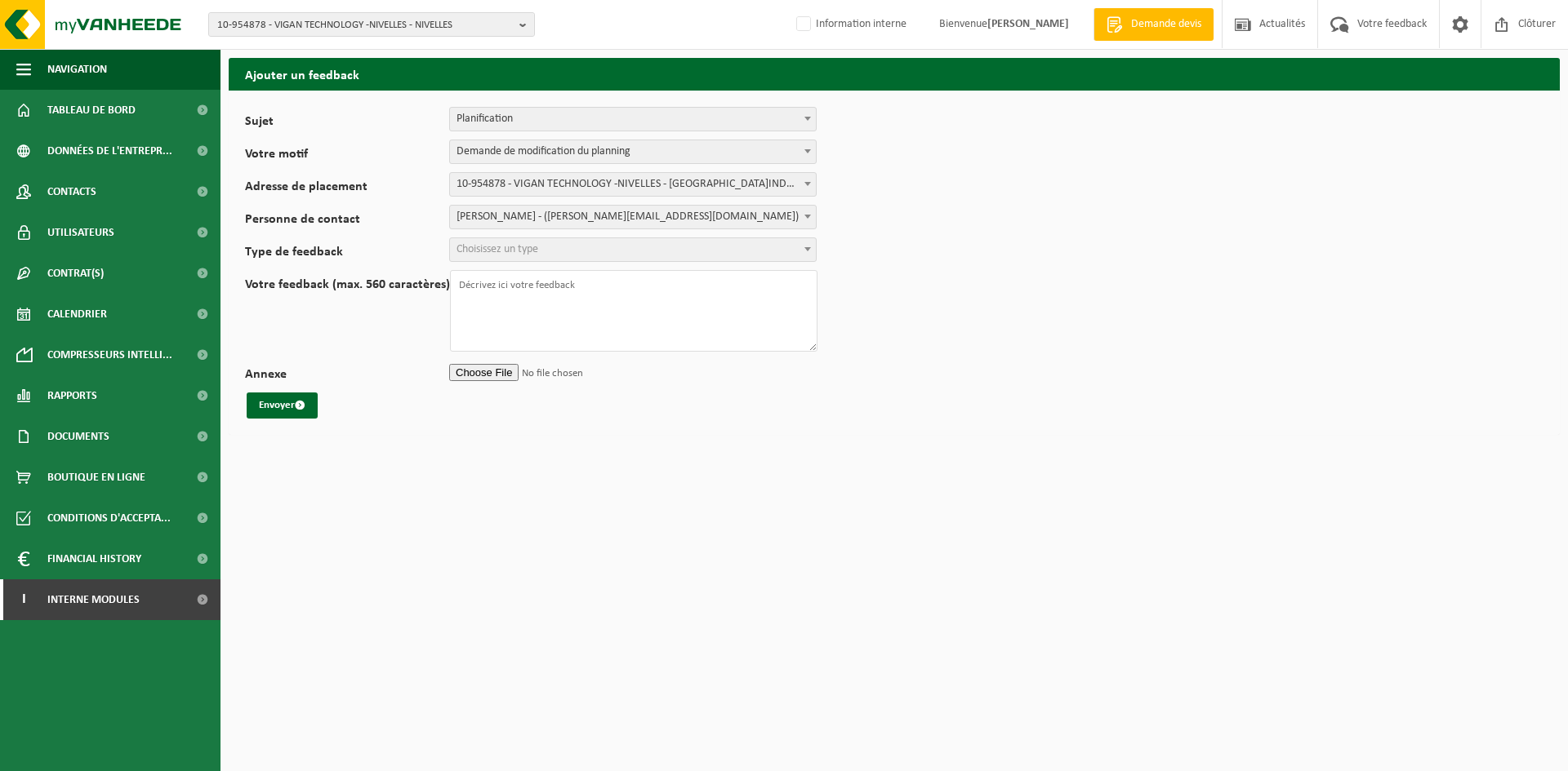
click at [497, 248] on span "Choisissez un type" at bounding box center [497, 249] width 82 height 13
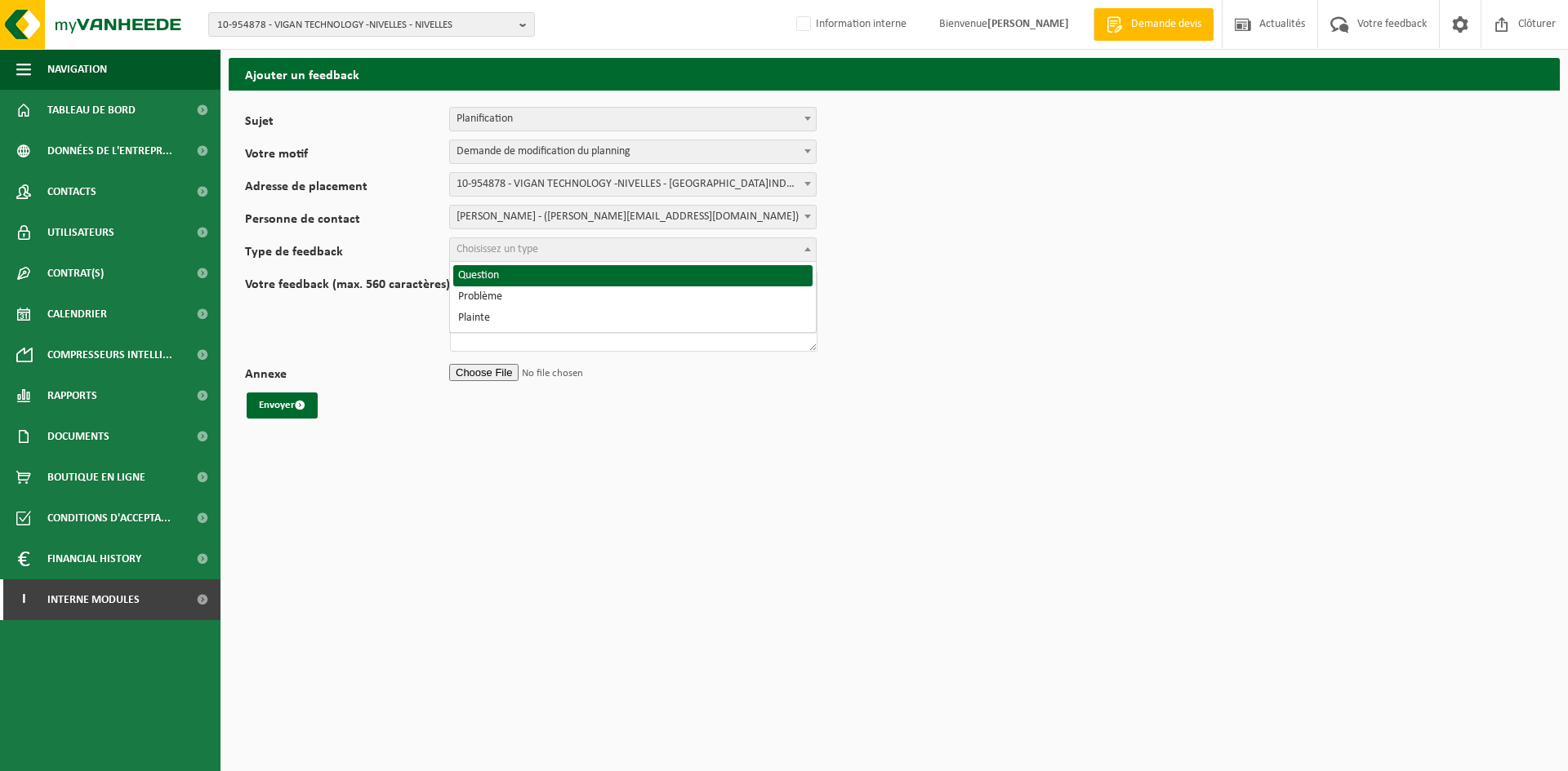
select select "QUE"
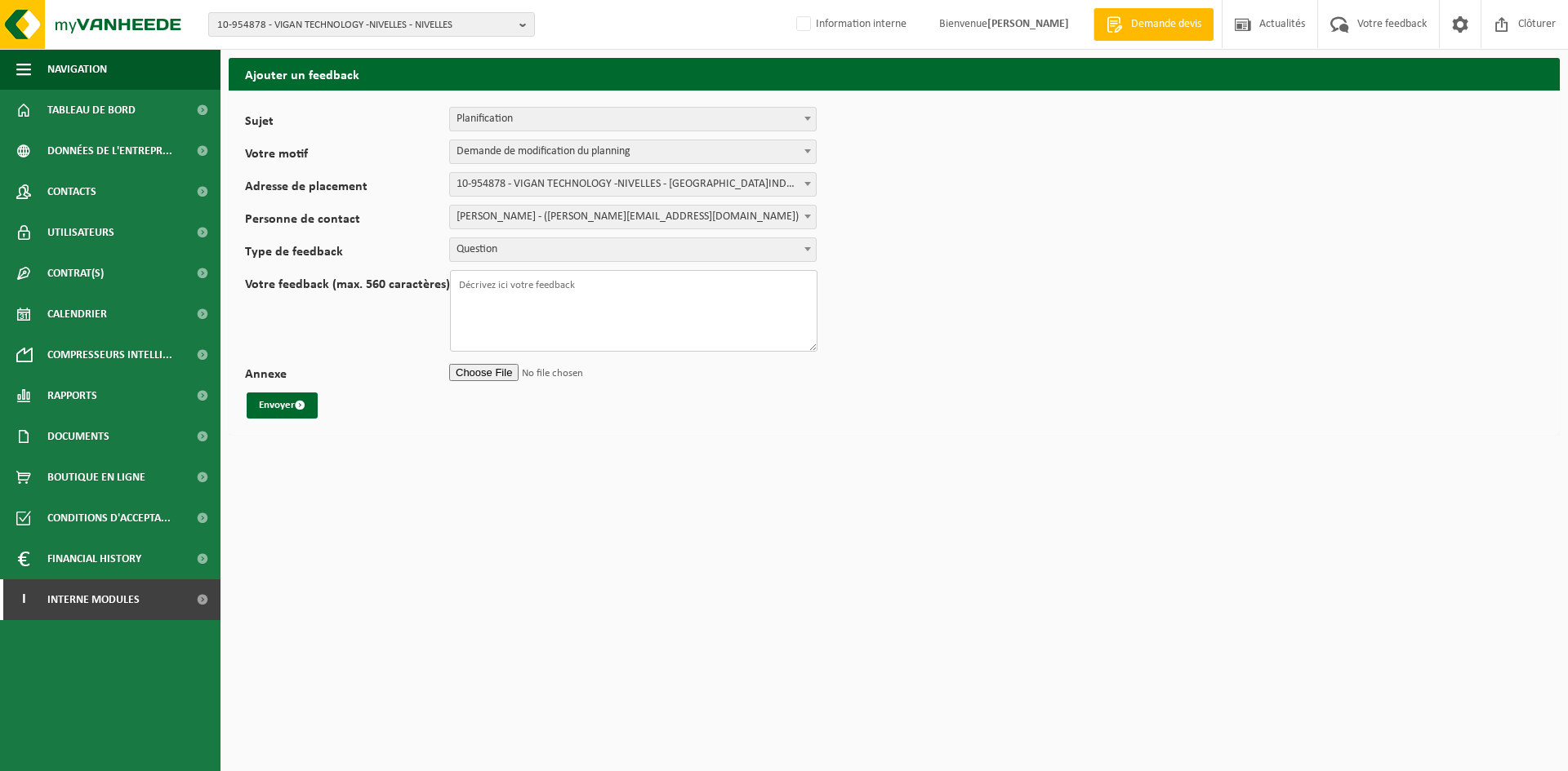
click at [490, 291] on textarea "Votre feedback (max. 560 caractères)" at bounding box center [633, 311] width 367 height 82
drag, startPoint x: 675, startPoint y: 291, endPoint x: 553, endPoint y: 304, distance: 122.7
click at [553, 304] on textarea "Pouvez vous passer samedi matin pour les PMC?" at bounding box center [633, 311] width 367 height 82
type textarea "Pouvez vous passer samedi matin pour les PMC?"
click at [539, 119] on span "Planification" at bounding box center [632, 119] width 365 height 23
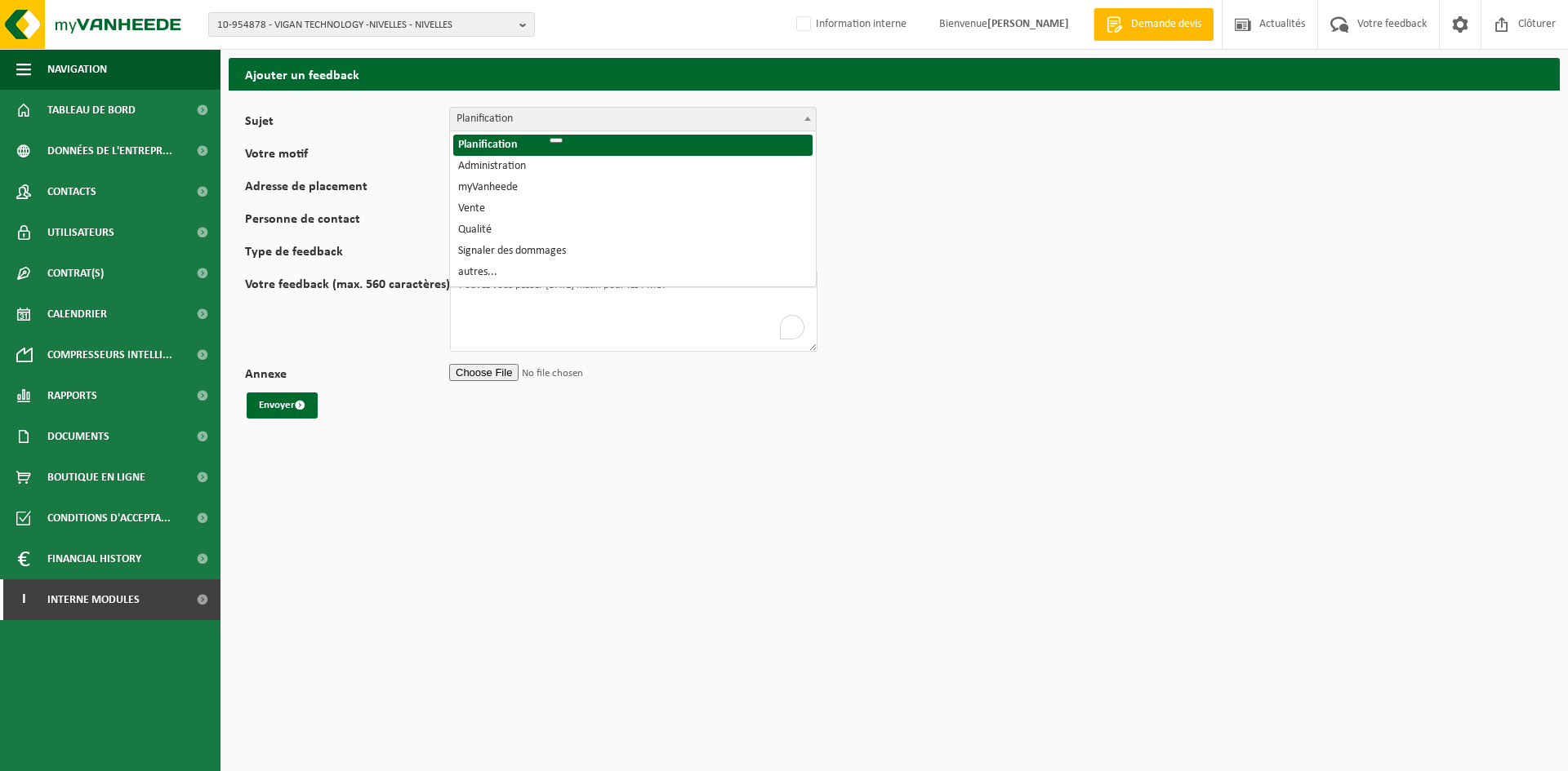
click at [477, 119] on span "Planification" at bounding box center [632, 119] width 365 height 23
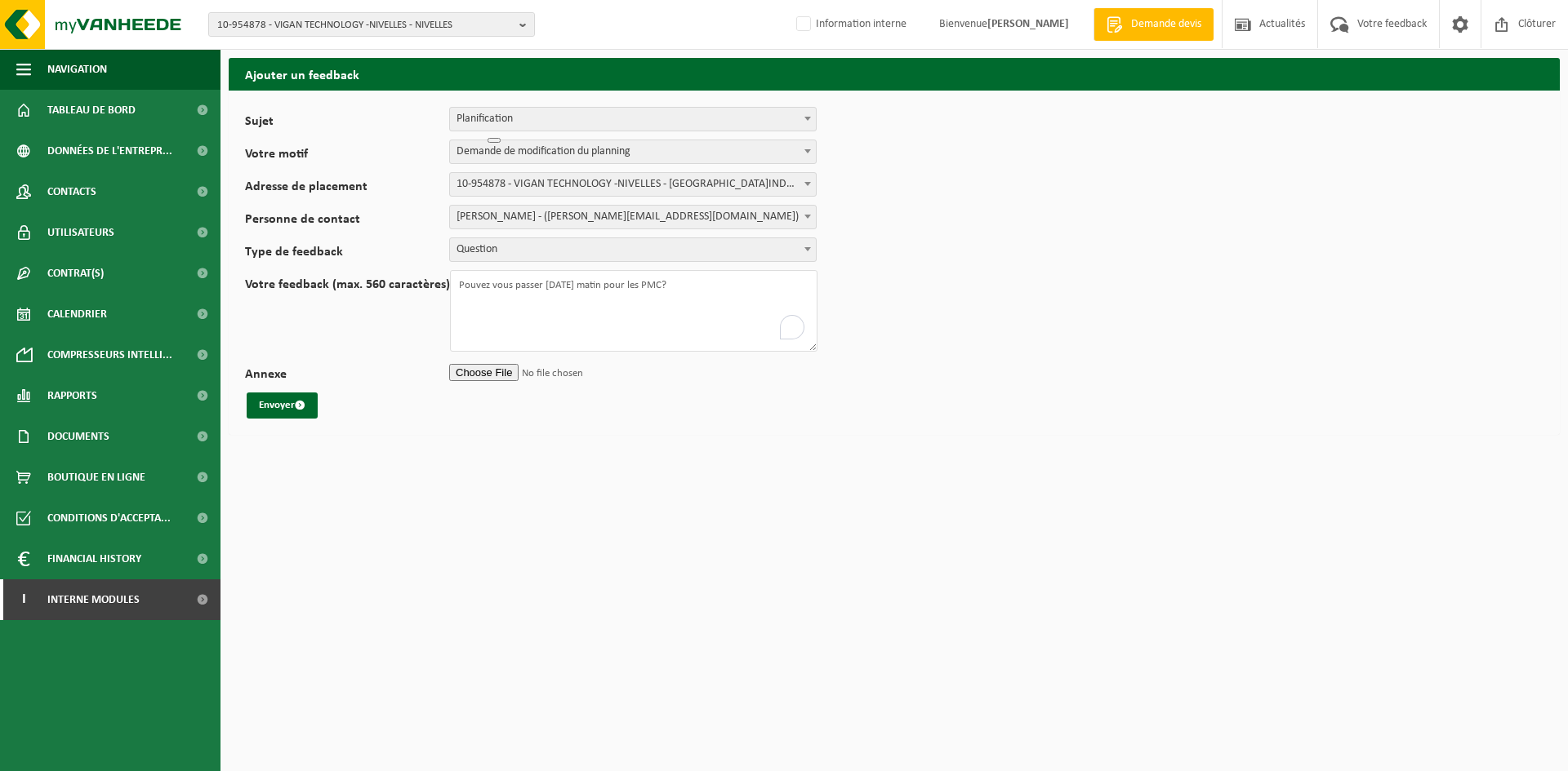
click at [553, 116] on span "Planification" at bounding box center [632, 119] width 365 height 23
click at [540, 153] on html at bounding box center [533, 163] width 40 height 28
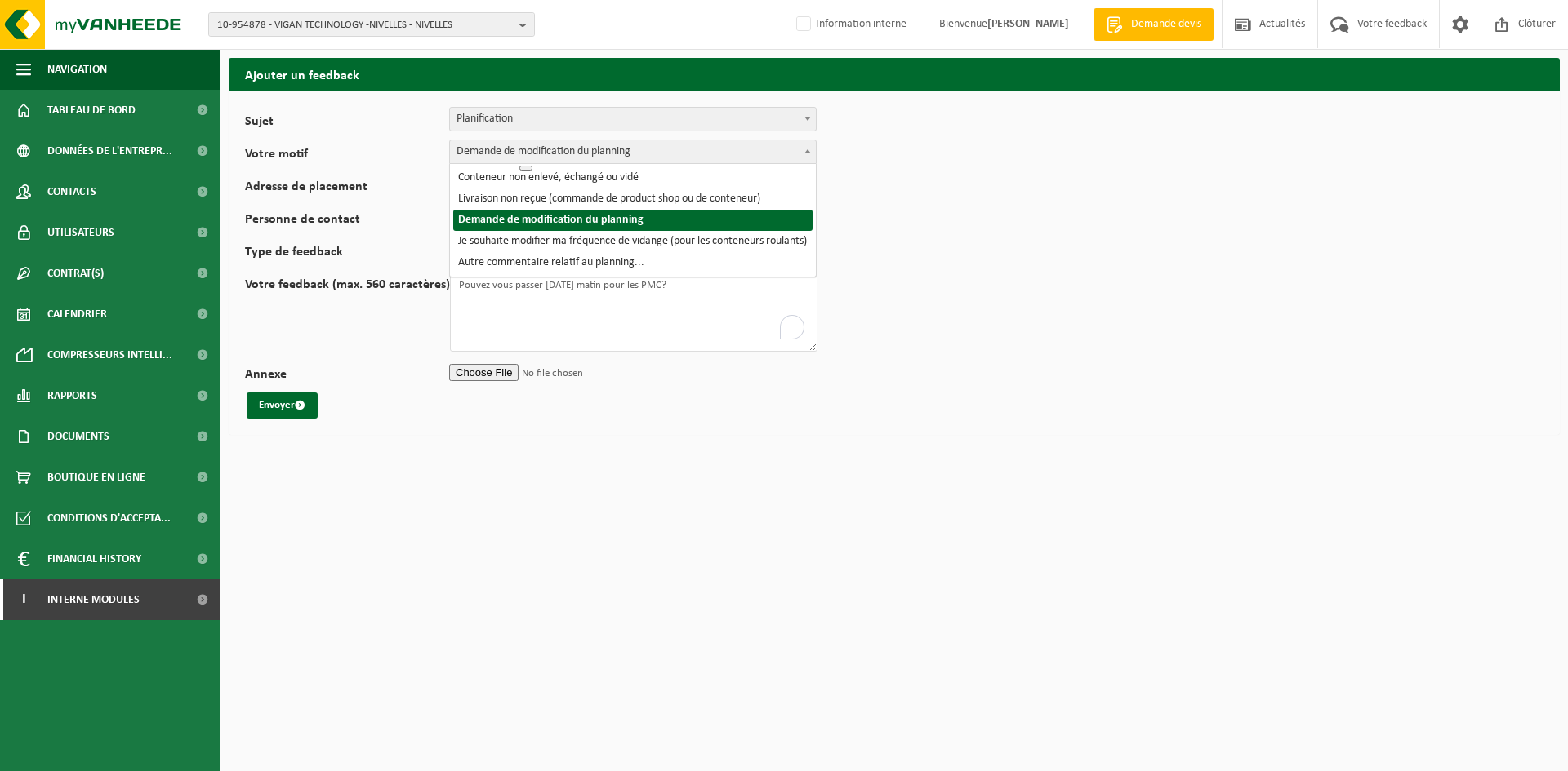
click at [605, 152] on span "Demande de modification du planning" at bounding box center [632, 152] width 365 height 23
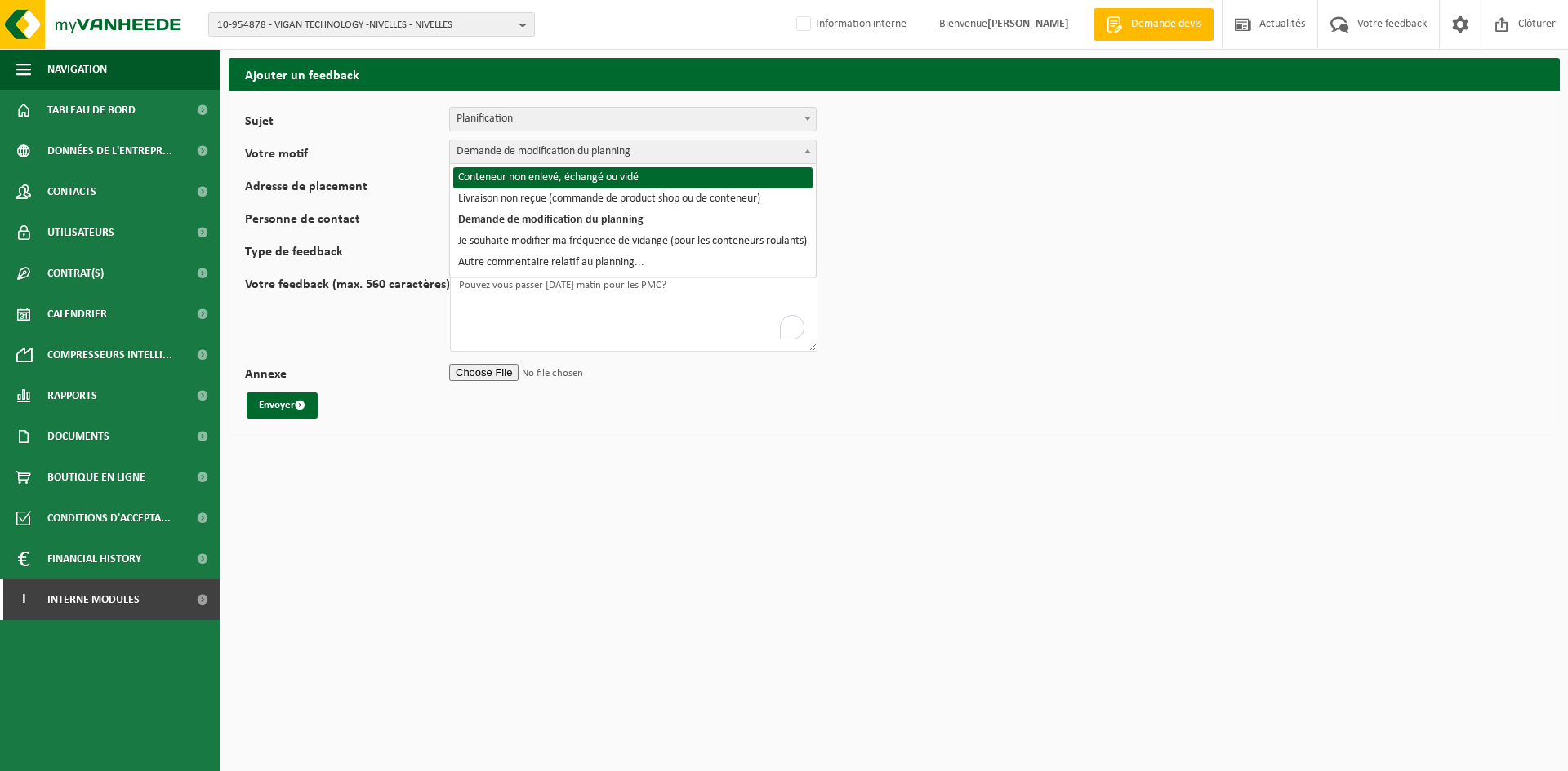
select select "2"
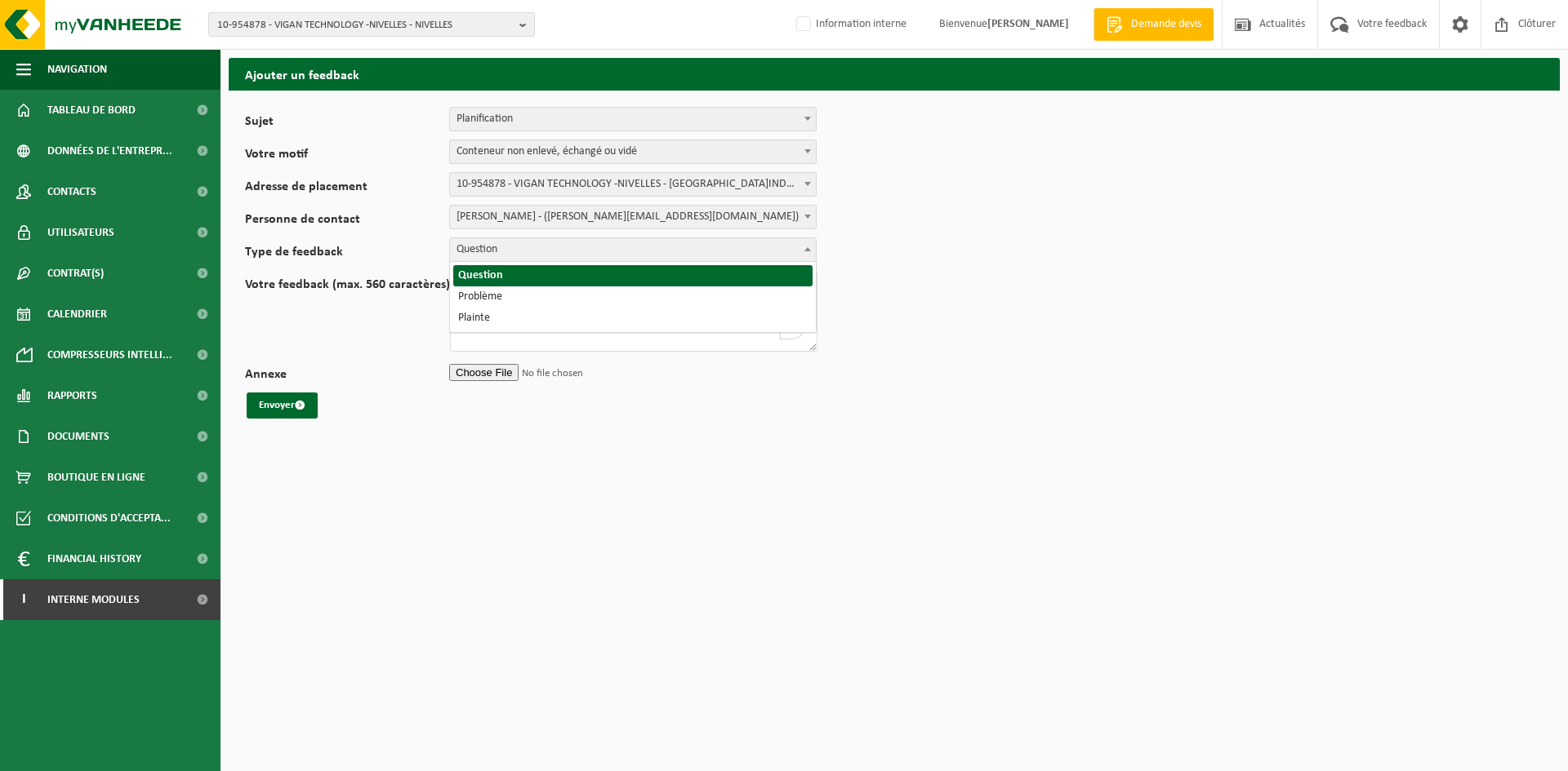
click at [525, 254] on span "Question" at bounding box center [632, 249] width 365 height 23
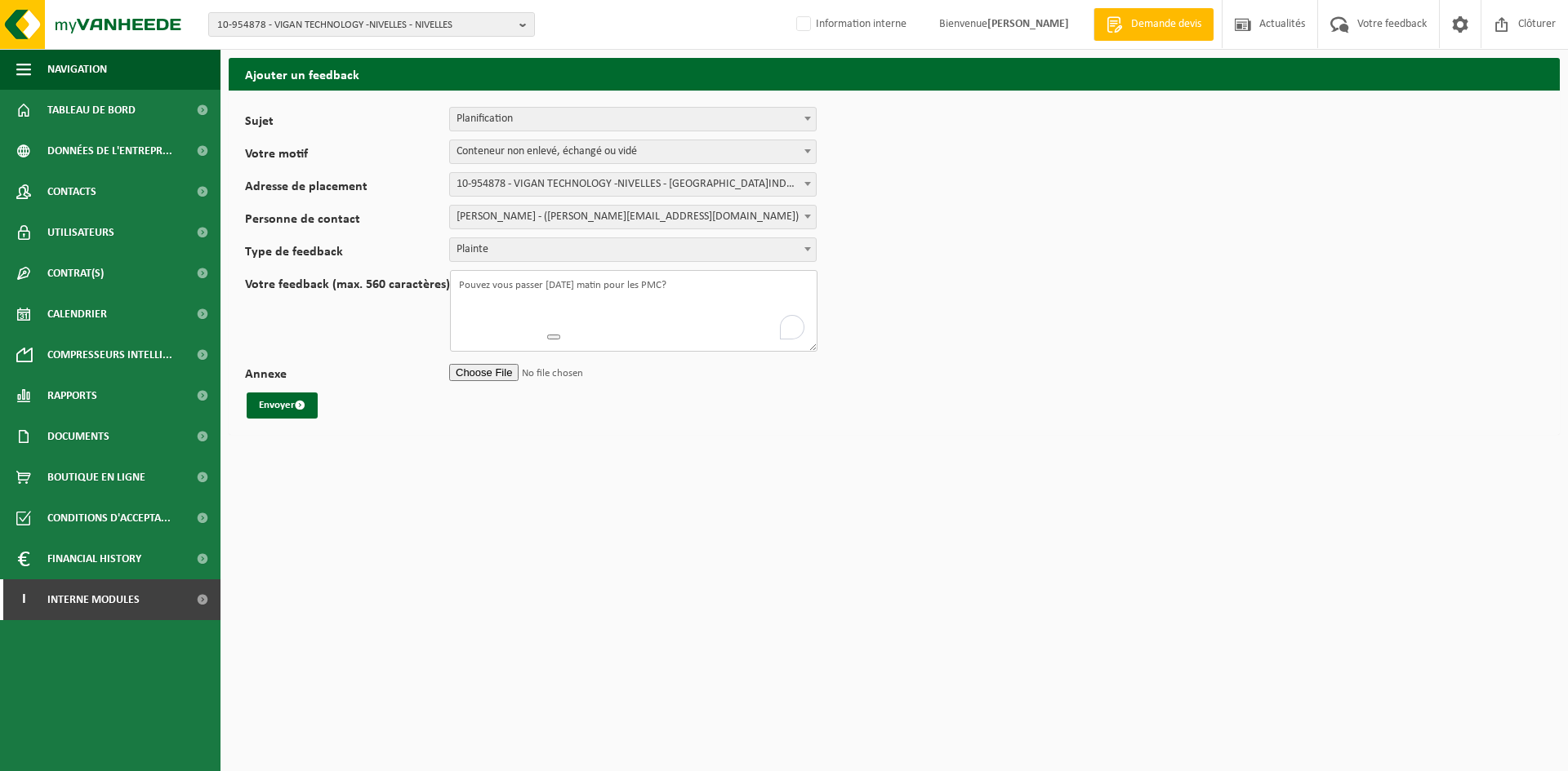
click at [497, 285] on textarea "Pouvez vous passer samedi matin pour les PMC?" at bounding box center [633, 311] width 367 height 82
drag, startPoint x: 685, startPoint y: 287, endPoint x: 445, endPoint y: 287, distance: 240.0
click at [445, 287] on div "Votre feedback (max. 560 caractères) Pouvez vous passer samedi matin pour les P…" at bounding box center [539, 311] width 589 height 82
click at [512, 246] on span "Plainte" at bounding box center [632, 249] width 365 height 23
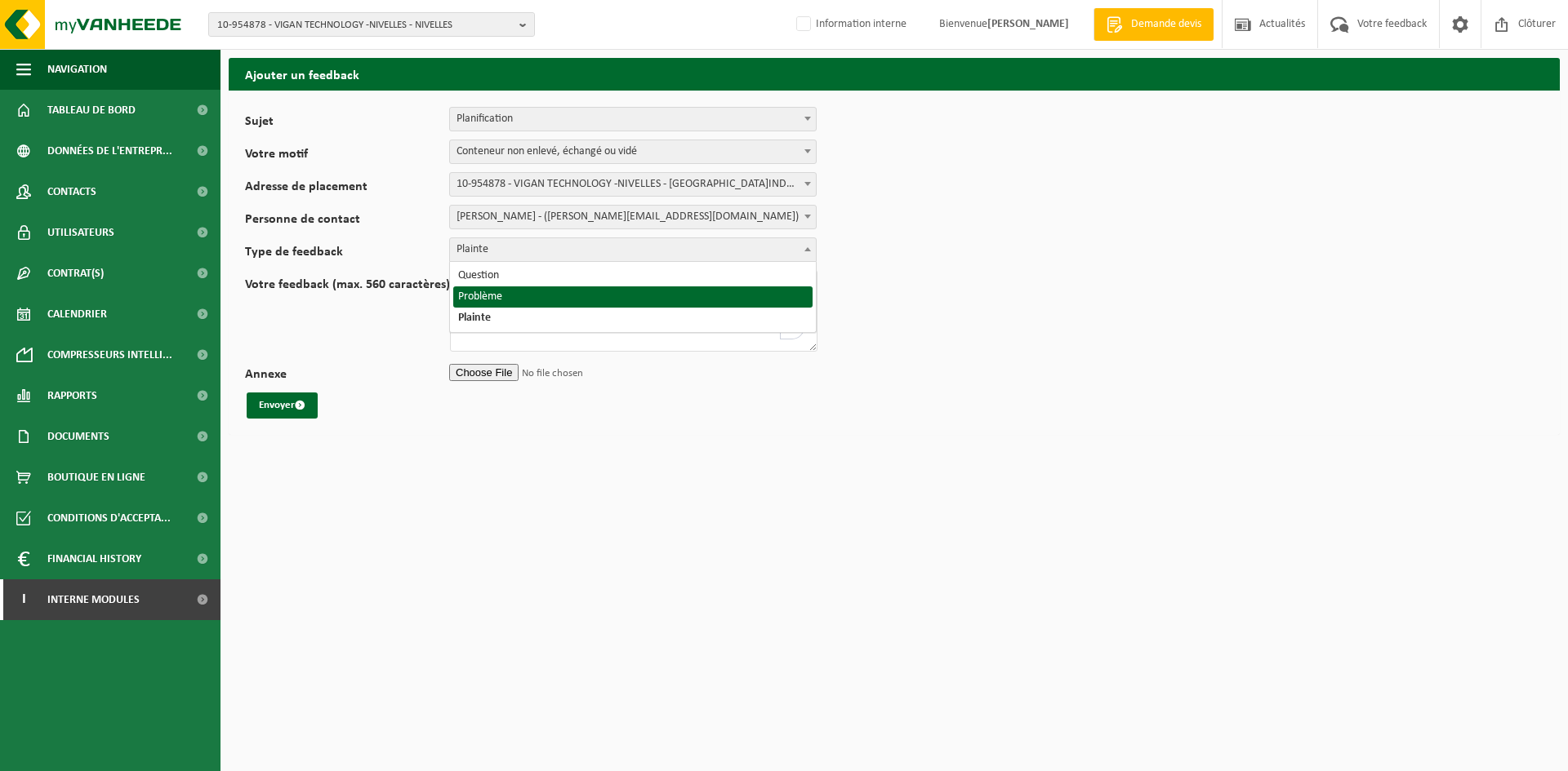
select select "ISS"
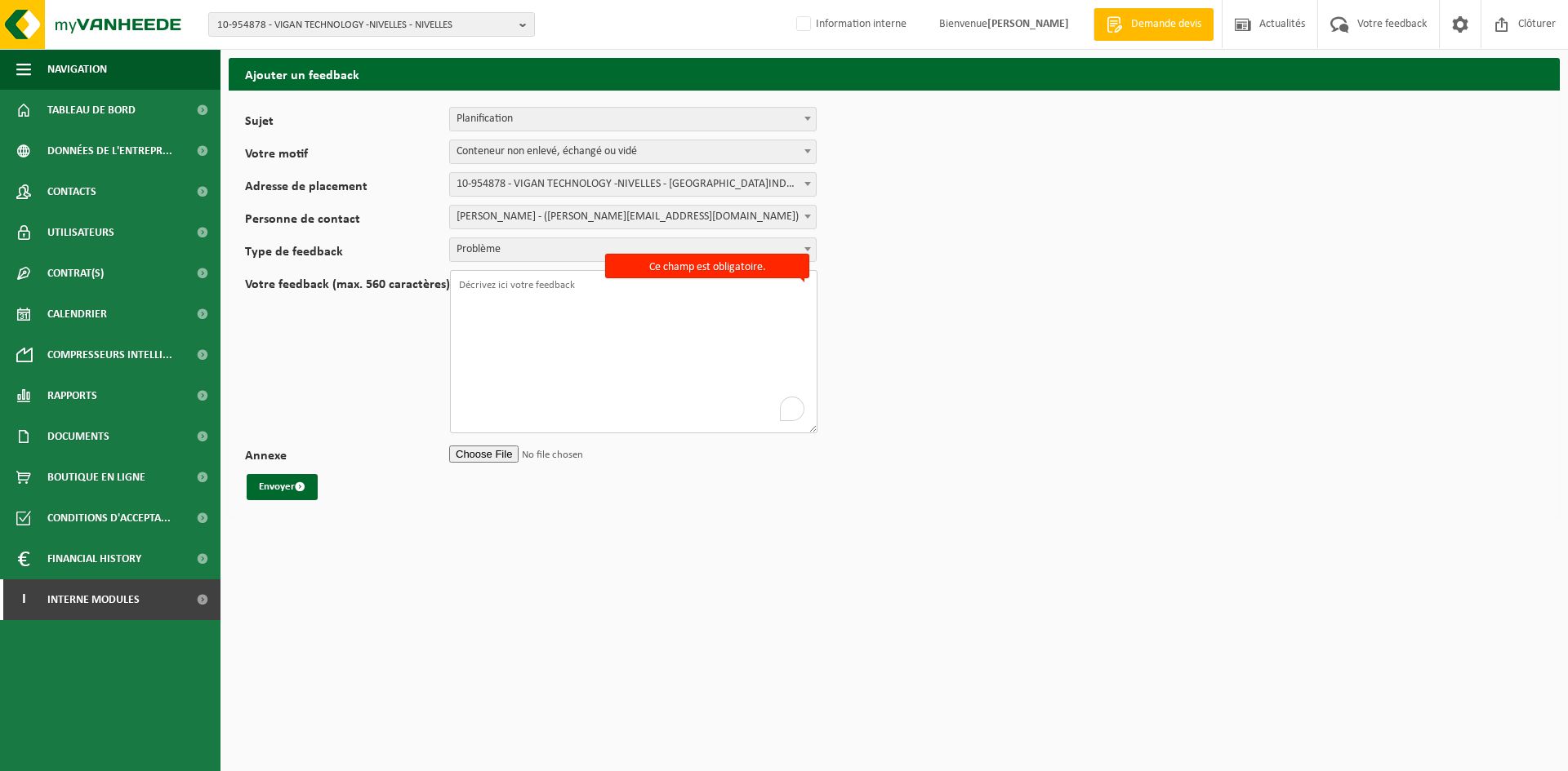
drag, startPoint x: 810, startPoint y: 348, endPoint x: 979, endPoint y: 542, distance: 257.3
click at [979, 542] on html "10-954878 - VIGAN TECHNOLOGY -NIVELLES - NIVELLES 10-954878 - VIGAN TECHNOLOGY …" at bounding box center [784, 386] width 1568 height 771
drag, startPoint x: 365, startPoint y: 288, endPoint x: 403, endPoint y: 281, distance: 38.6
click at [403, 281] on label "Votre feedback (max. 560 caractères)" at bounding box center [347, 356] width 205 height 155
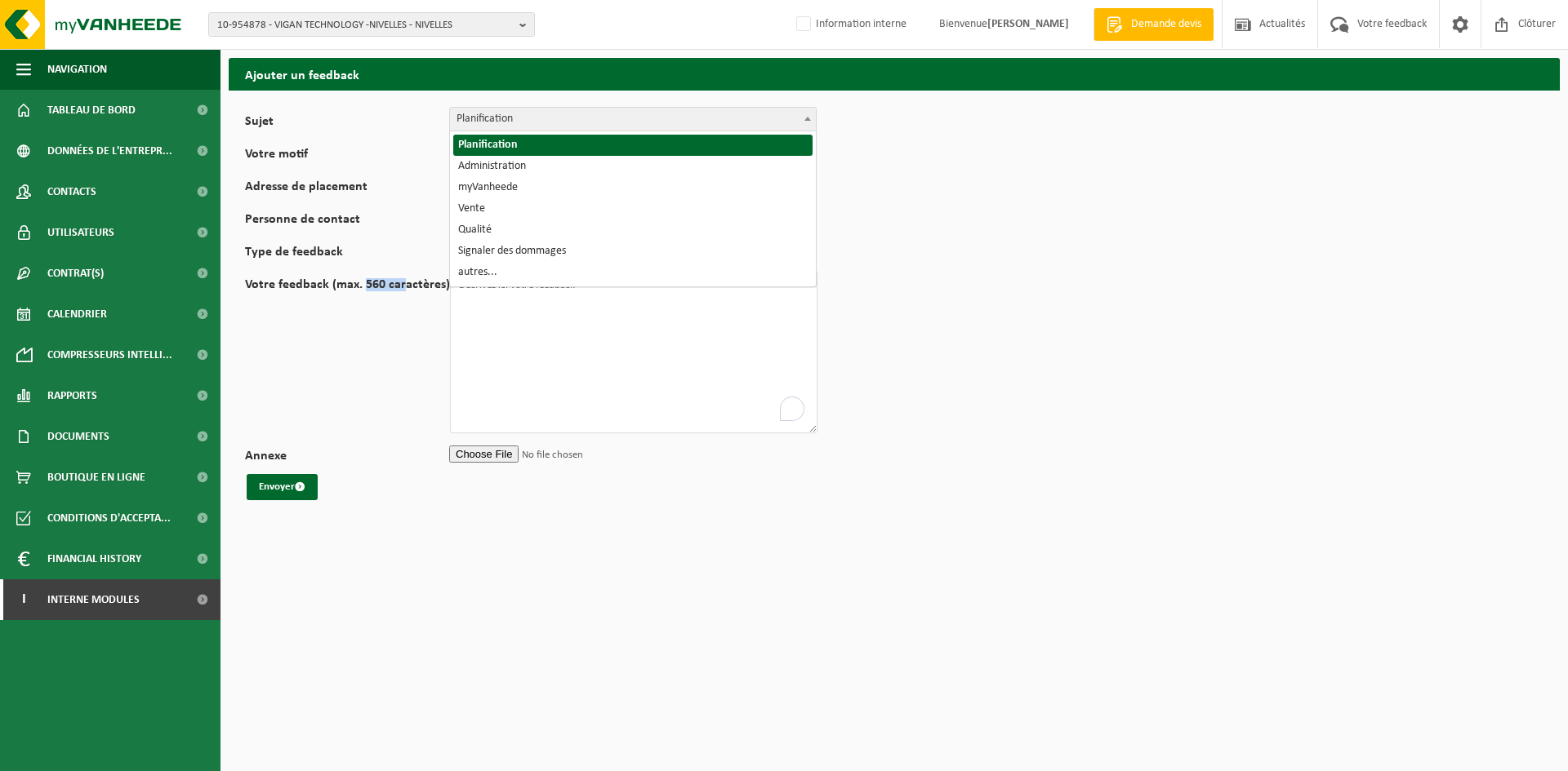
click at [641, 116] on span "Planification" at bounding box center [632, 119] width 365 height 23
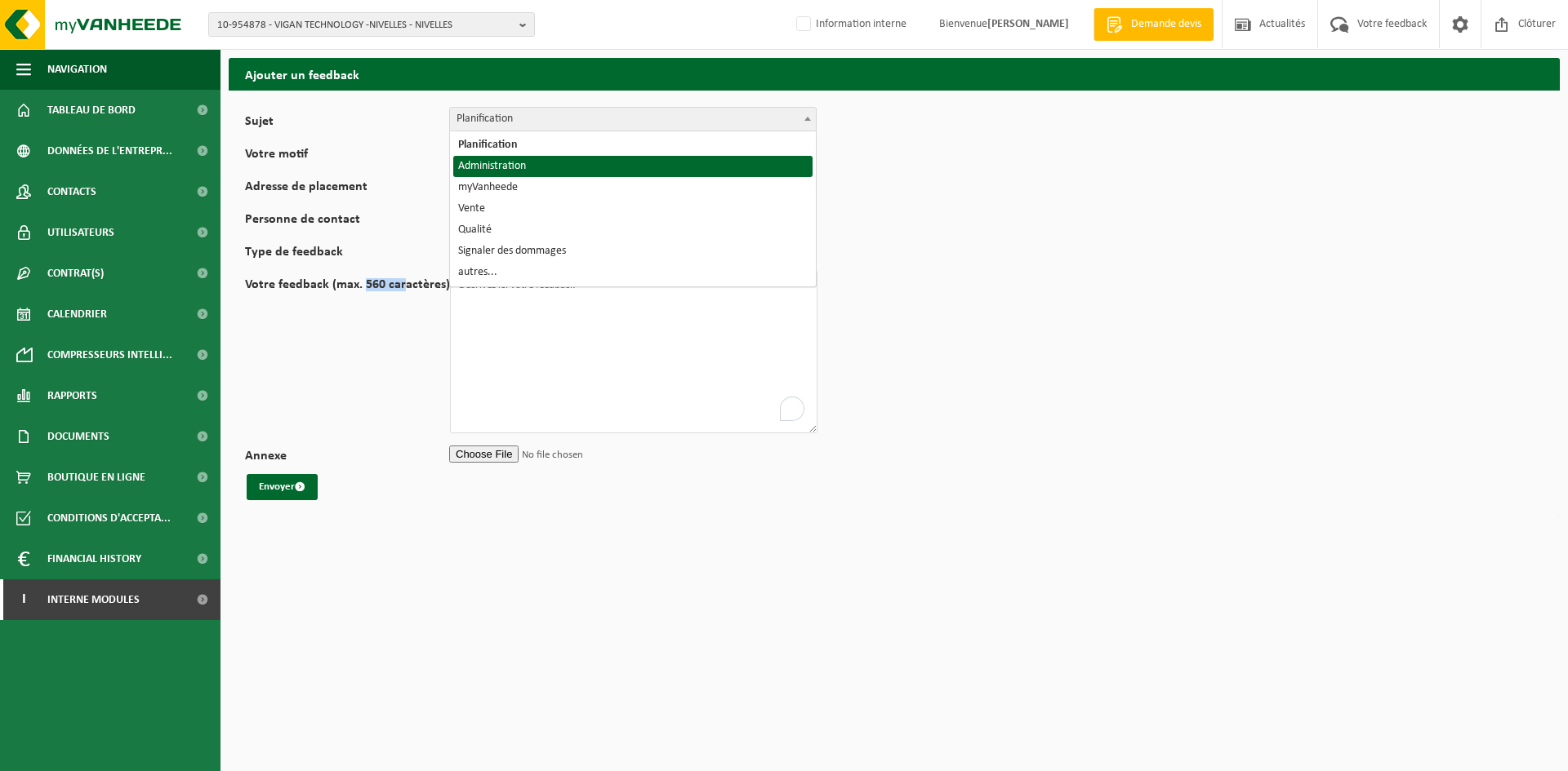
select select "7"
select select
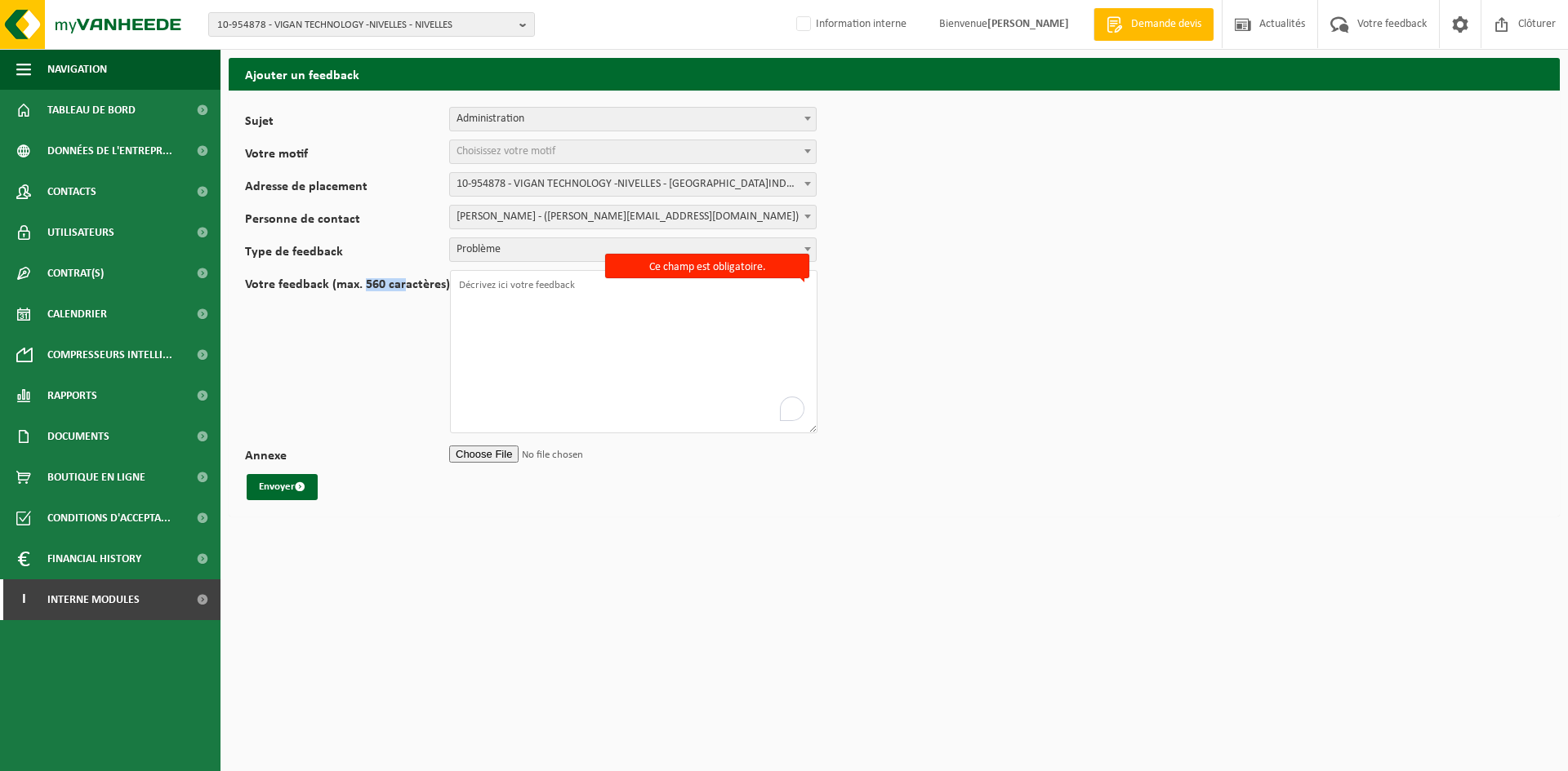
click at [603, 149] on span "Choisissez votre motif" at bounding box center [632, 152] width 365 height 23
click at [605, 120] on span "Administration" at bounding box center [632, 119] width 365 height 23
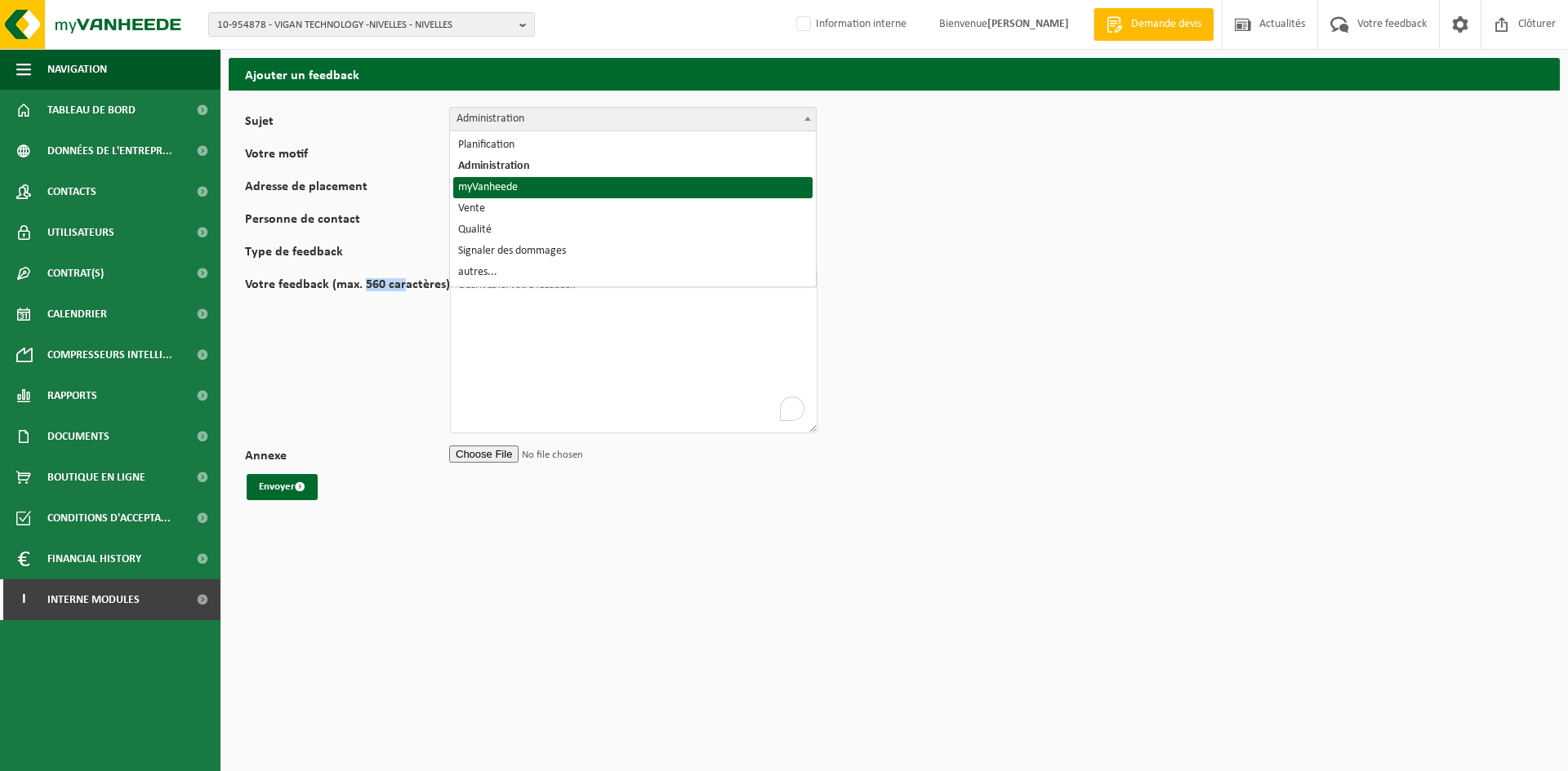
select select "11"
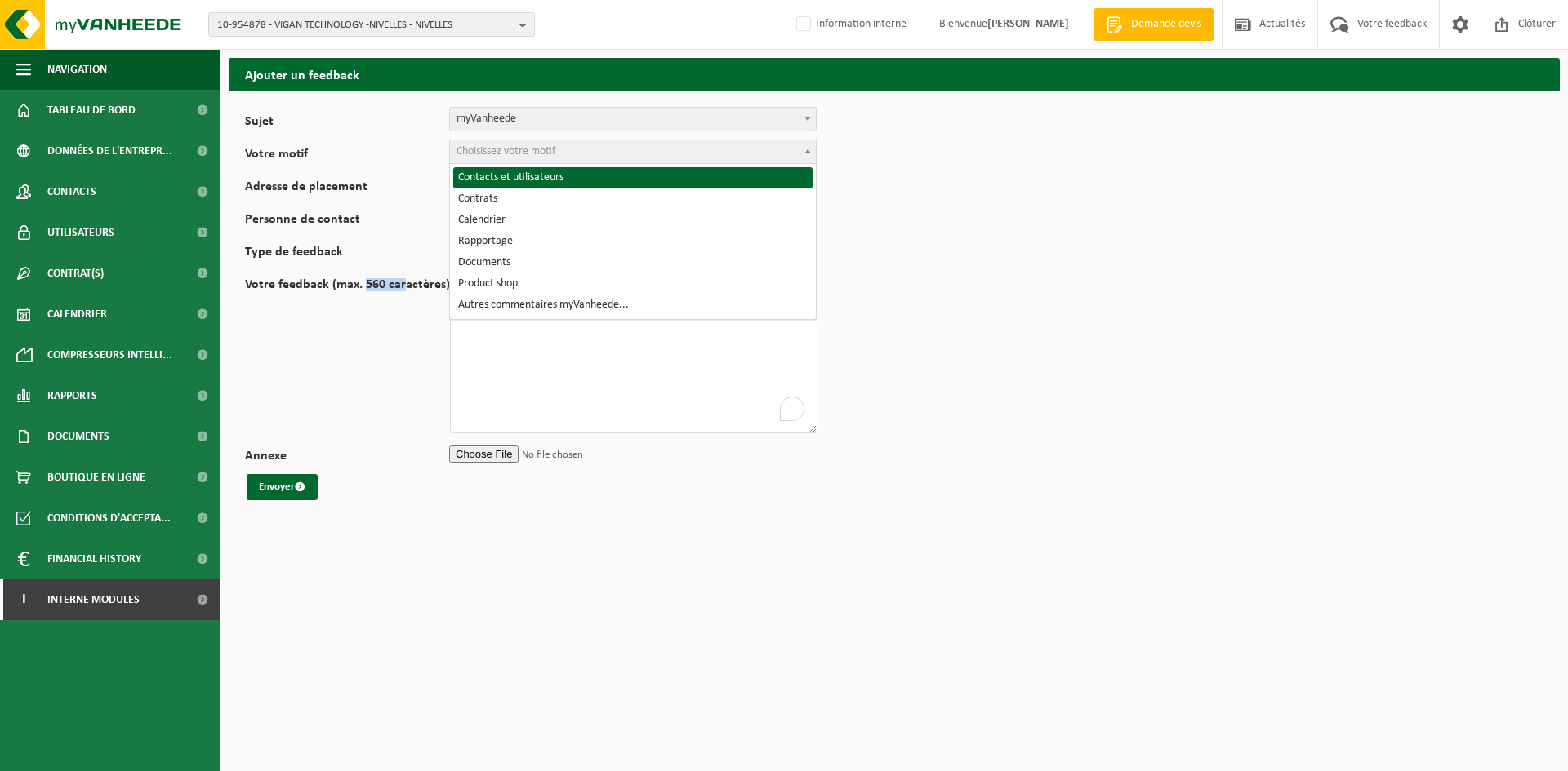
click at [581, 149] on span "Choisissez votre motif" at bounding box center [632, 152] width 365 height 23
select select "12"
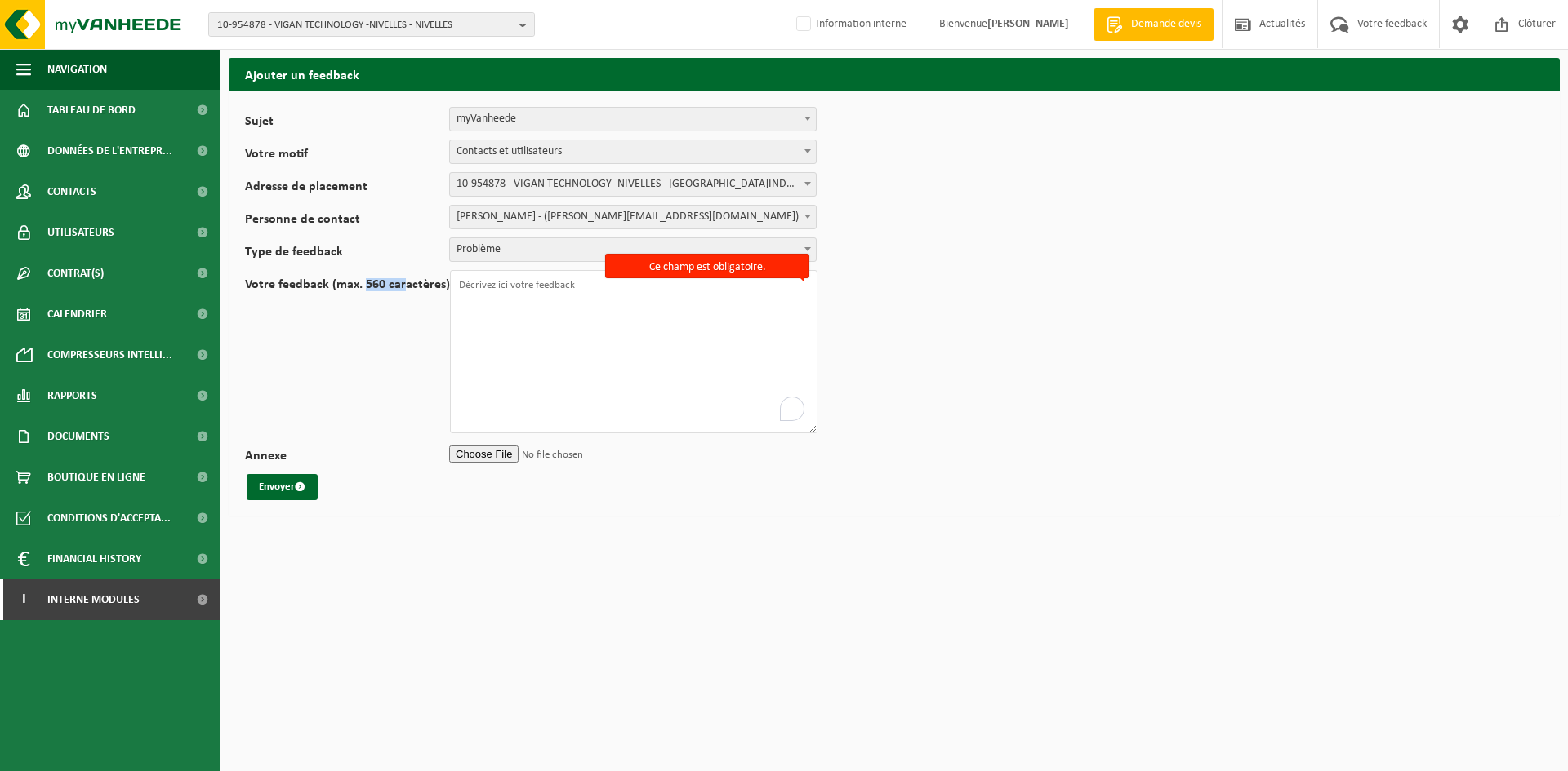
click at [635, 123] on span "myVanheede" at bounding box center [632, 119] width 365 height 23
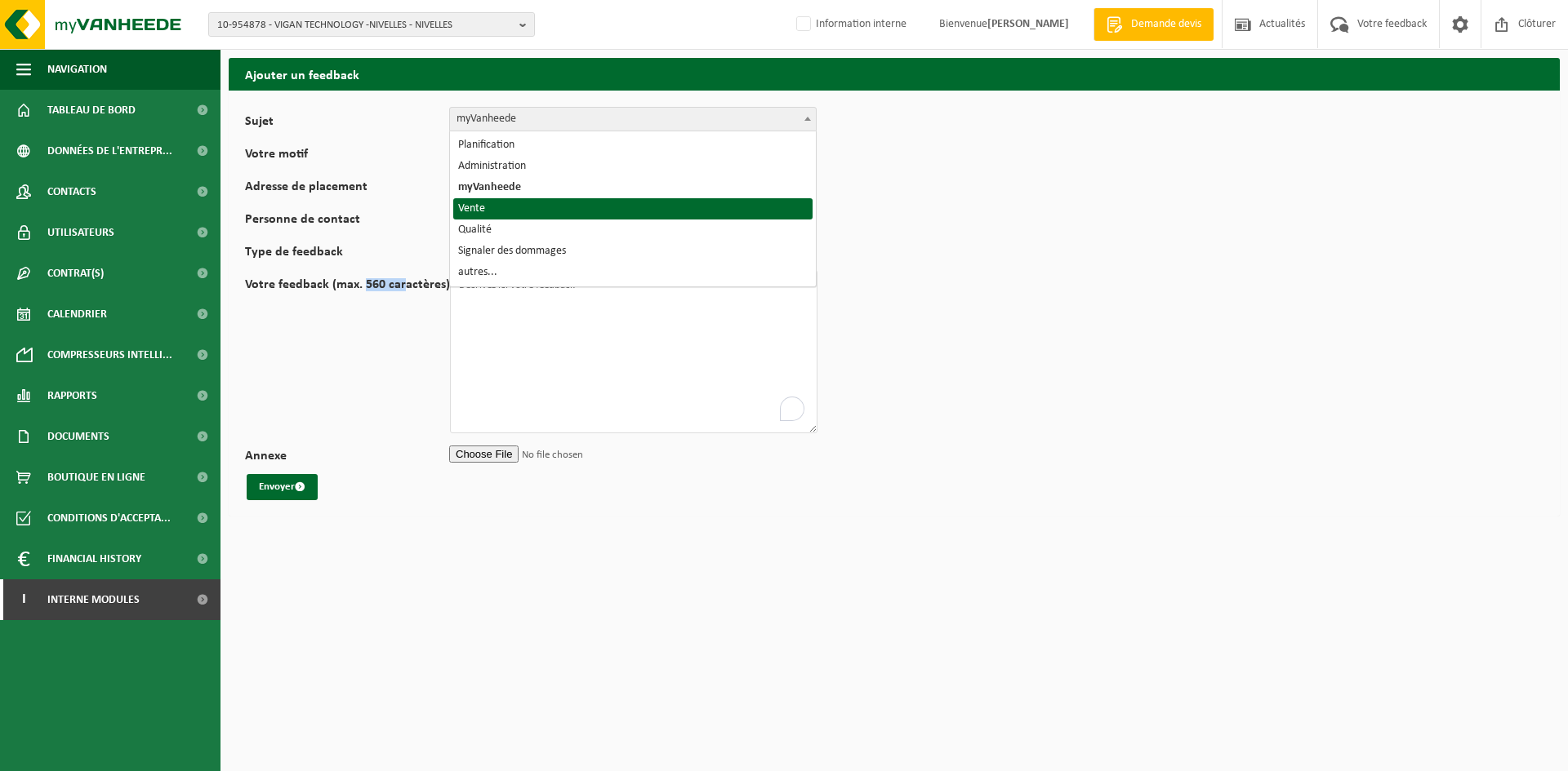
select select "19"
select select
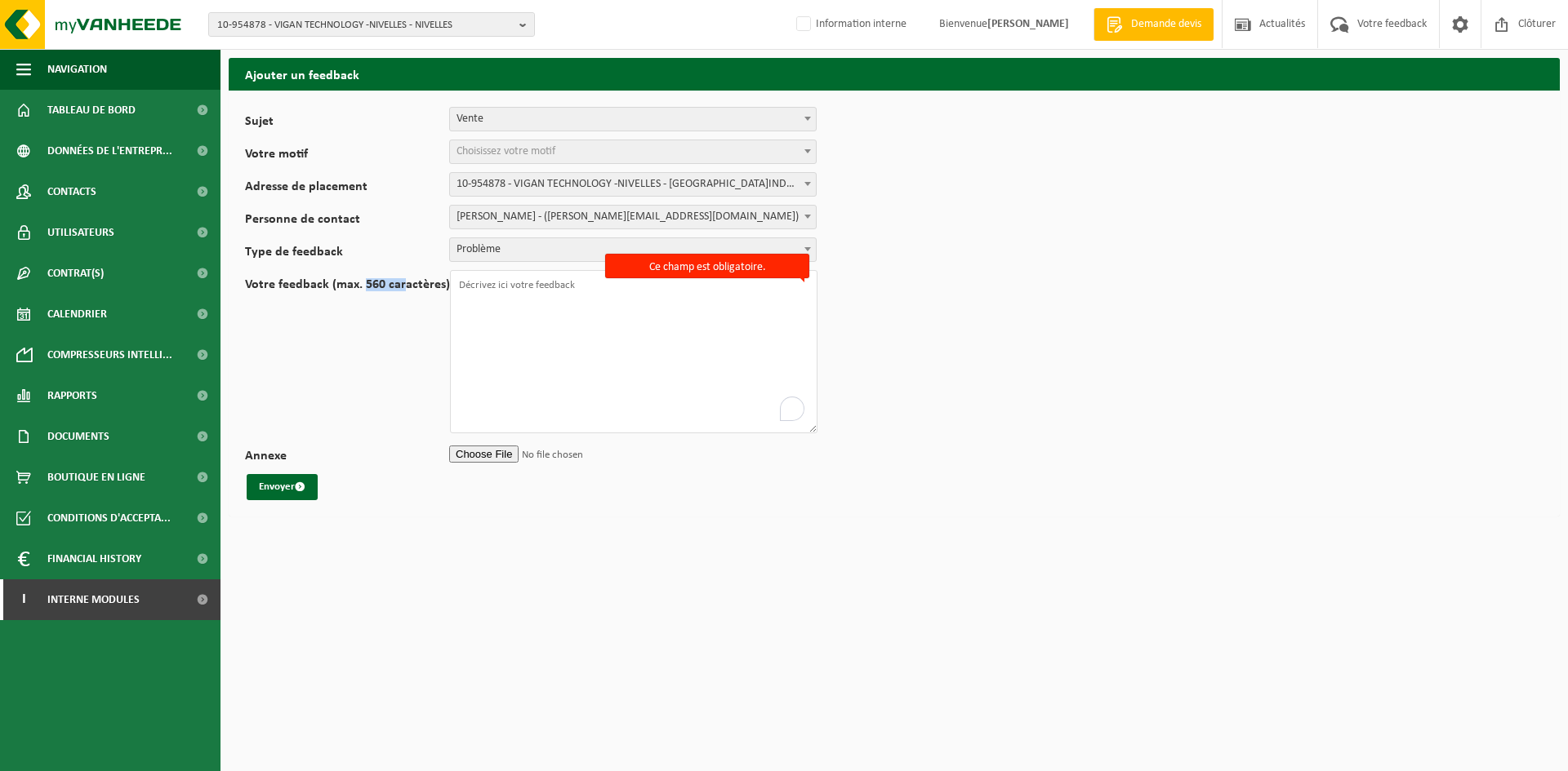
click at [629, 155] on span "Choisissez votre motif" at bounding box center [632, 152] width 365 height 23
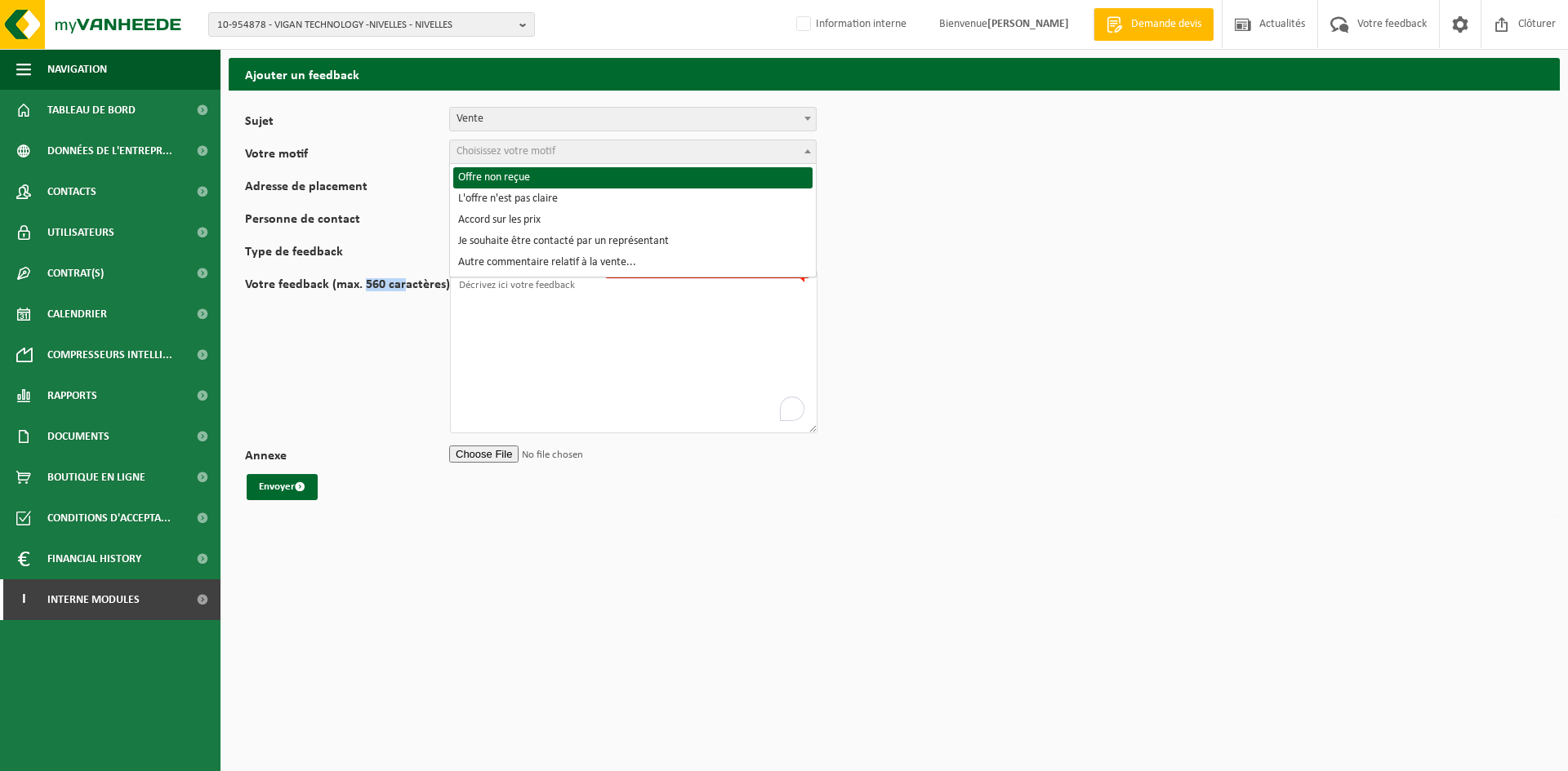
click at [648, 114] on span "Vente" at bounding box center [632, 119] width 365 height 23
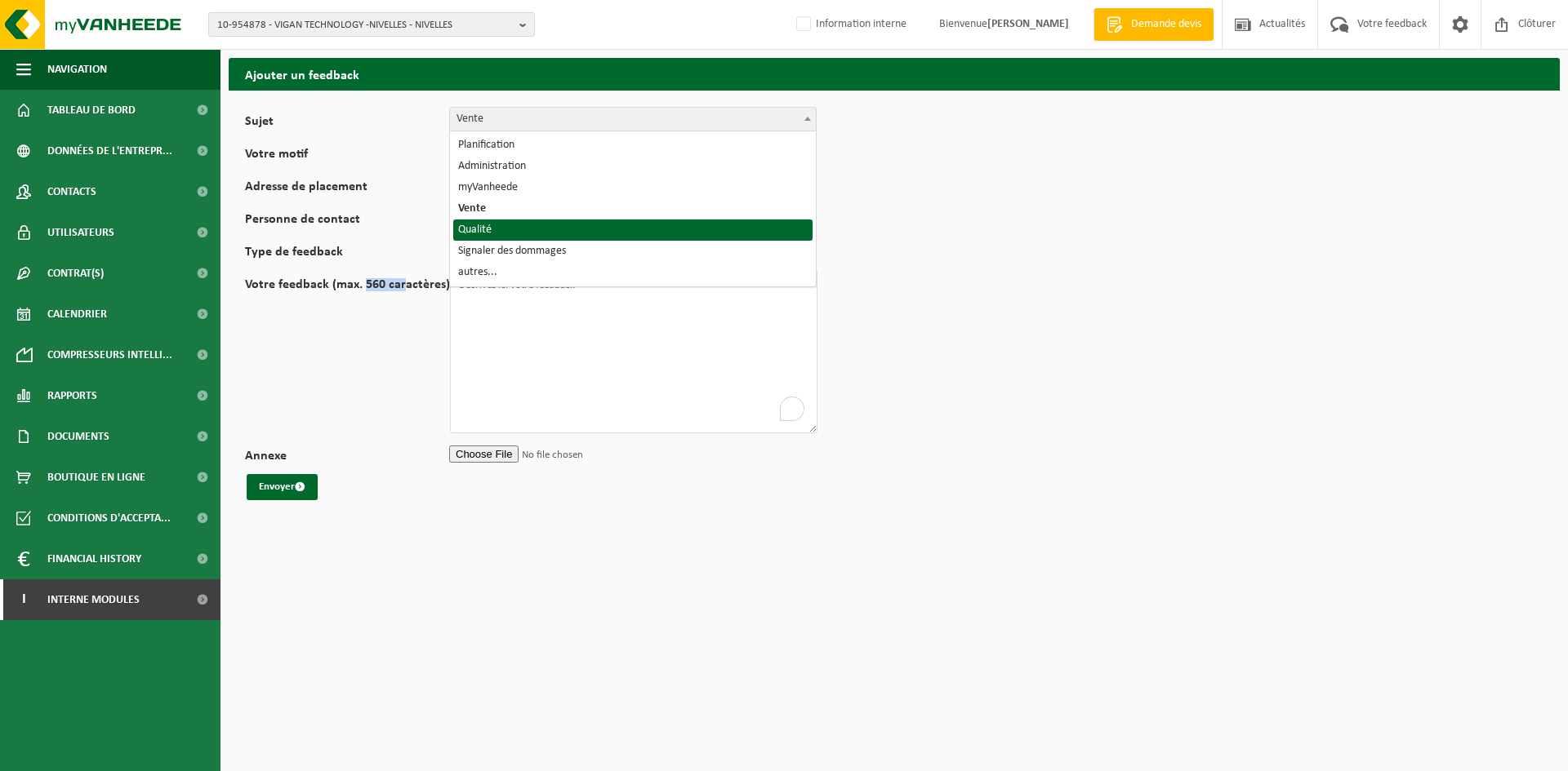
select select "25"
select select
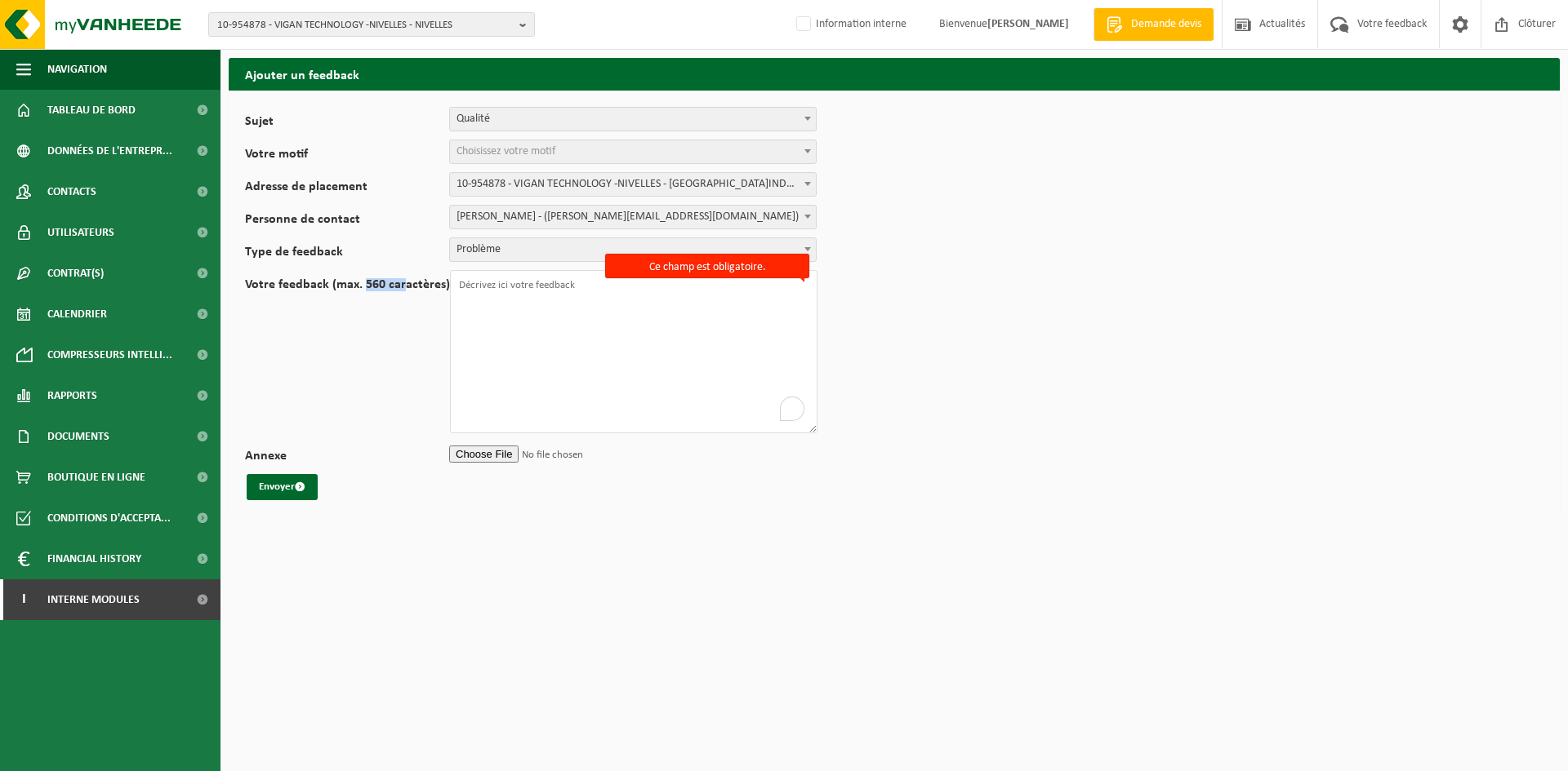
click at [627, 140] on span "Choisissez votre motif" at bounding box center [632, 152] width 367 height 24
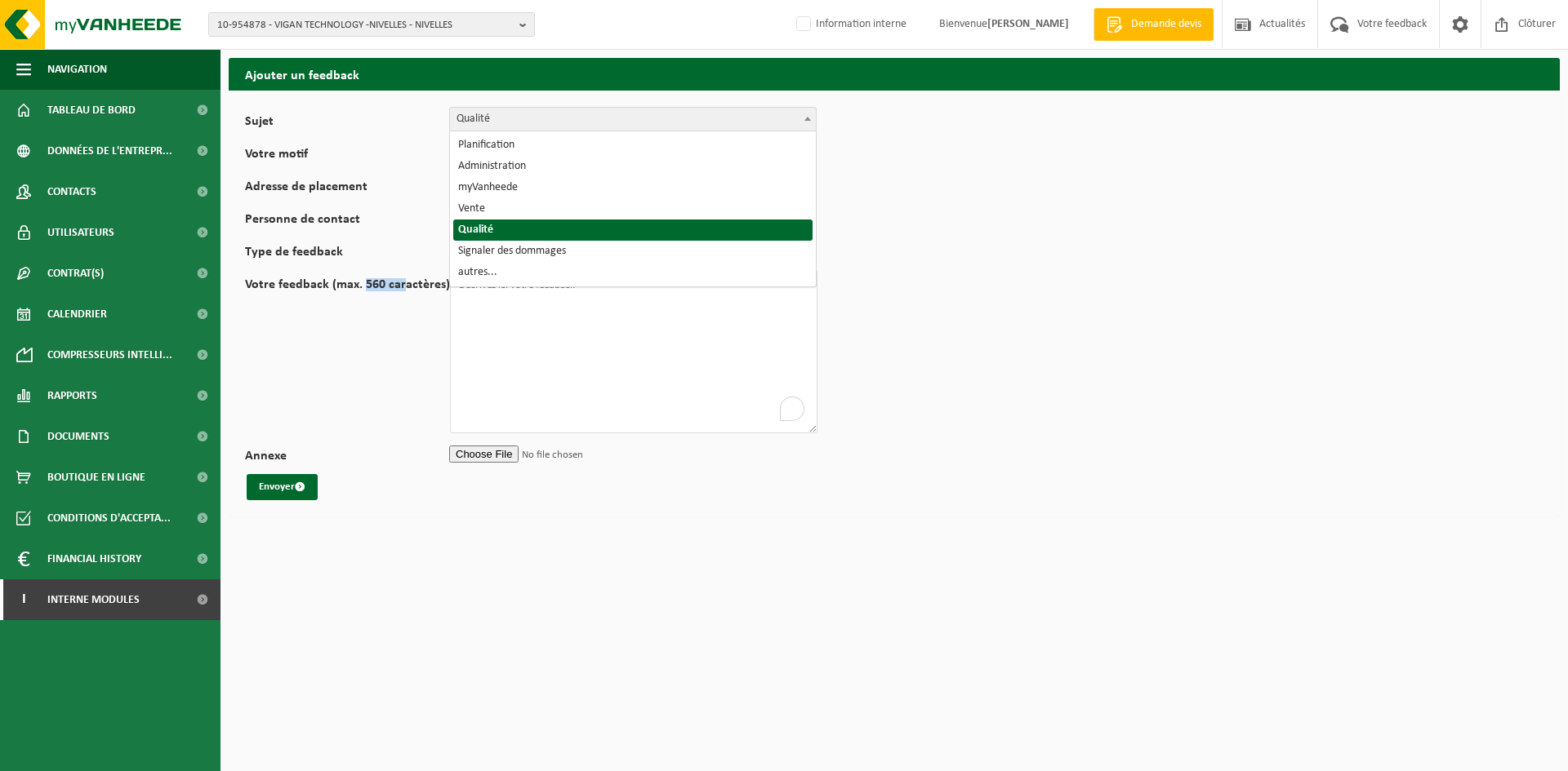
click at [594, 114] on span "Qualité" at bounding box center [632, 119] width 365 height 23
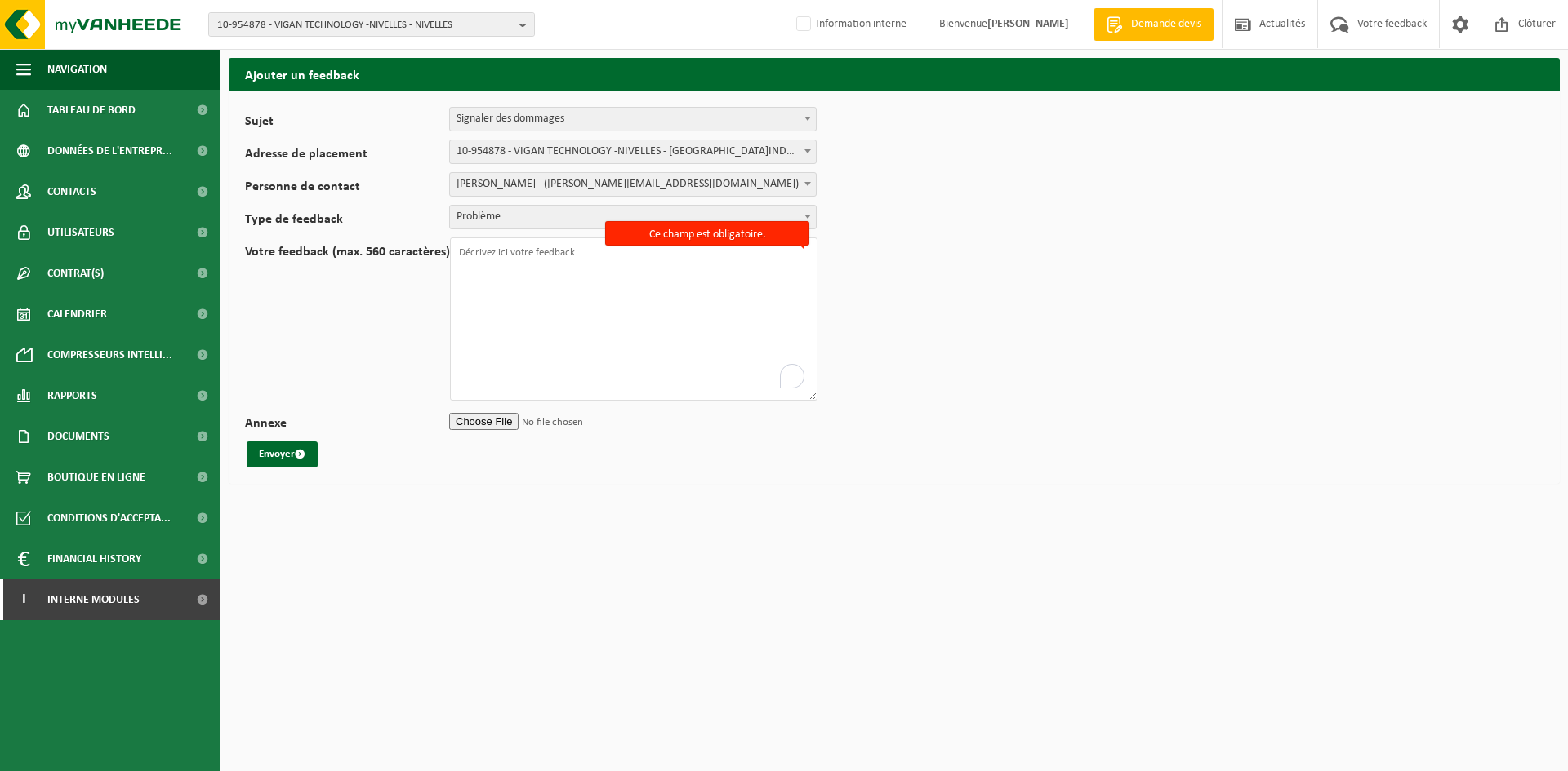
click at [638, 150] on span "10-954878 - VIGAN TECHNOLOGY -NIVELLES - RUE DE L'INDUSTRIE 16 - NIVELLES" at bounding box center [632, 152] width 365 height 23
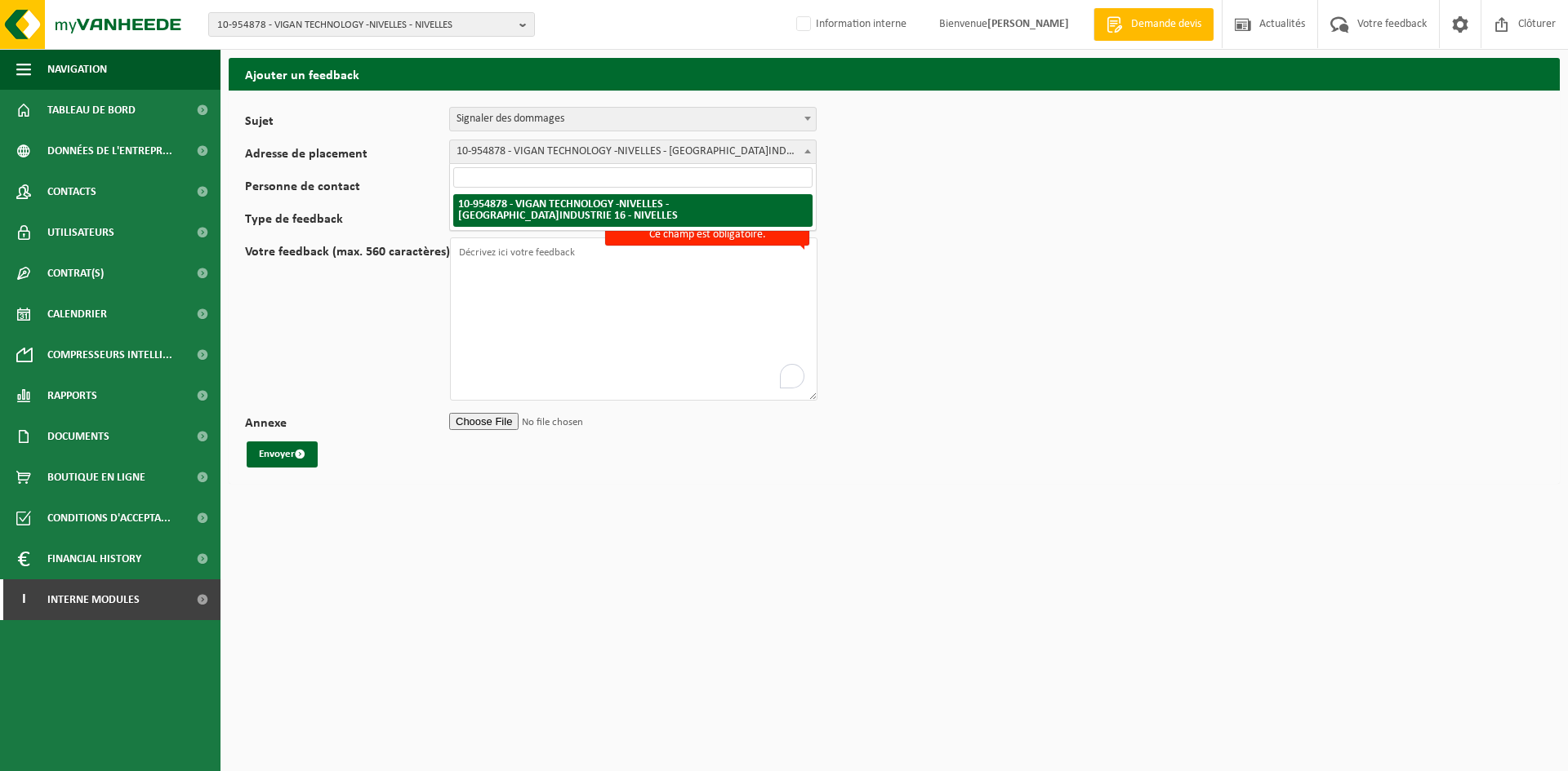
click at [640, 123] on span "Signaler des dommages" at bounding box center [632, 119] width 365 height 23
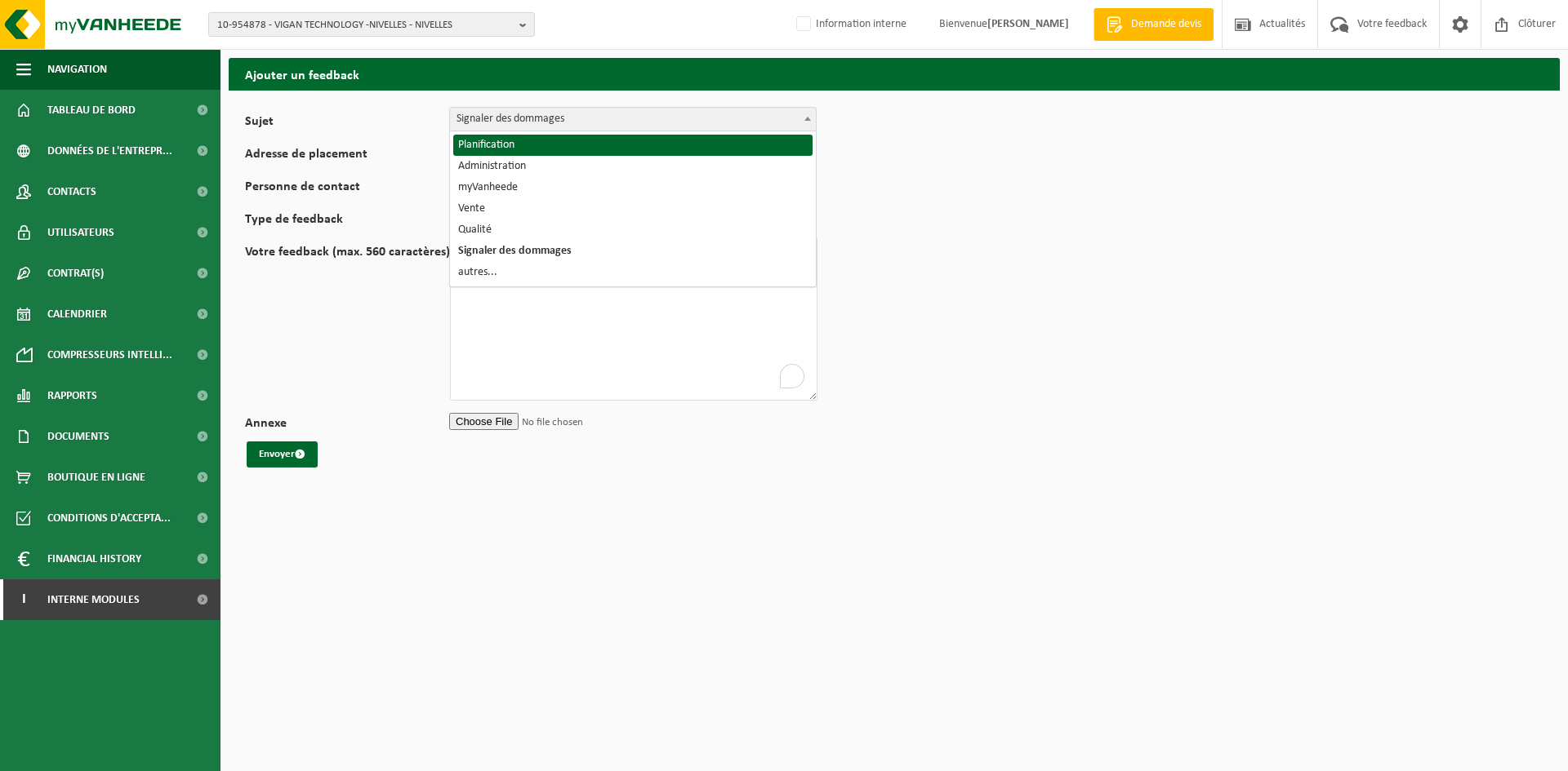
click at [873, 146] on form "Sujet Planification Administration myVanheede Vente Qualité Signaler des dommag…" at bounding box center [894, 287] width 1299 height 361
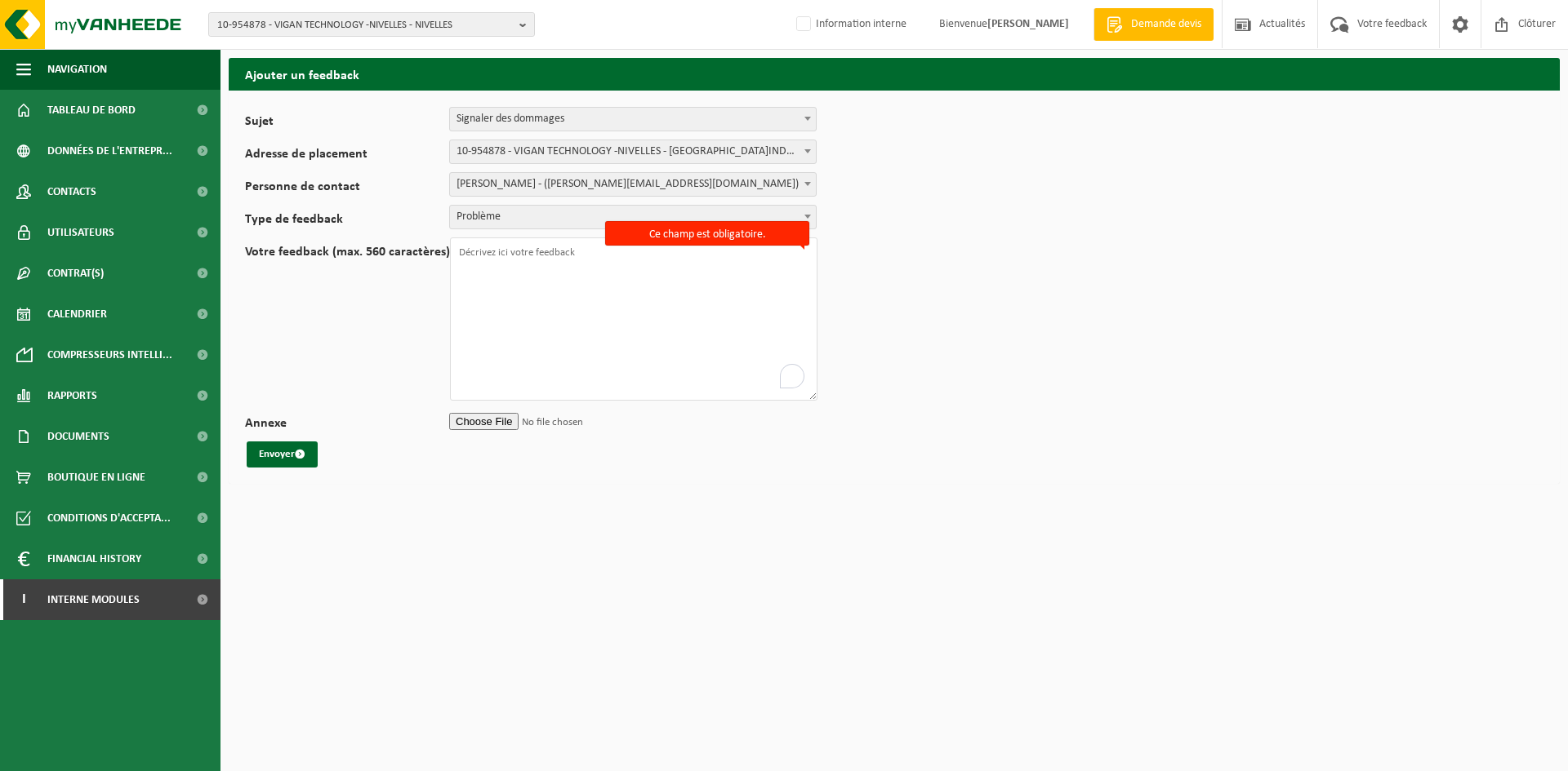
click at [554, 120] on span "Signaler des dommages" at bounding box center [632, 119] width 365 height 23
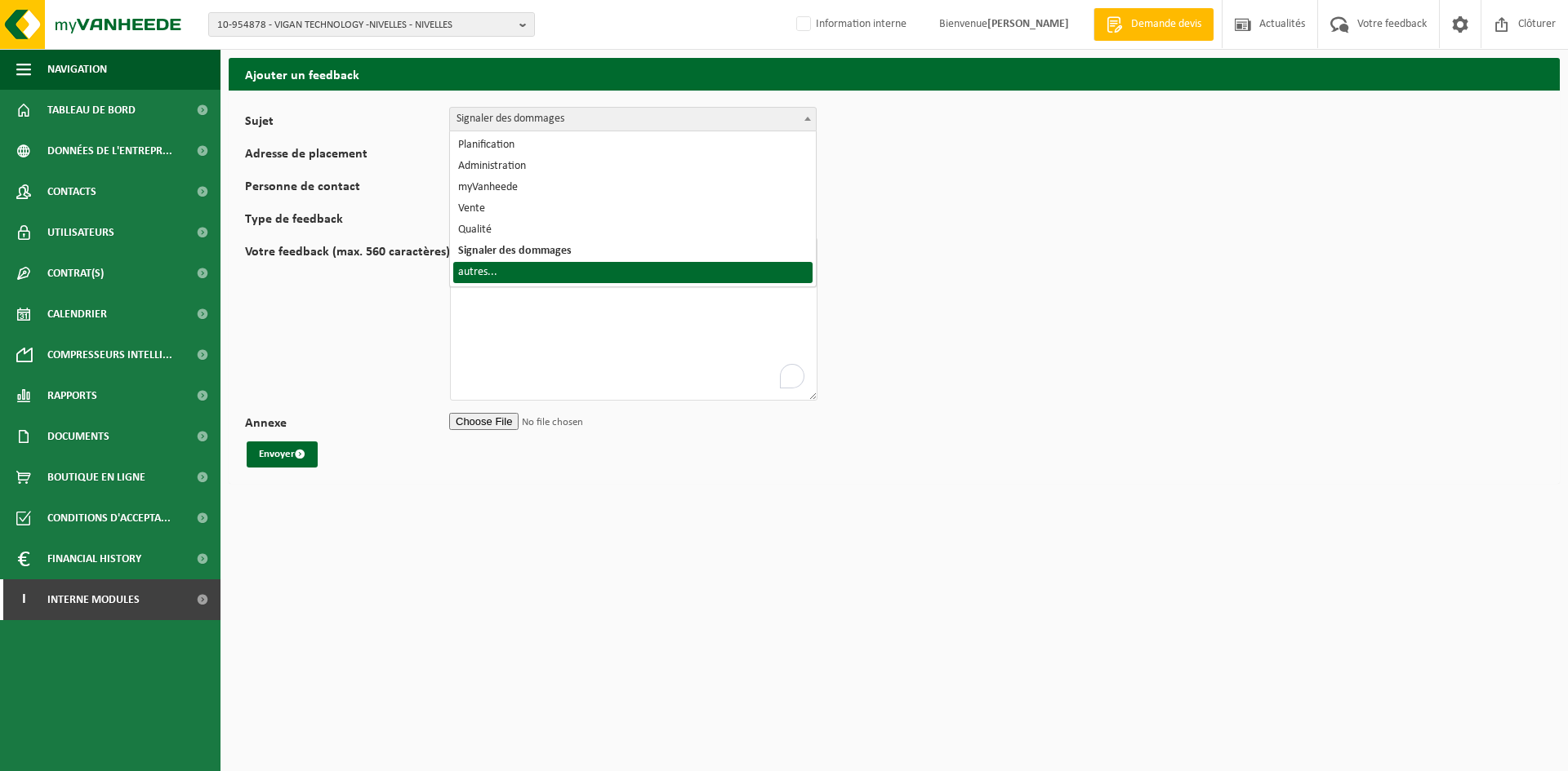
select select "32"
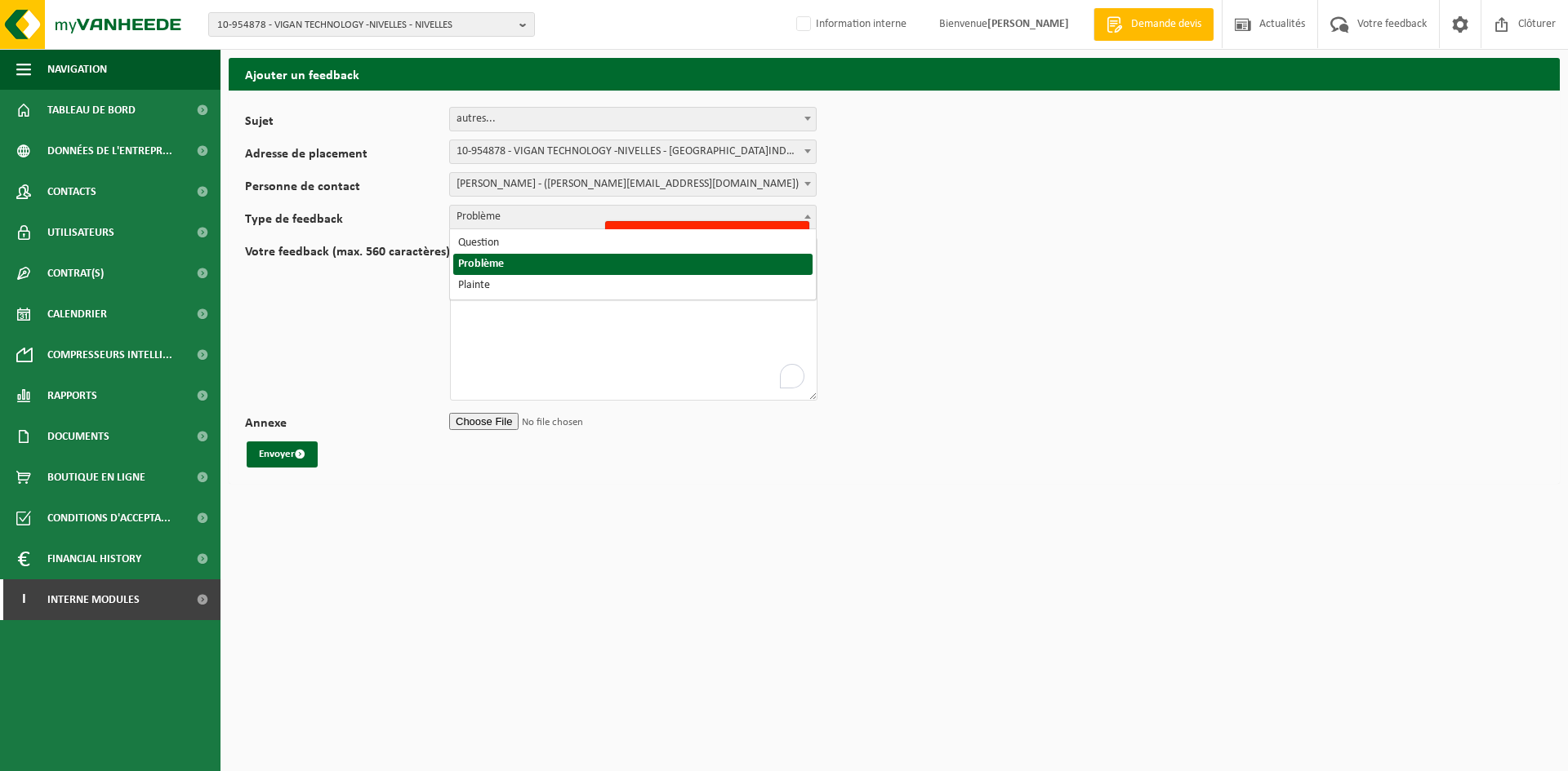
click at [520, 217] on span "Problème" at bounding box center [632, 216] width 365 height 23
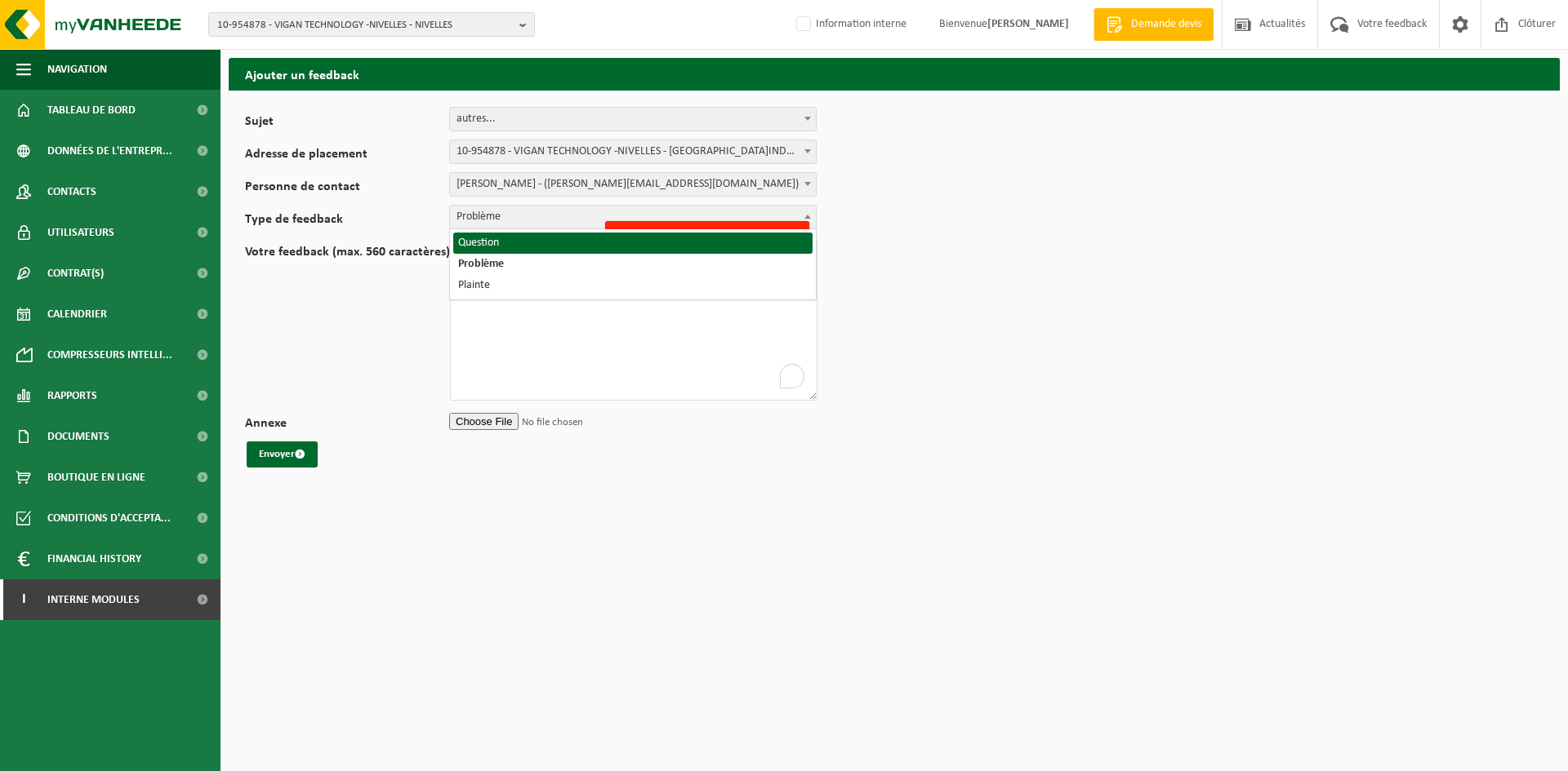
click at [1100, 238] on form "Sujet Planification Administration myVanheede Vente Qualité Signaler des dommag…" at bounding box center [894, 287] width 1299 height 361
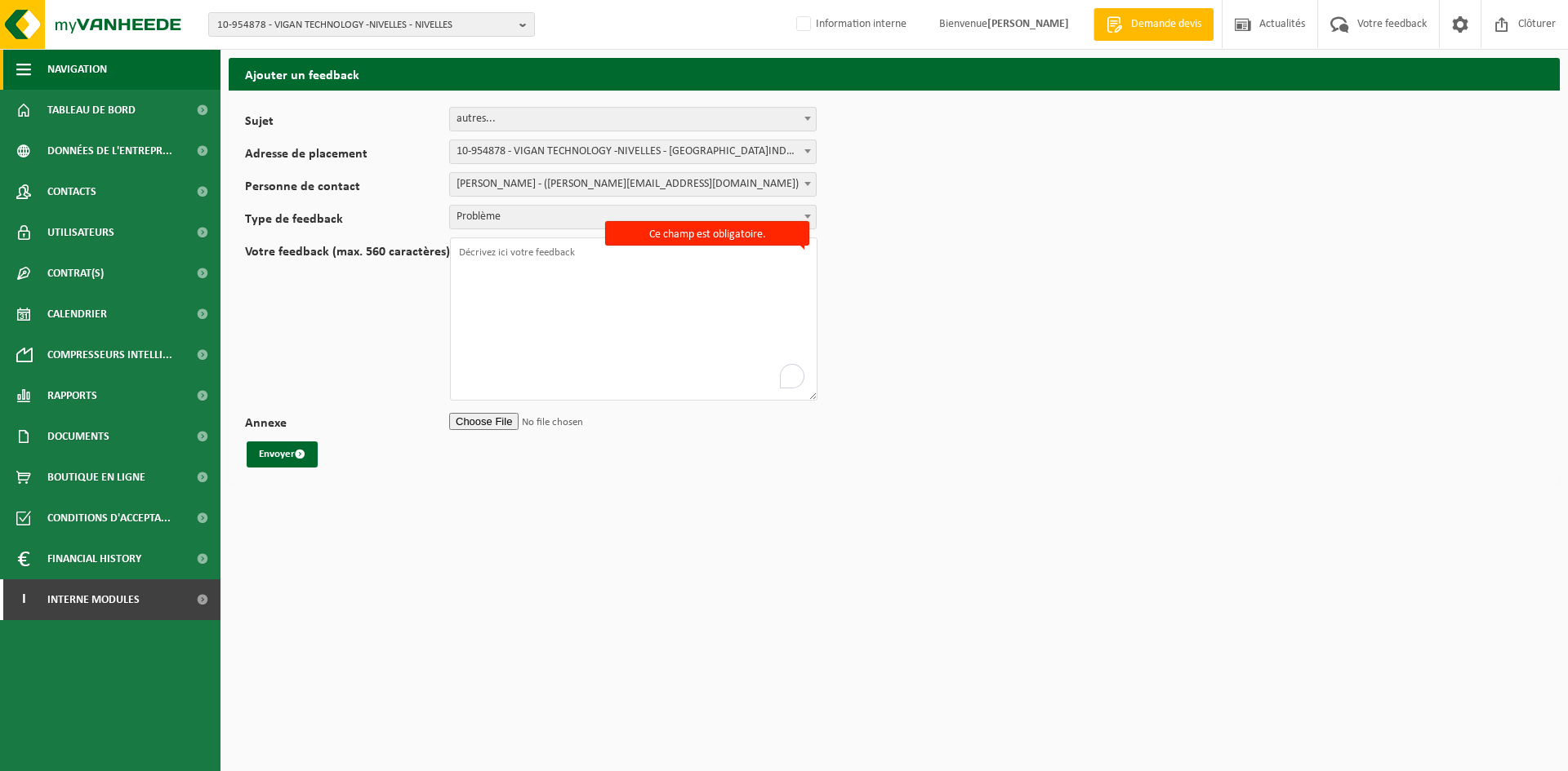
click at [93, 69] on span "Navigation" at bounding box center [77, 69] width 60 height 40
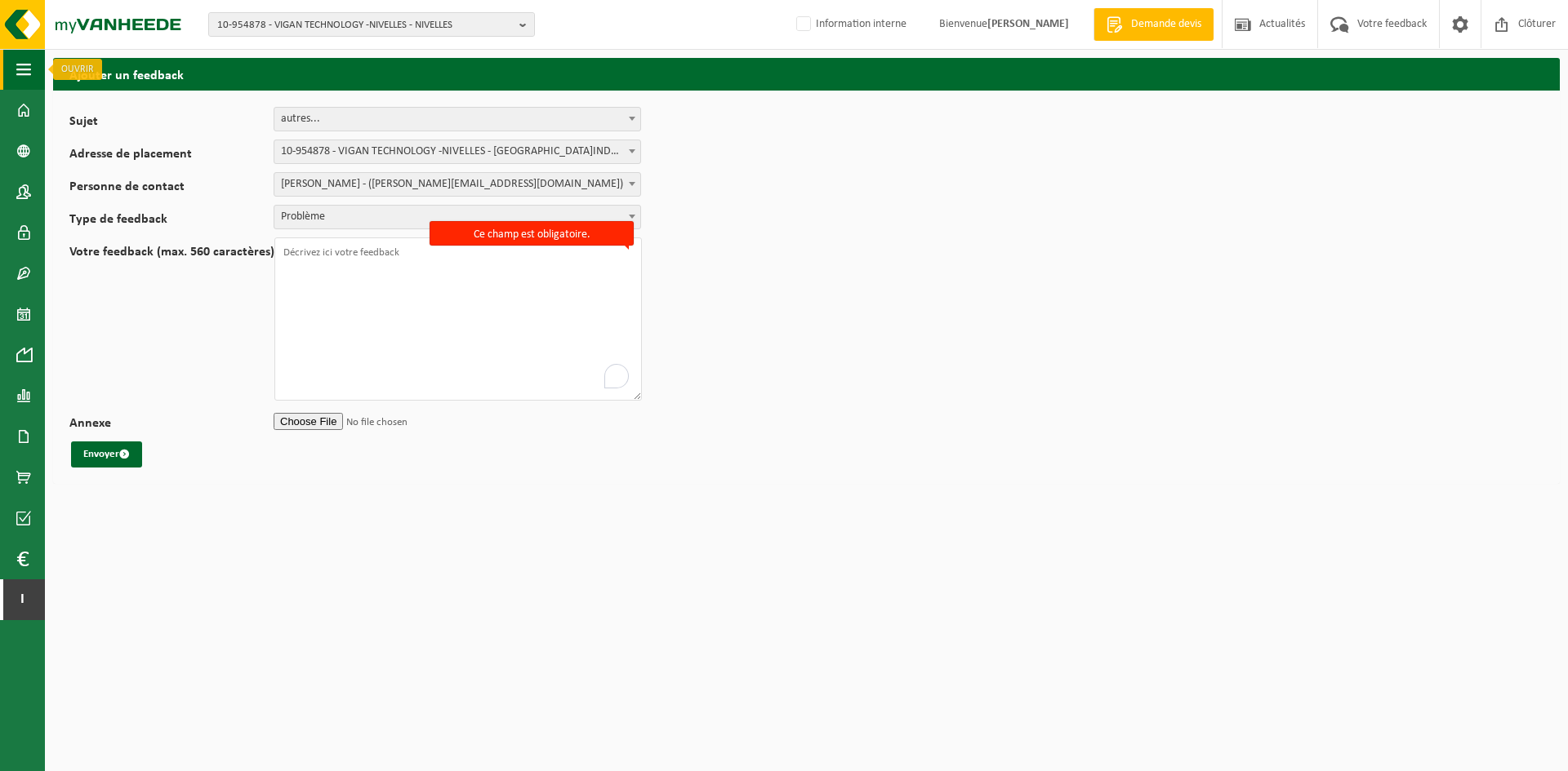
click at [30, 76] on span "button" at bounding box center [23, 69] width 14 height 40
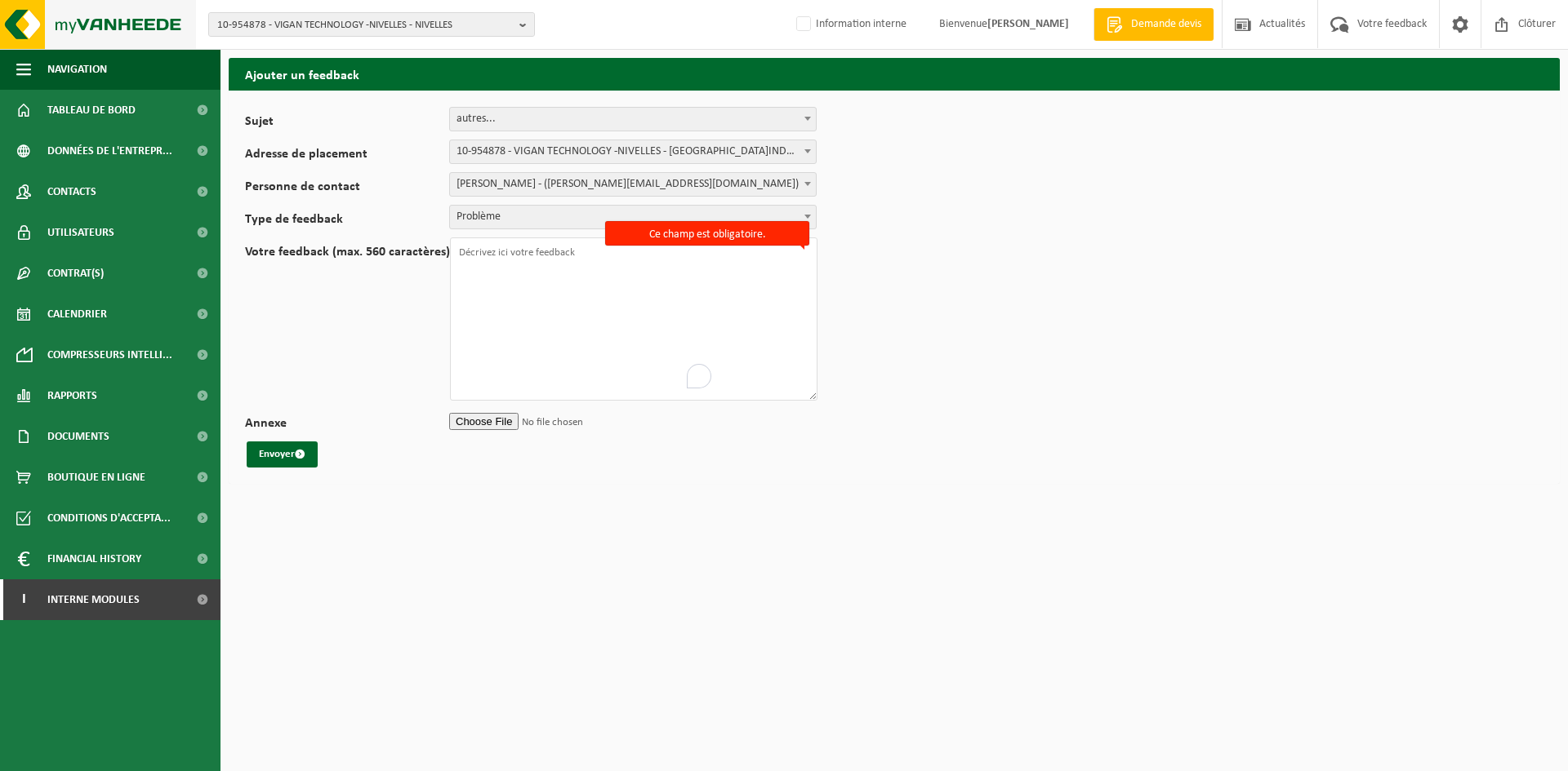
click at [125, 25] on img at bounding box center [98, 24] width 196 height 49
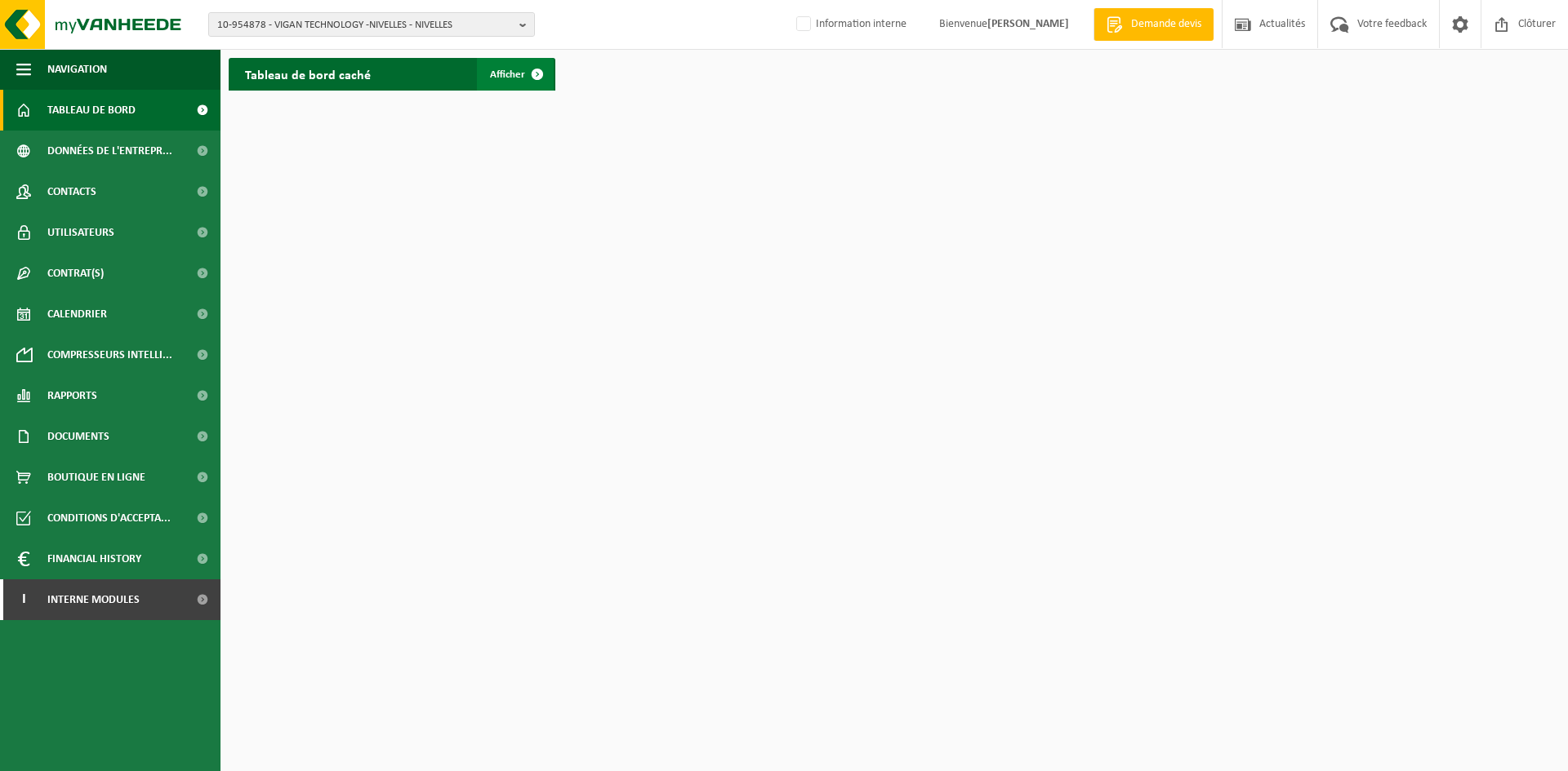
click at [514, 76] on span "Afficher" at bounding box center [508, 74] width 35 height 11
click at [305, 23] on span "10-954878 - VIGAN TECHNOLOGY -NIVELLES - NIVELLES" at bounding box center [365, 25] width 296 height 24
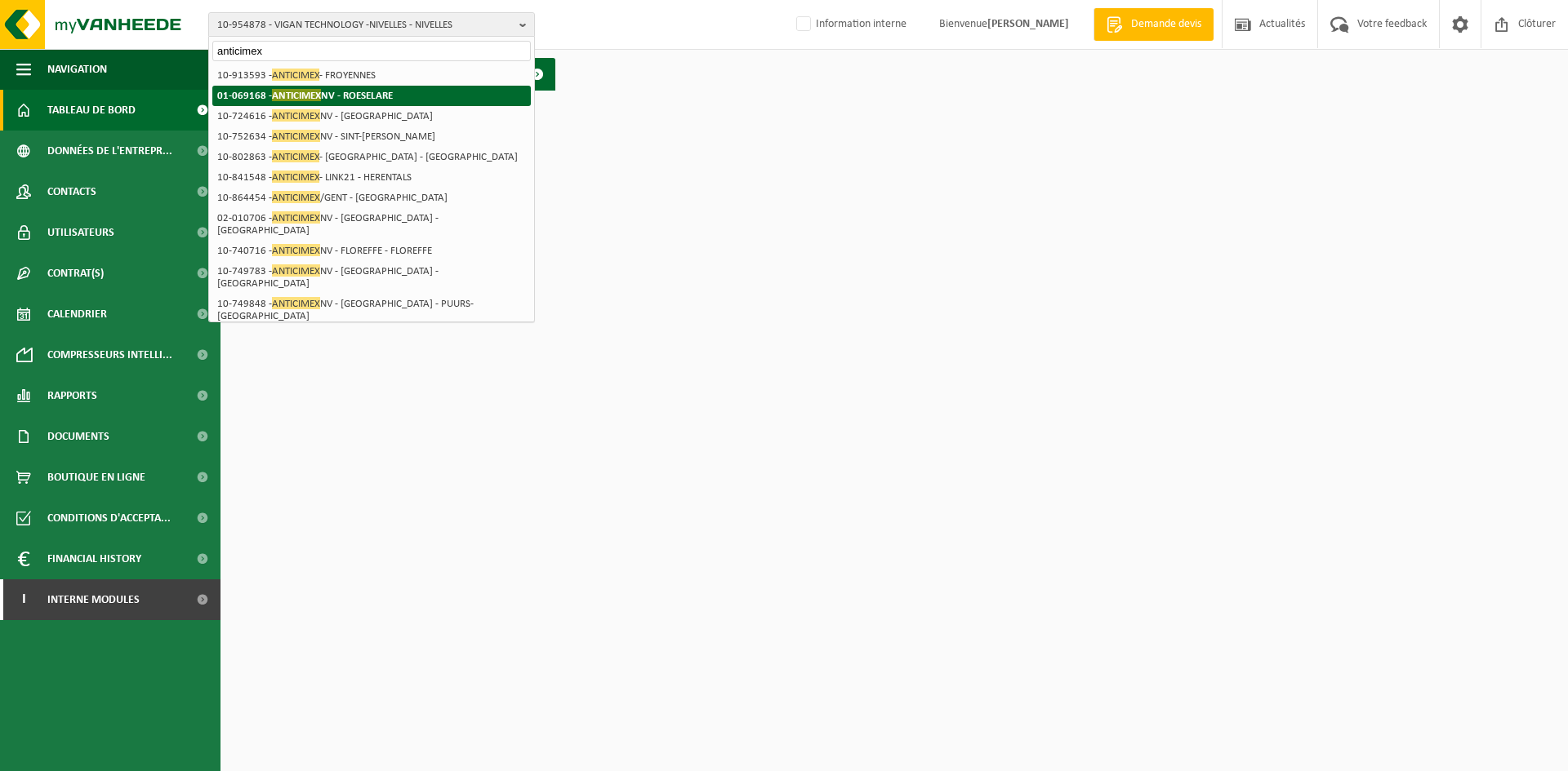
type input "anticimex"
click at [336, 93] on strong "01-069168 - ANTICIMEX NV - ROESELARE" at bounding box center [305, 95] width 175 height 13
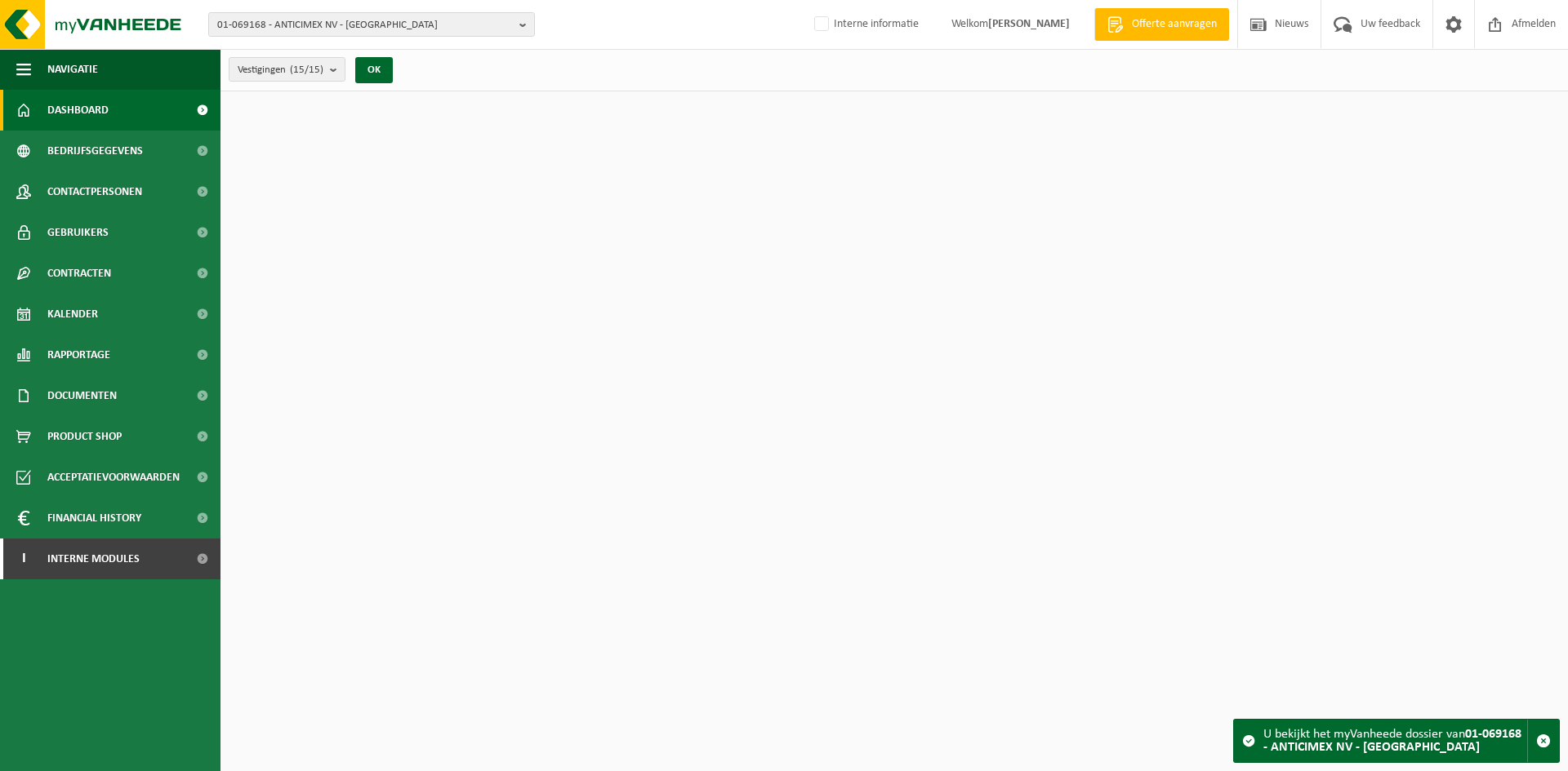
click at [318, 74] on count "(15/15)" at bounding box center [307, 70] width 34 height 11
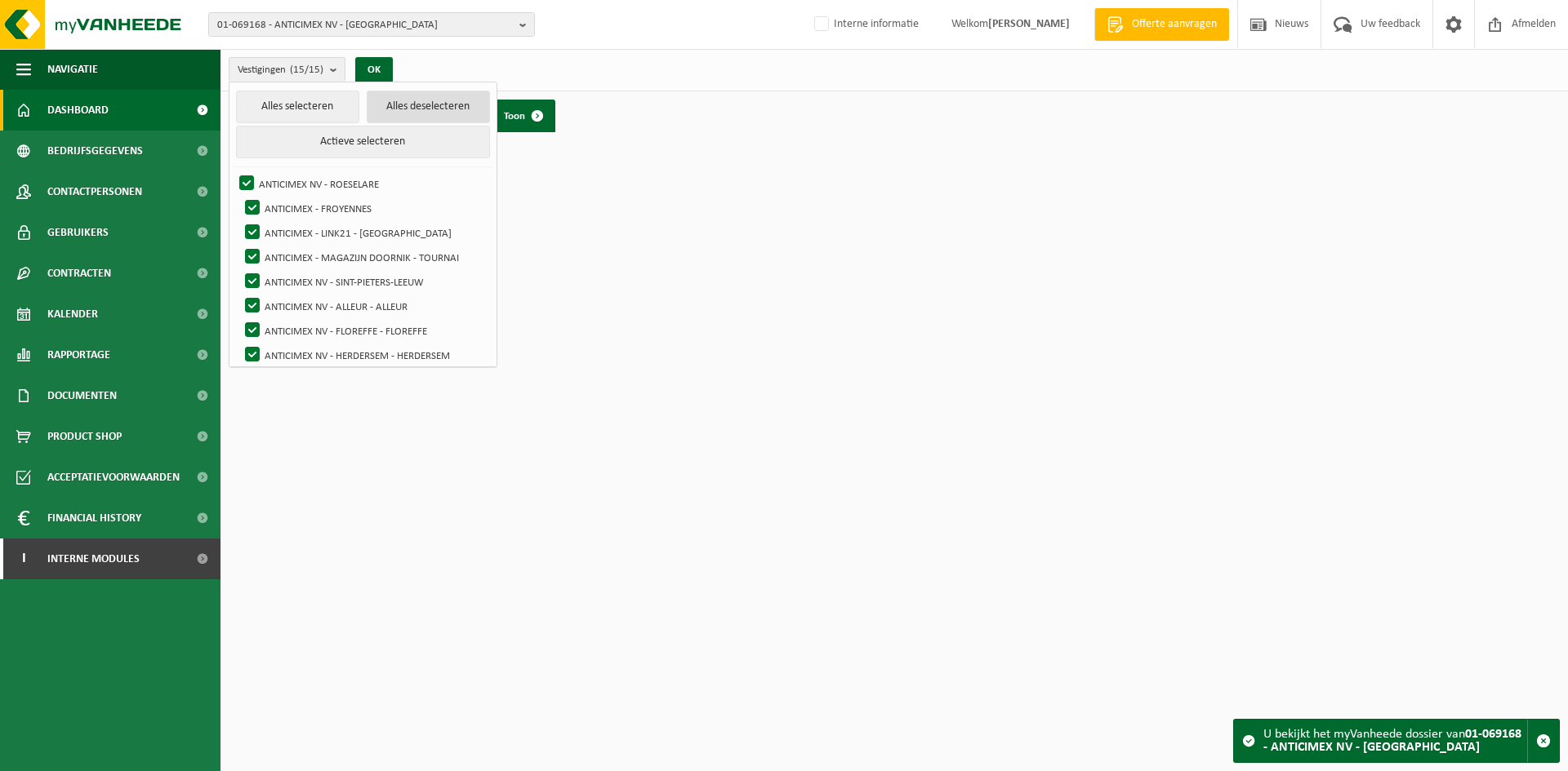
click at [420, 110] on button "Alles deselecteren" at bounding box center [428, 107] width 123 height 33
checkbox input "false"
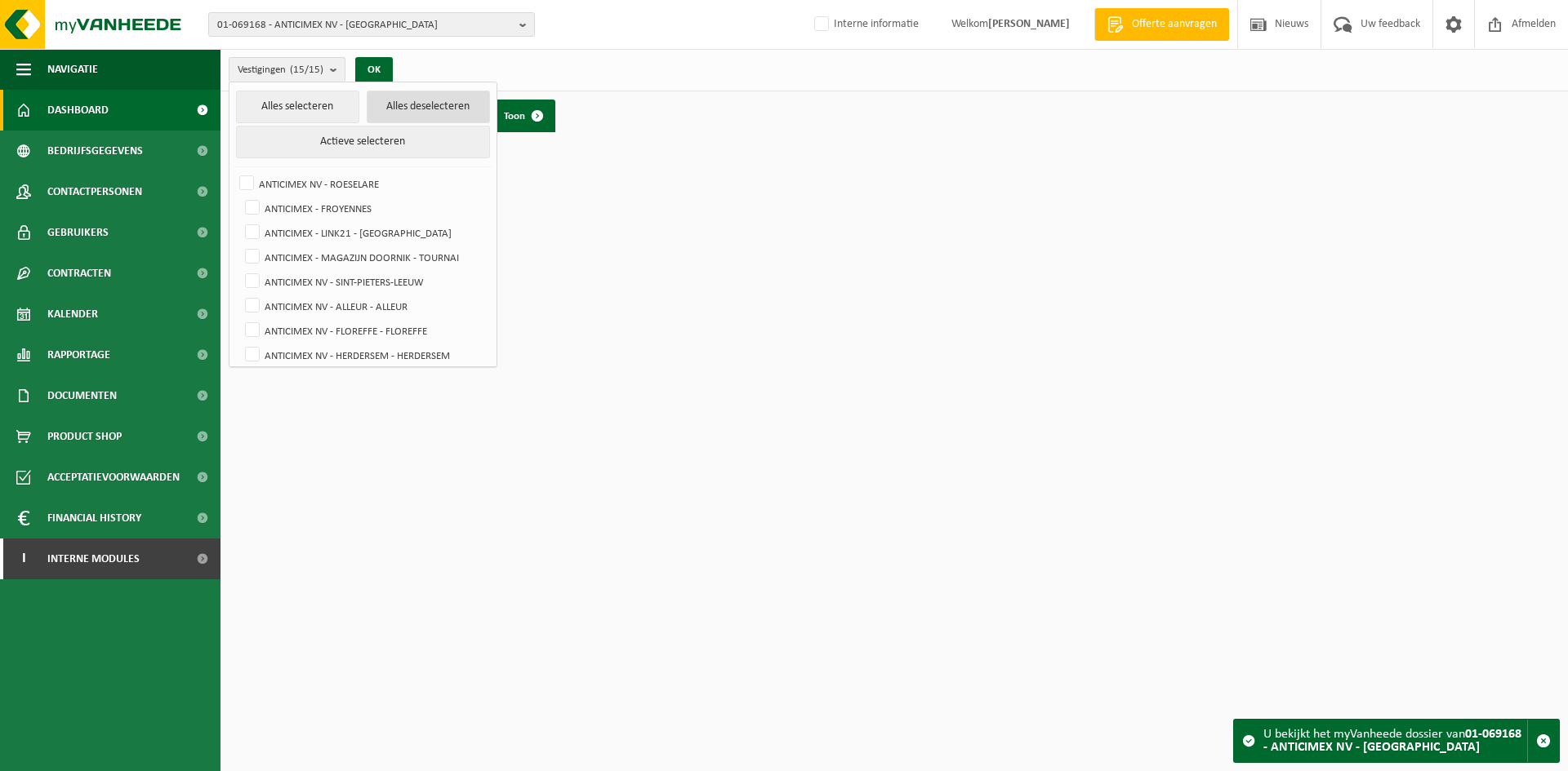
checkbox input "false"
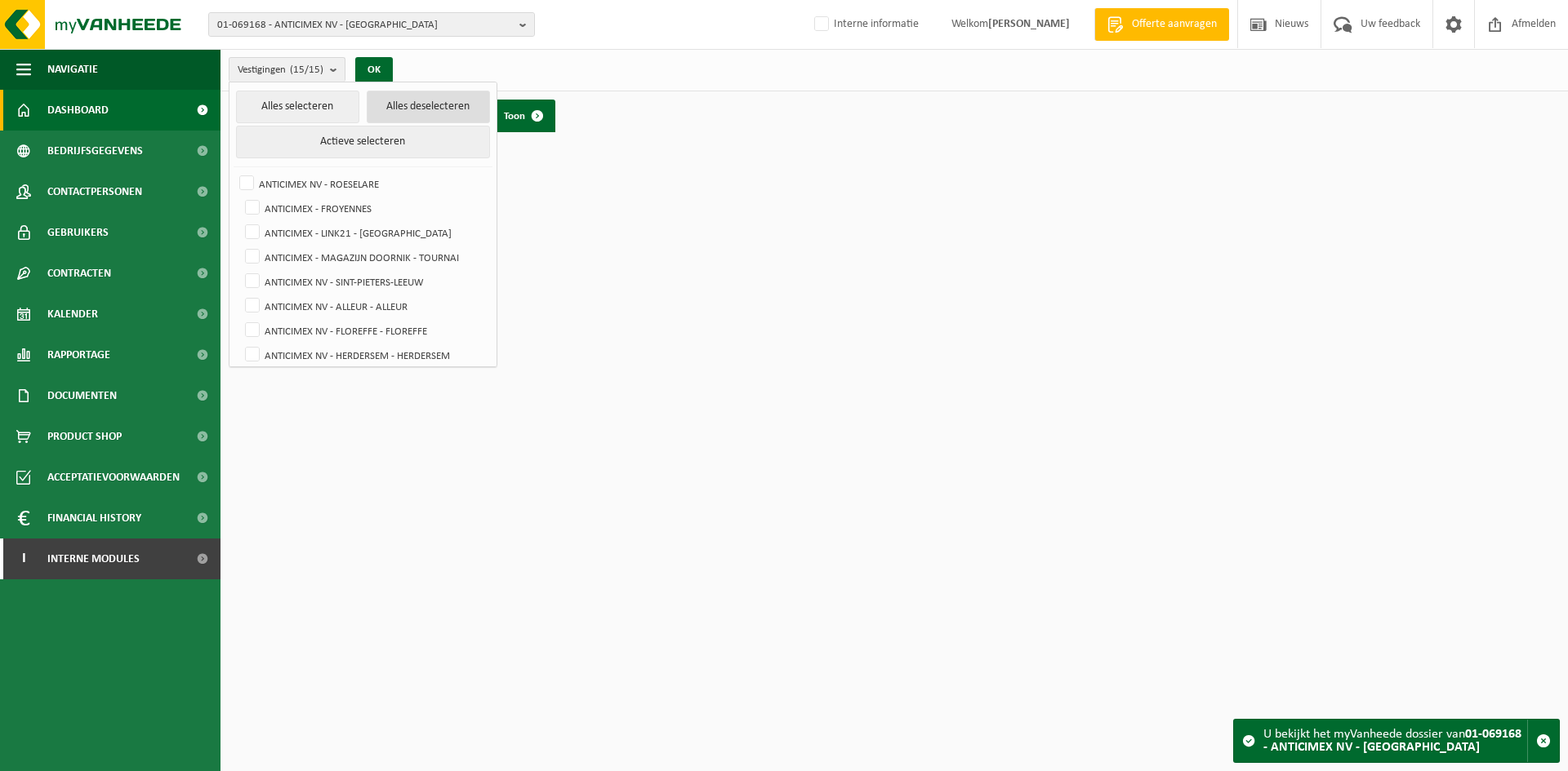
checkbox input "false"
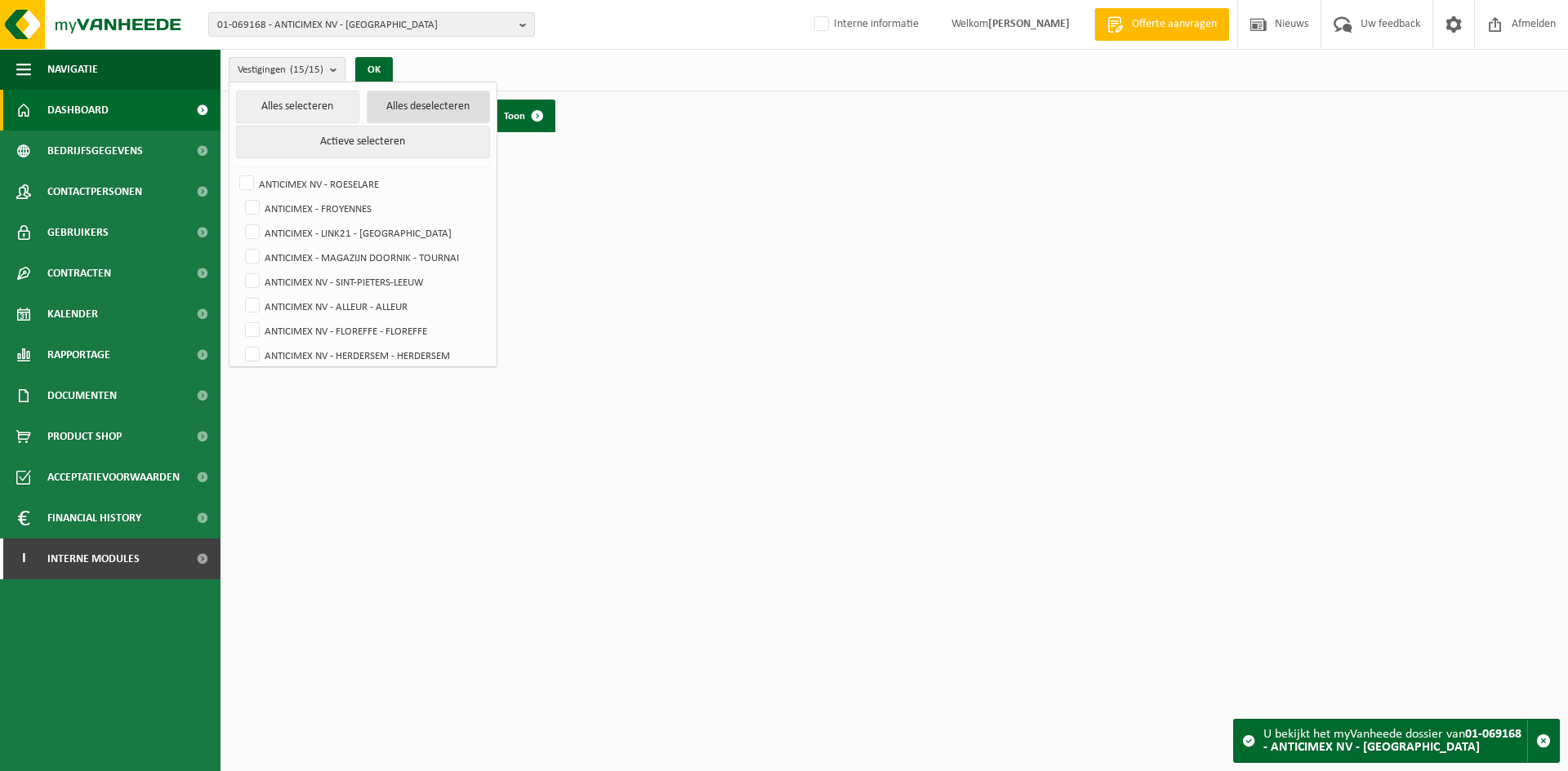
checkbox input "false"
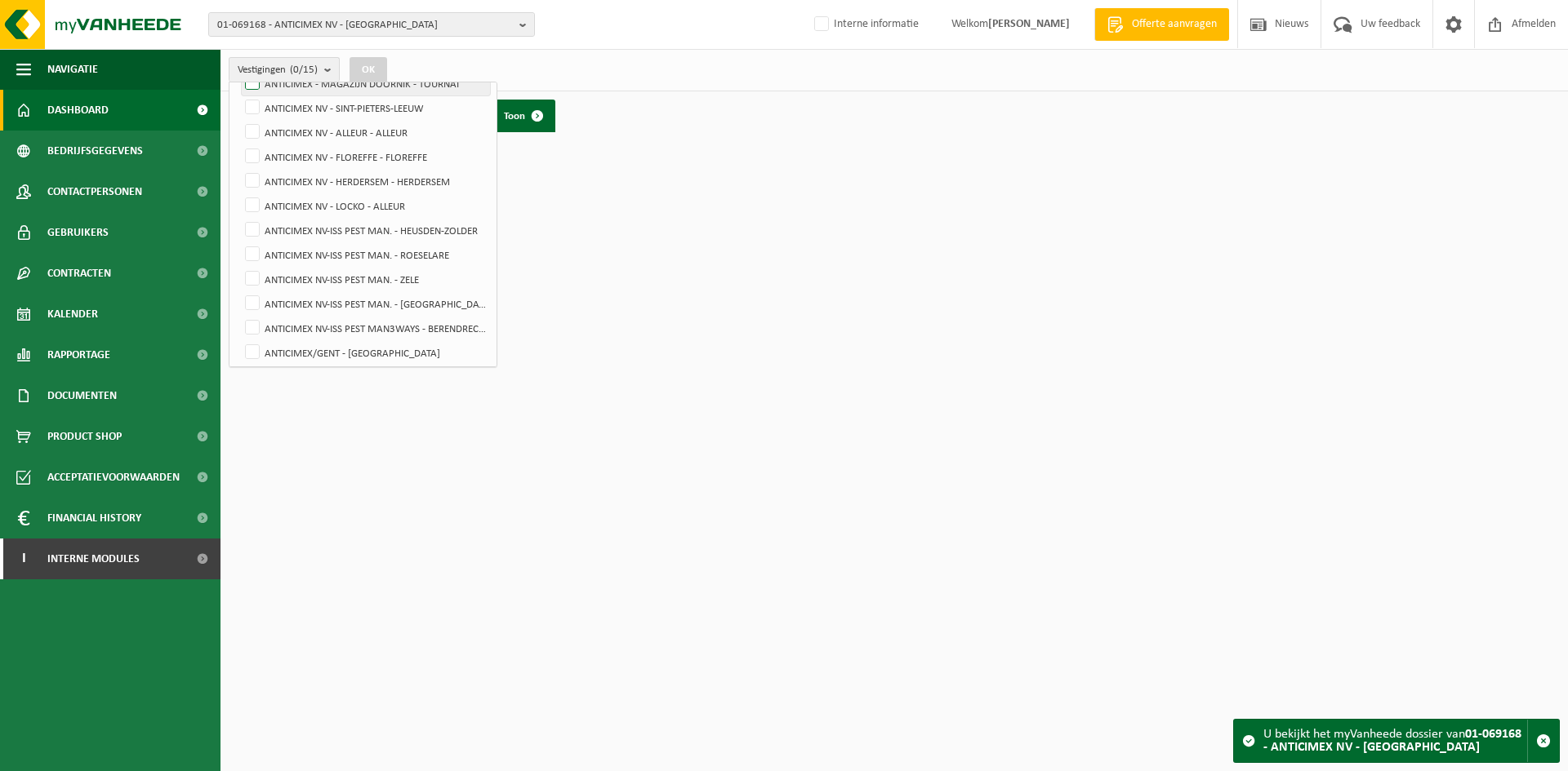
scroll to position [178, 0]
click at [363, 203] on label "ANTICIMEX NV - LOCKO - ALLEUR" at bounding box center [365, 200] width 248 height 24
click at [239, 189] on input "ANTICIMEX NV - LOCKO - ALLEUR" at bounding box center [238, 188] width 1 height 1
checkbox input "true"
click at [385, 64] on button "OK" at bounding box center [368, 70] width 38 height 26
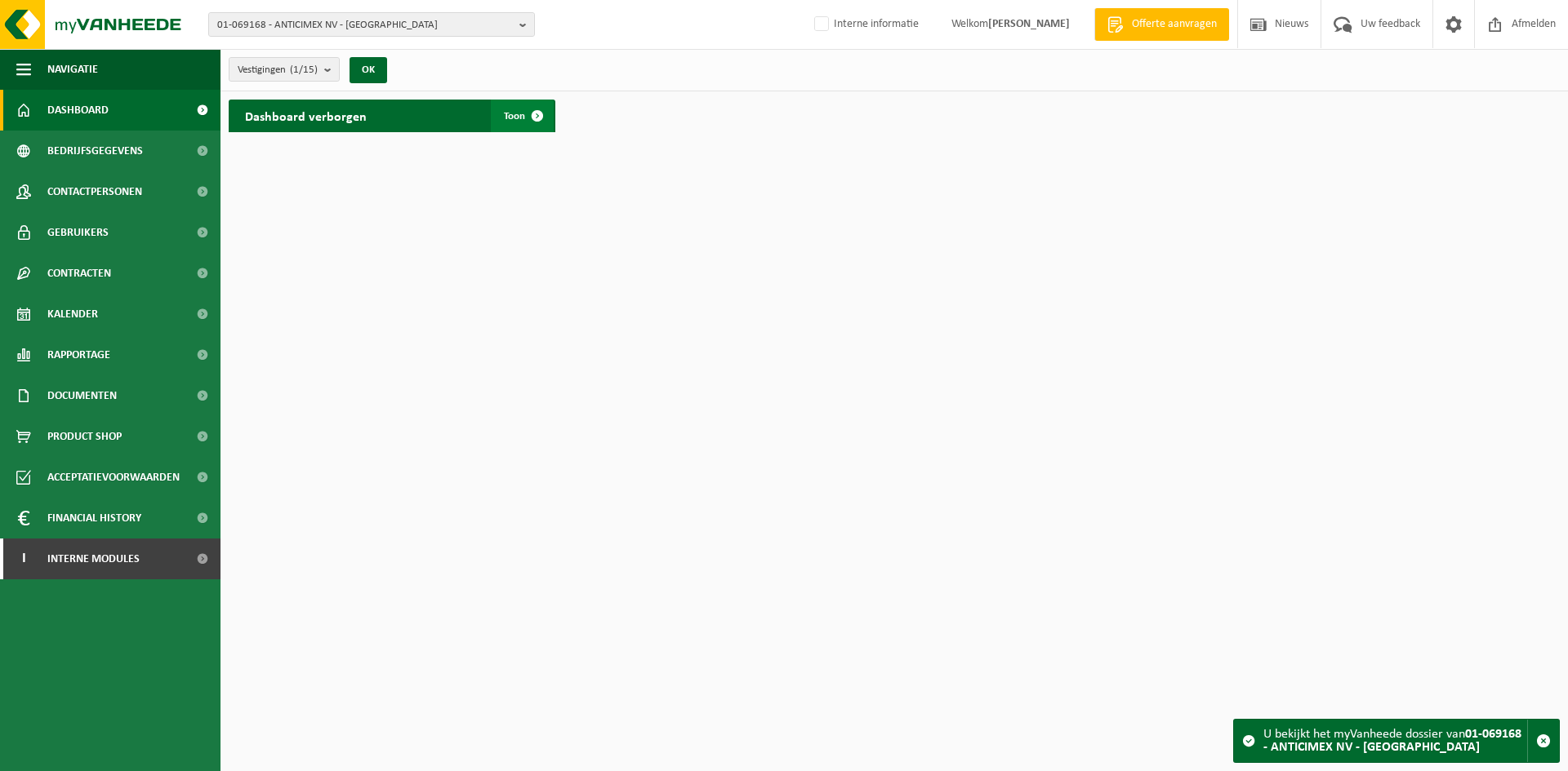
click at [515, 118] on span "Toon" at bounding box center [514, 116] width 21 height 11
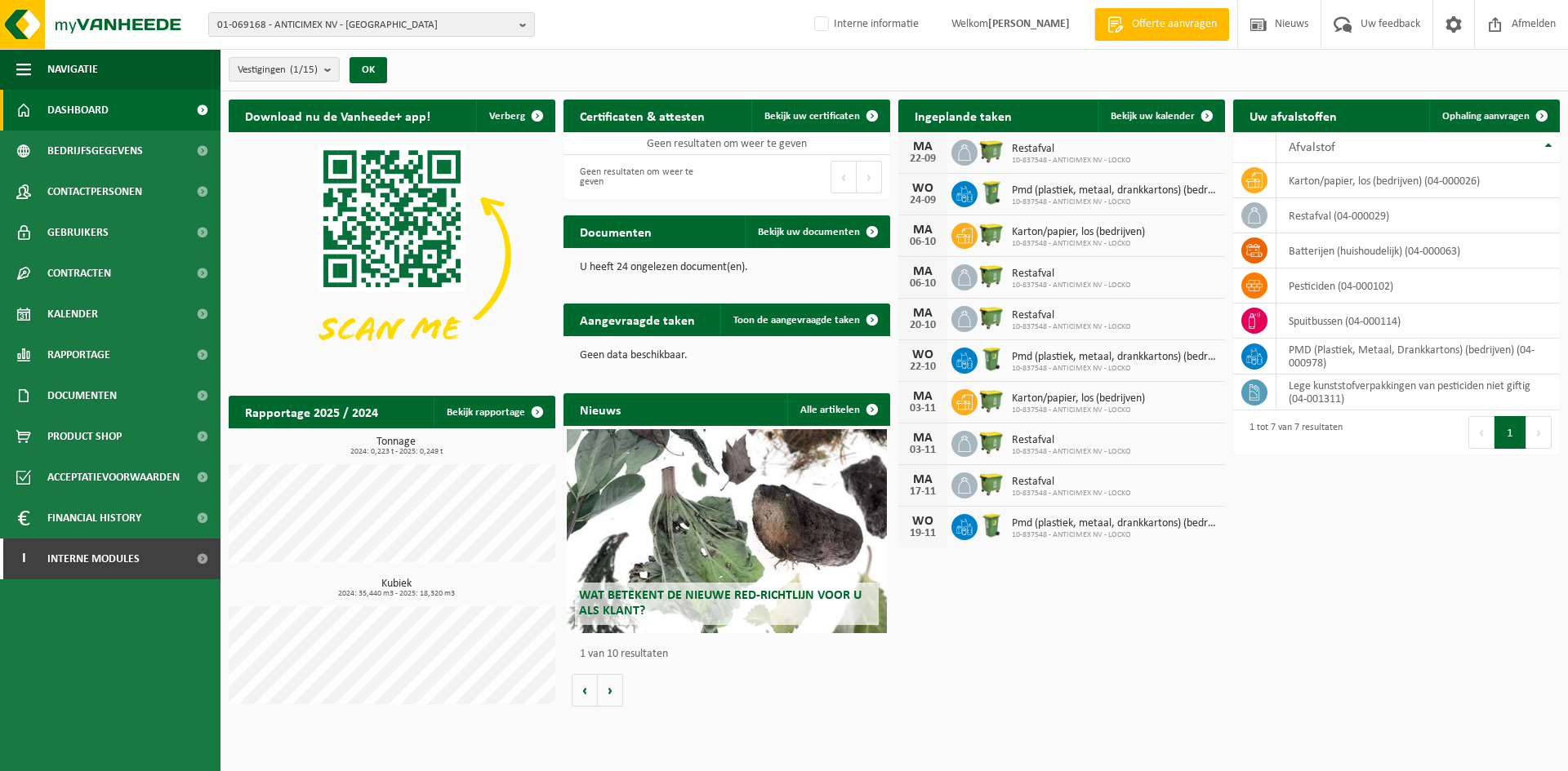
click at [23, 731] on icon "button" at bounding box center [14, 739] width 16 height 16
click at [1129, 111] on span "Bekijk uw kalender" at bounding box center [1153, 116] width 84 height 11
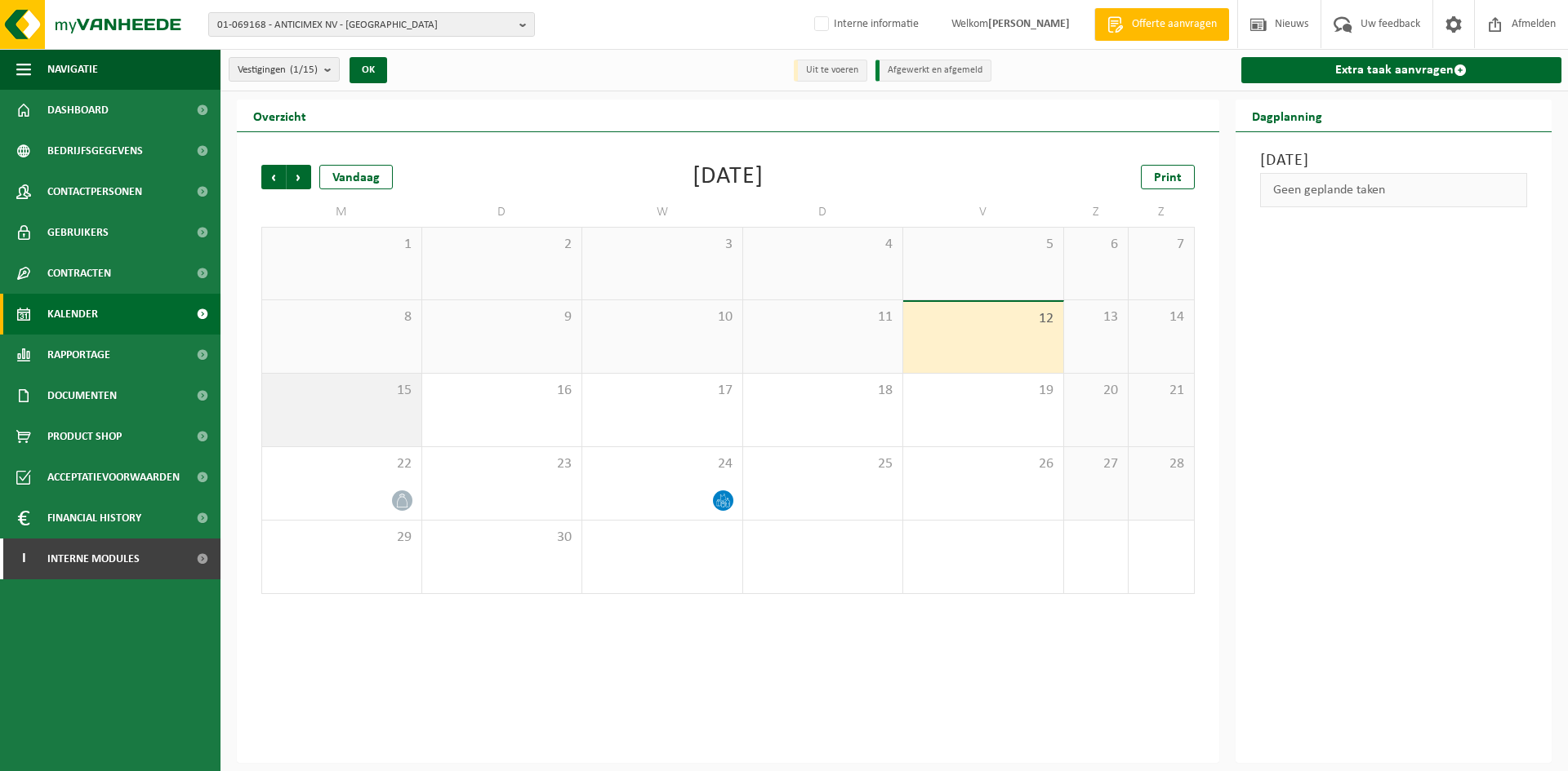
click at [384, 391] on span "15" at bounding box center [342, 391] width 143 height 18
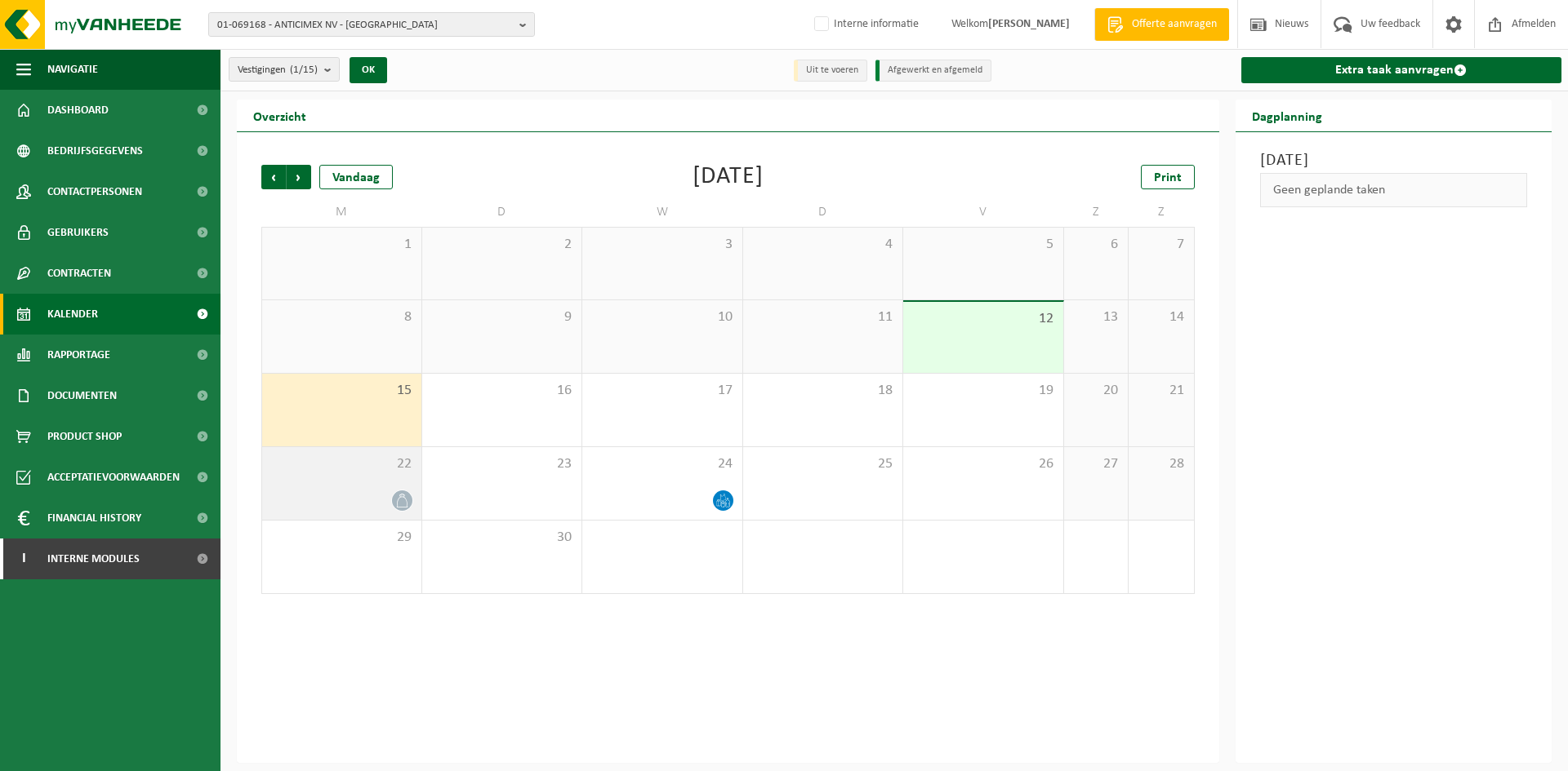
click at [374, 470] on span "22" at bounding box center [342, 464] width 143 height 18
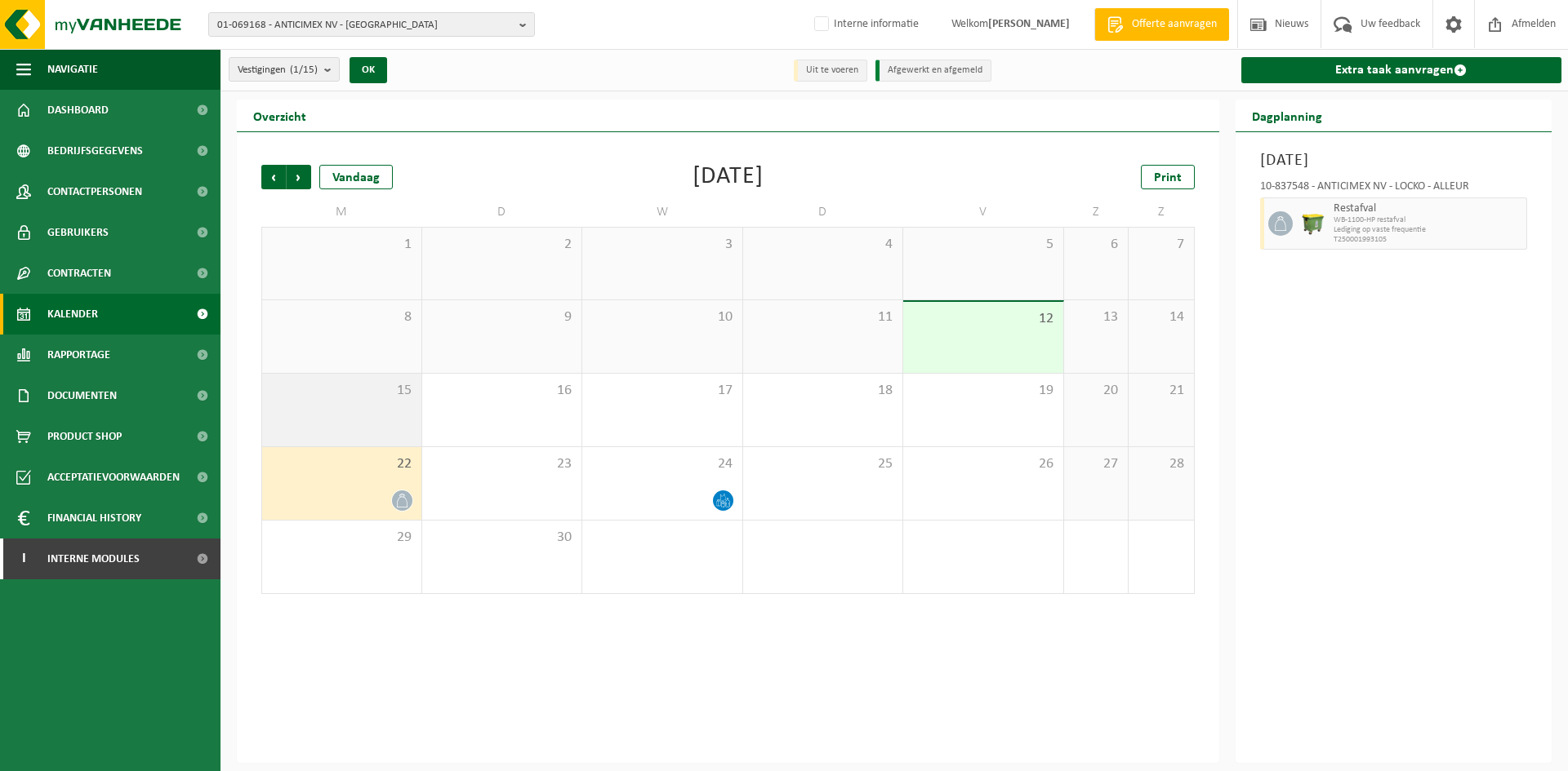
click at [392, 414] on div "15" at bounding box center [341, 410] width 159 height 72
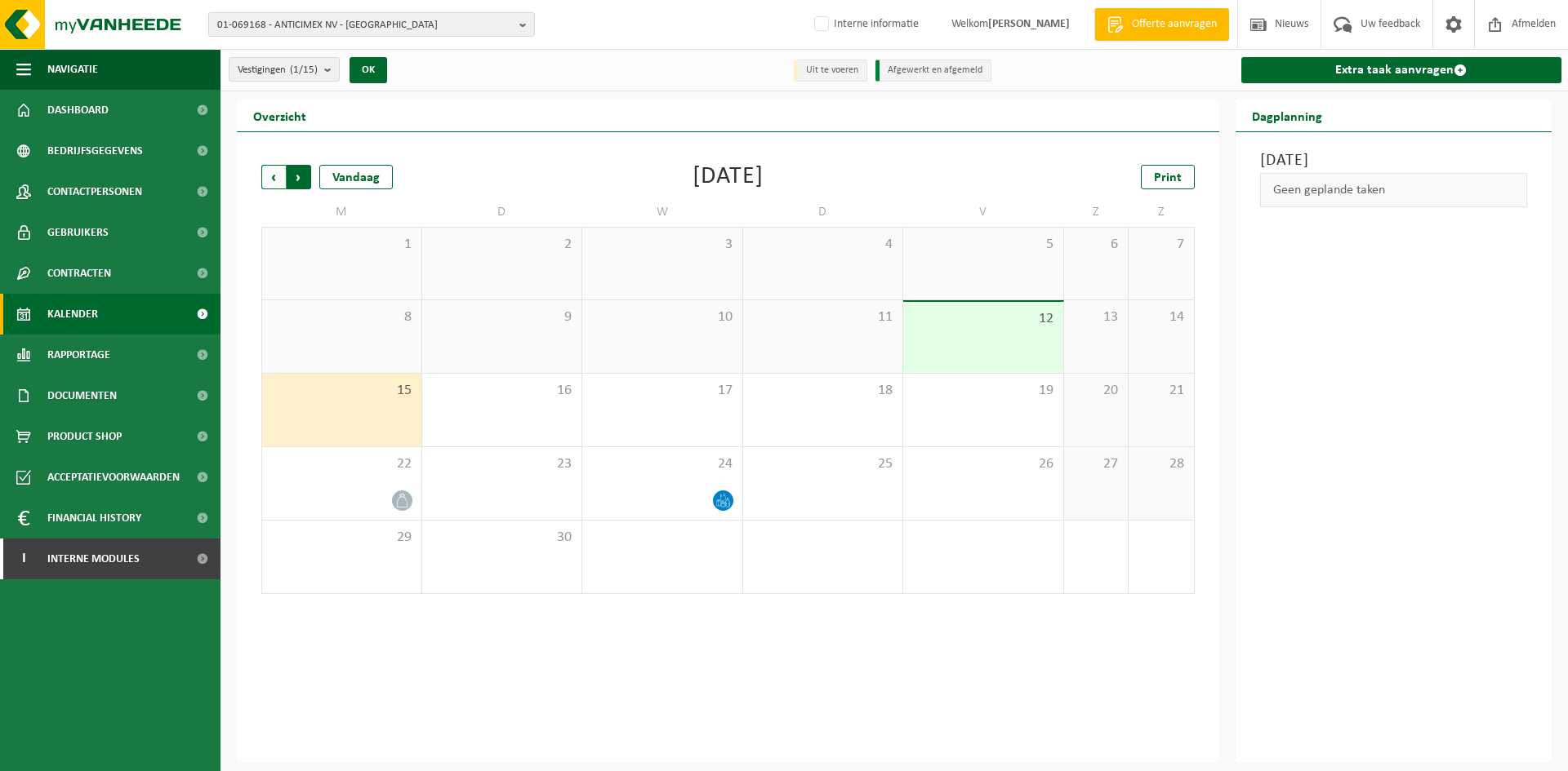
click at [274, 188] on span "Vorige" at bounding box center [273, 177] width 24 height 24
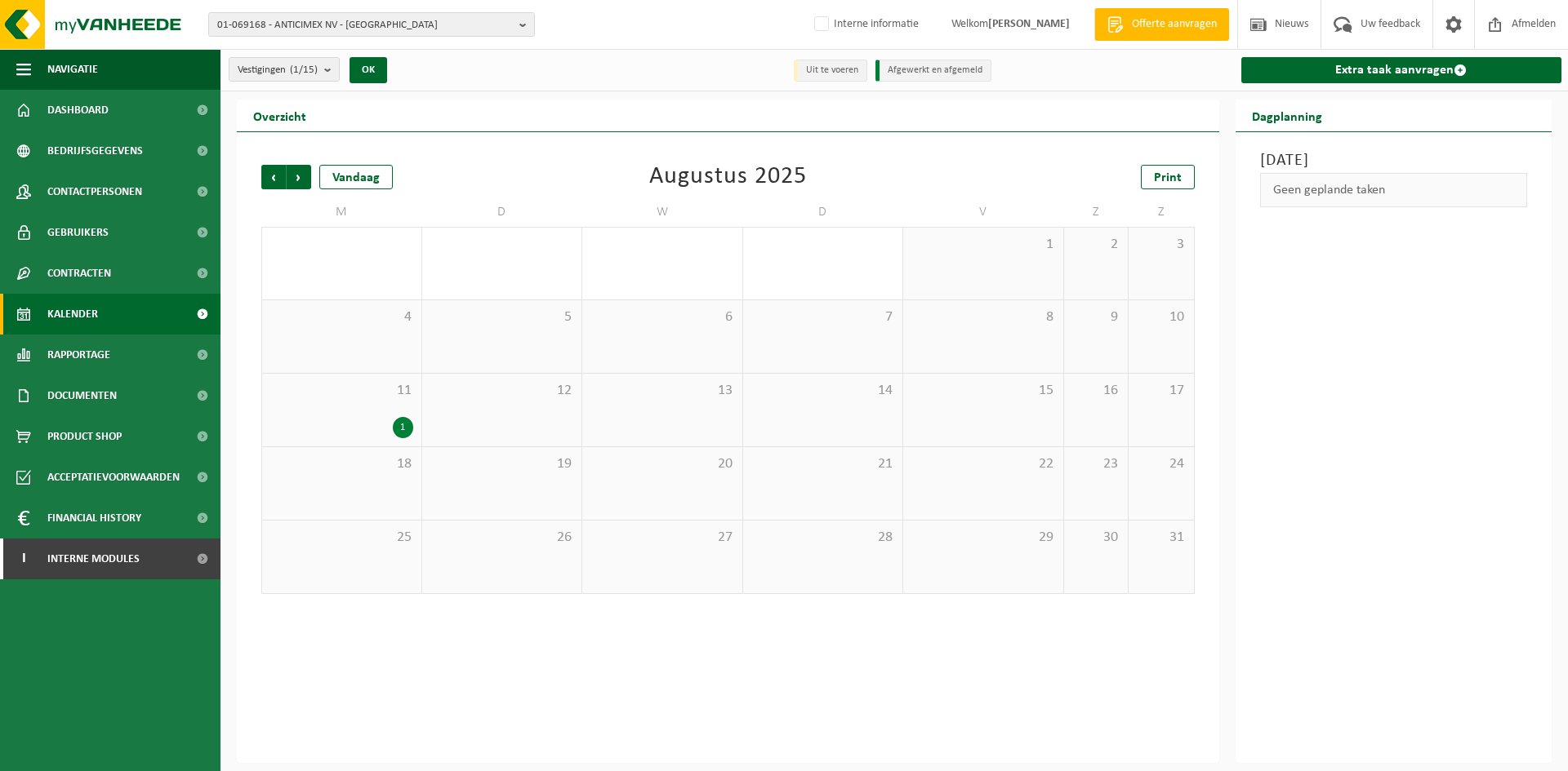
click at [396, 419] on div "1" at bounding box center [403, 427] width 20 height 21
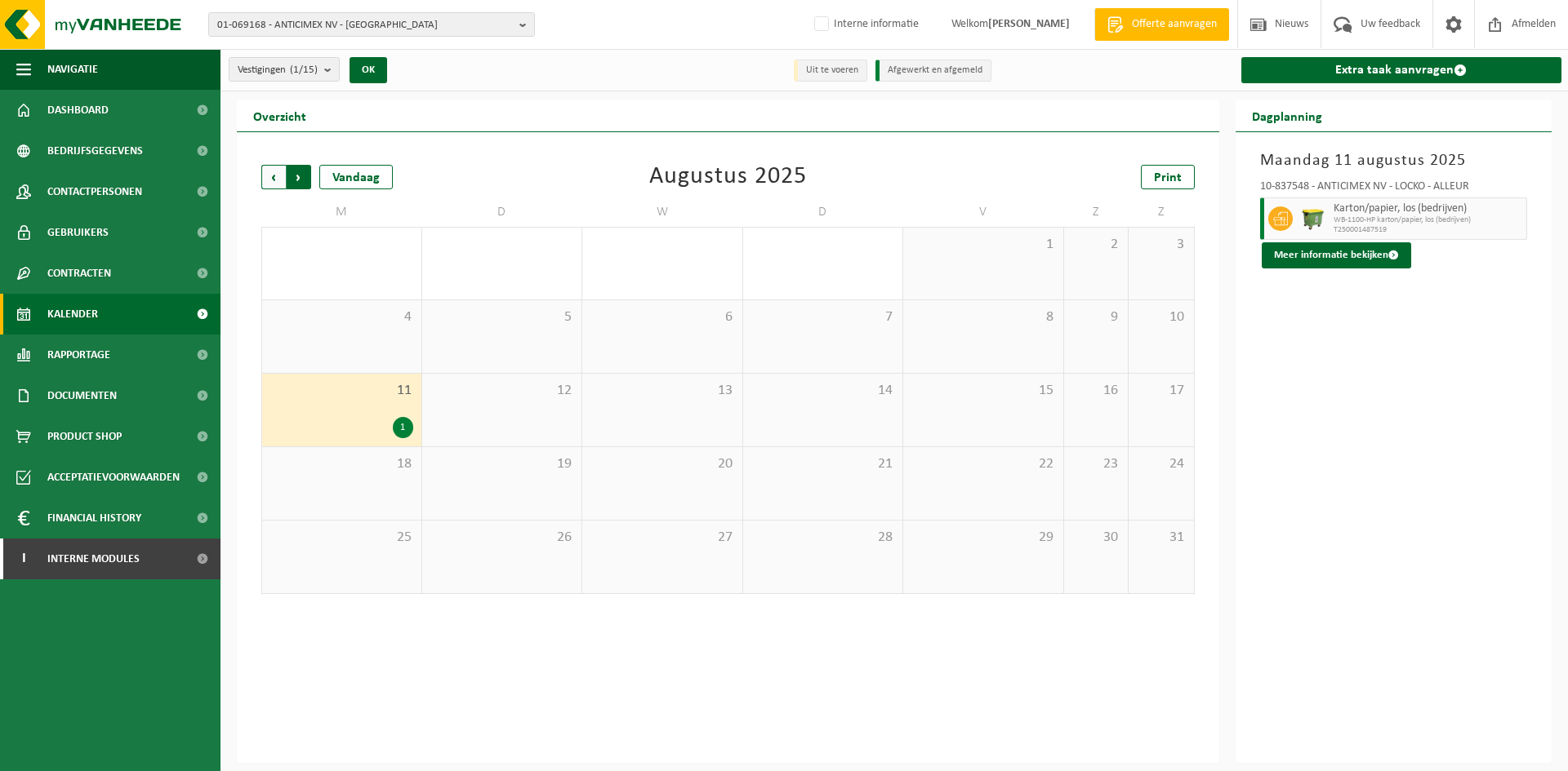
click at [269, 173] on span "Vorige" at bounding box center [273, 177] width 24 height 24
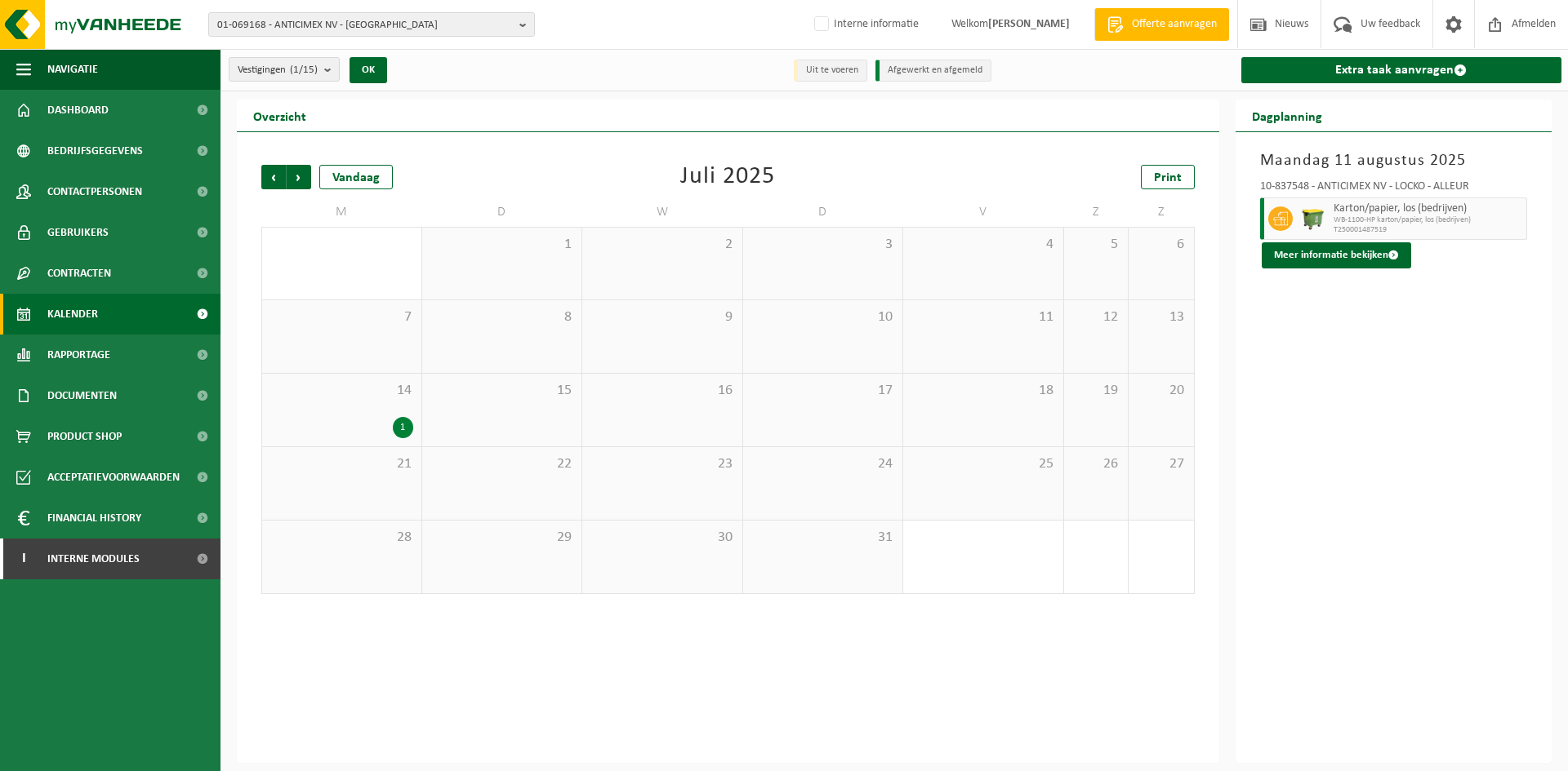
click at [346, 382] on span "14" at bounding box center [342, 391] width 143 height 18
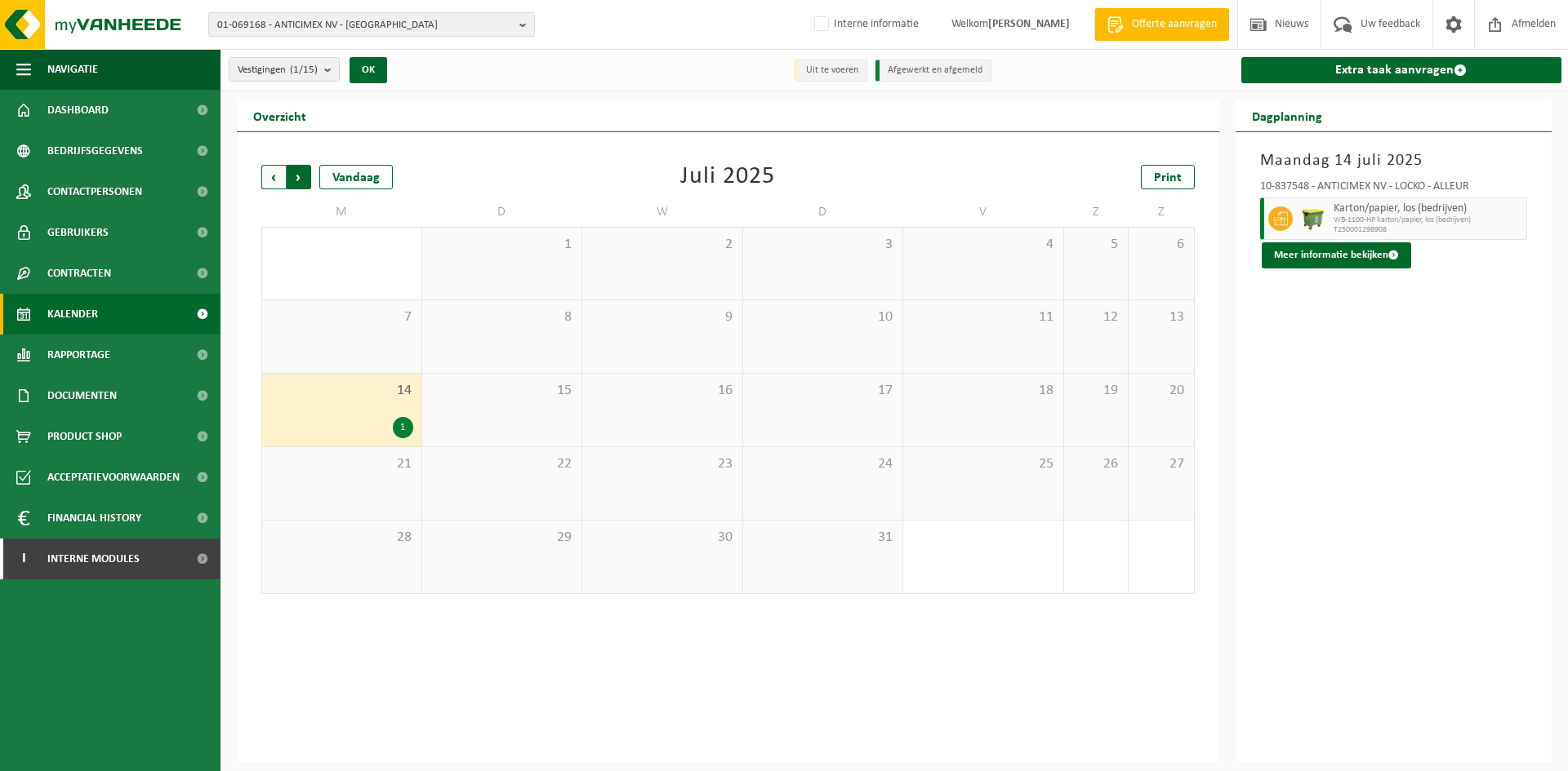
click at [278, 174] on span "Vorige" at bounding box center [273, 177] width 24 height 24
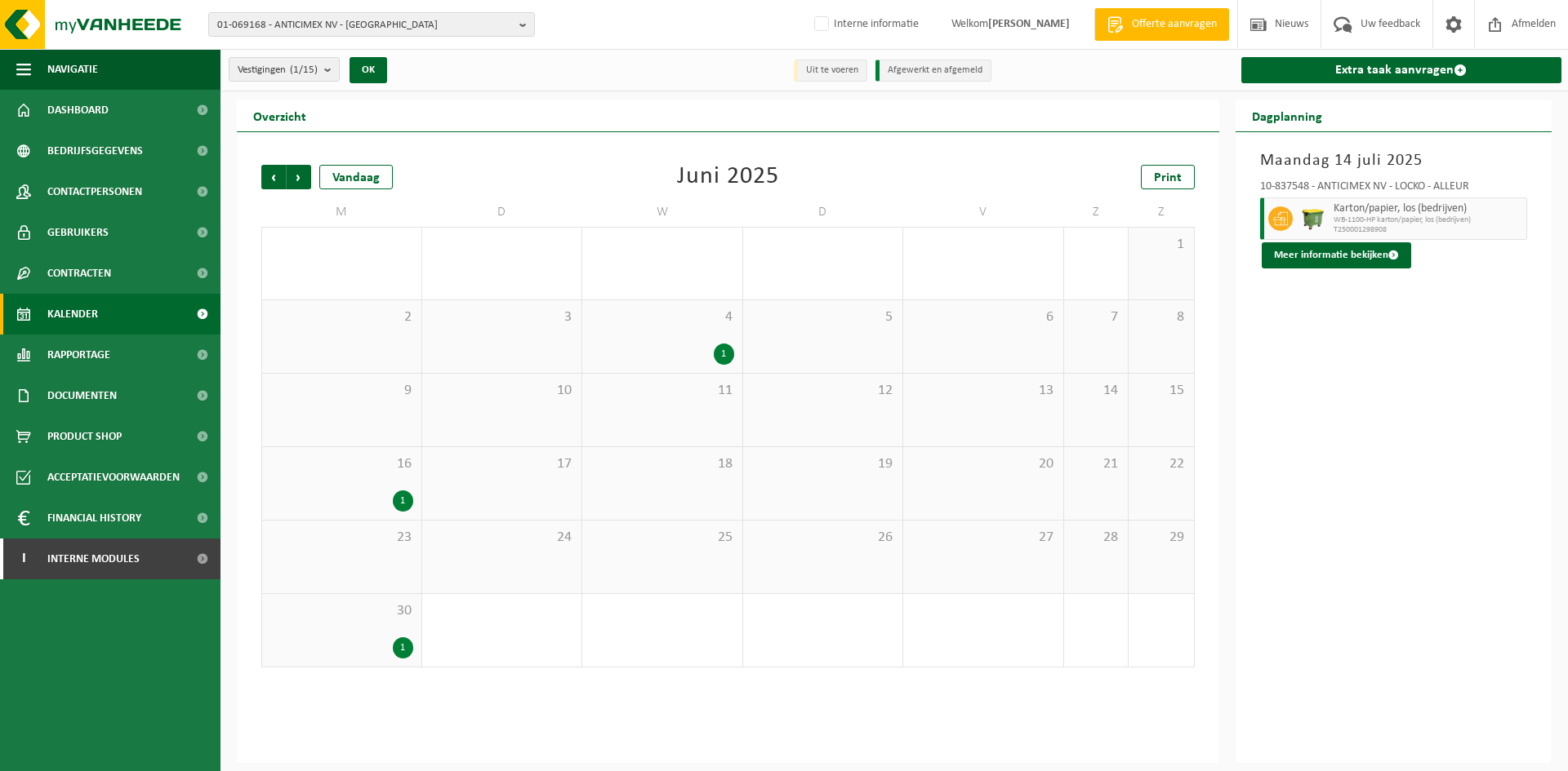
click at [374, 484] on div "16 1" at bounding box center [341, 483] width 159 height 72
click at [386, 630] on div "30 1" at bounding box center [341, 630] width 159 height 72
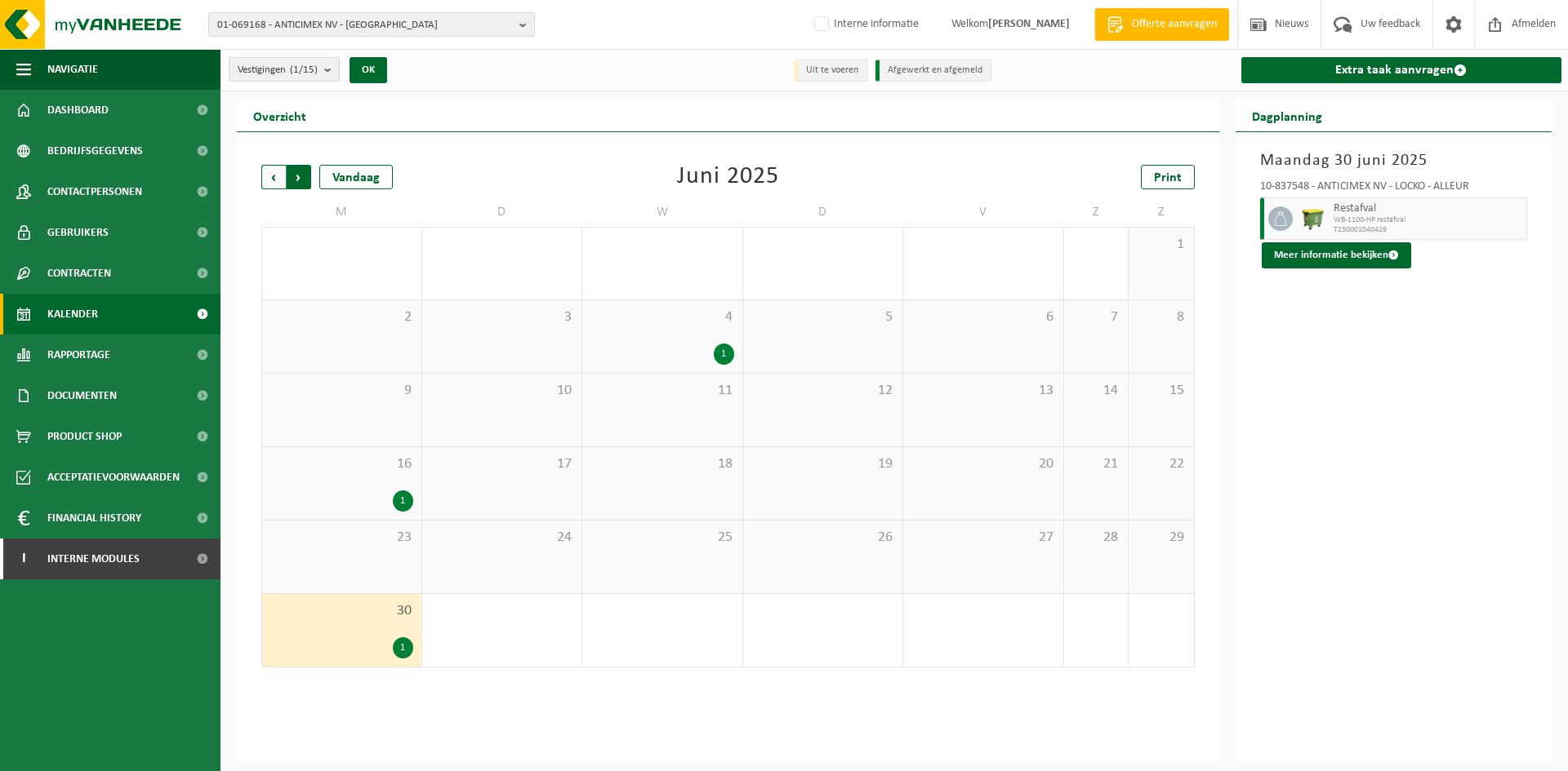
click at [267, 169] on span "Vorige" at bounding box center [273, 177] width 24 height 24
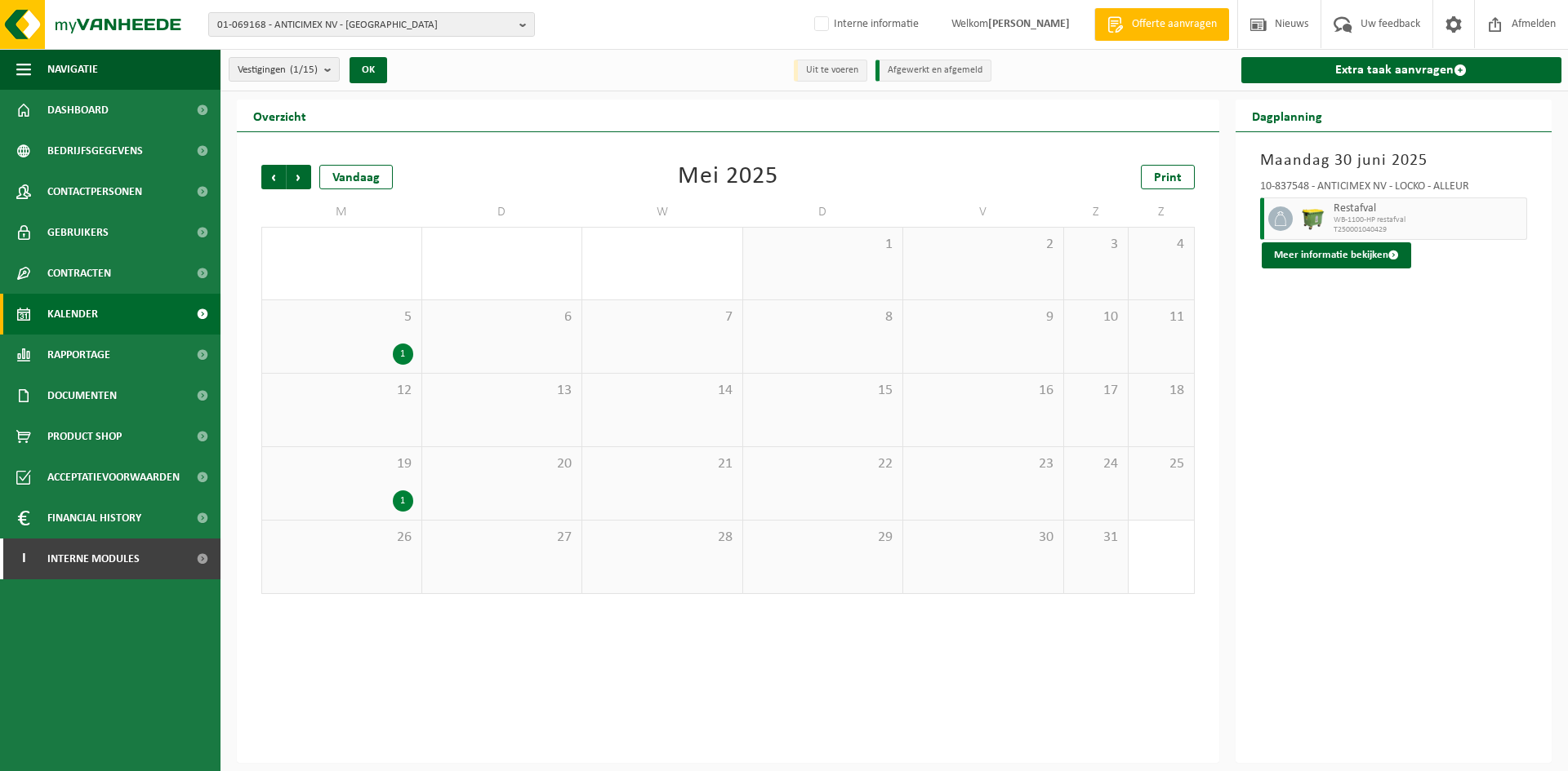
click at [337, 331] on div "5 1" at bounding box center [341, 337] width 159 height 72
click at [354, 481] on div "19 1" at bounding box center [341, 483] width 159 height 72
click at [390, 331] on div "5 1" at bounding box center [341, 337] width 159 height 72
click at [307, 73] on count "(1/15)" at bounding box center [303, 70] width 28 height 11
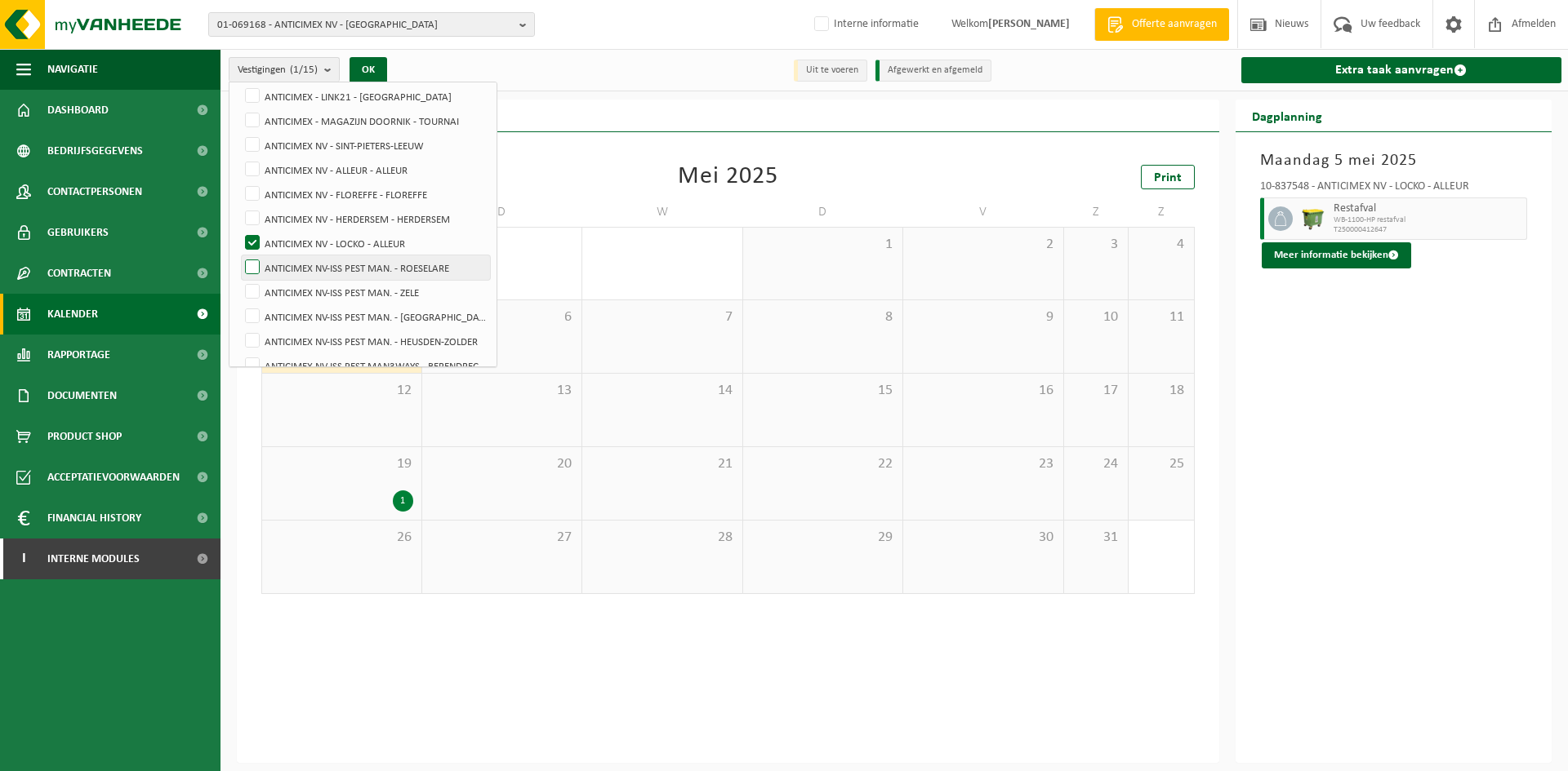
scroll to position [145, 0]
click at [363, 238] on label "ANTICIMEX NV - LOCKO - ALLEUR" at bounding box center [365, 235] width 248 height 24
click at [239, 223] on input "ANTICIMEX NV - LOCKO - ALLEUR" at bounding box center [238, 222] width 1 height 1
click at [363, 238] on label "ANTICIMEX NV - LOCKO - ALLEUR" at bounding box center [365, 235] width 248 height 24
click at [239, 223] on input "ANTICIMEX NV - LOCKO - ALLEUR" at bounding box center [238, 222] width 1 height 1
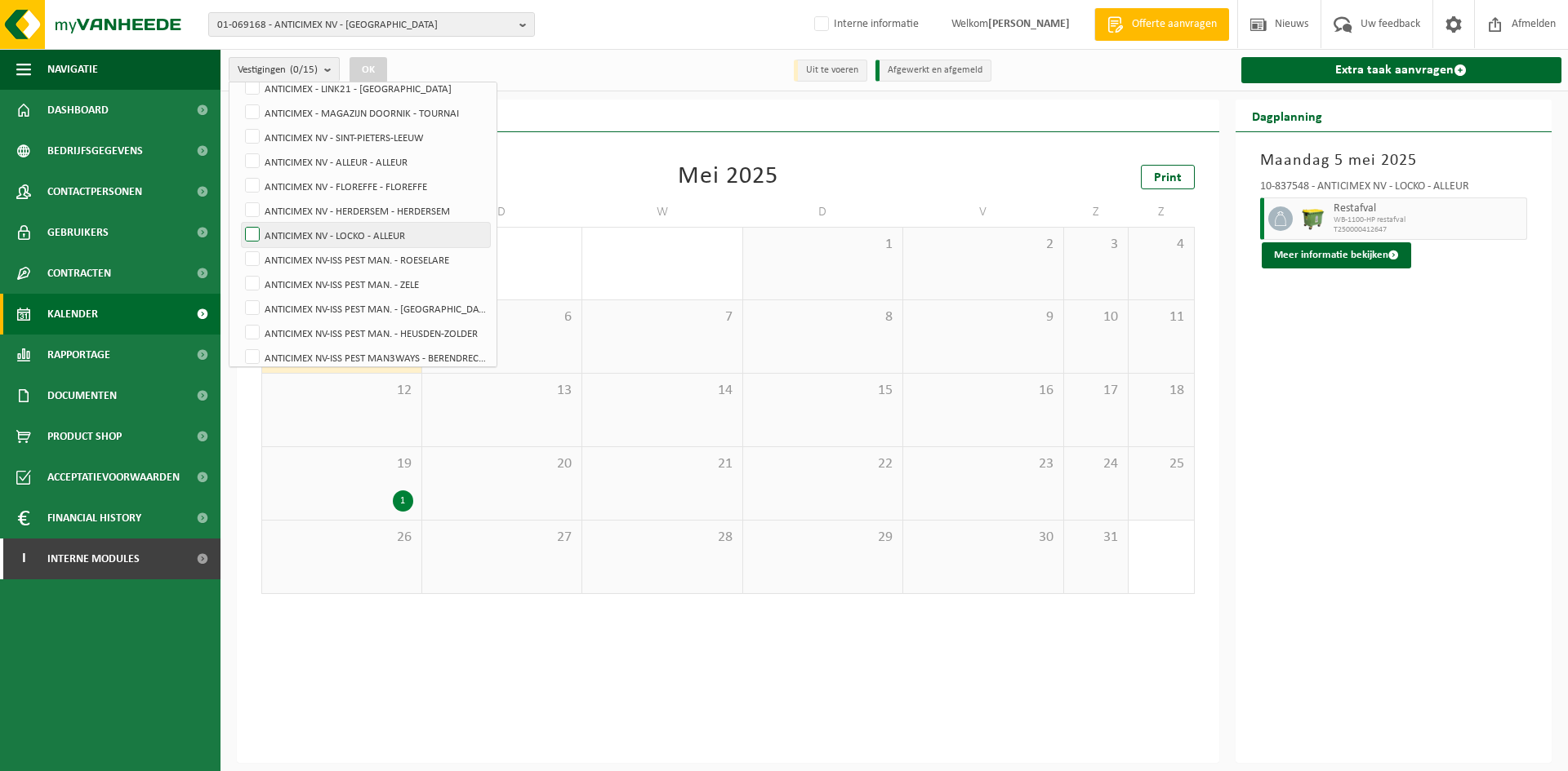
checkbox input "true"
click at [550, 194] on div "Vorige Volgende Vandaag [DATE] Print M D W D V Z Z 28 29 30 1 2 3 4 5 1 6 7 8 9…" at bounding box center [728, 379] width 950 height 462
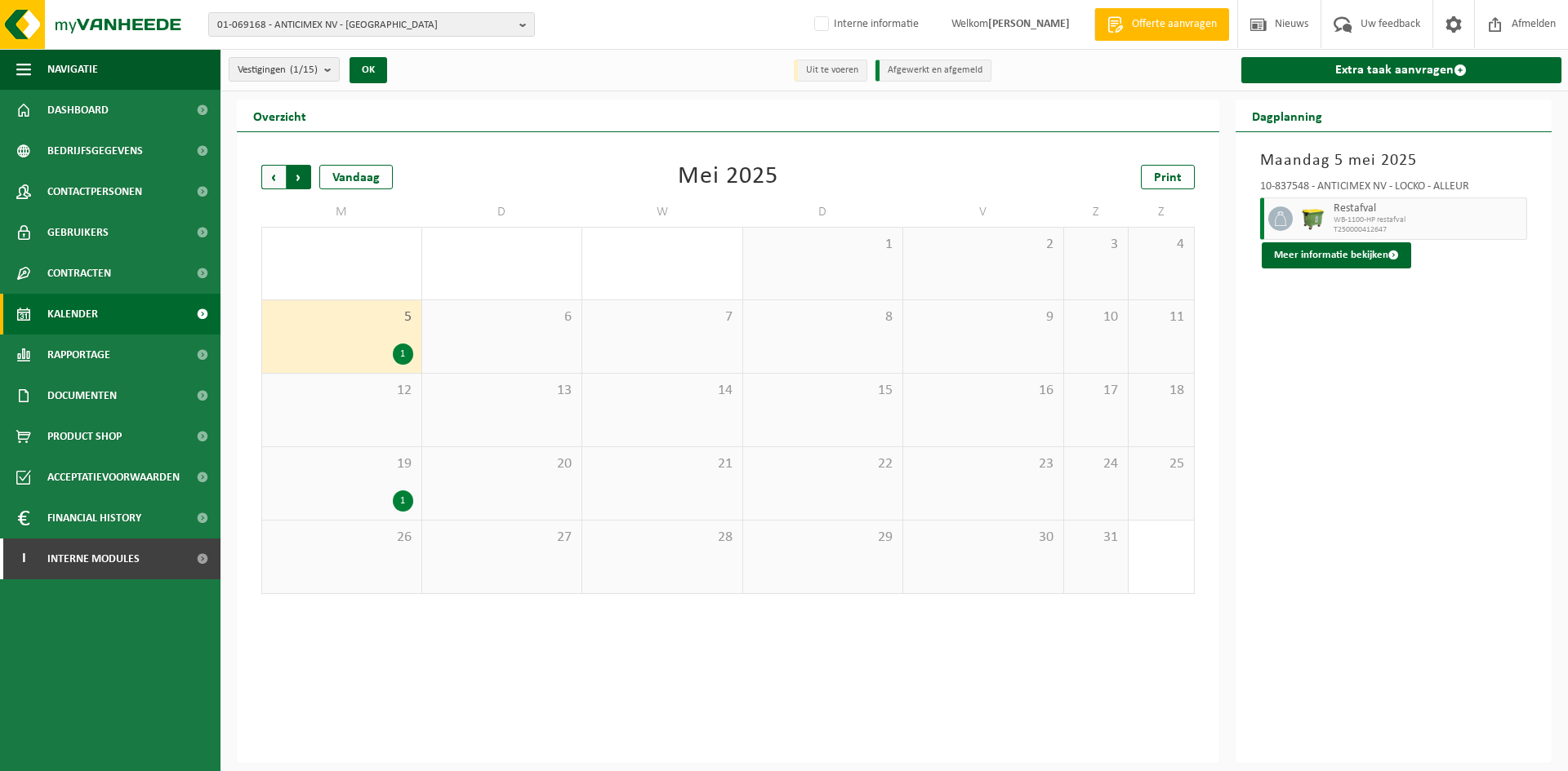
click at [279, 177] on span "Vorige" at bounding box center [273, 177] width 24 height 24
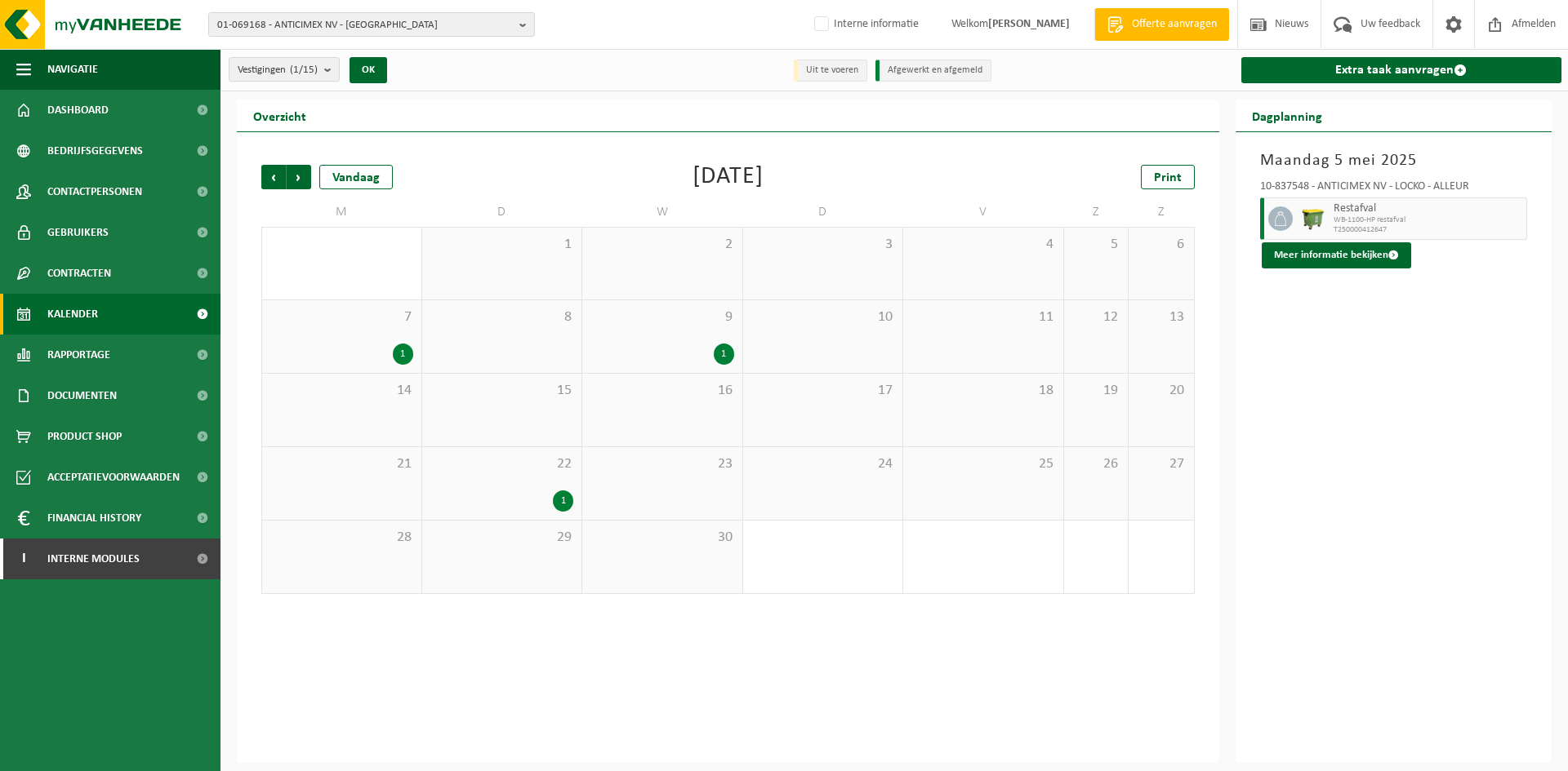
click at [279, 177] on span "Vorige" at bounding box center [273, 177] width 24 height 24
click at [298, 178] on span "Volgende" at bounding box center [298, 177] width 24 height 24
click at [296, 178] on span "Volgende" at bounding box center [298, 177] width 24 height 24
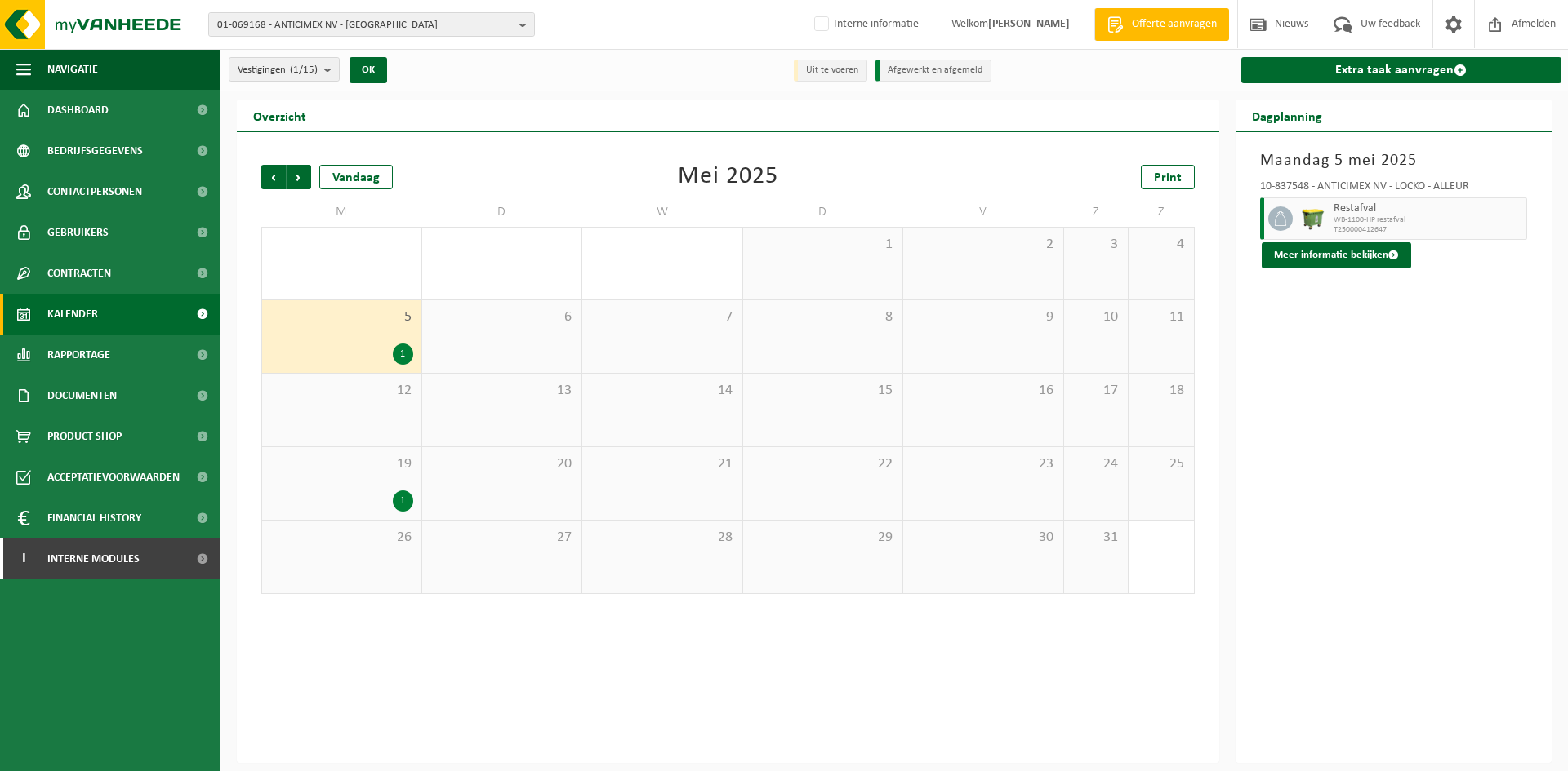
click at [366, 343] on div "1" at bounding box center [342, 354] width 143 height 21
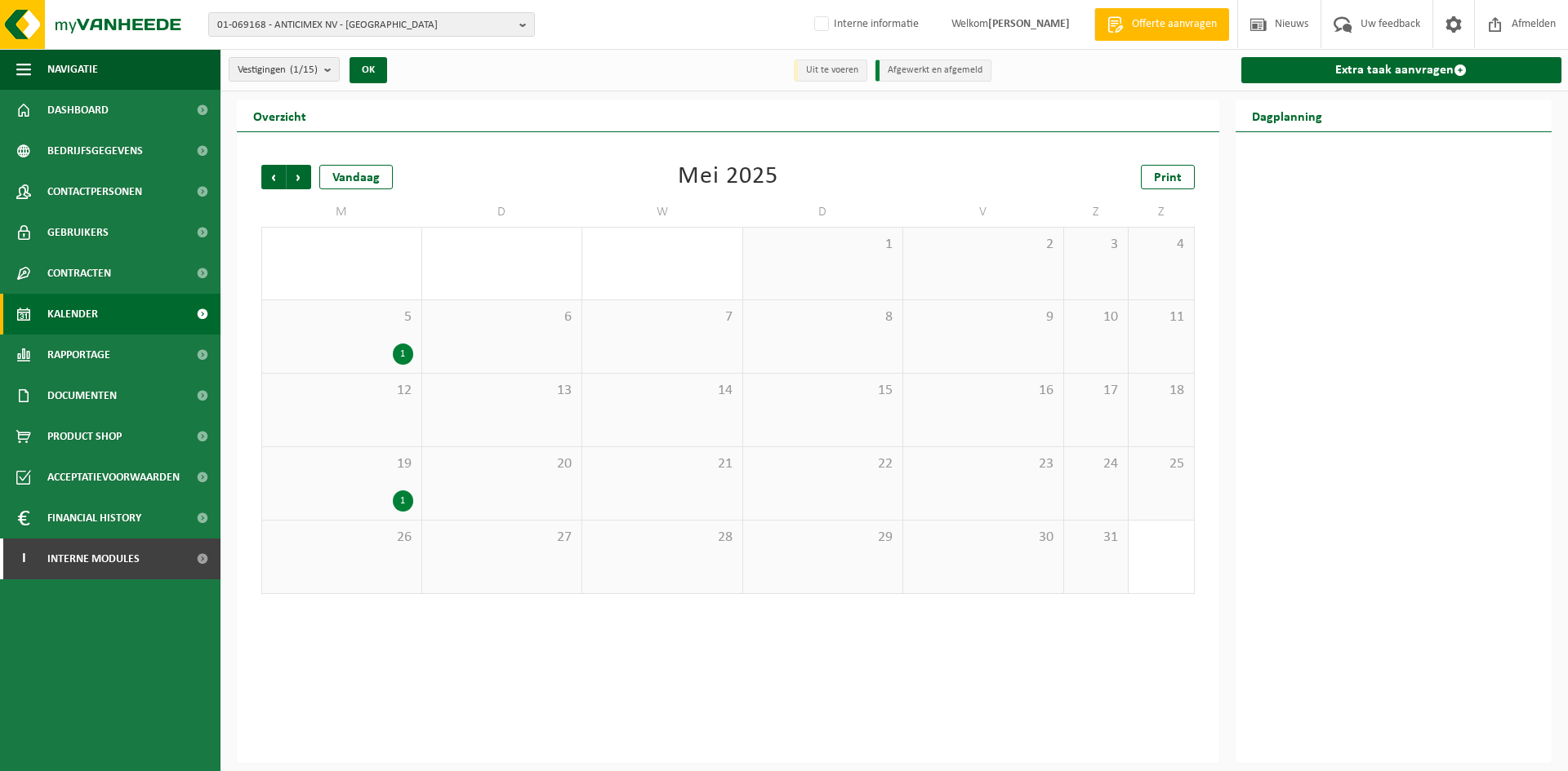
click at [394, 348] on div "1" at bounding box center [403, 354] width 20 height 21
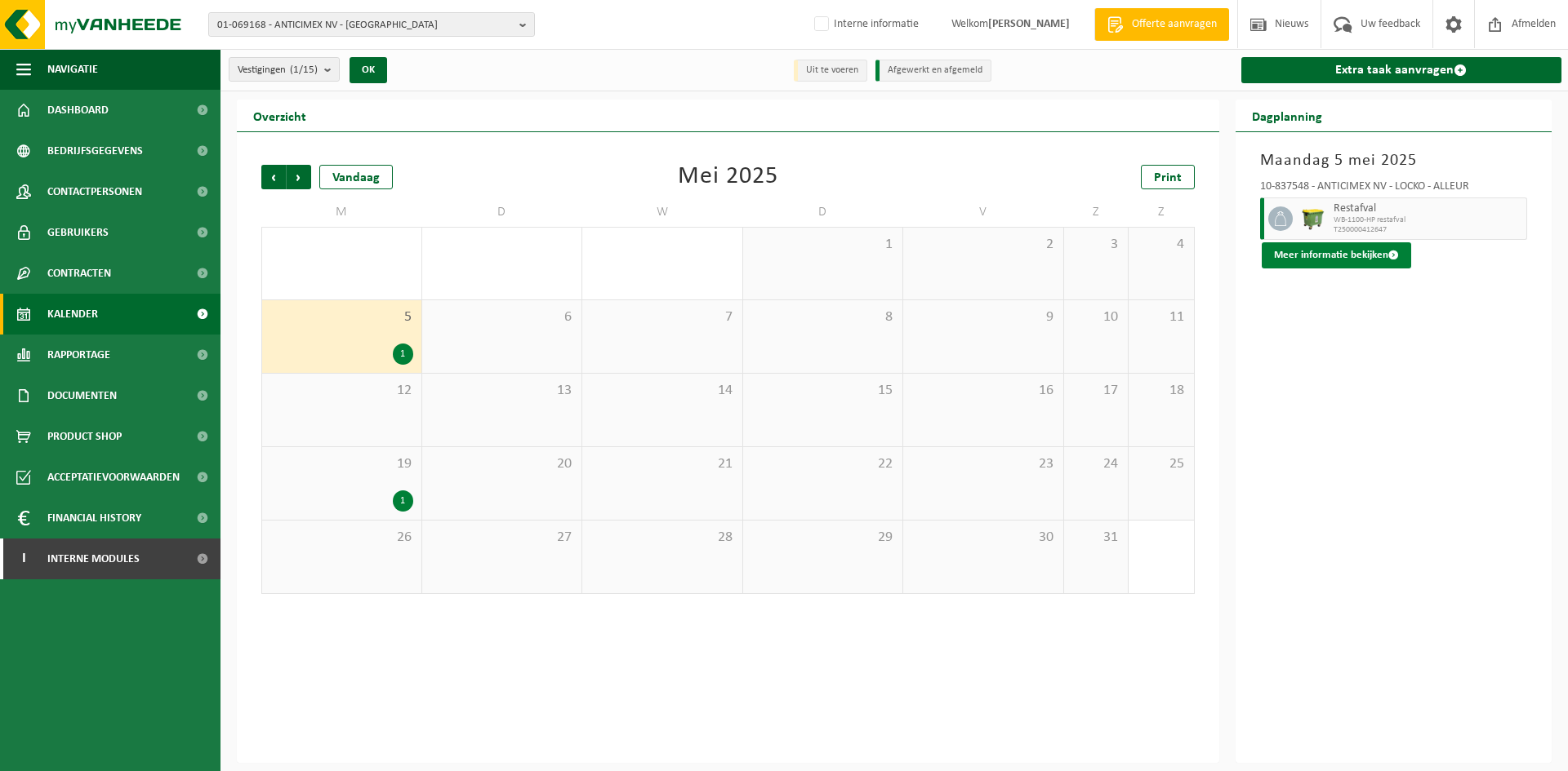
click at [1343, 263] on button "Meer informatie bekijken" at bounding box center [1336, 255] width 149 height 26
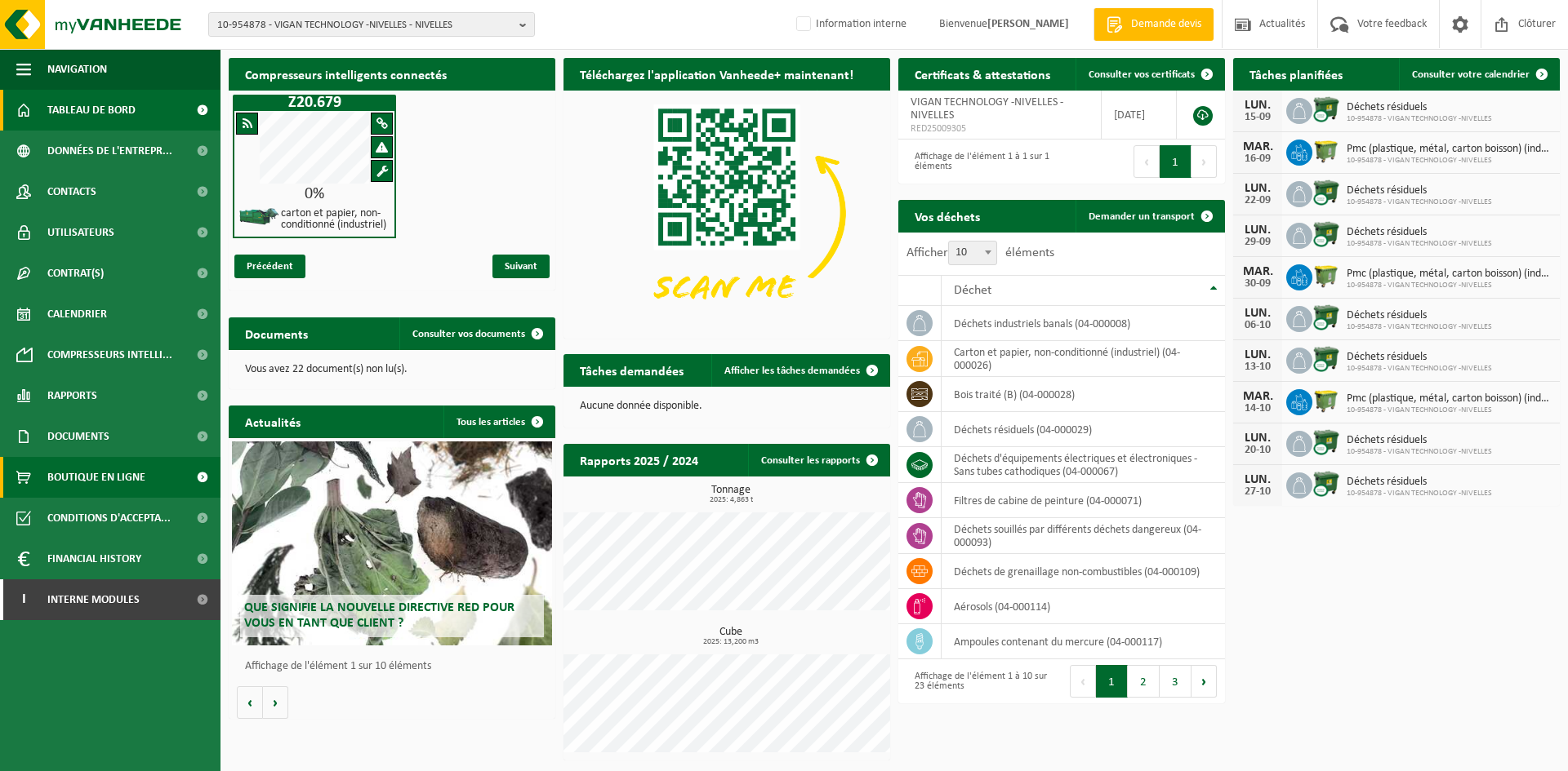
click at [112, 478] on span "Boutique en ligne" at bounding box center [96, 477] width 98 height 40
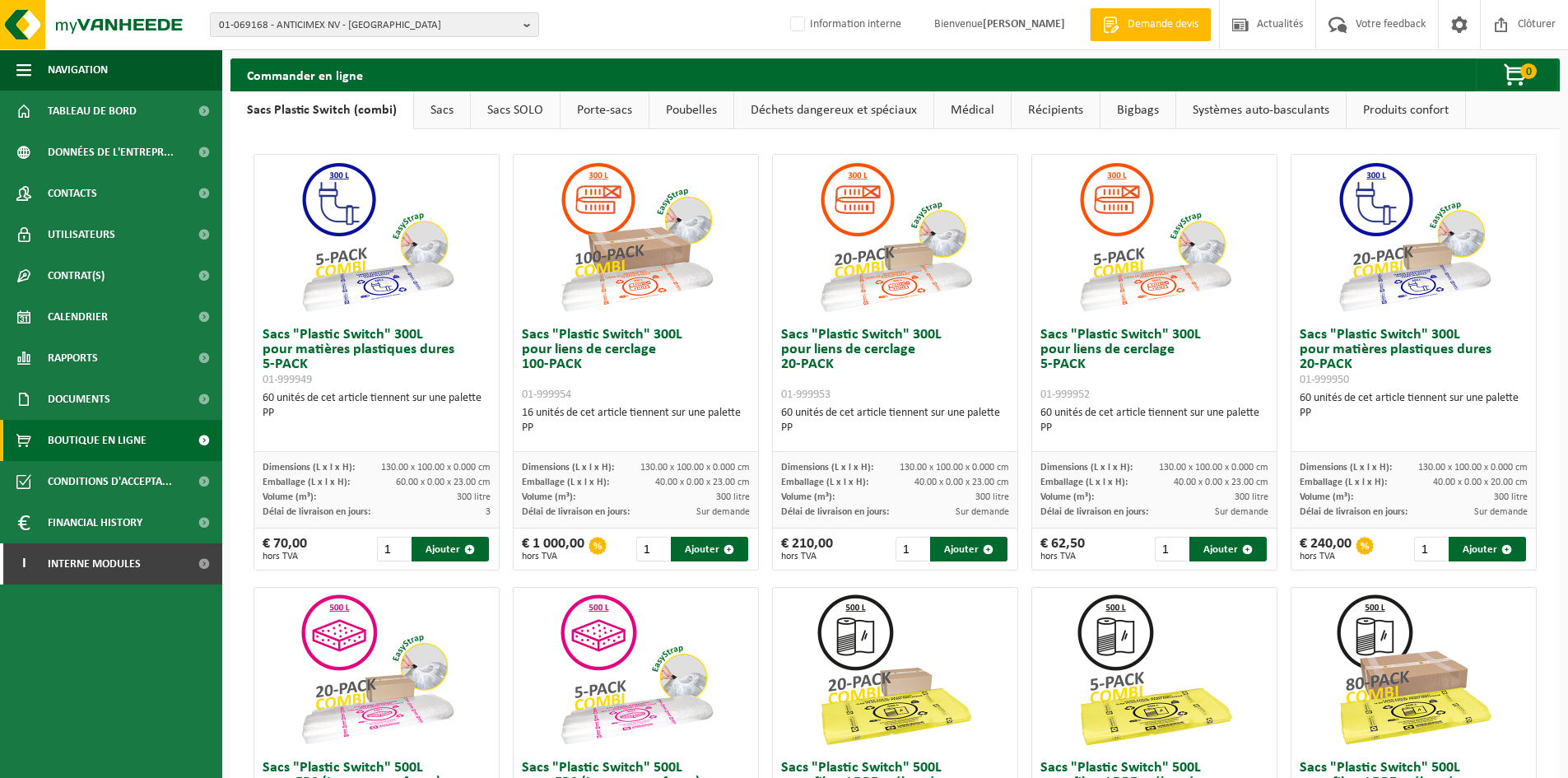
click at [488, 114] on link "Sacs SOLO" at bounding box center [515, 110] width 89 height 38
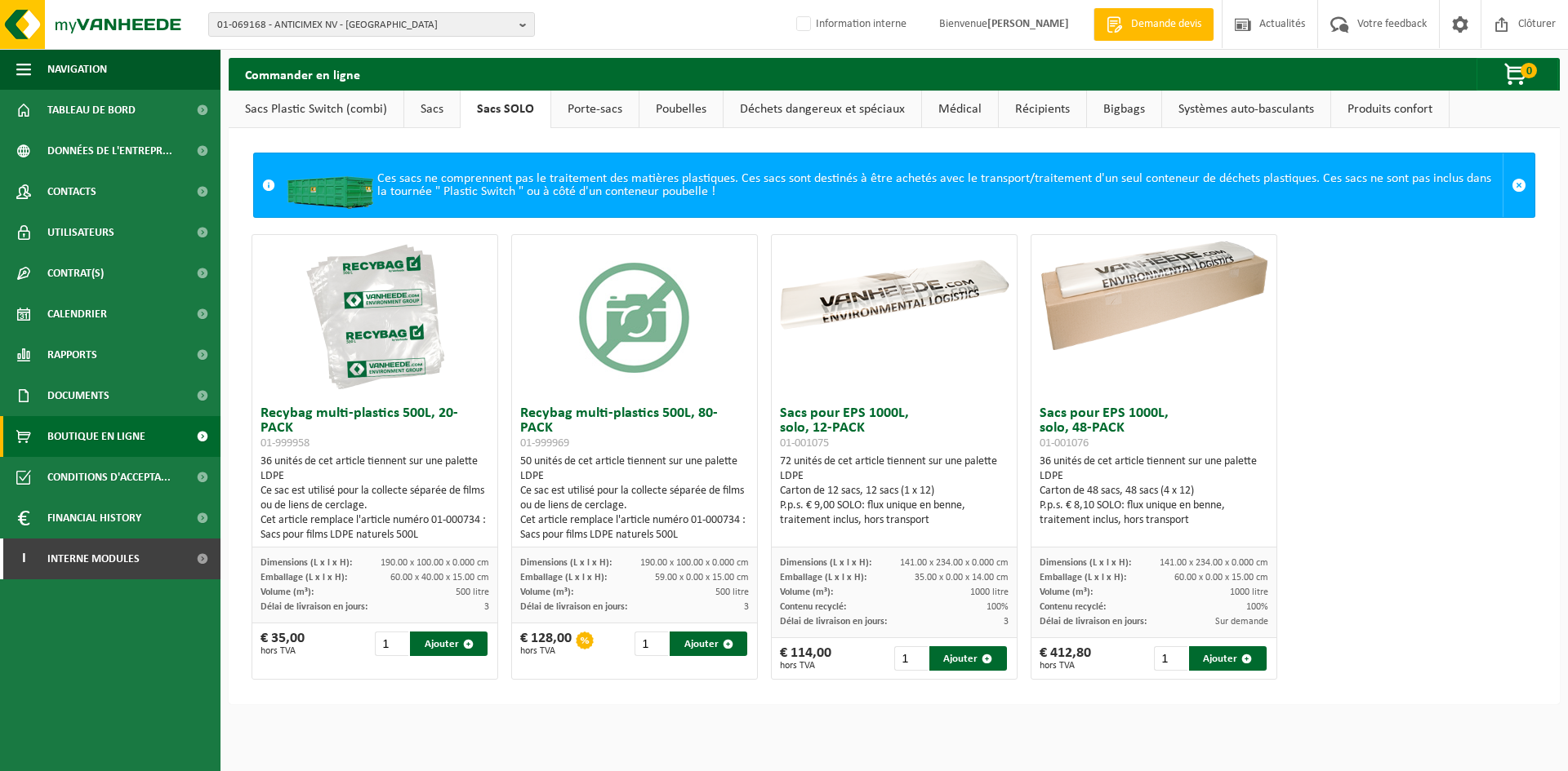
click at [424, 105] on link "Sacs" at bounding box center [432, 109] width 56 height 38
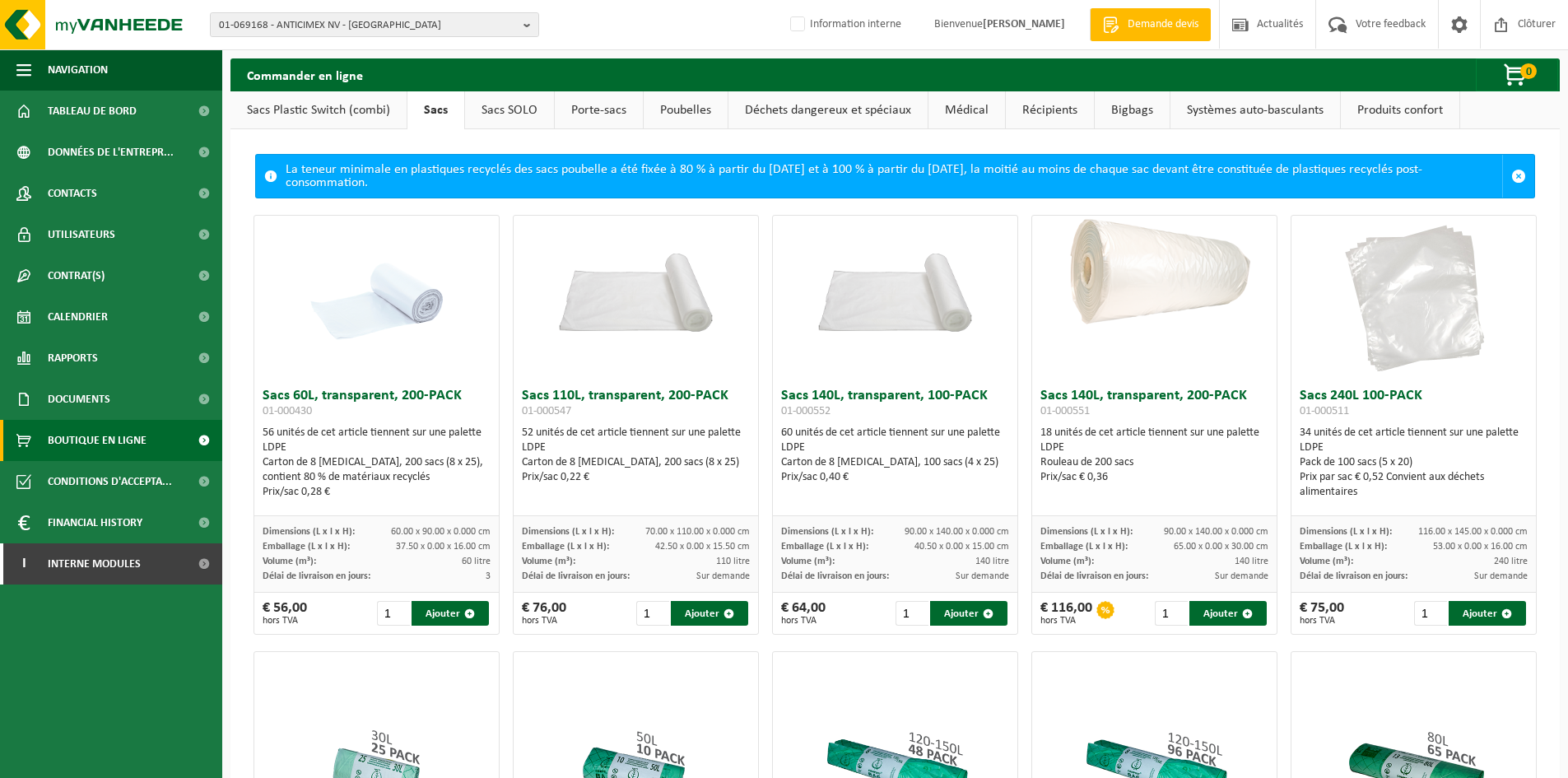
drag, startPoint x: 863, startPoint y: 413, endPoint x: 801, endPoint y: 403, distance: 62.8
click at [807, 413] on span "01-000552" at bounding box center [806, 411] width 49 height 13
click at [672, 101] on link "Poubelles" at bounding box center [685, 110] width 84 height 38
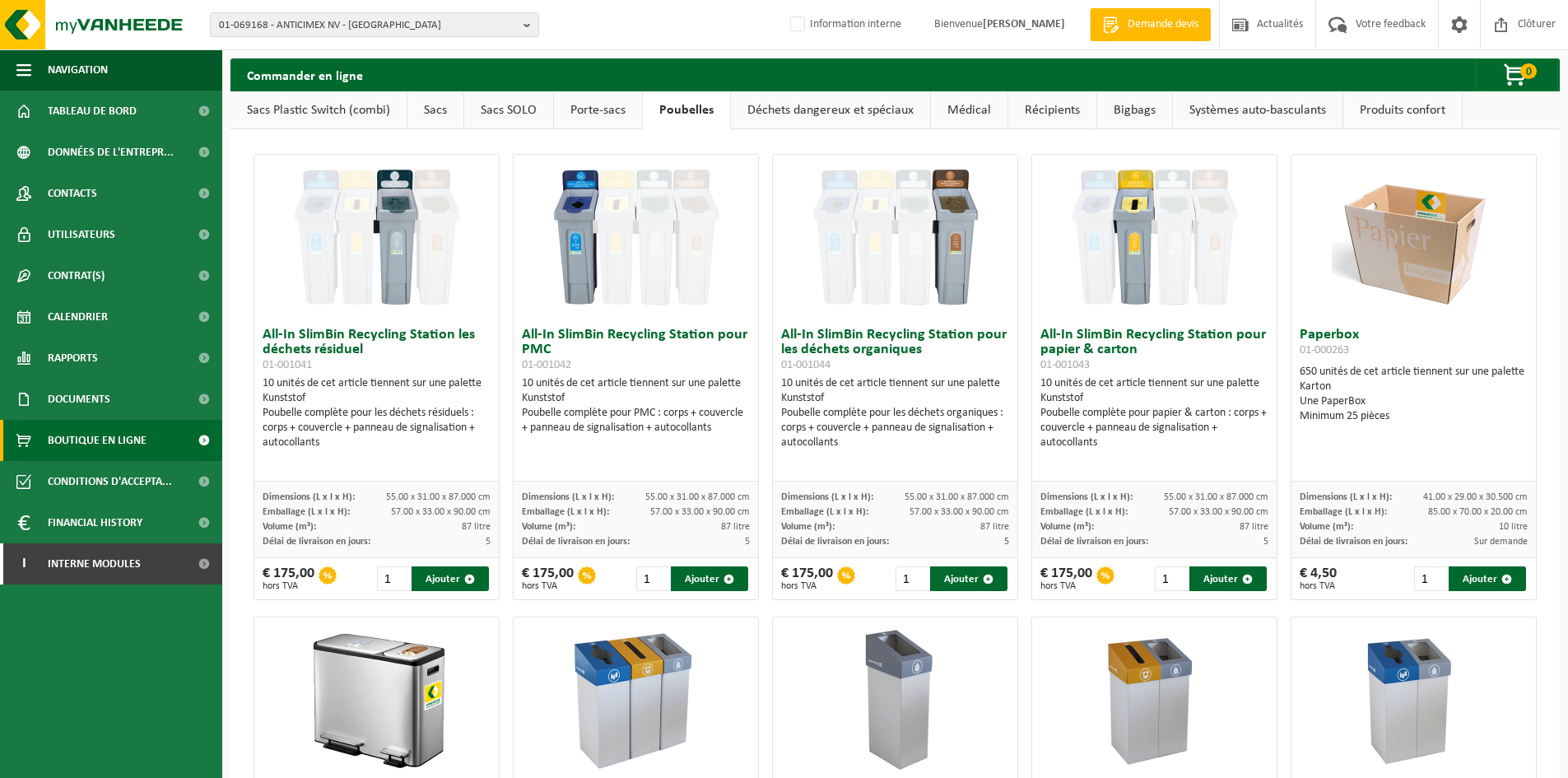
click at [432, 108] on link "Sacs" at bounding box center [436, 110] width 56 height 38
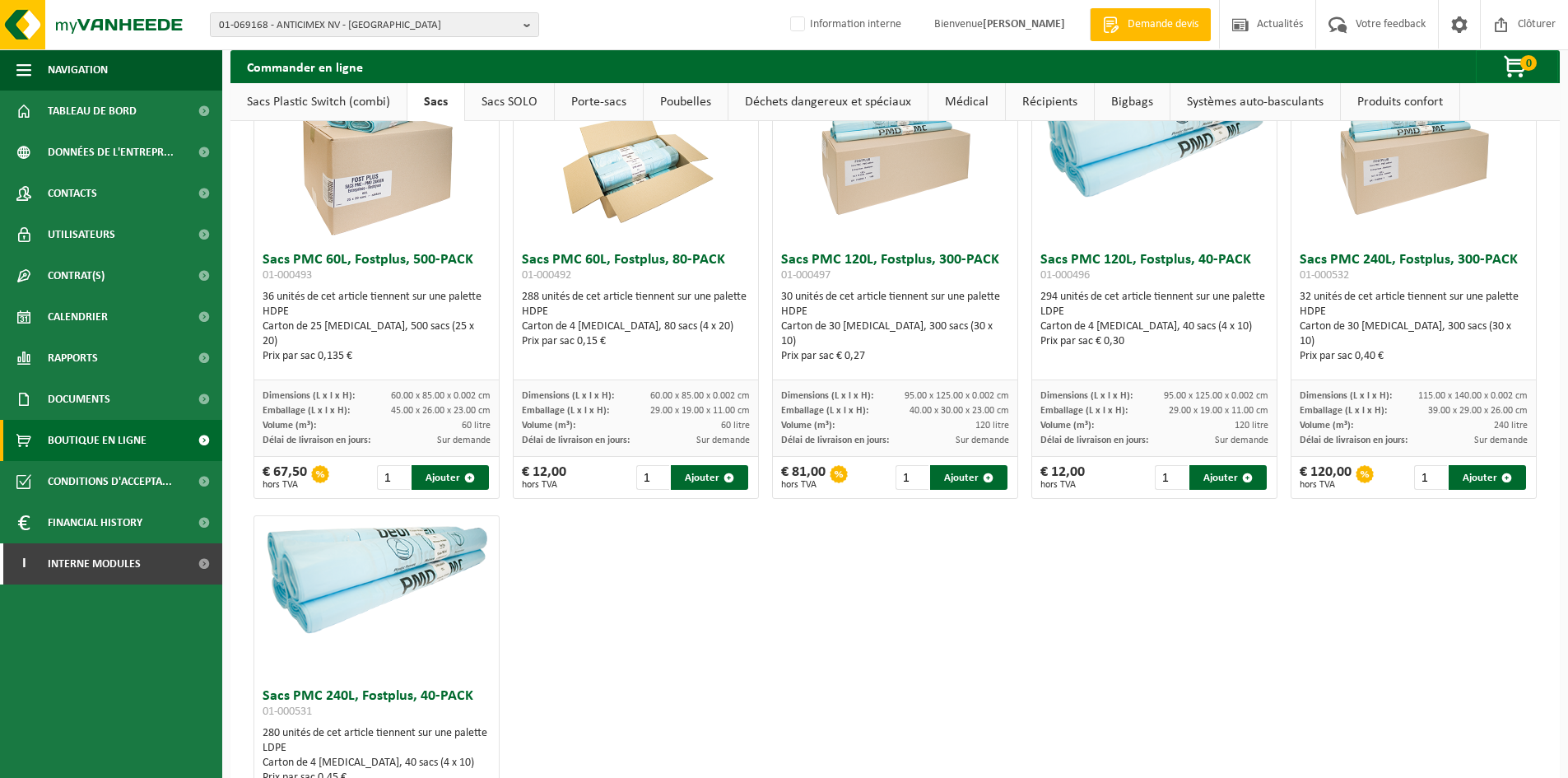
scroll to position [2080, 0]
